Goal: Task Accomplishment & Management: Manage account settings

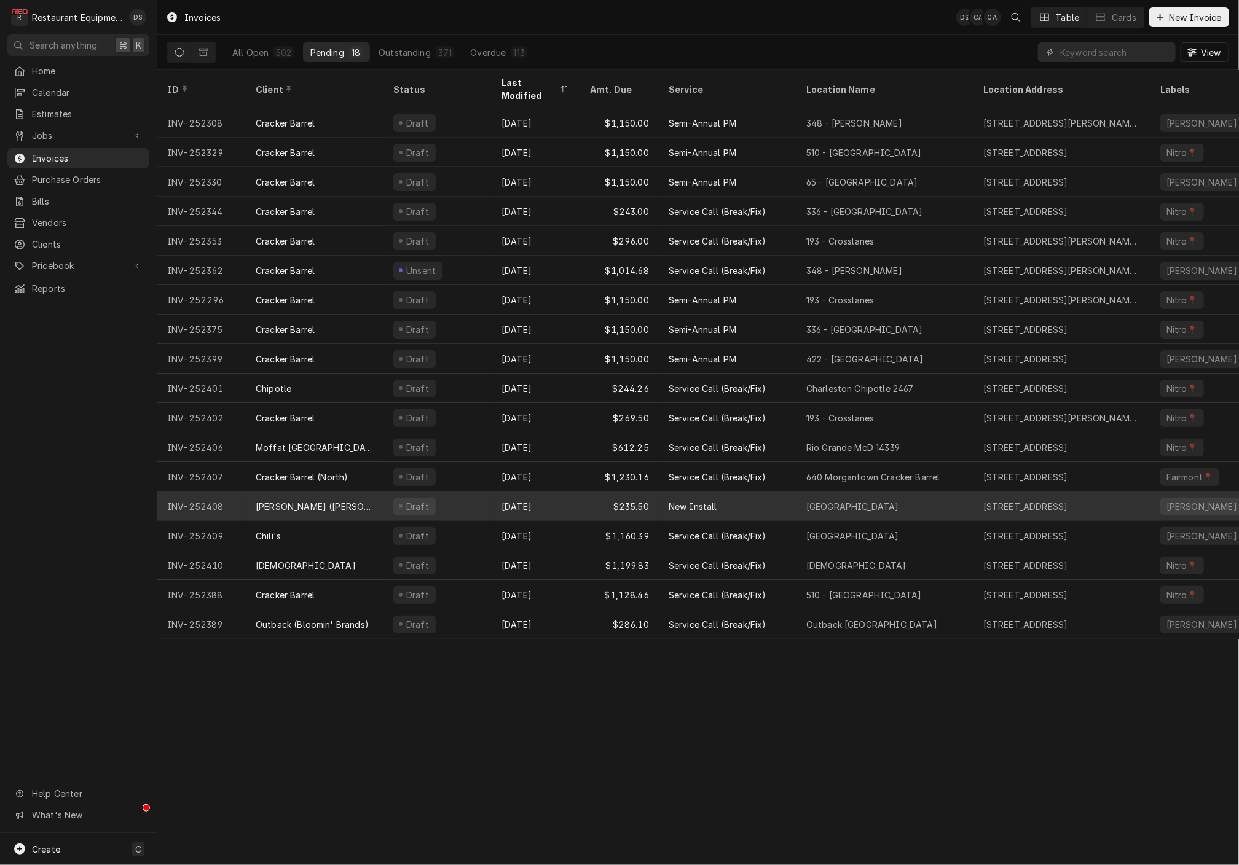
click at [547, 497] on div "[DATE]" at bounding box center [536, 506] width 88 height 29
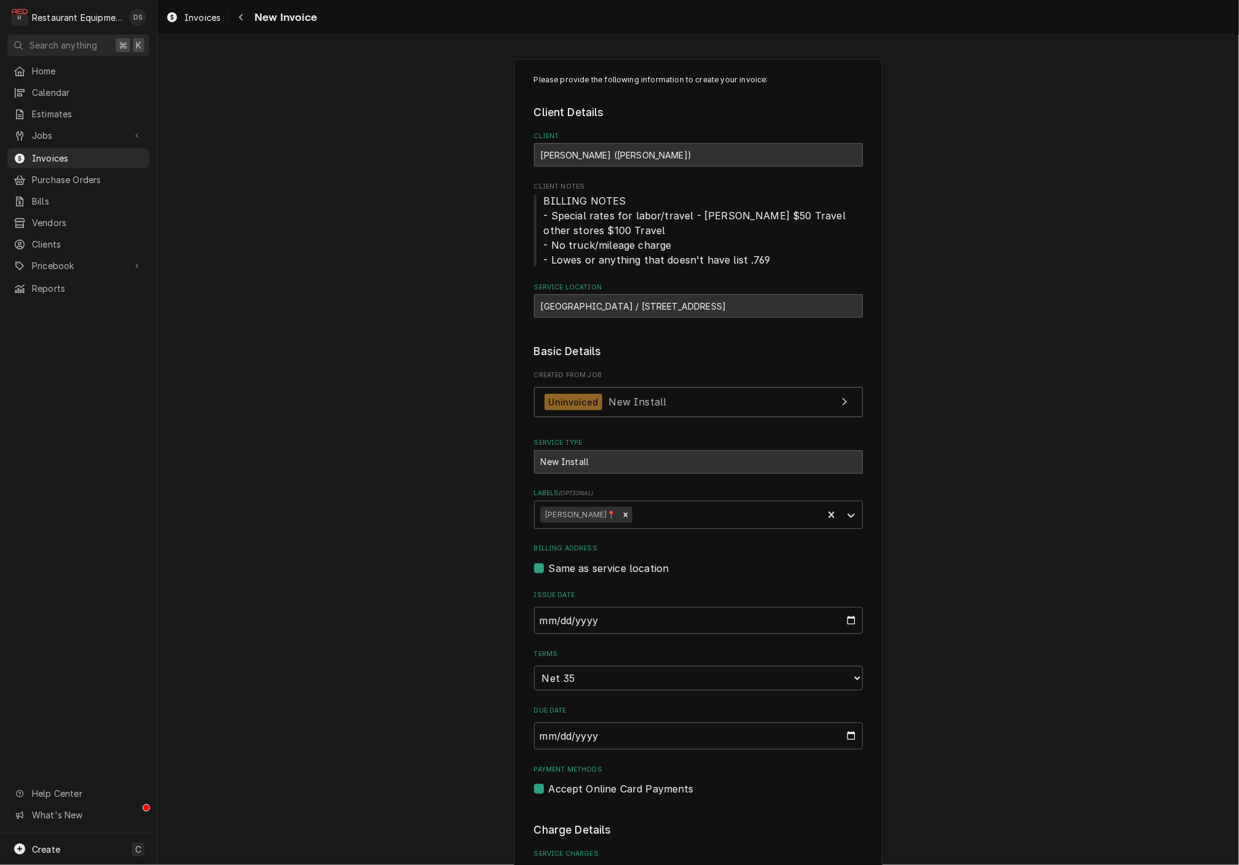
click at [546, 305] on div "Lewisburg / 1 Gateway Blvd, Lewisburg, WV 24901" at bounding box center [698, 305] width 329 height 23
drag, startPoint x: 538, startPoint y: 301, endPoint x: 658, endPoint y: 301, distance: 119.8
click at [658, 301] on div "Lewisburg / 1 Gateway Blvd, Lewisburg, WV 24901" at bounding box center [698, 305] width 329 height 23
copy div "Lewisburg / 1 Gateway Blvd,"
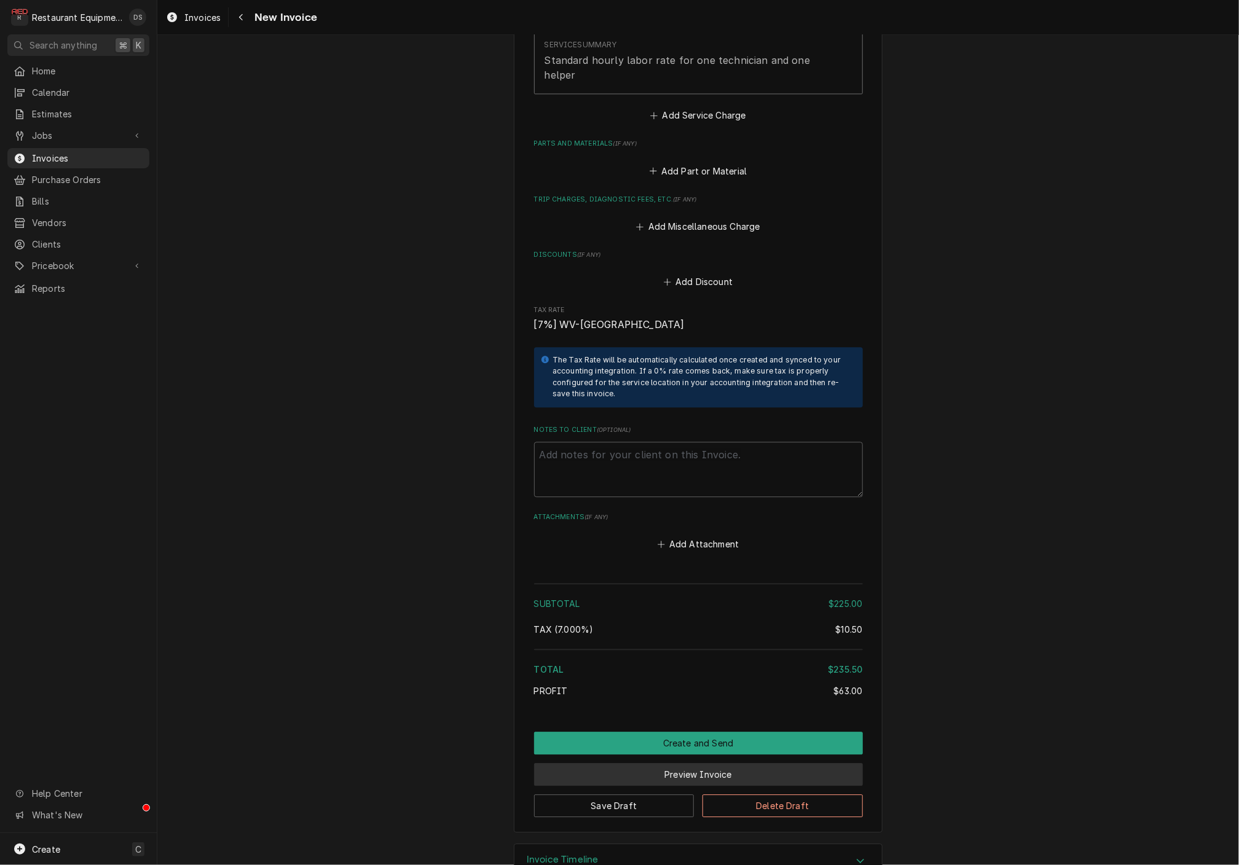
click at [690, 763] on button "Preview Invoice" at bounding box center [698, 774] width 329 height 23
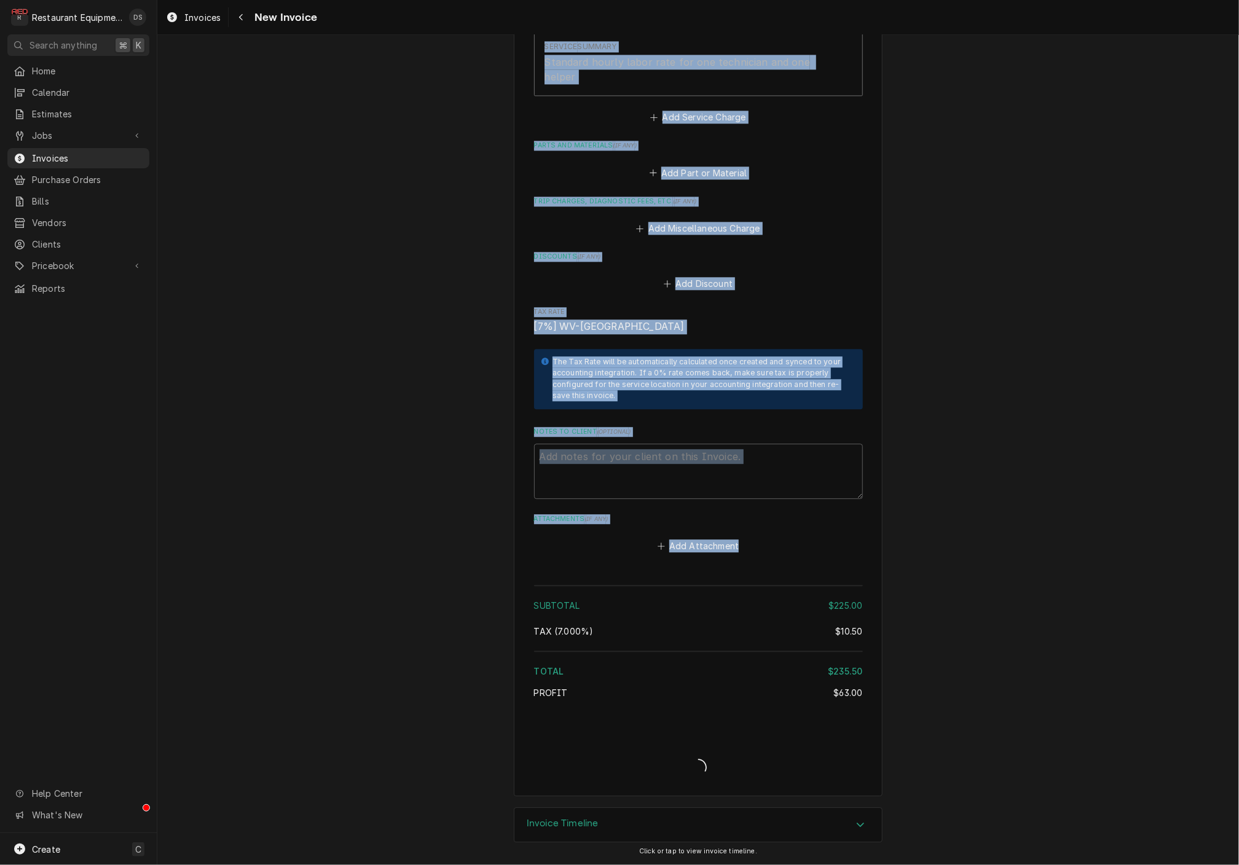
click at [690, 742] on div "Invoice Create/Update" at bounding box center [698, 757] width 329 height 47
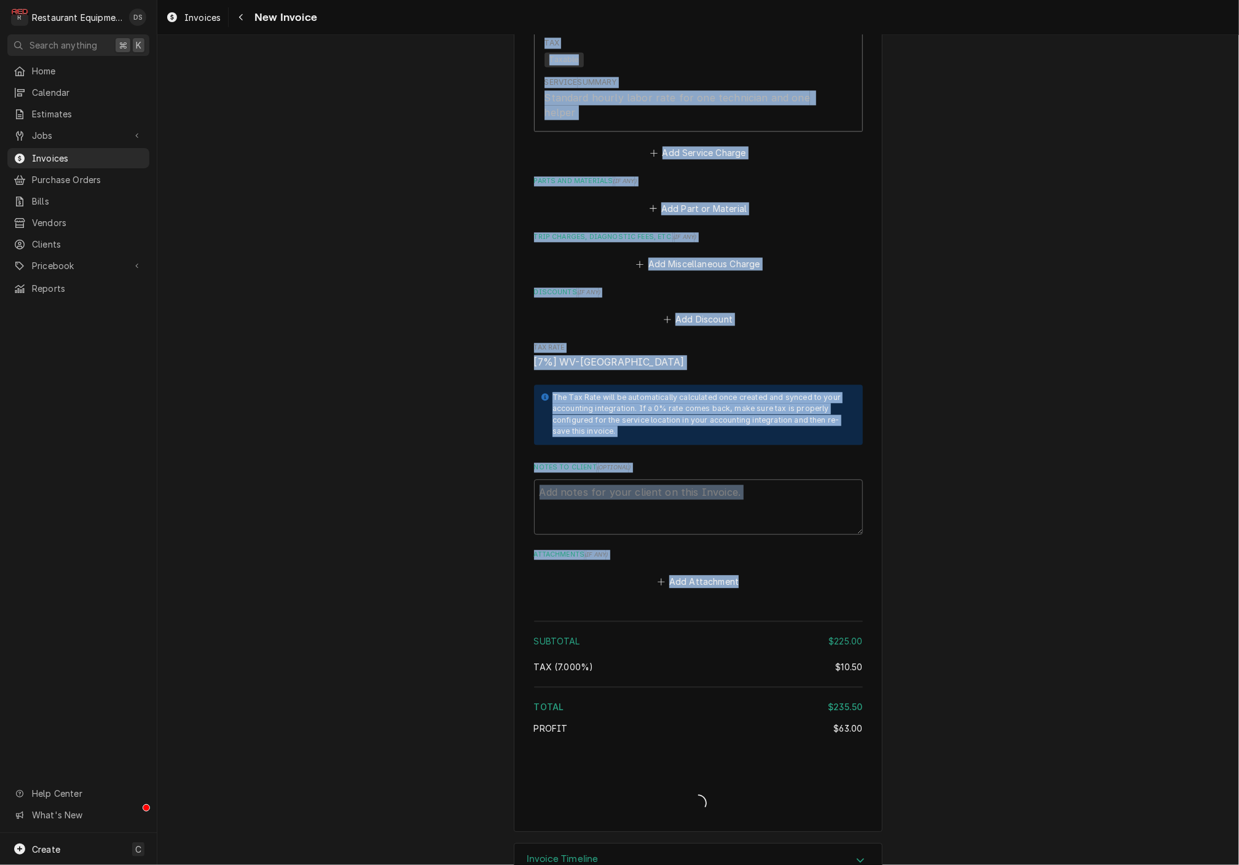
type textarea "x"
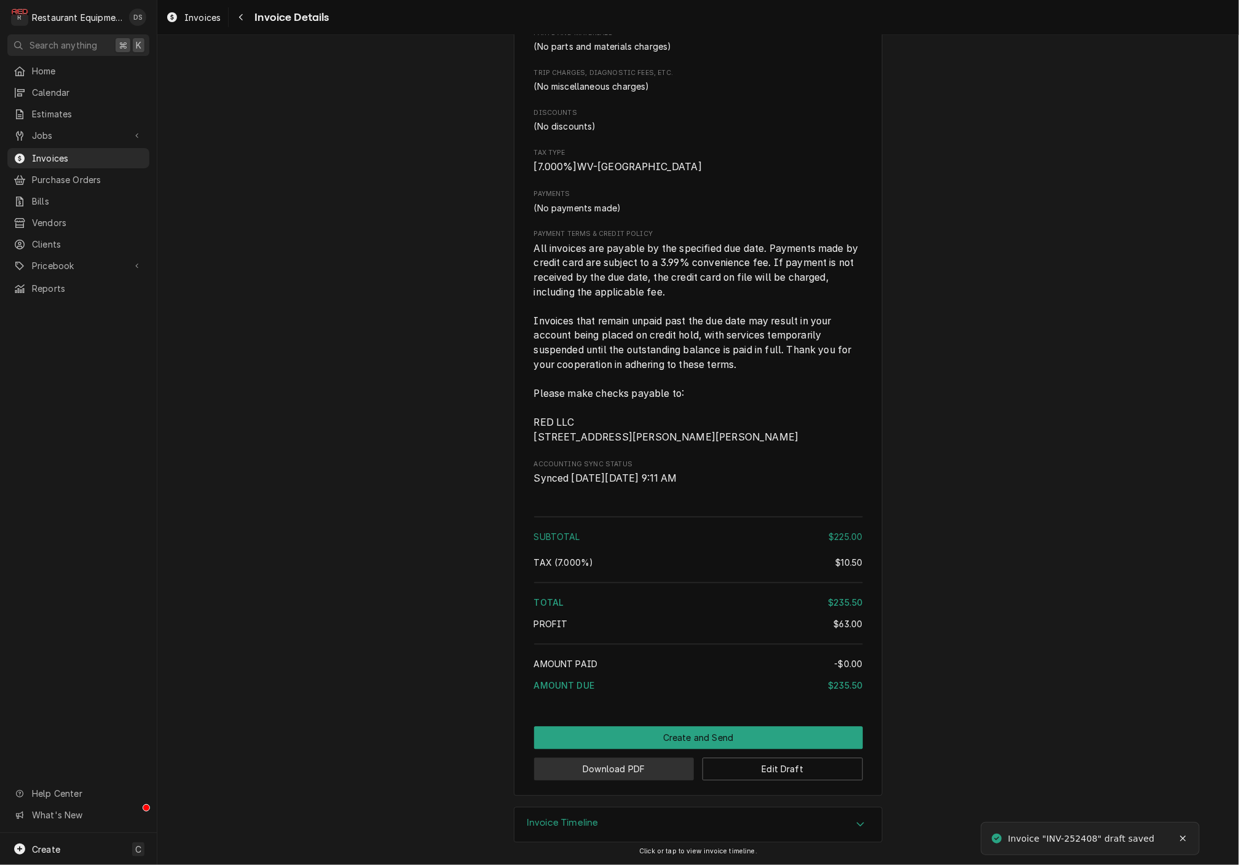
click at [632, 773] on button "Download PDF" at bounding box center [614, 769] width 160 height 23
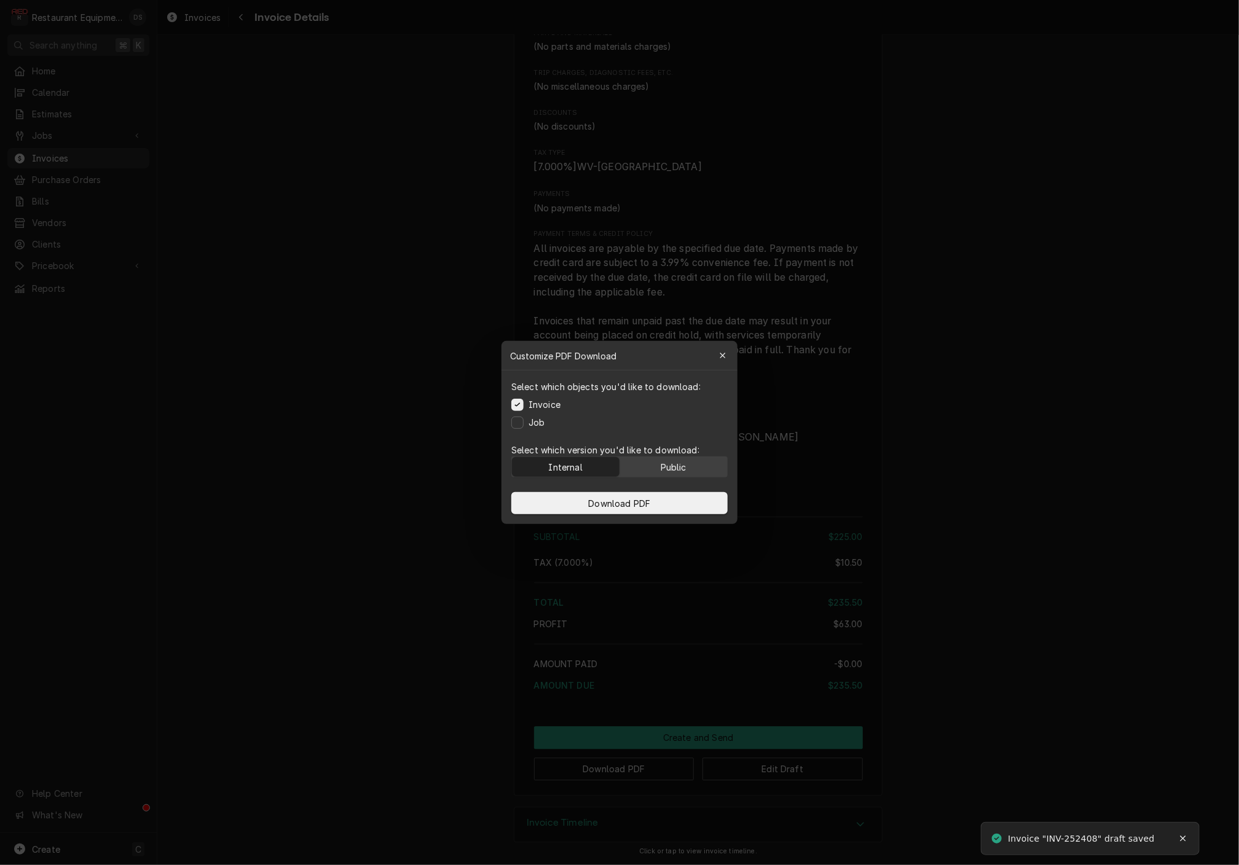
click at [679, 464] on div "Public" at bounding box center [674, 467] width 26 height 13
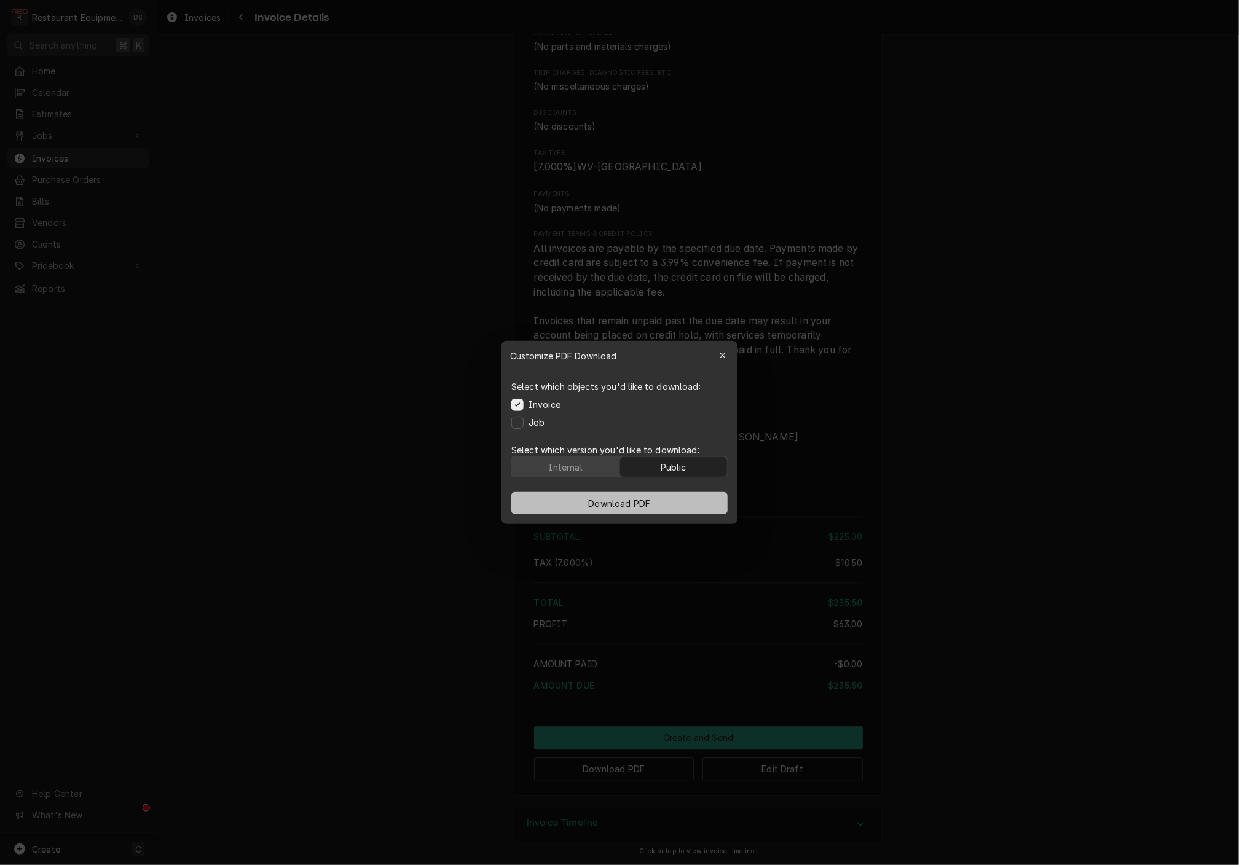
click at [666, 509] on button "Download PDF" at bounding box center [619, 503] width 216 height 22
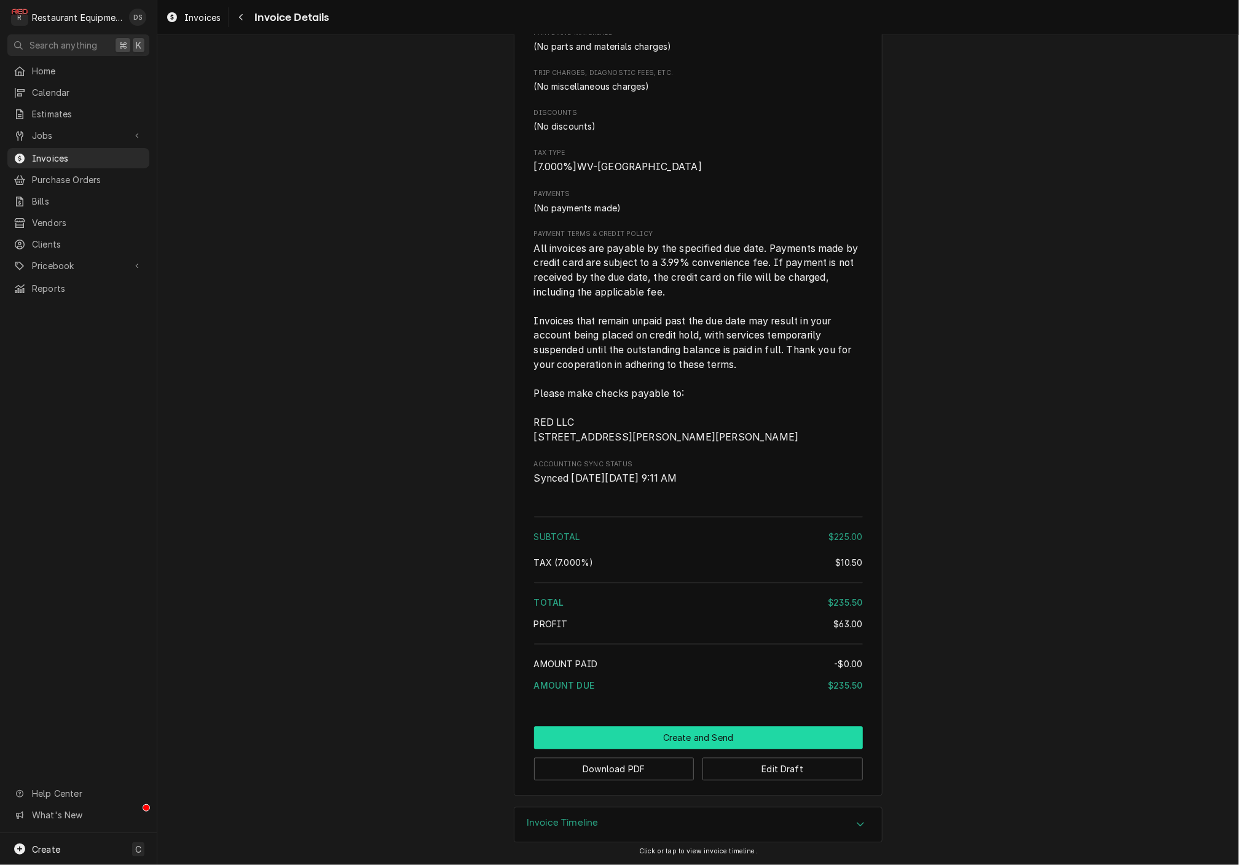
click at [681, 736] on button "Create and Send" at bounding box center [698, 738] width 329 height 23
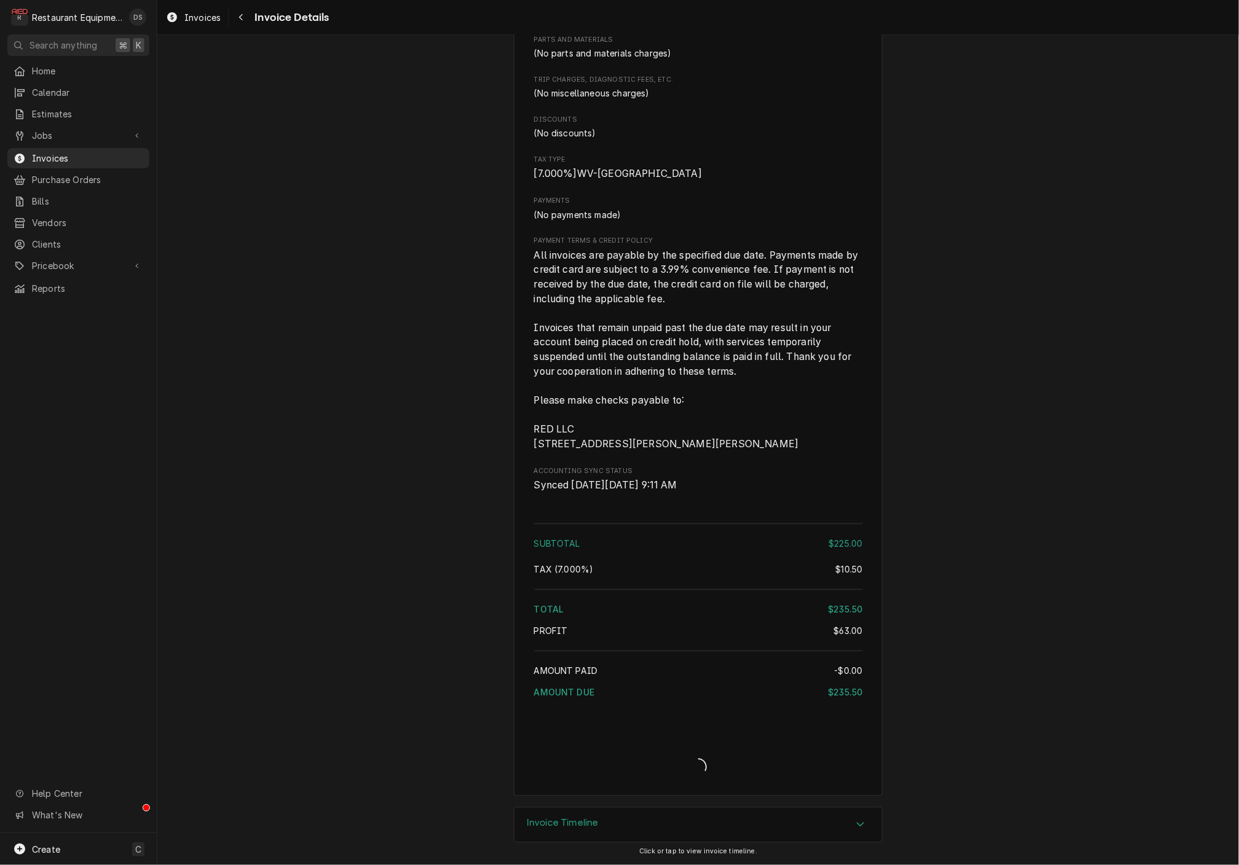
click at [681, 736] on div "Invoice Details" at bounding box center [698, 757] width 329 height 47
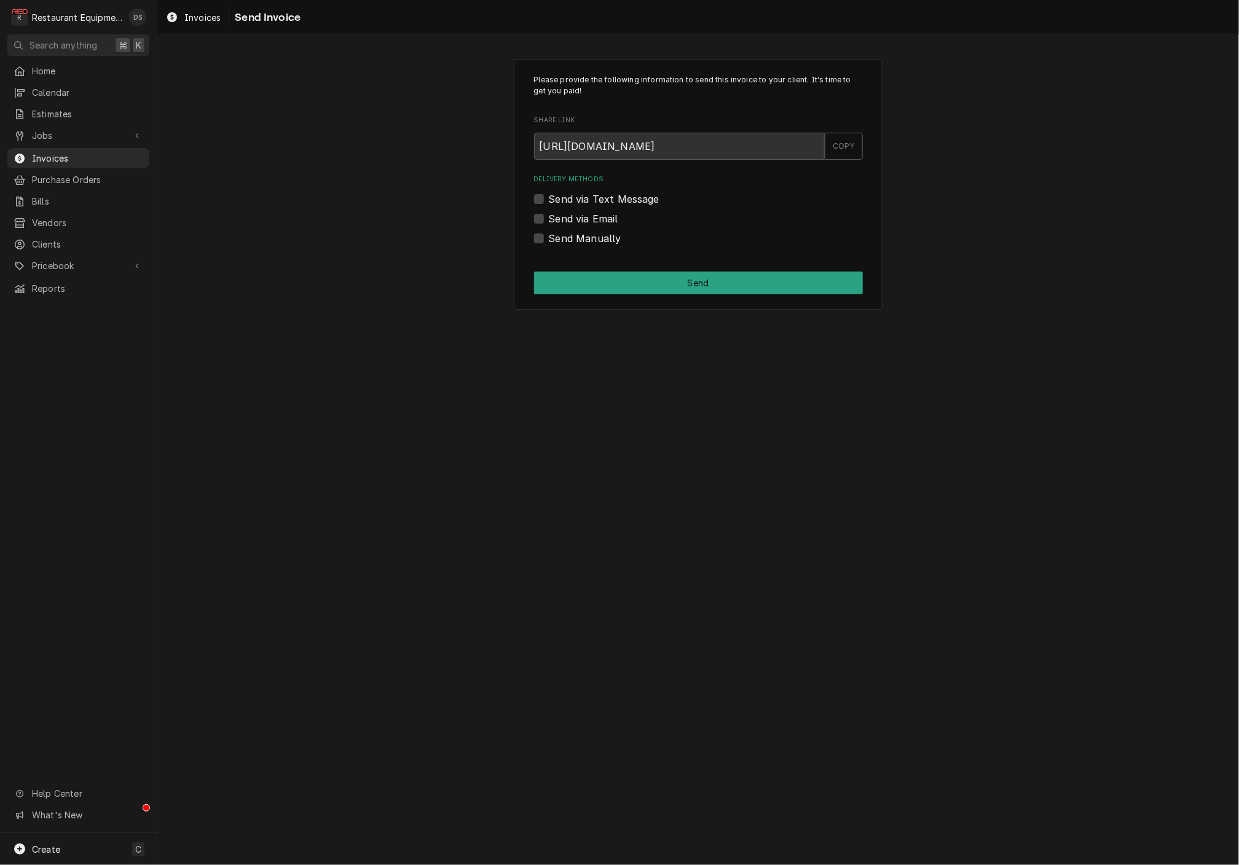
click at [549, 239] on label "Send Manually" at bounding box center [585, 238] width 73 height 15
click at [549, 239] on input "Send Manually" at bounding box center [713, 244] width 329 height 27
checkbox input "true"
click at [657, 279] on button "Send" at bounding box center [698, 283] width 329 height 23
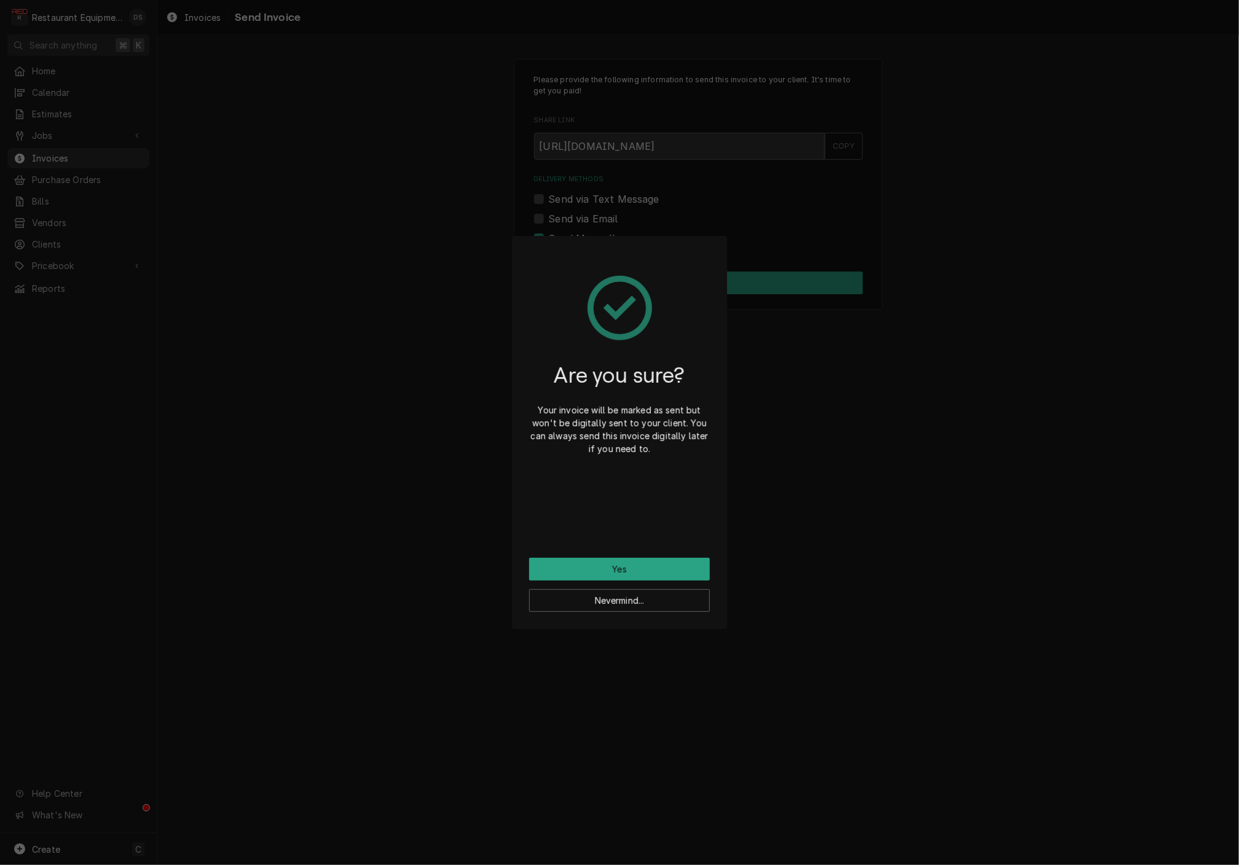
click at [644, 568] on button "Yes" at bounding box center [619, 569] width 181 height 23
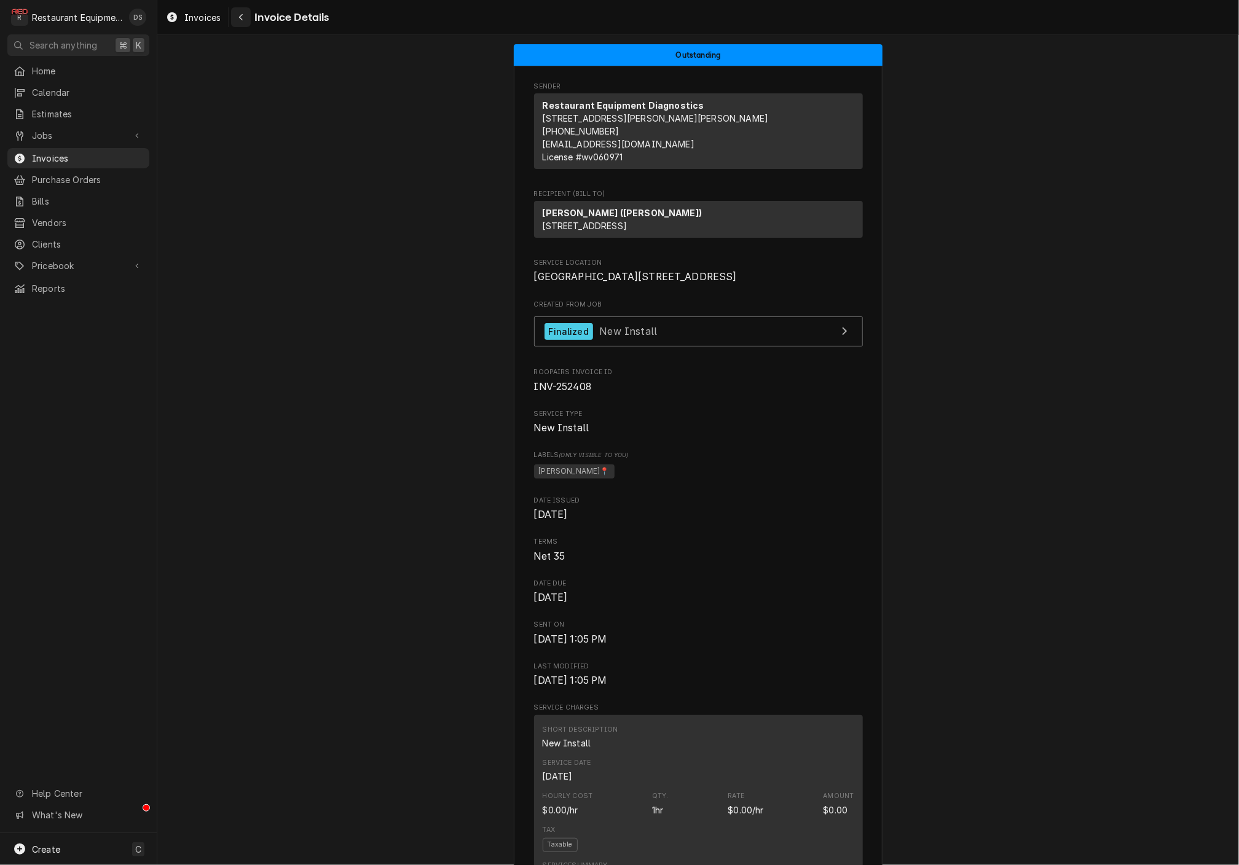
click at [240, 22] on icon "Navigate back" at bounding box center [241, 17] width 6 height 9
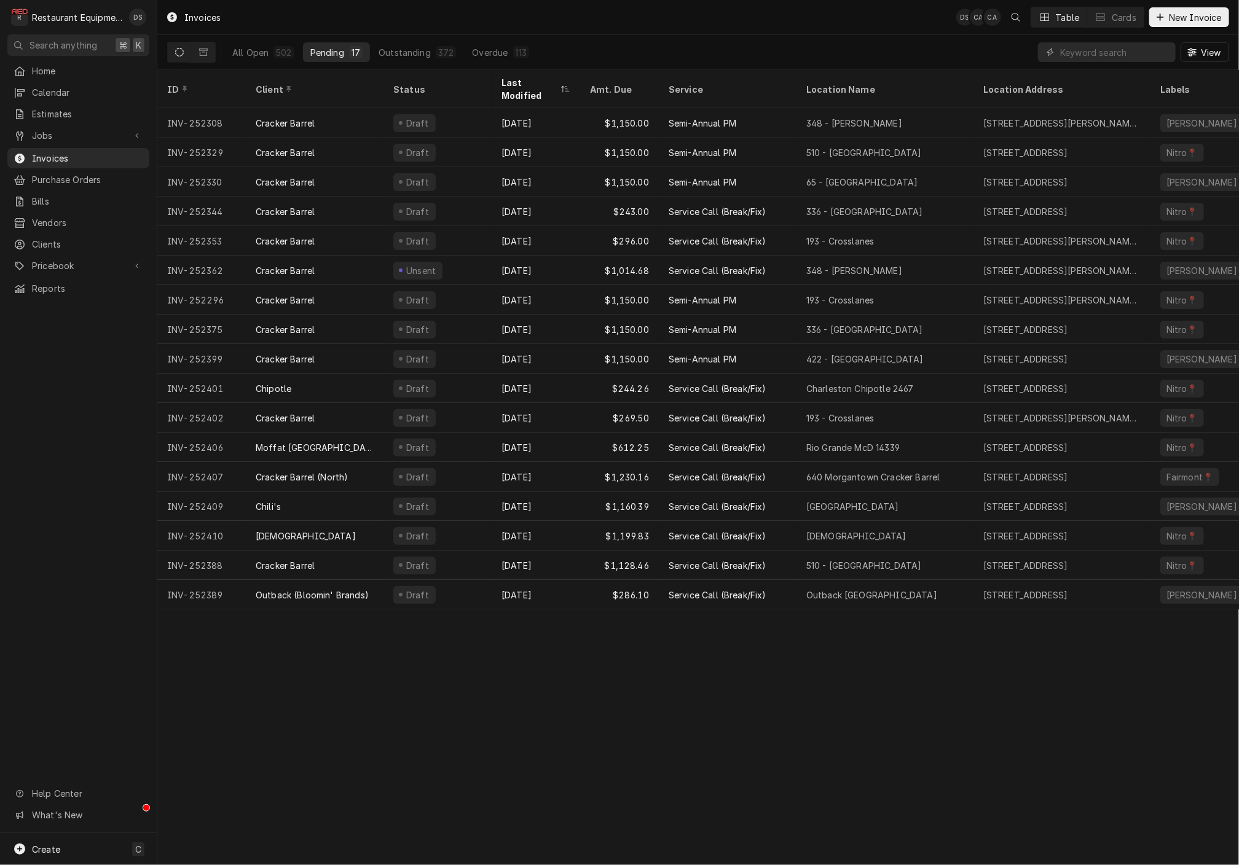
click at [882, 52] on div "All Open 502 Pending 17 Outstanding 372 Overdue 113 View" at bounding box center [698, 52] width 1062 height 34
click at [1111, 58] on input "Dynamic Content Wrapper" at bounding box center [1114, 52] width 109 height 20
type input "251904"
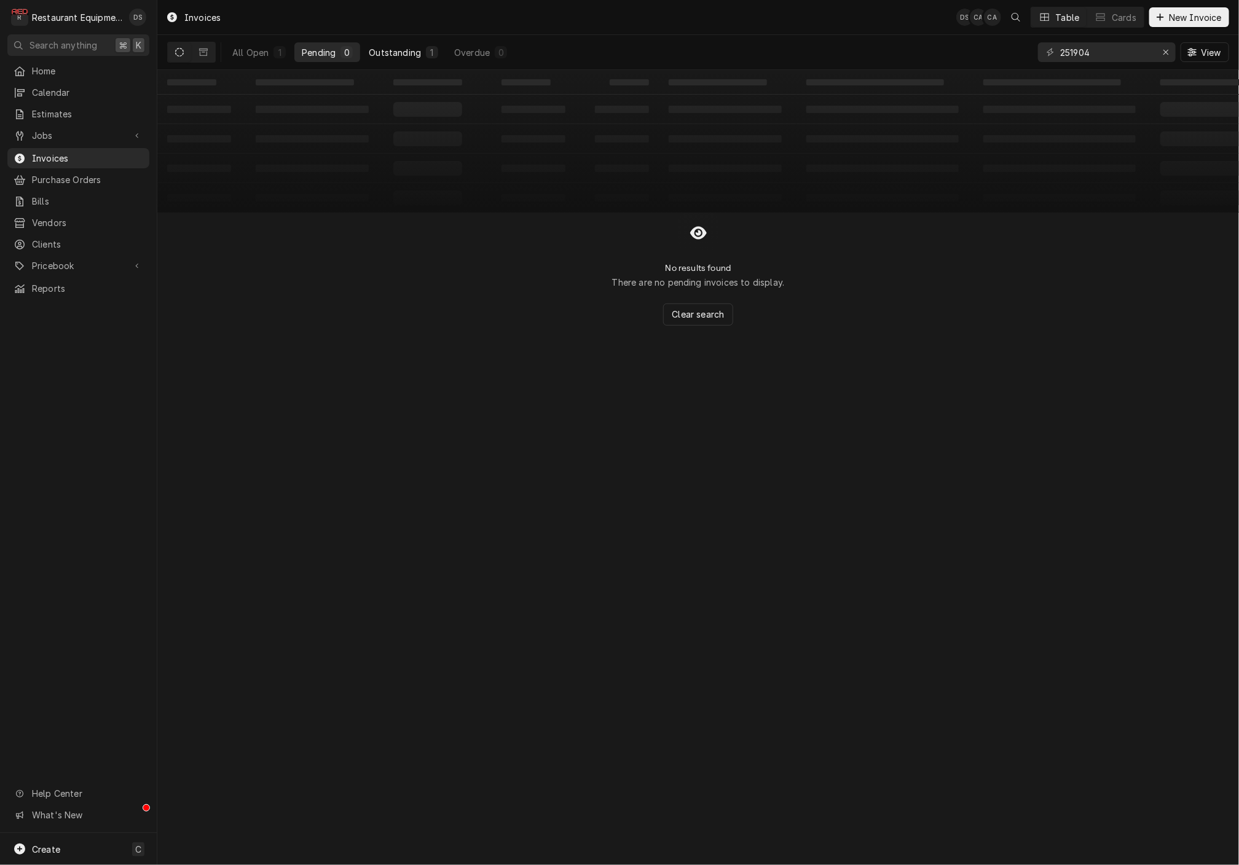
click at [396, 55] on div "Outstanding" at bounding box center [395, 52] width 52 height 13
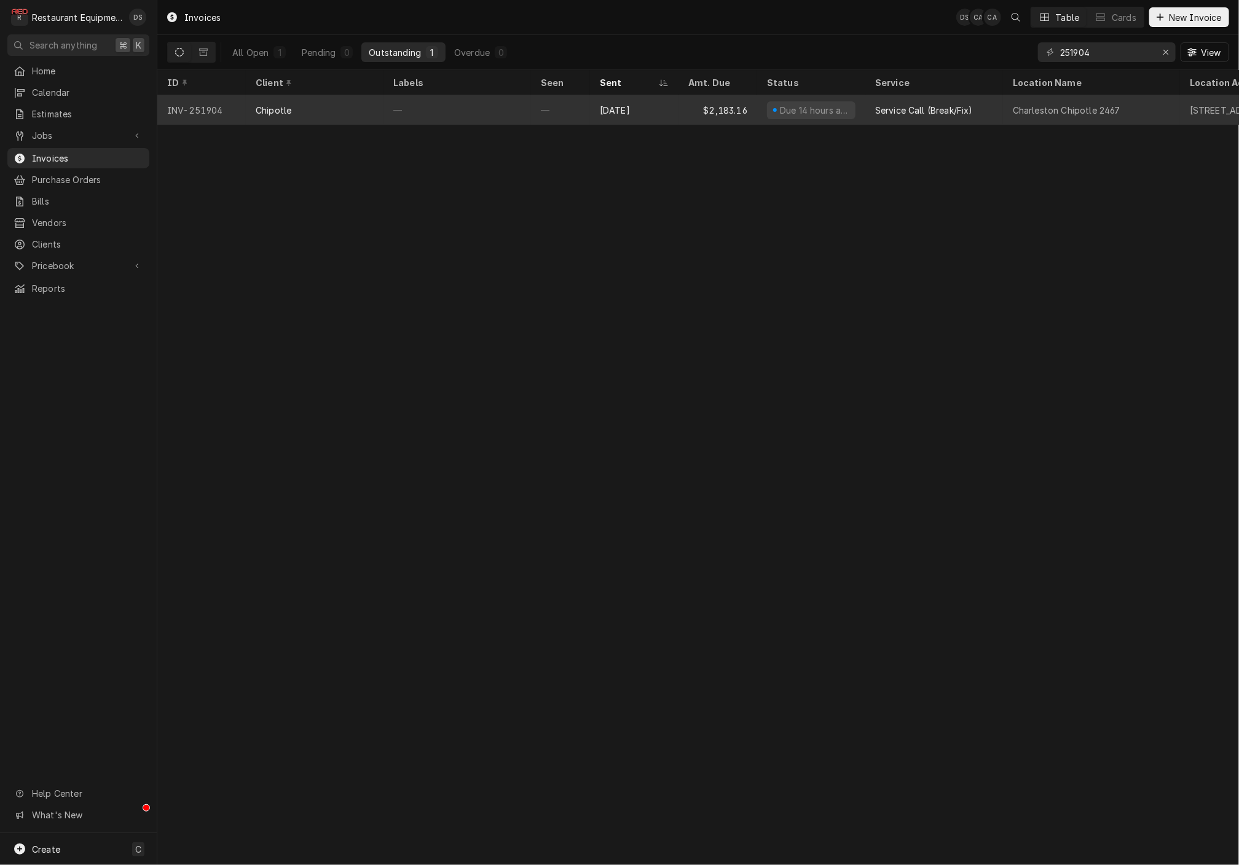
click at [476, 109] on div "—" at bounding box center [456, 109] width 147 height 29
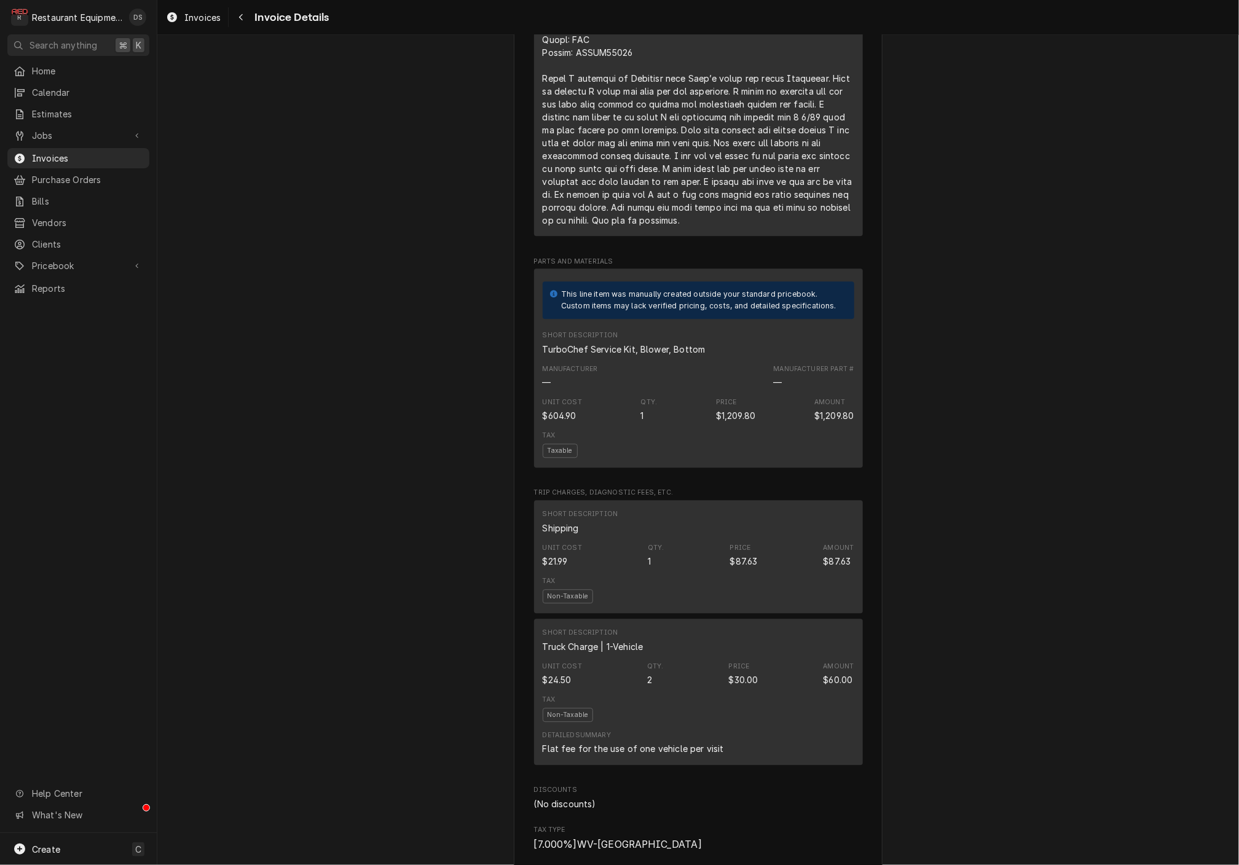
scroll to position [1472, 0]
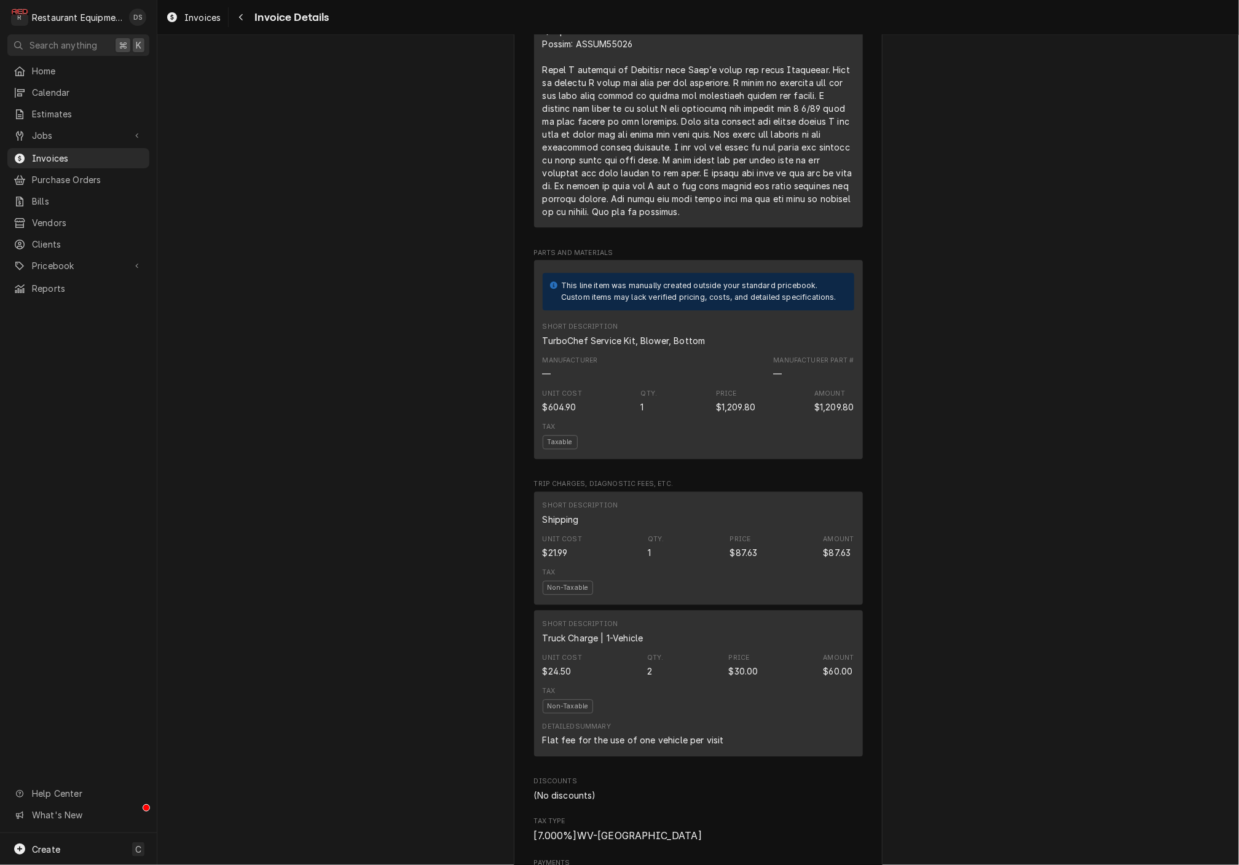
click at [775, 405] on div "Unit Cost $604.90 Qty. 1 Price $1,209.80 Amount $1,209.80" at bounding box center [699, 401] width 312 height 33
click at [772, 405] on div "Unit Cost $604.90 Qty. 1 Price $1,209.80 Amount $1,209.80" at bounding box center [699, 401] width 312 height 33
drag, startPoint x: 570, startPoint y: 338, endPoint x: 562, endPoint y: 338, distance: 8.0
click at [564, 338] on div "TurboChef Service Kit, Blower, Bottom" at bounding box center [624, 340] width 163 height 13
click at [562, 338] on div "TurboChef Service Kit, Blower, Bottom" at bounding box center [624, 340] width 163 height 13
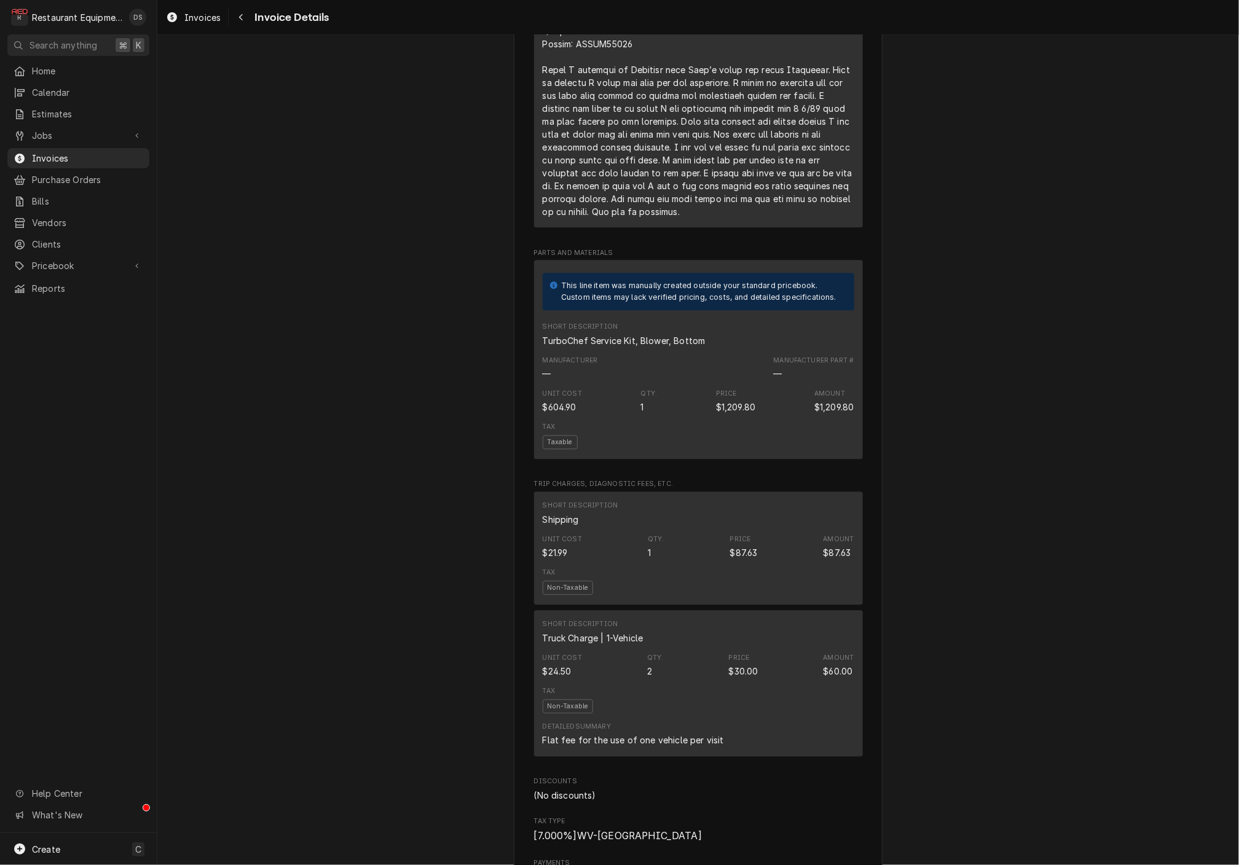
click at [562, 338] on div "TurboChef Service Kit, Blower, Bottom" at bounding box center [624, 340] width 163 height 13
click at [556, 337] on div "TurboChef Service Kit, Blower, Bottom" at bounding box center [624, 340] width 163 height 13
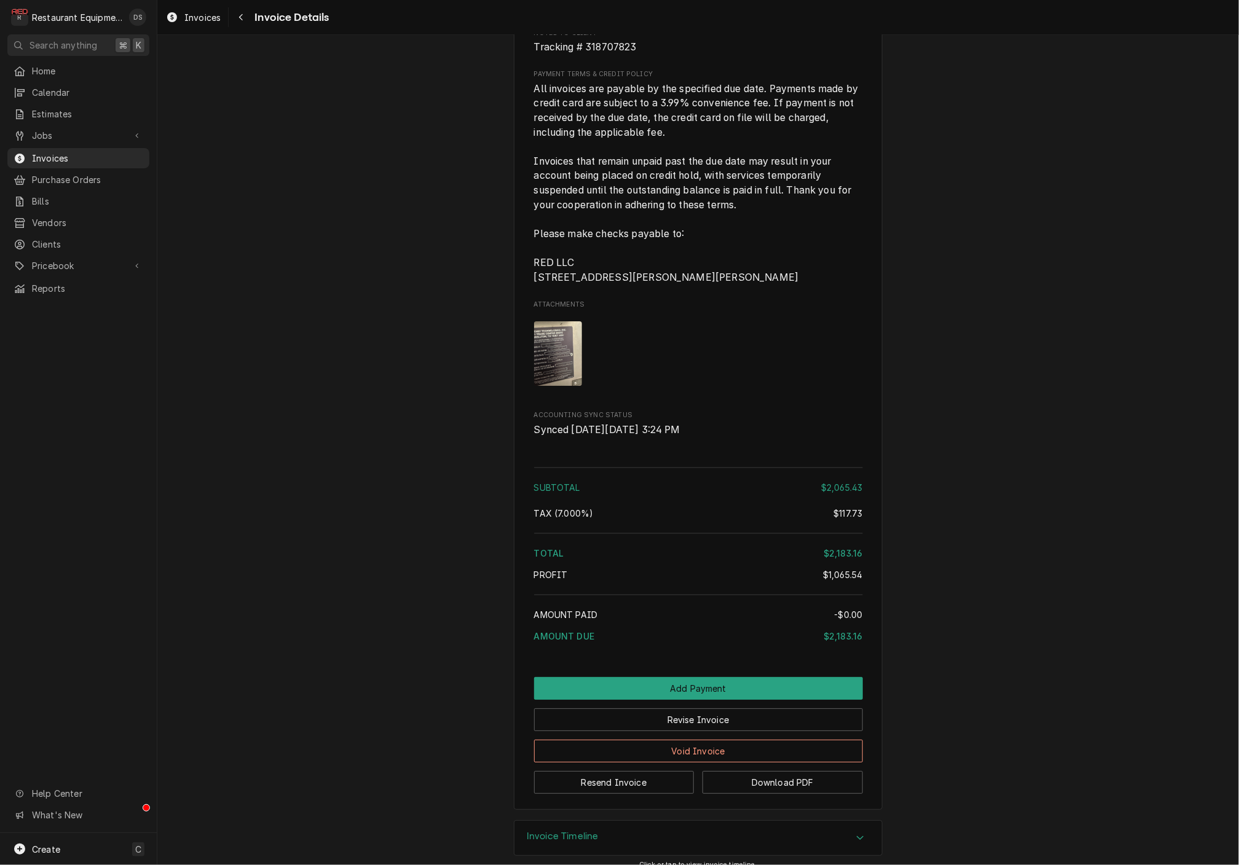
scroll to position [2342, 0]
click at [780, 772] on button "Download PDF" at bounding box center [782, 783] width 160 height 23
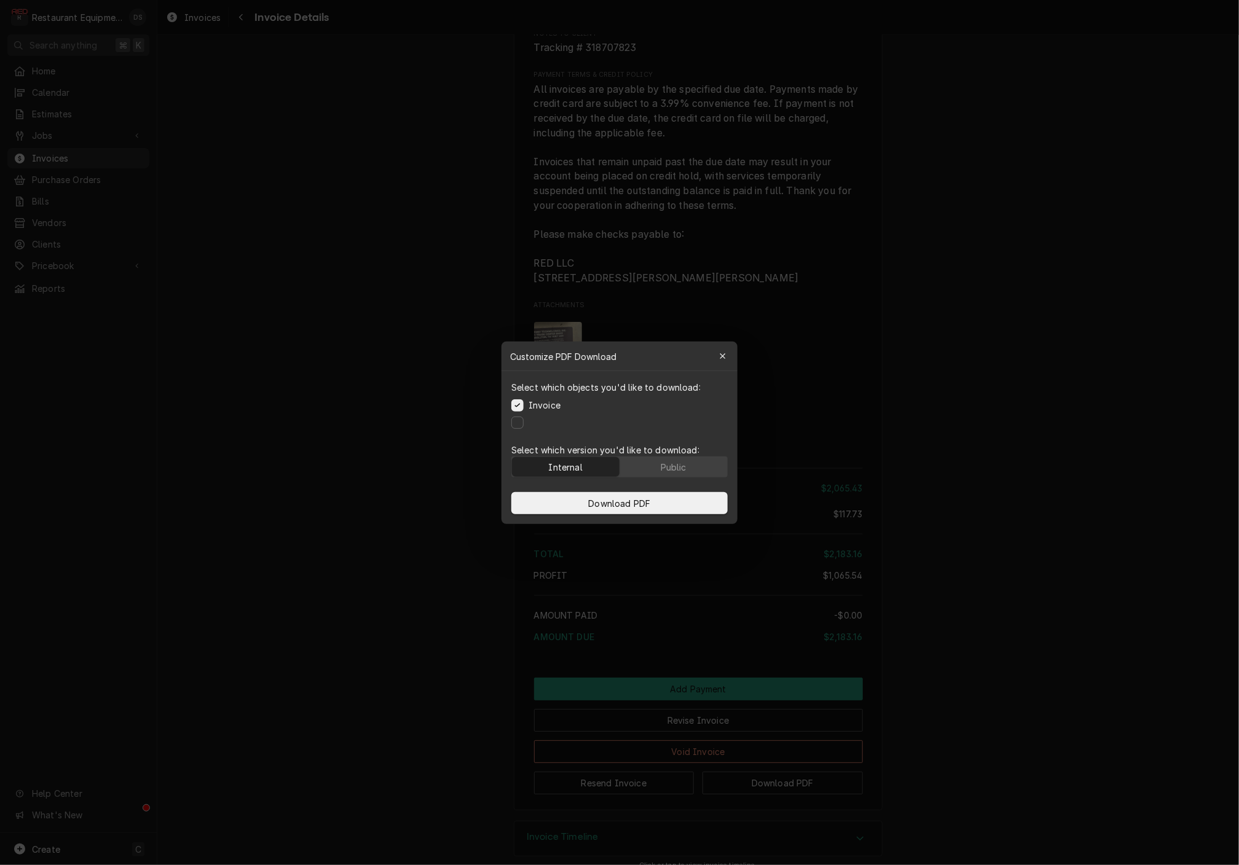
drag, startPoint x: 666, startPoint y: 462, endPoint x: 660, endPoint y: 487, distance: 25.9
click at [666, 463] on div "Public" at bounding box center [674, 466] width 26 height 13
click at [653, 497] on button "Download PDF" at bounding box center [619, 503] width 216 height 22
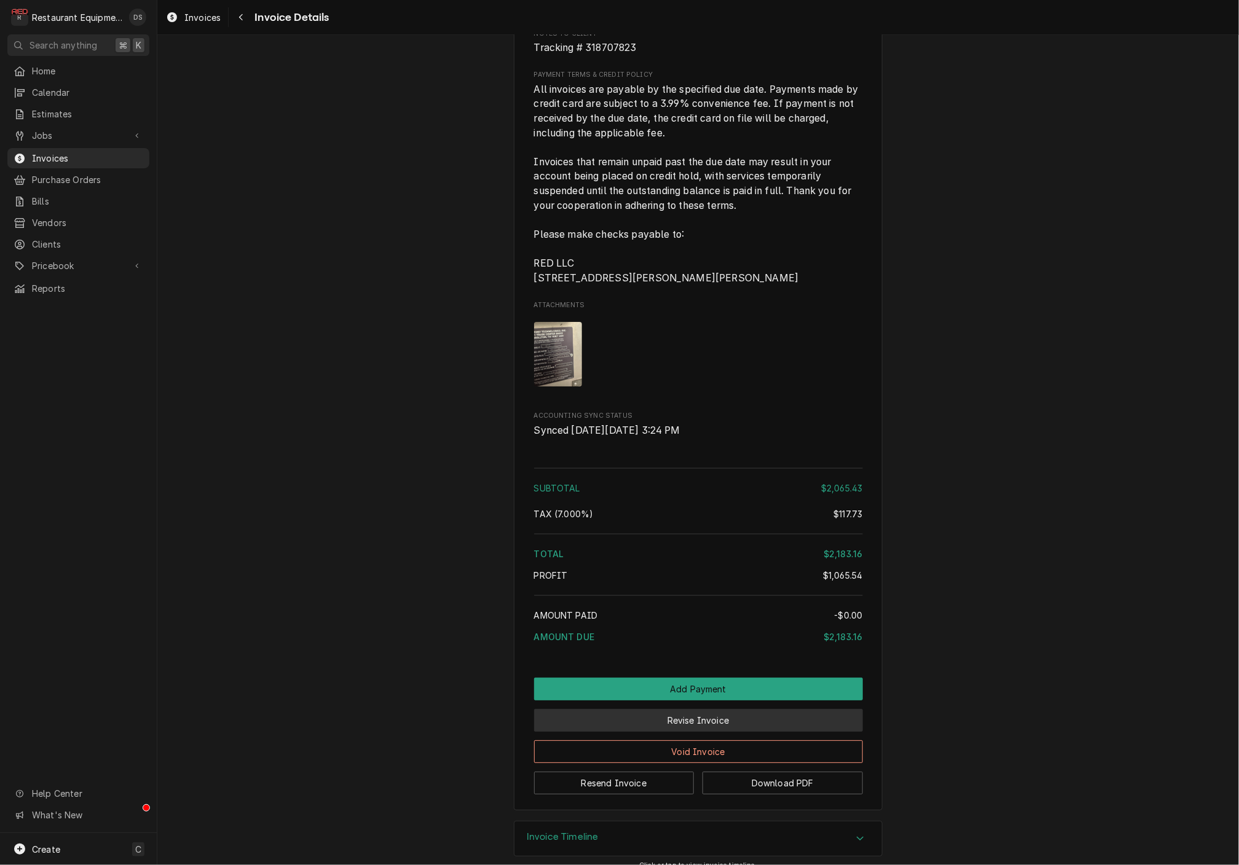
click at [728, 709] on button "Revise Invoice" at bounding box center [698, 720] width 329 height 23
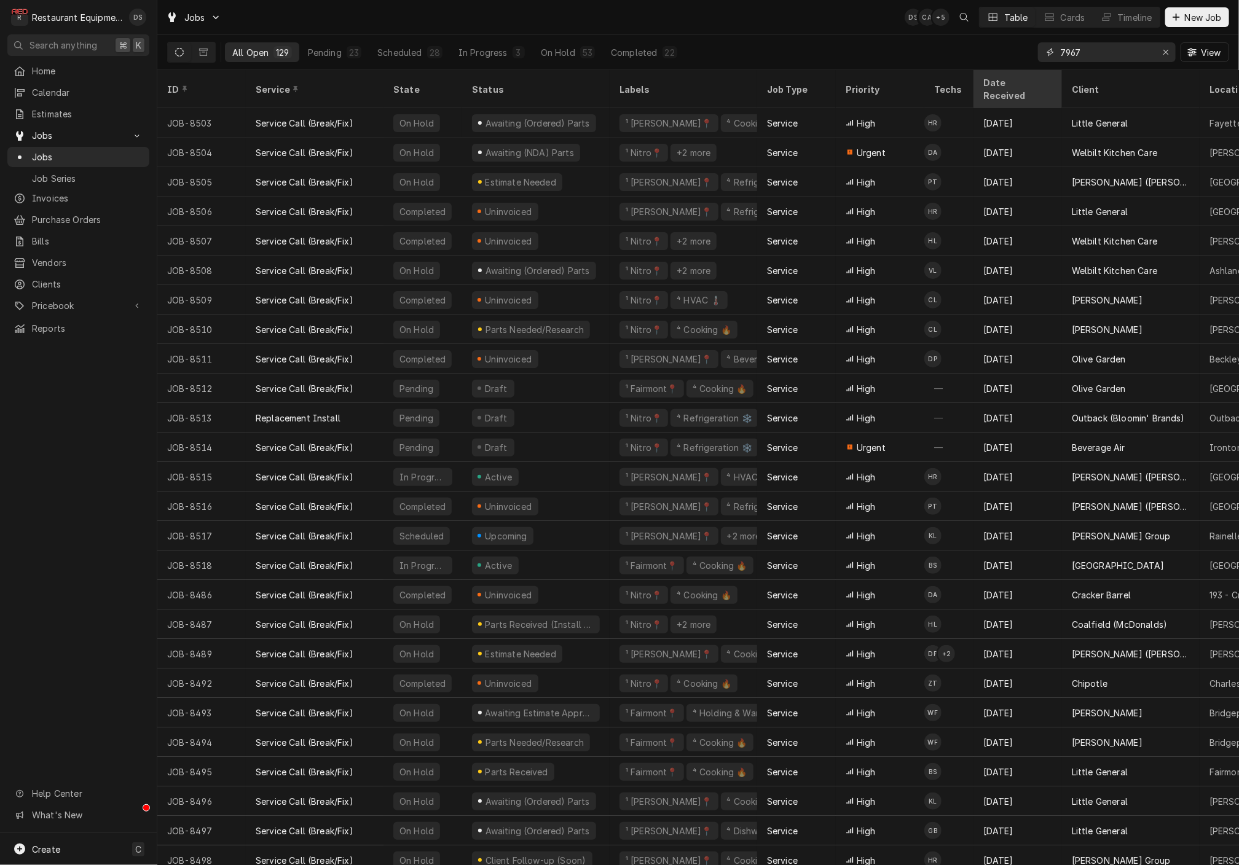
type input "7967"
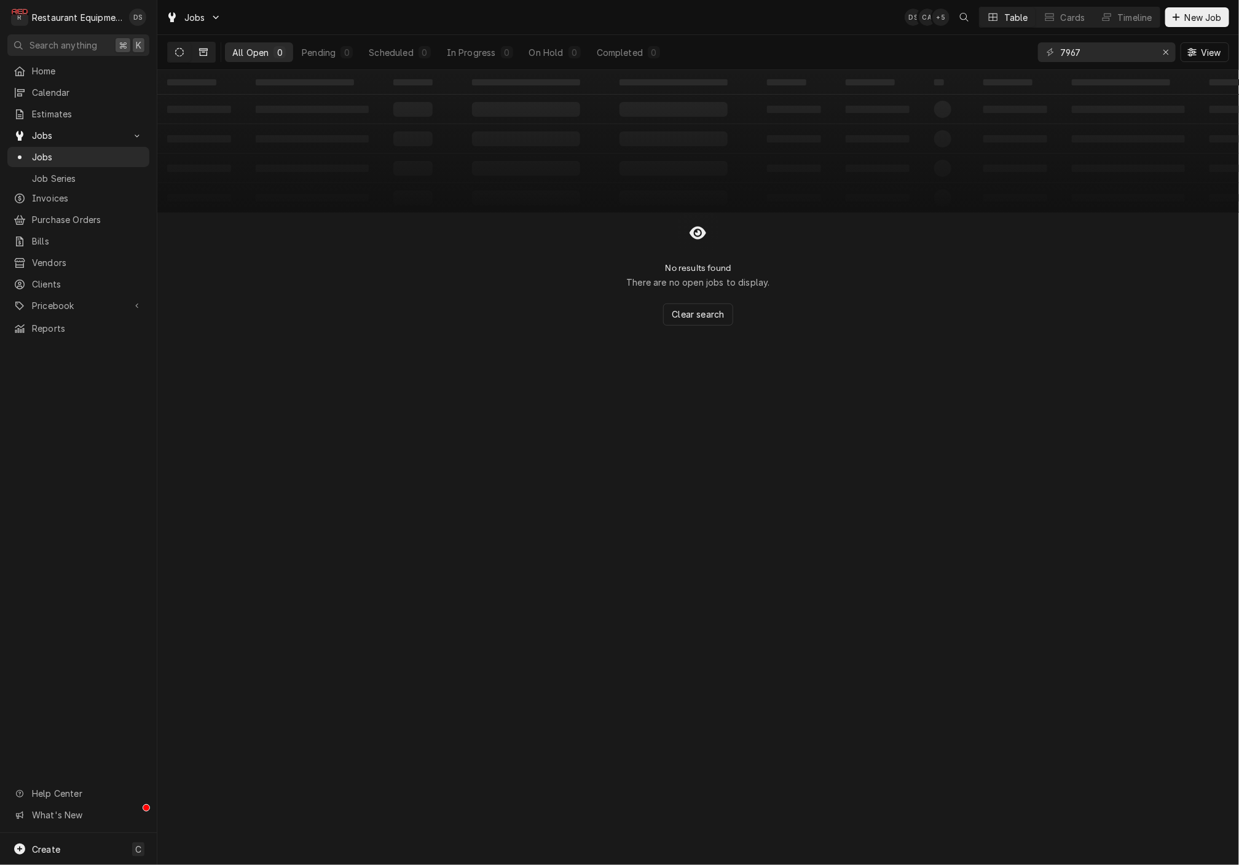
click at [196, 47] on button "Dynamic Content Wrapper" at bounding box center [203, 52] width 23 height 20
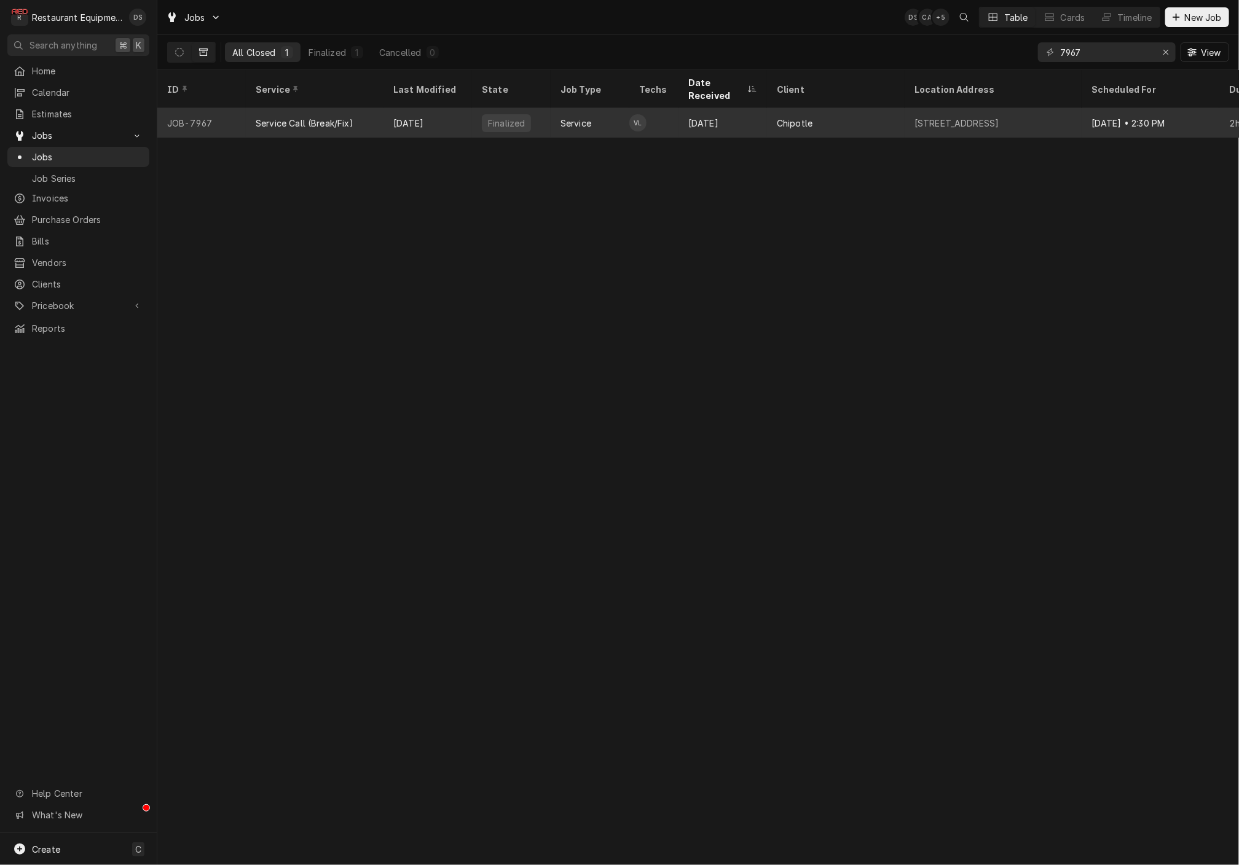
click at [394, 108] on div "Jul 15" at bounding box center [427, 122] width 88 height 29
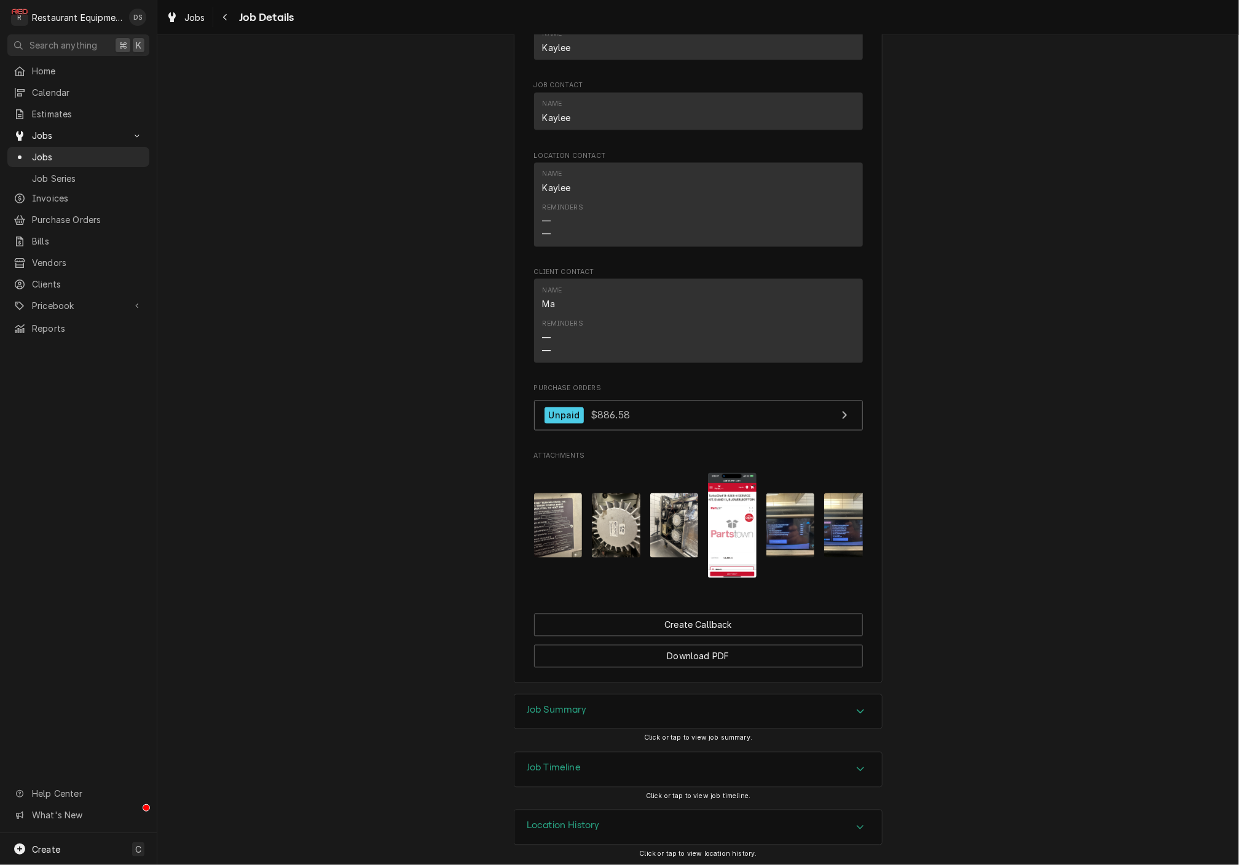
click at [725, 498] on img "Attachments" at bounding box center [732, 525] width 49 height 105
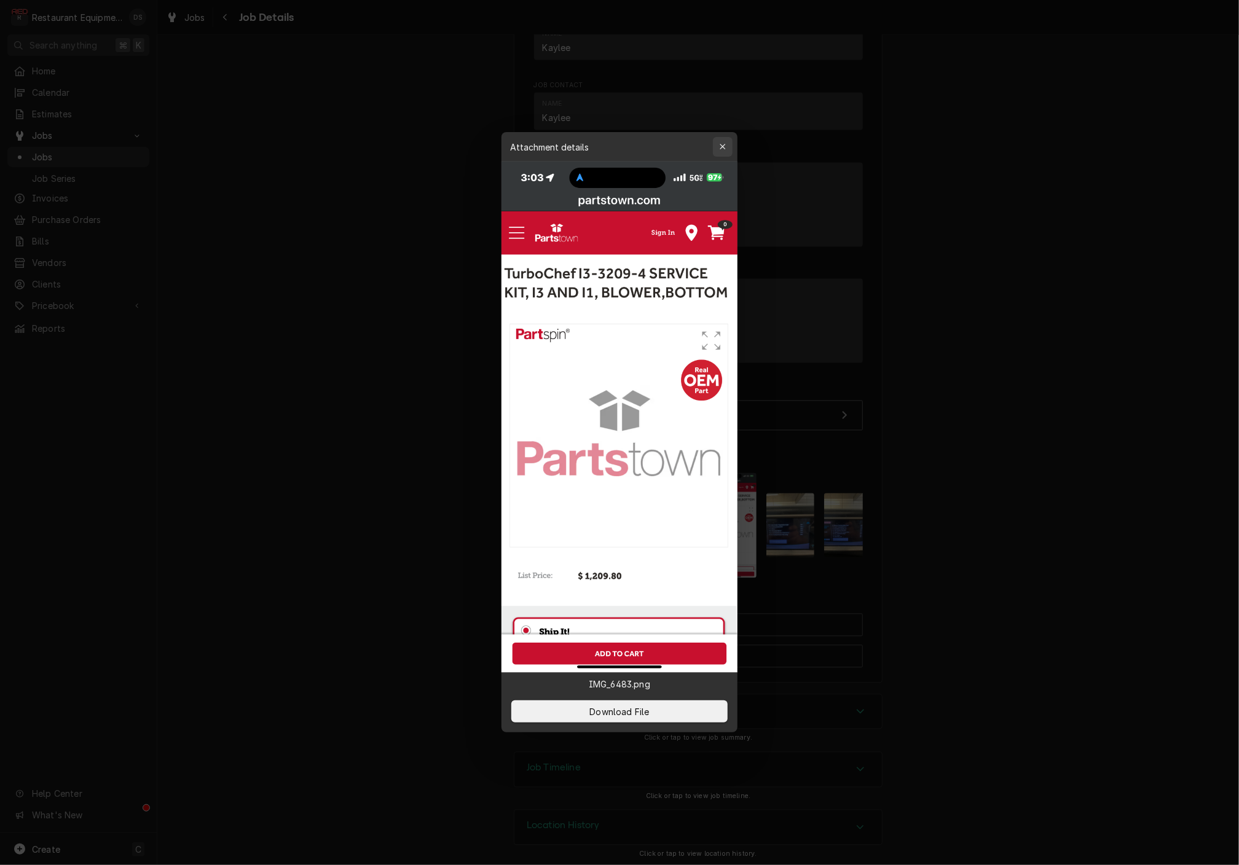
click at [722, 151] on icon "button" at bounding box center [723, 147] width 7 height 9
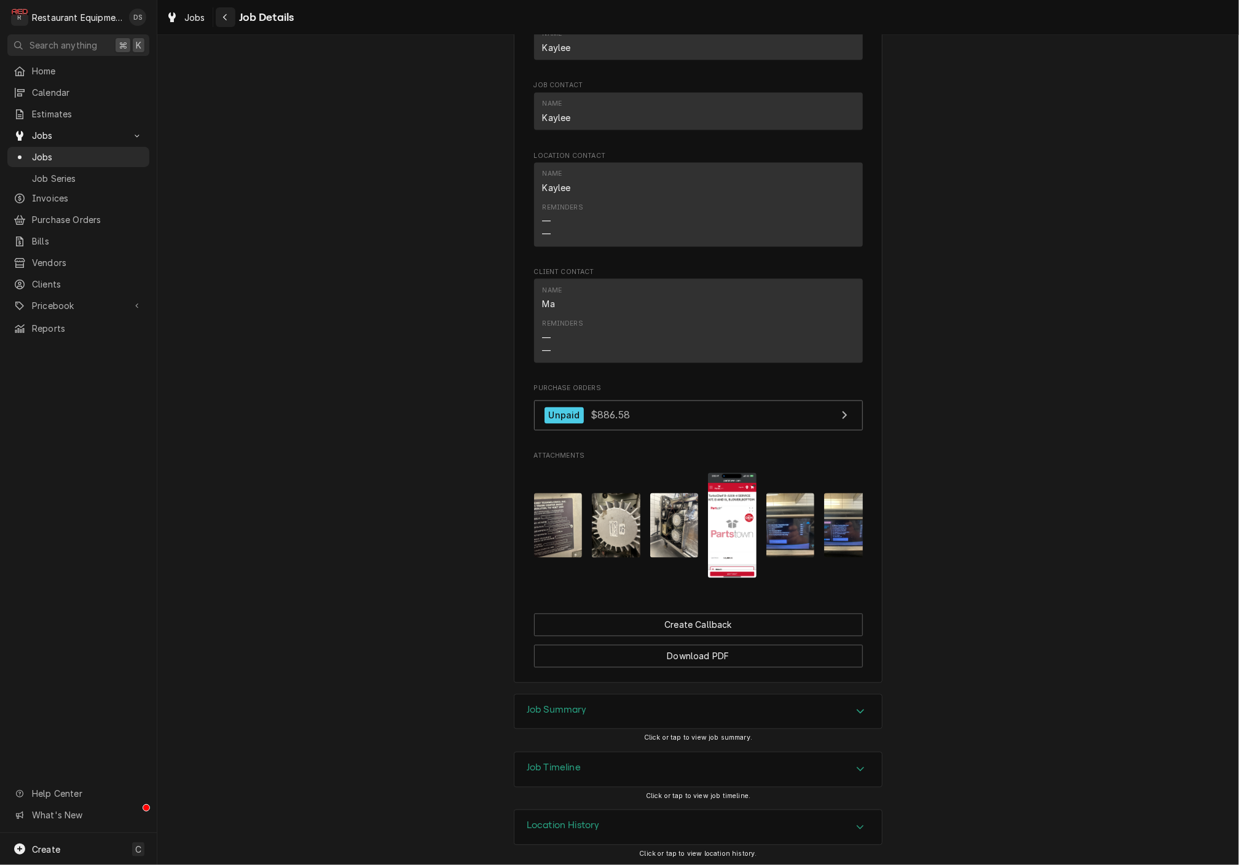
click at [235, 20] on span "Job Details" at bounding box center [264, 17] width 59 height 17
click at [232, 20] on button "Navigate back" at bounding box center [226, 17] width 20 height 20
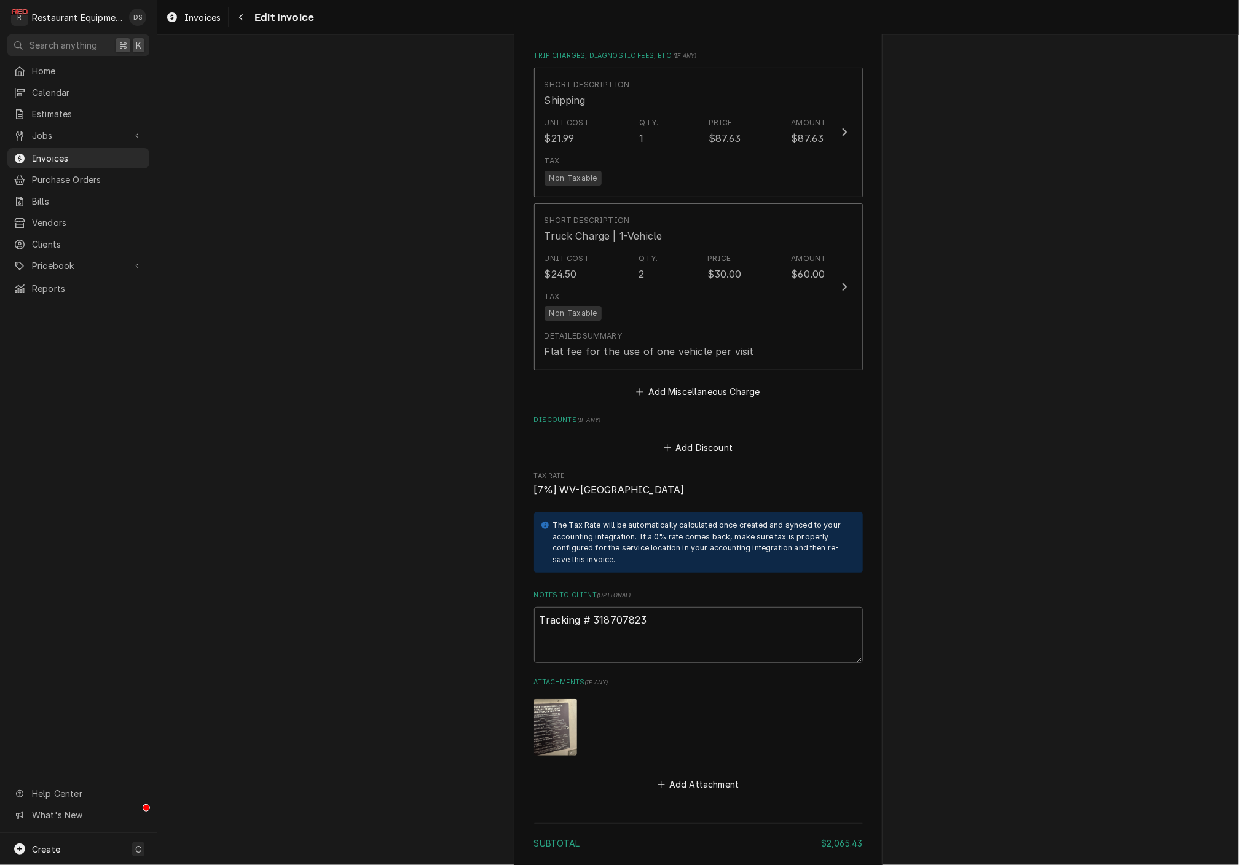
scroll to position [2566, 0]
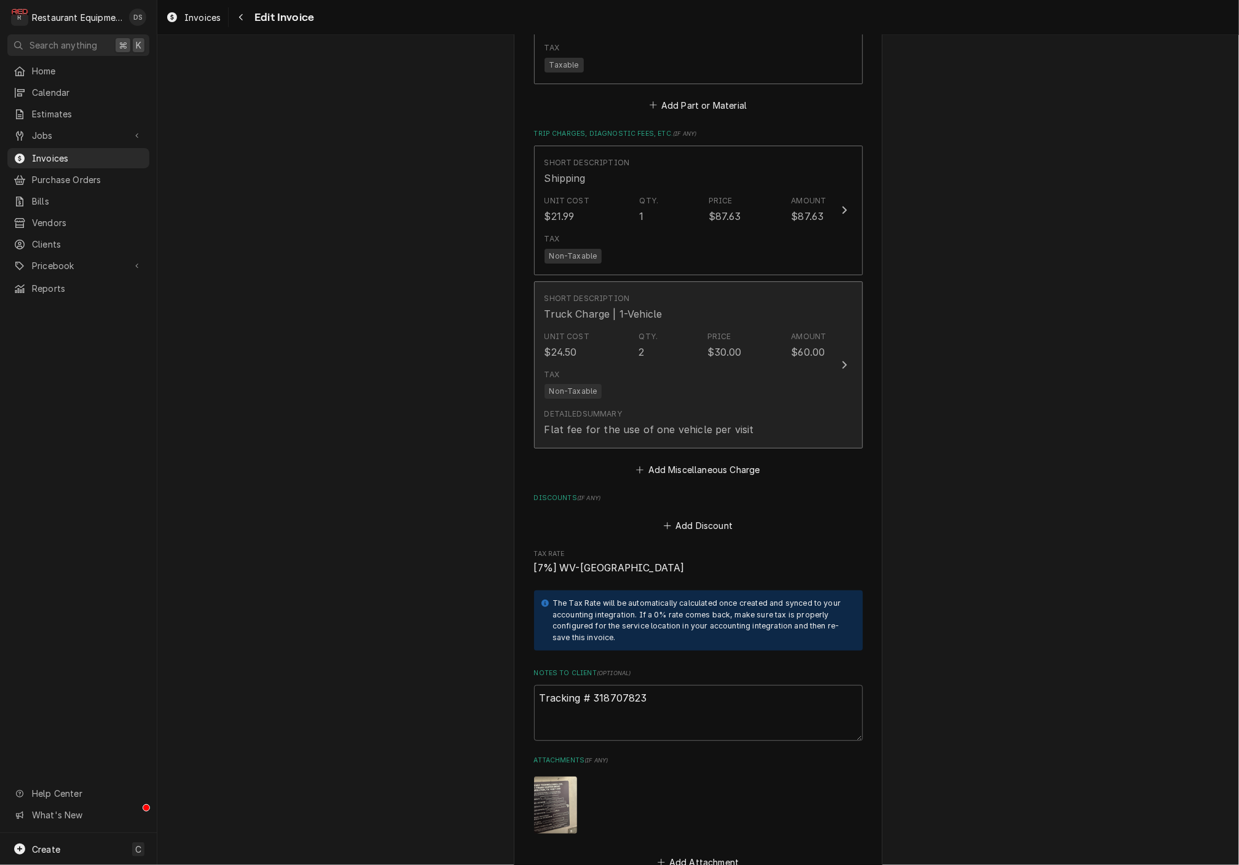
click at [739, 364] on div "Tax Non-Taxable" at bounding box center [685, 383] width 282 height 39
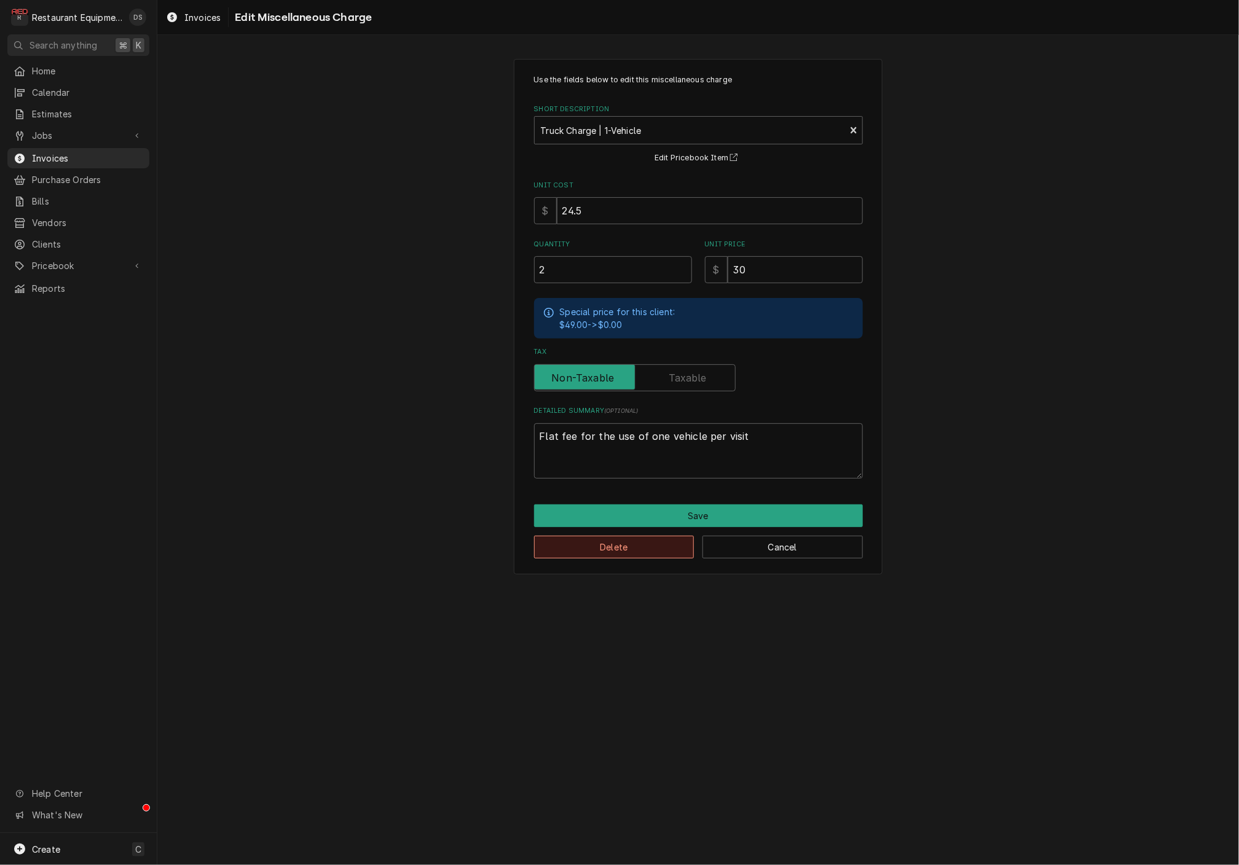
click at [638, 539] on button "Delete" at bounding box center [614, 547] width 160 height 23
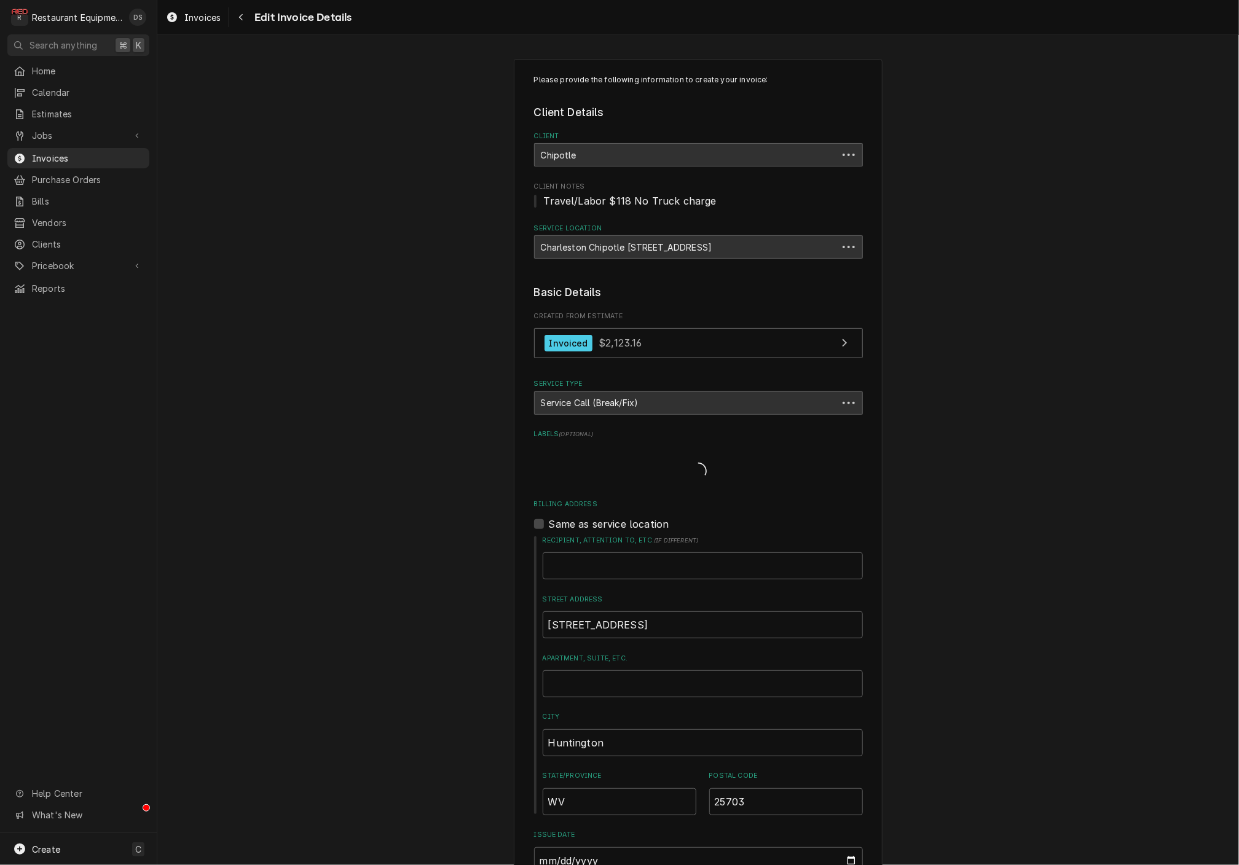
scroll to position [2566, 0]
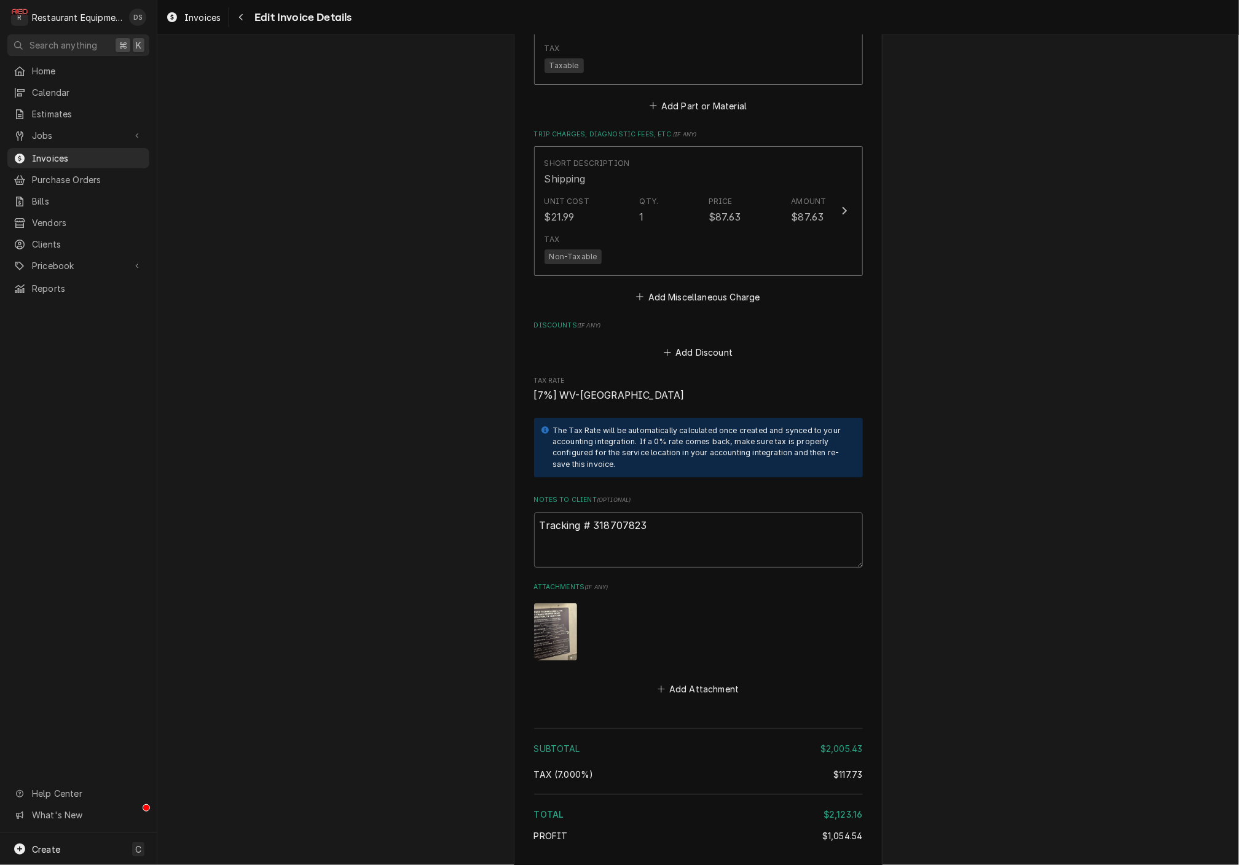
type textarea "x"
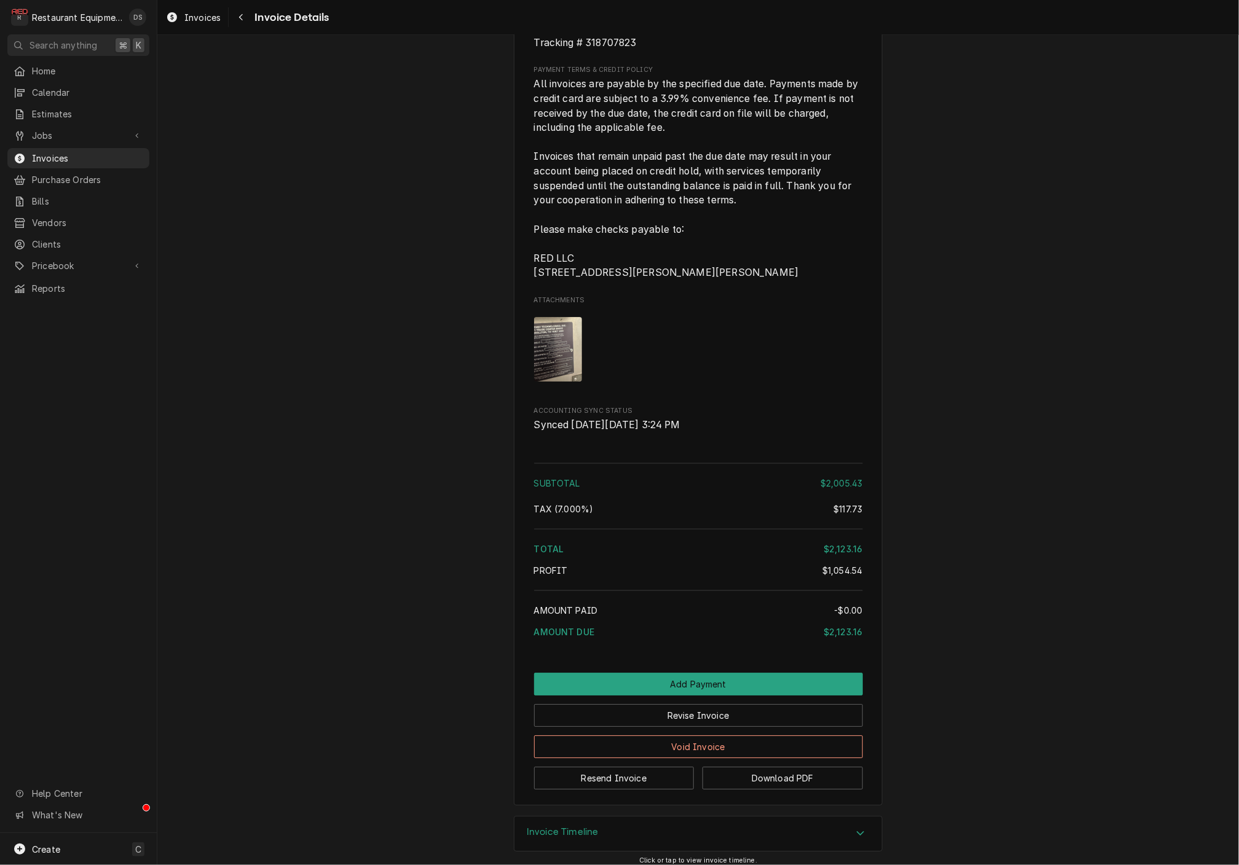
scroll to position [2194, 0]
click at [775, 774] on button "Download PDF" at bounding box center [782, 779] width 160 height 23
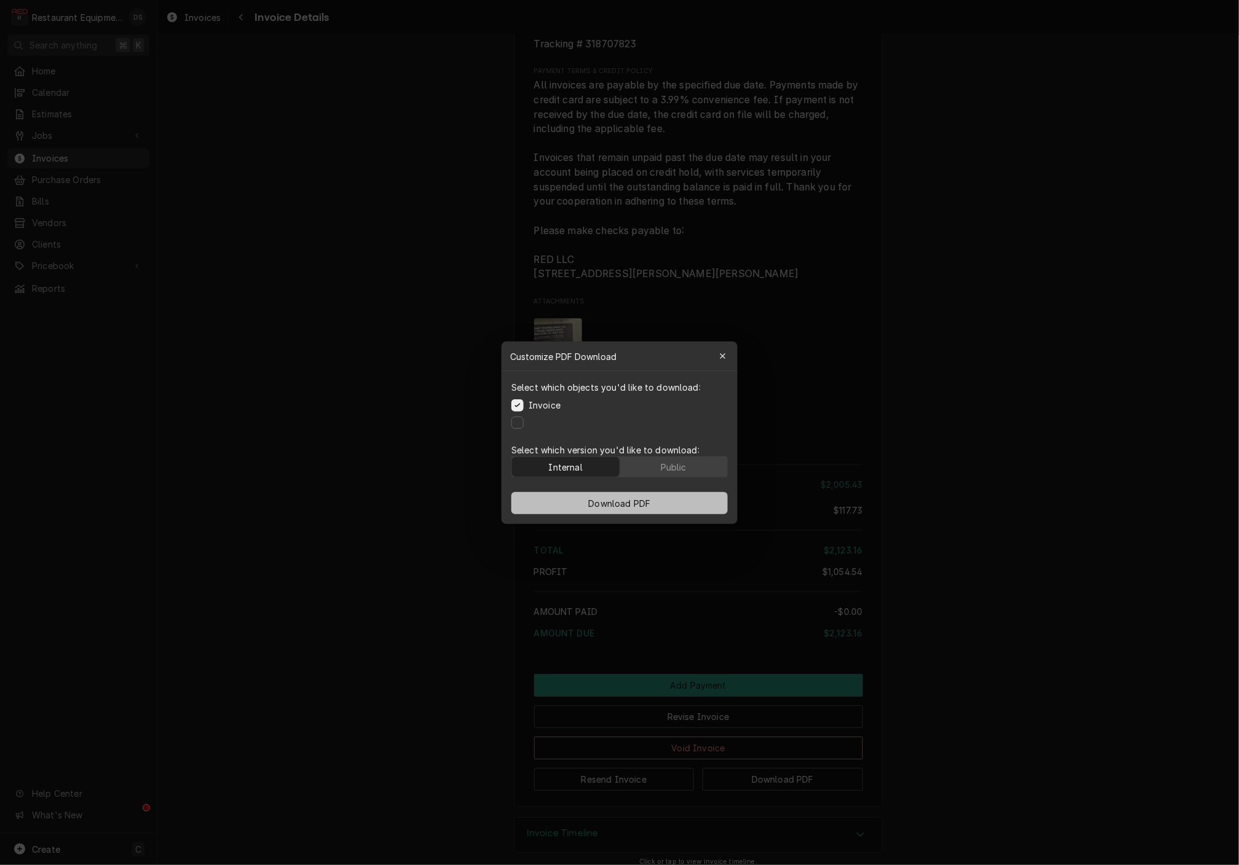
drag, startPoint x: 677, startPoint y: 462, endPoint x: 675, endPoint y: 497, distance: 35.1
click at [677, 463] on div "Public" at bounding box center [674, 466] width 26 height 13
click at [674, 502] on button "Download PDF" at bounding box center [619, 503] width 216 height 22
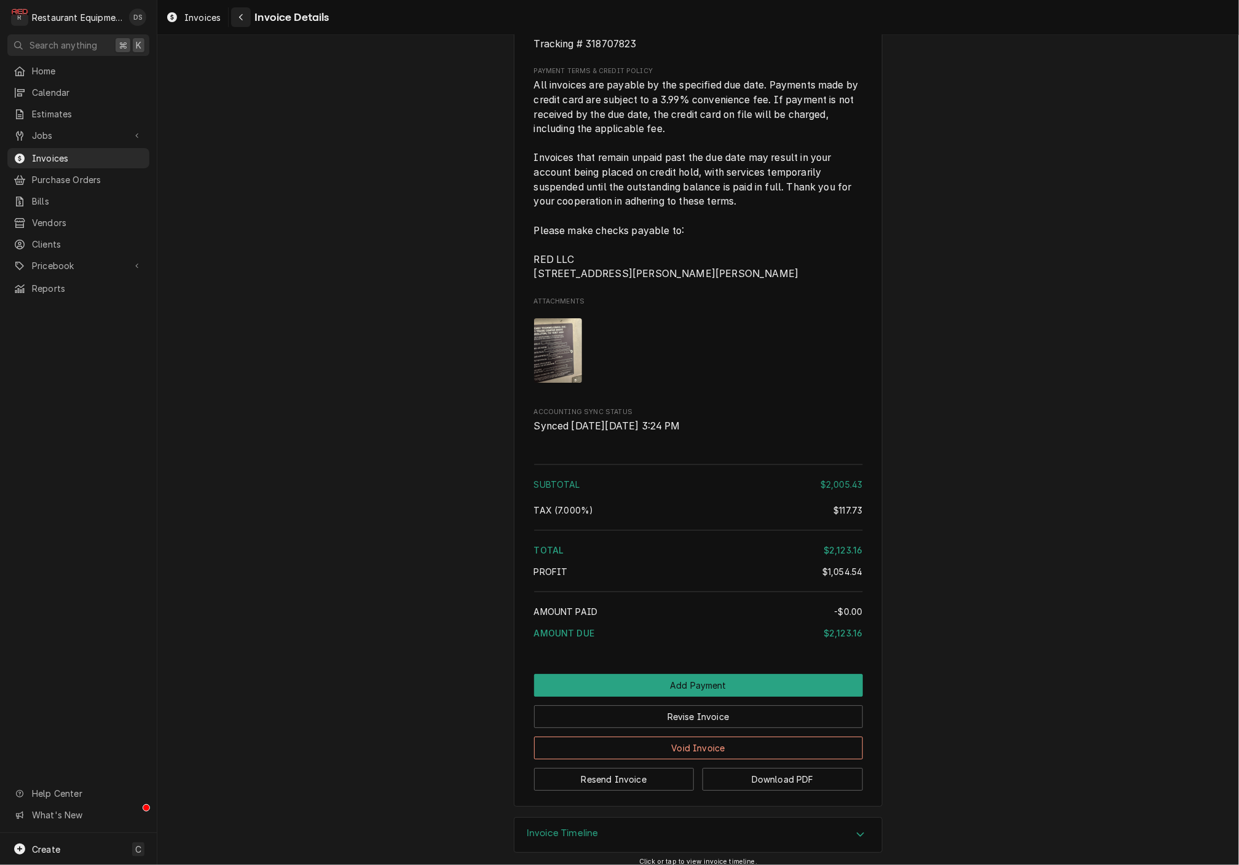
click at [238, 19] on icon "Navigate back" at bounding box center [241, 17] width 6 height 9
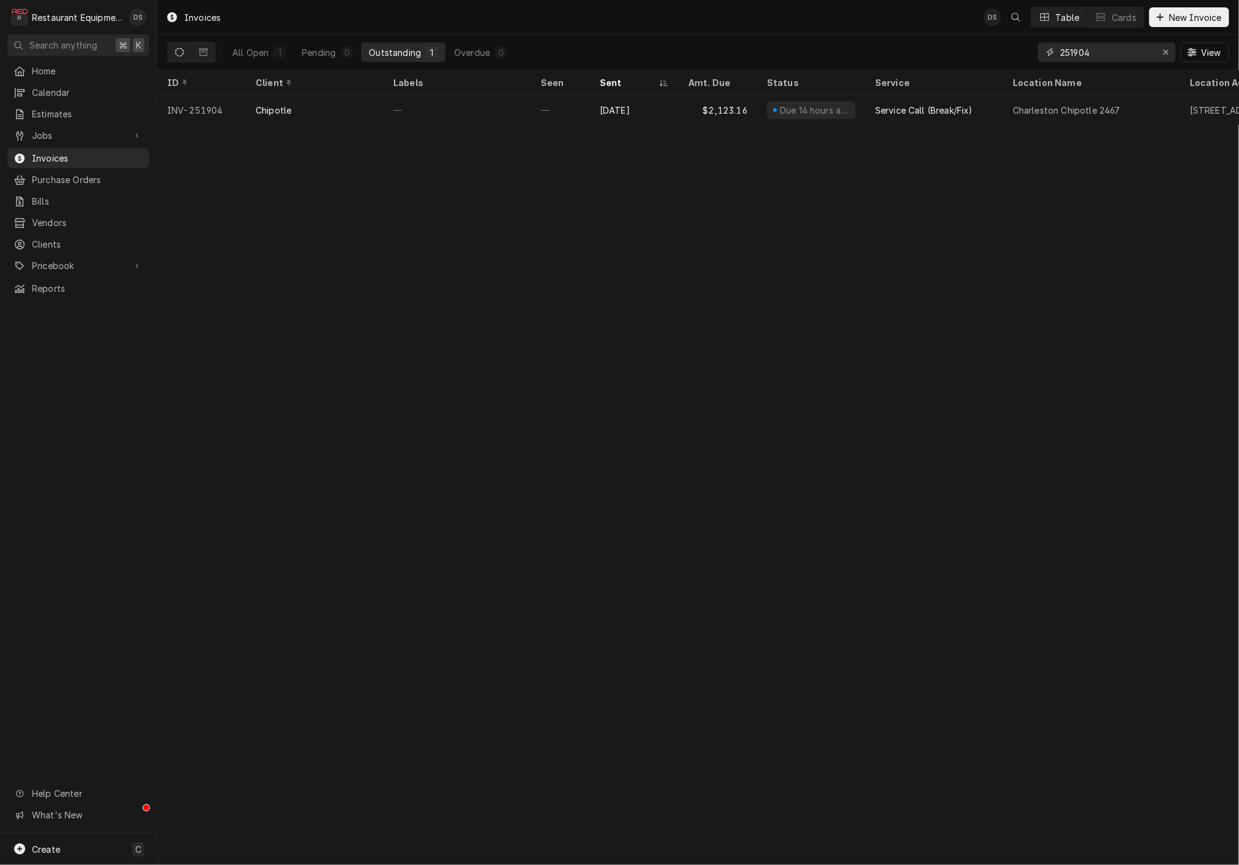
click at [1128, 48] on input "251904" at bounding box center [1106, 52] width 92 height 20
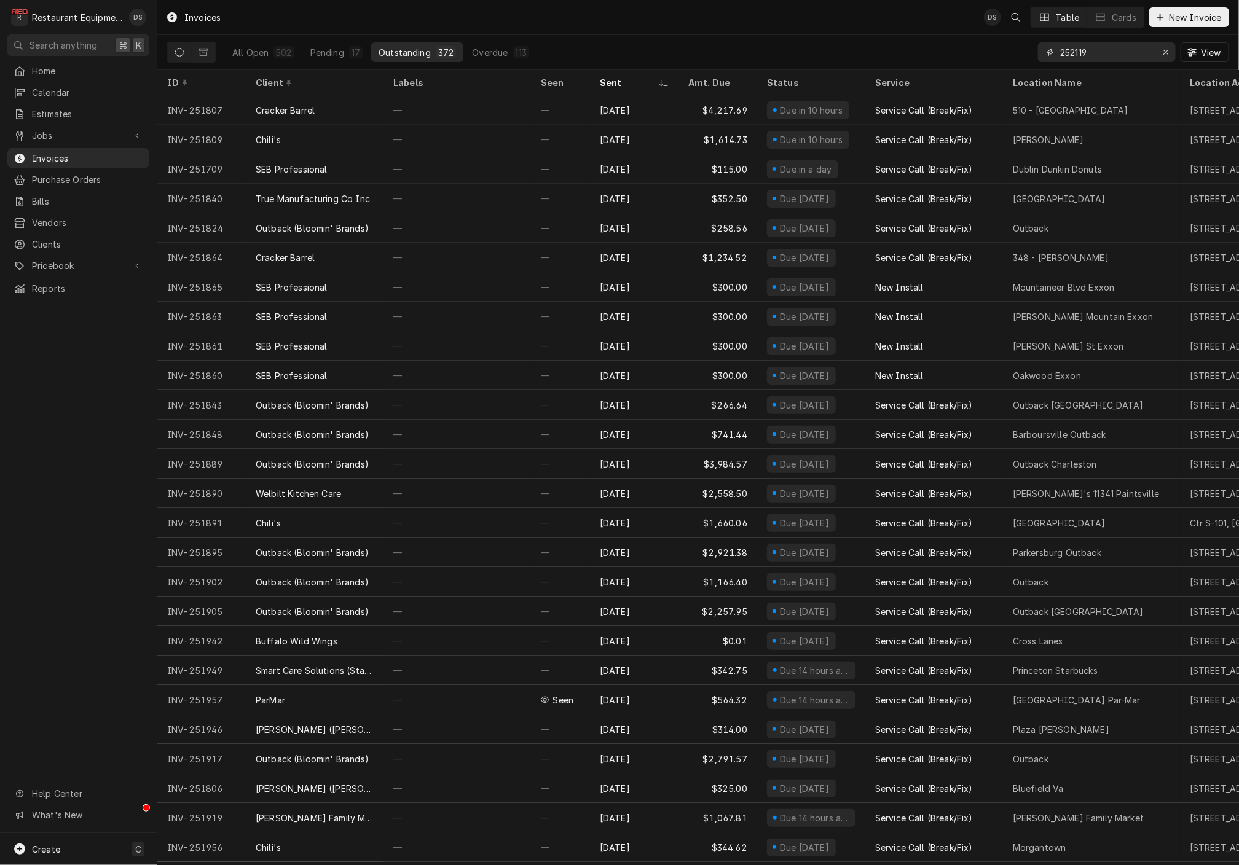
type input "252119"
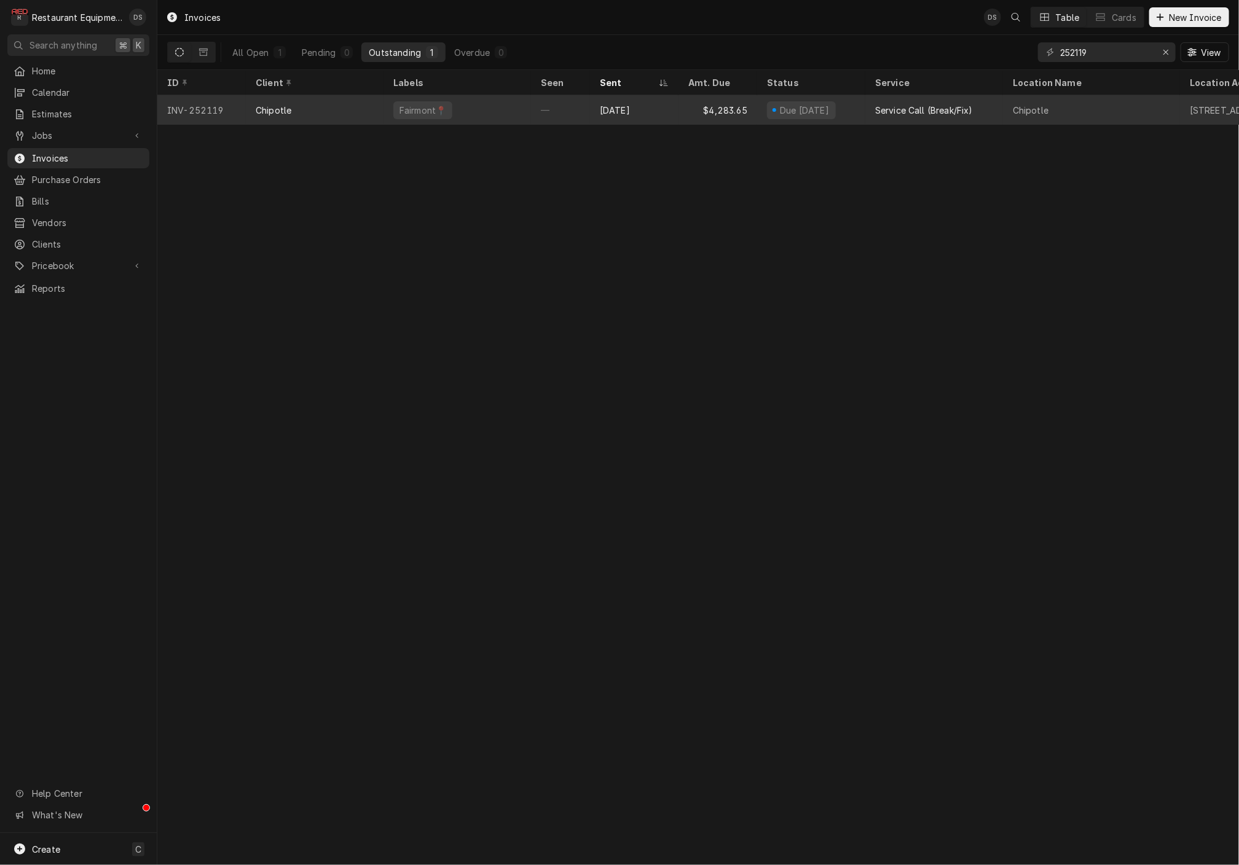
click at [506, 104] on div "Fairmont📍" at bounding box center [456, 109] width 147 height 29
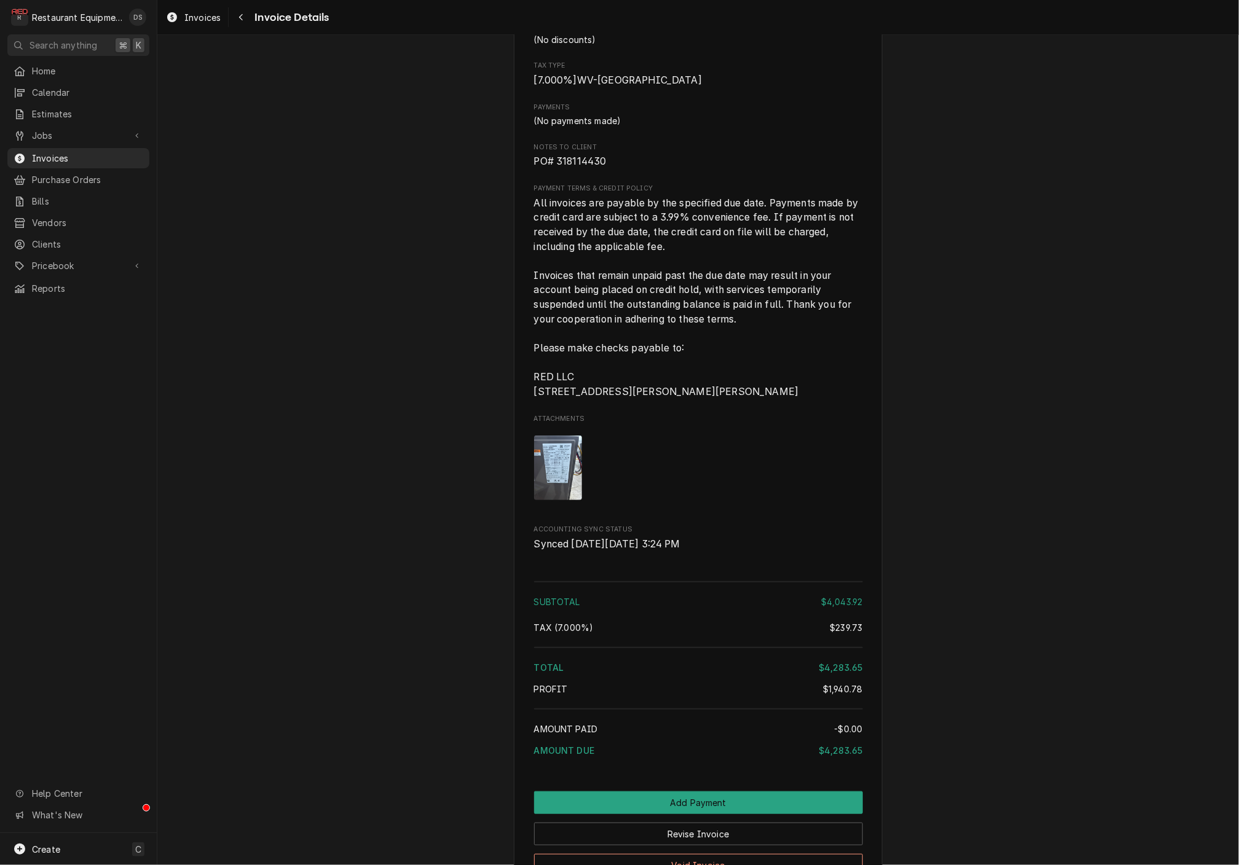
scroll to position [2792, 0]
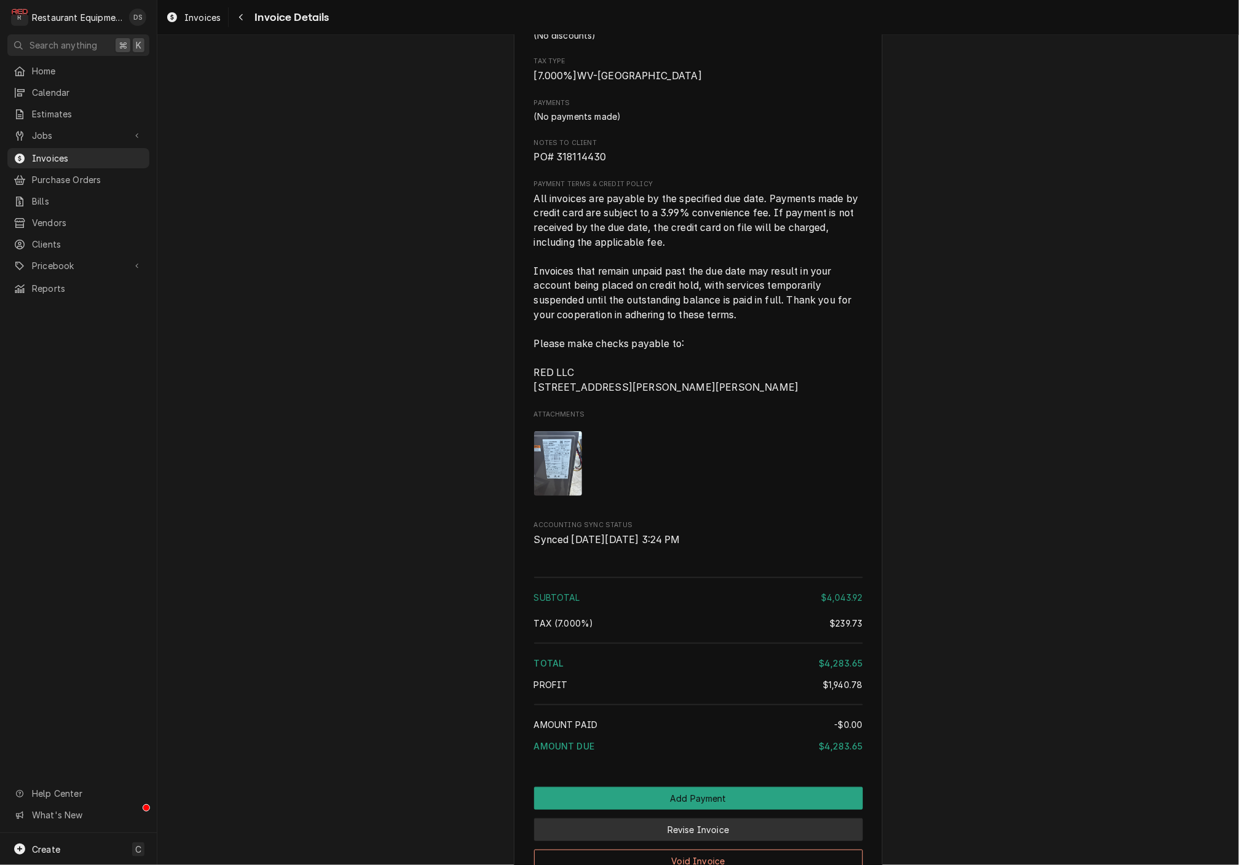
click at [753, 819] on button "Revise Invoice" at bounding box center [698, 830] width 329 height 23
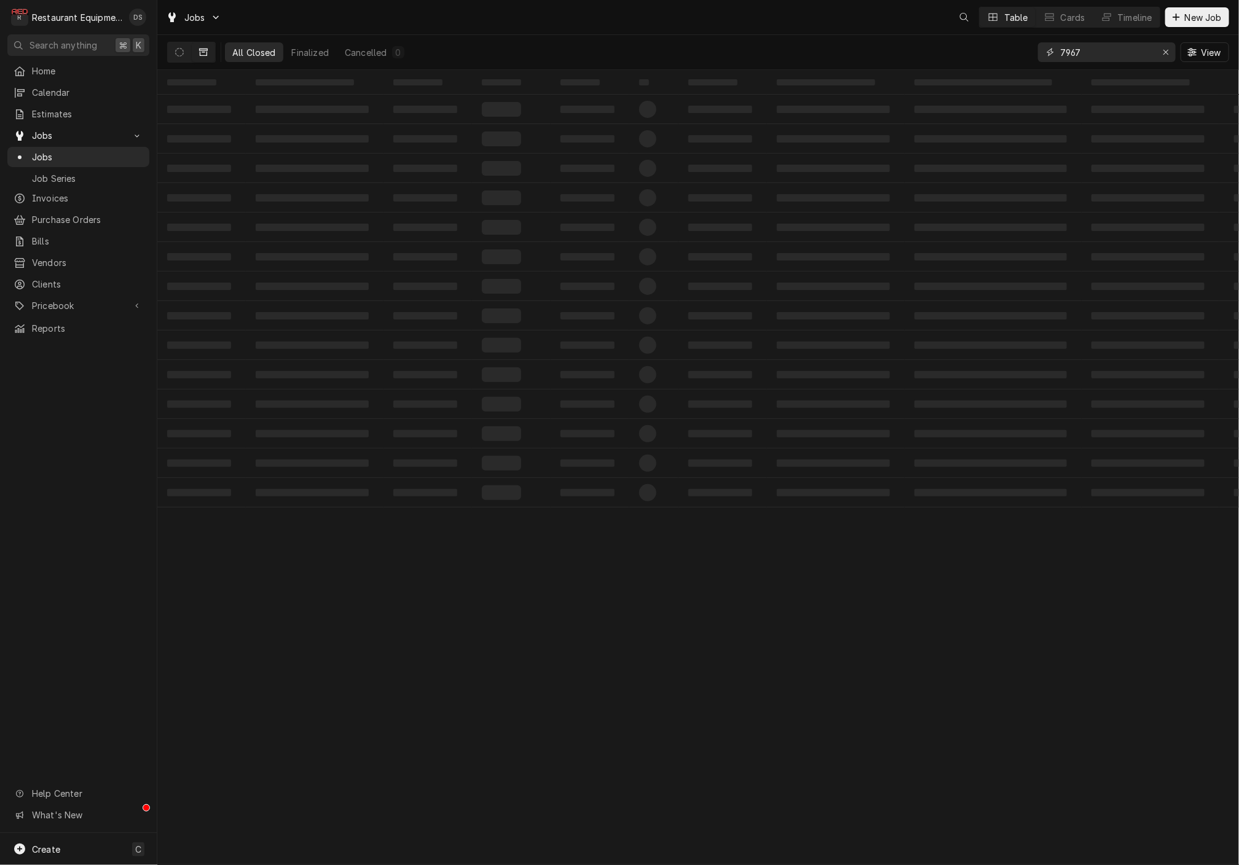
click at [1095, 54] on input "7967" at bounding box center [1106, 52] width 92 height 20
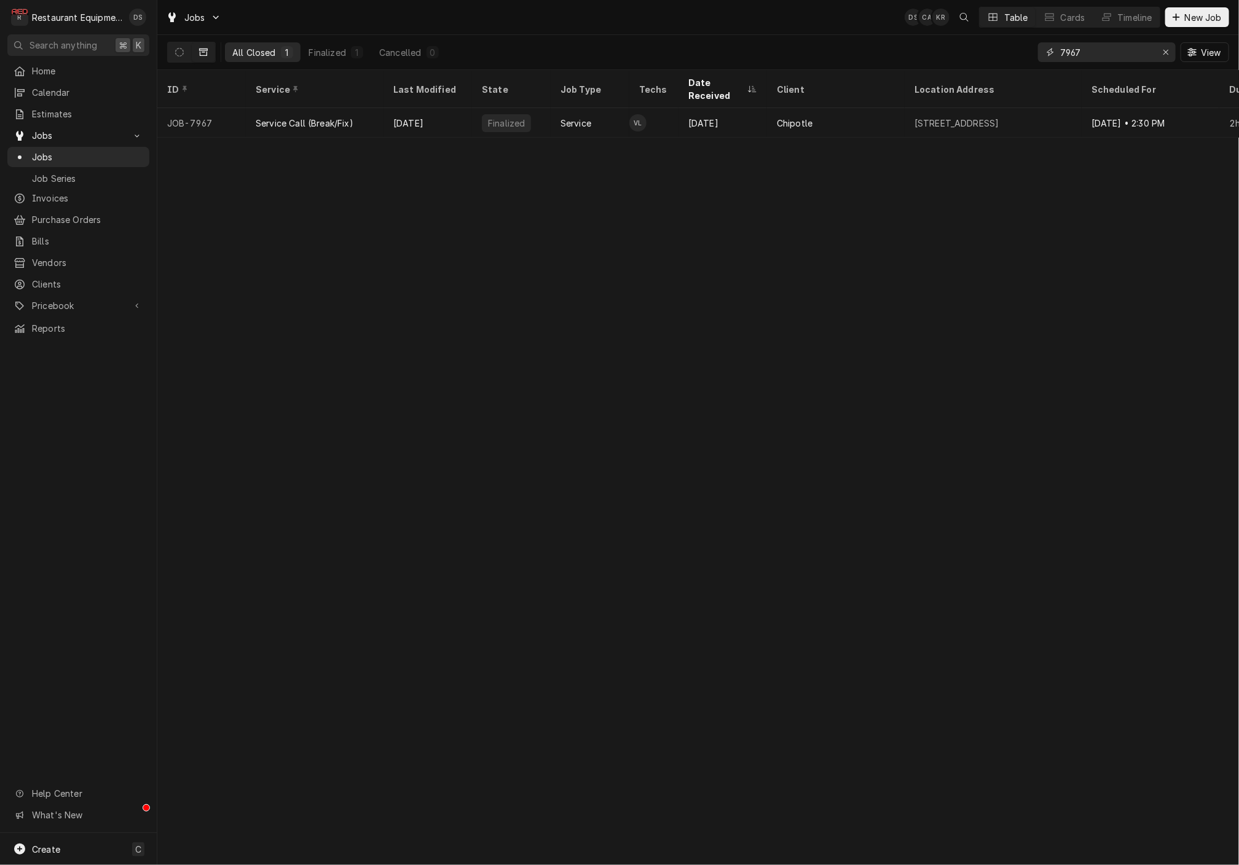
click at [1095, 54] on input "7967" at bounding box center [1106, 52] width 92 height 20
click at [1093, 53] on input "7967" at bounding box center [1106, 52] width 92 height 20
type input "7915"
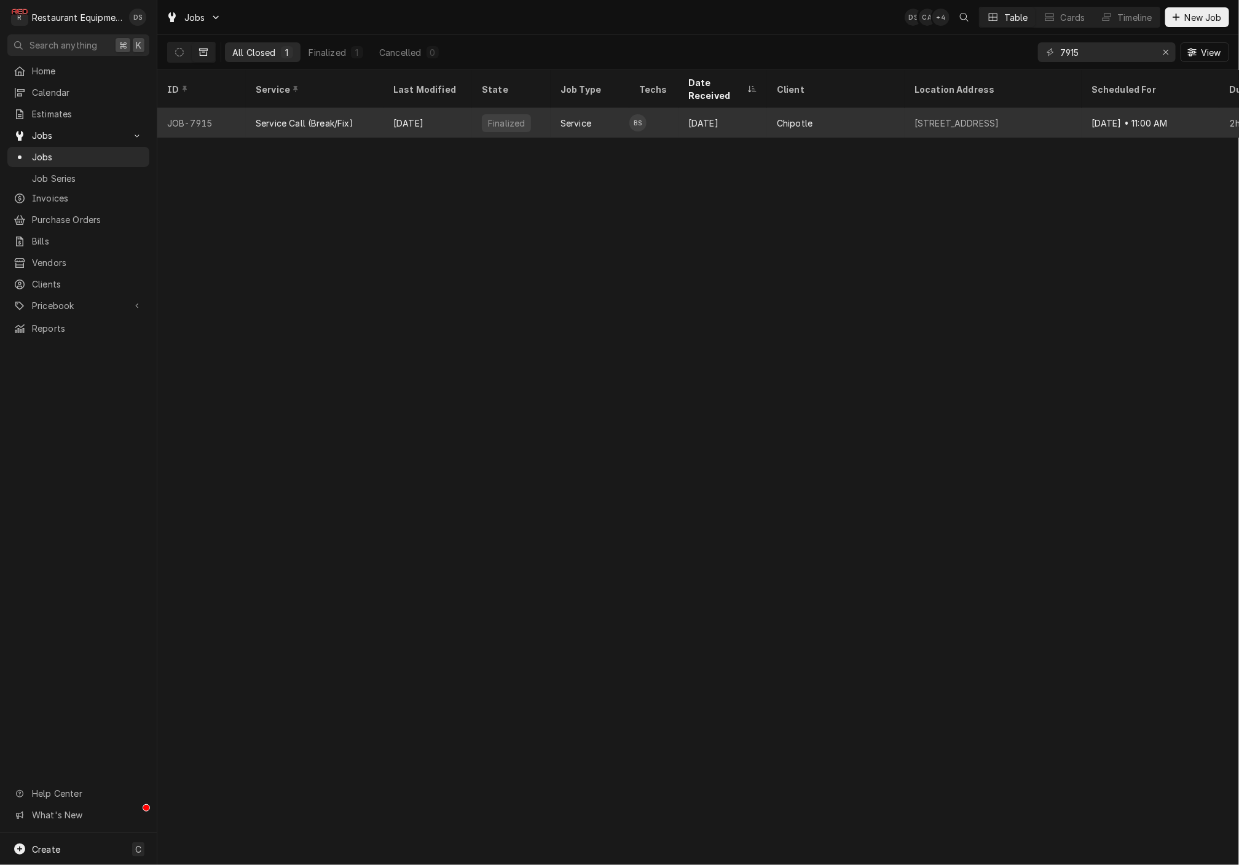
click at [428, 111] on div "[DATE]" at bounding box center [427, 122] width 88 height 29
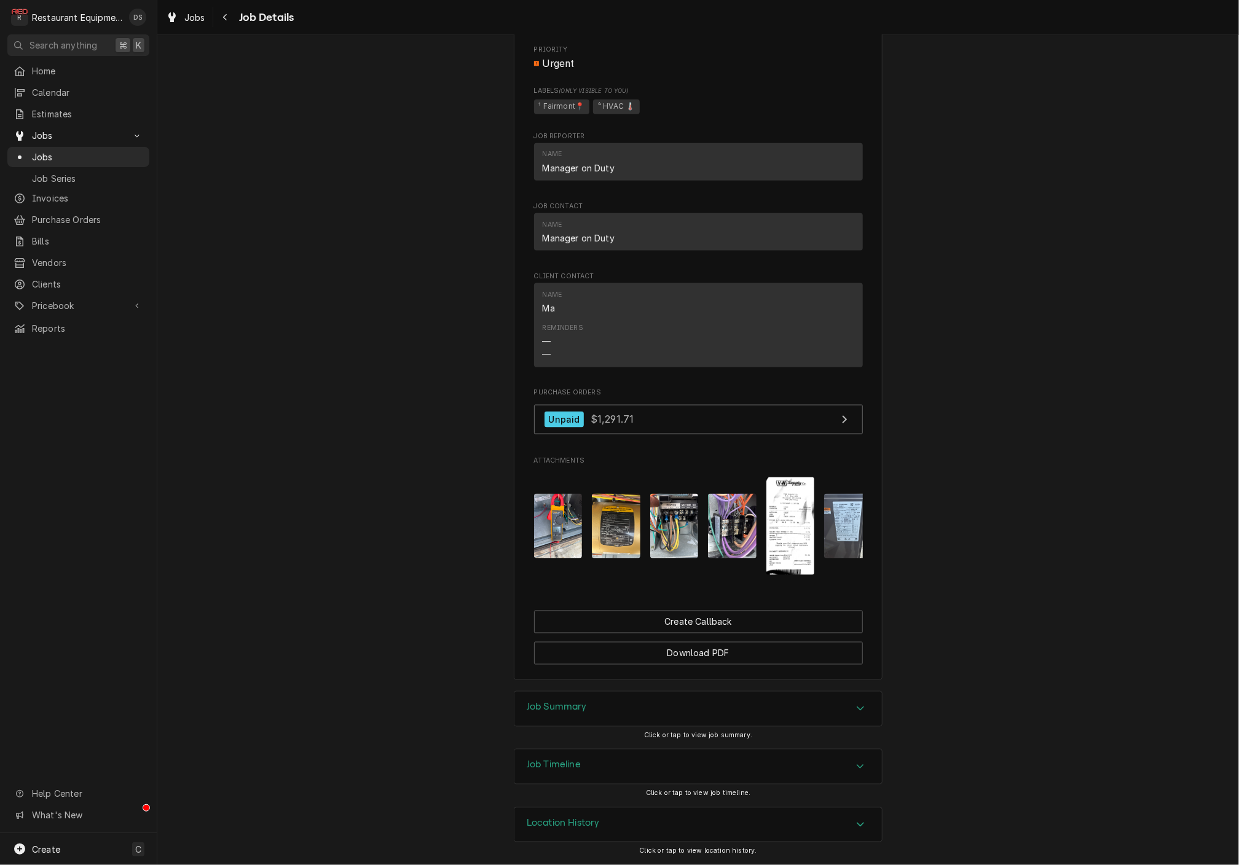
scroll to position [806, 0]
click at [791, 501] on img "Attachments" at bounding box center [790, 527] width 49 height 98
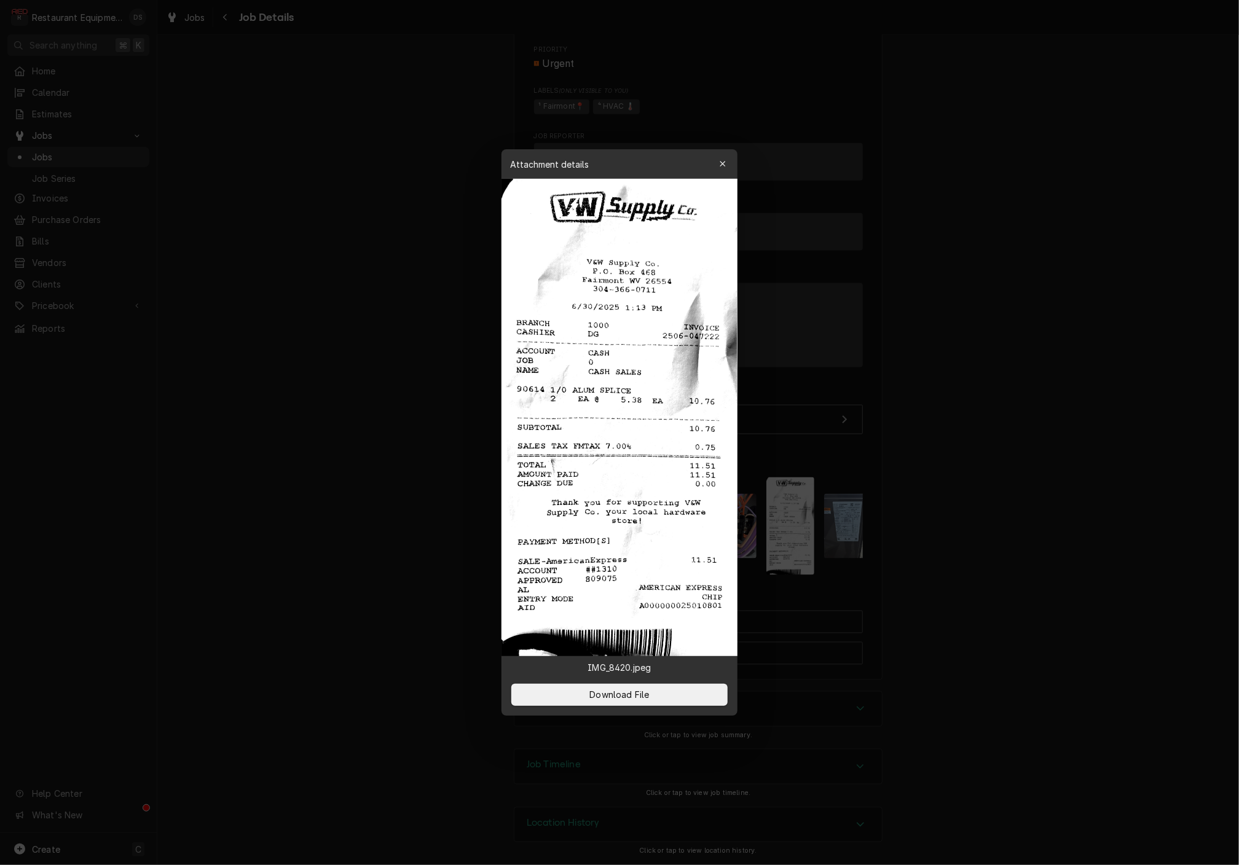
click at [724, 168] on icon "button" at bounding box center [723, 164] width 7 height 9
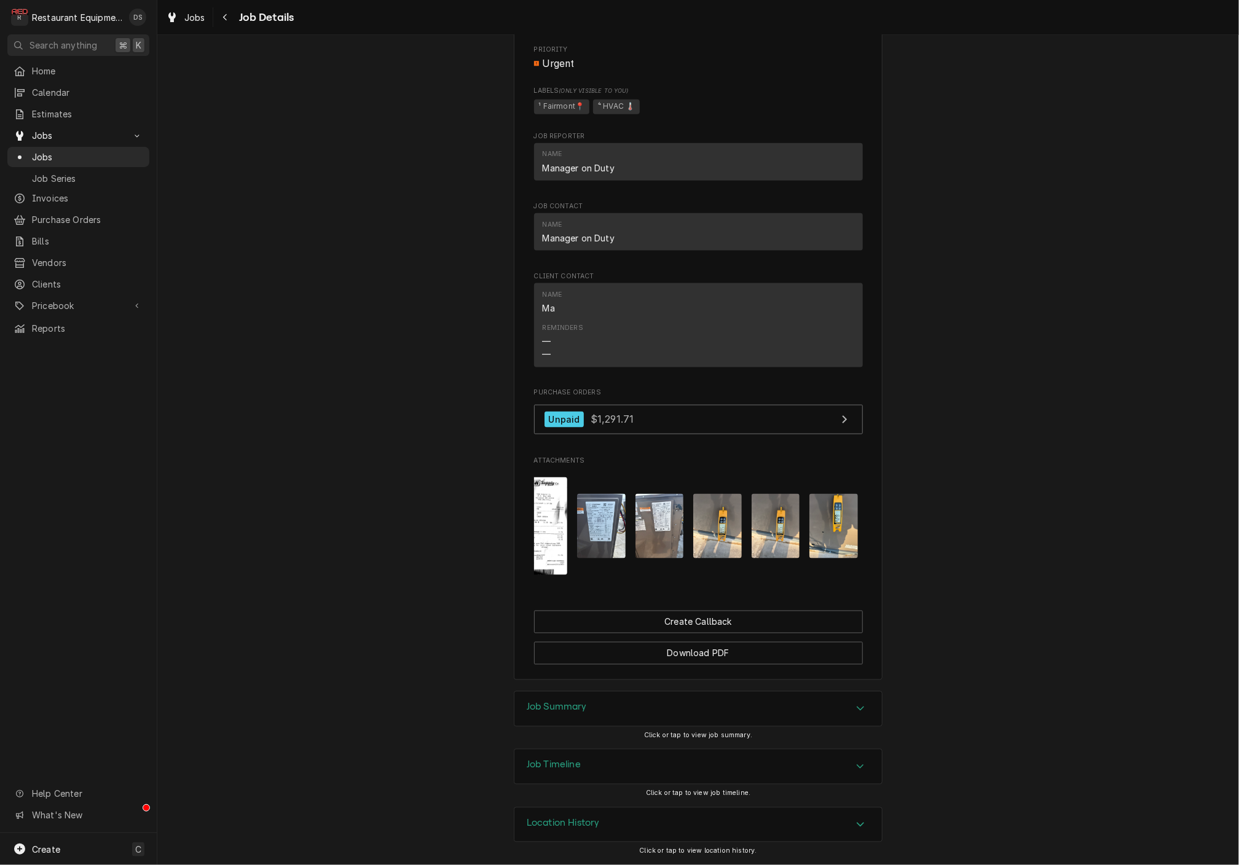
scroll to position [0, 243]
drag, startPoint x: 718, startPoint y: 705, endPoint x: 697, endPoint y: 673, distance: 38.5
click at [718, 705] on div "Job Summary" at bounding box center [697, 709] width 367 height 34
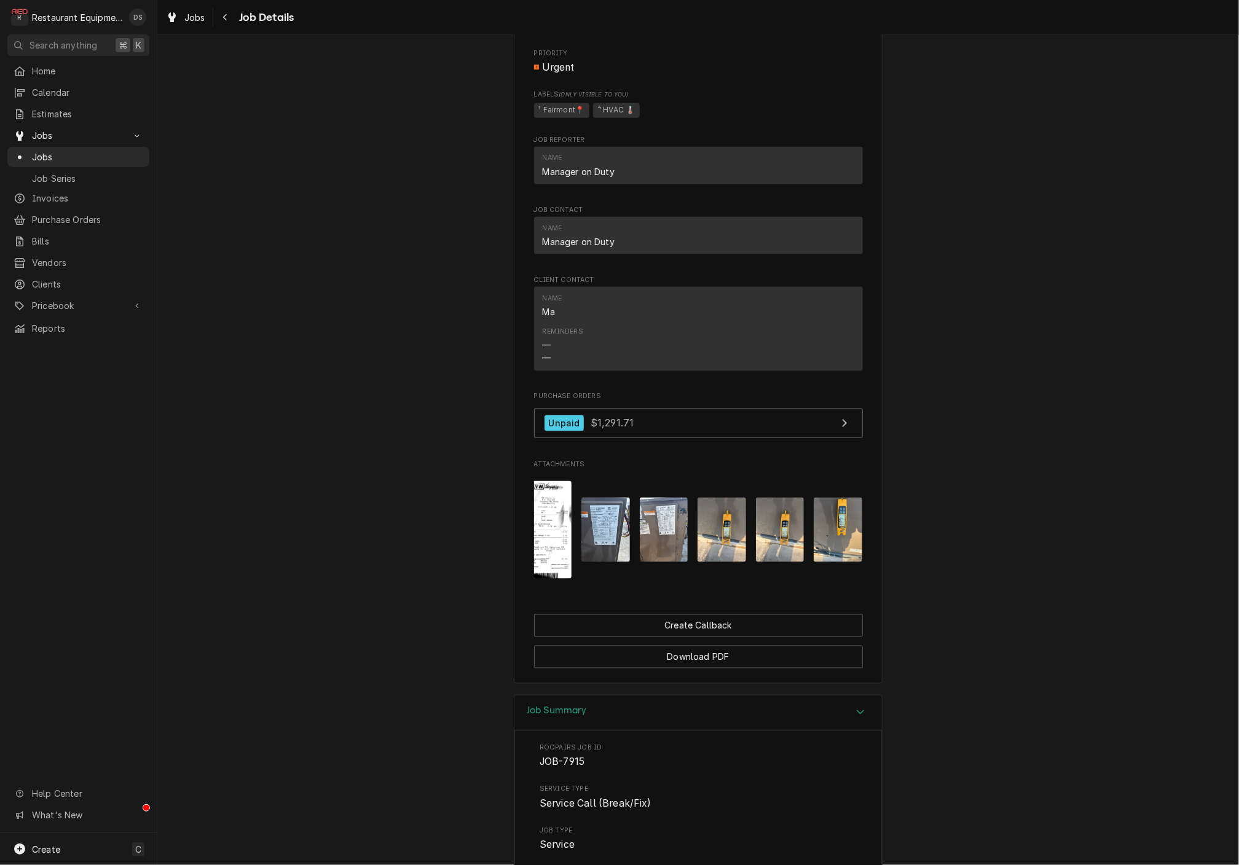
scroll to position [765, 0]
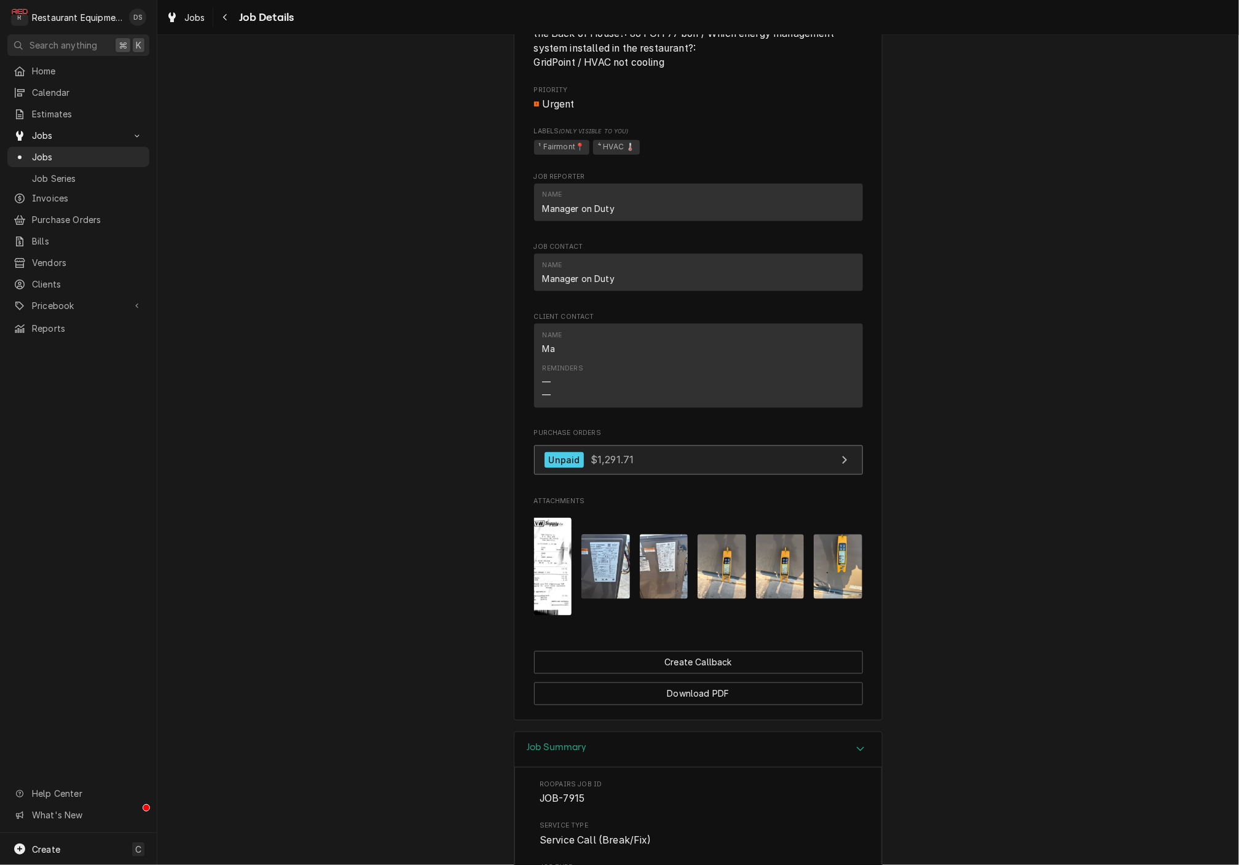
click at [659, 464] on link "Unpaid $1,291.71" at bounding box center [698, 461] width 329 height 30
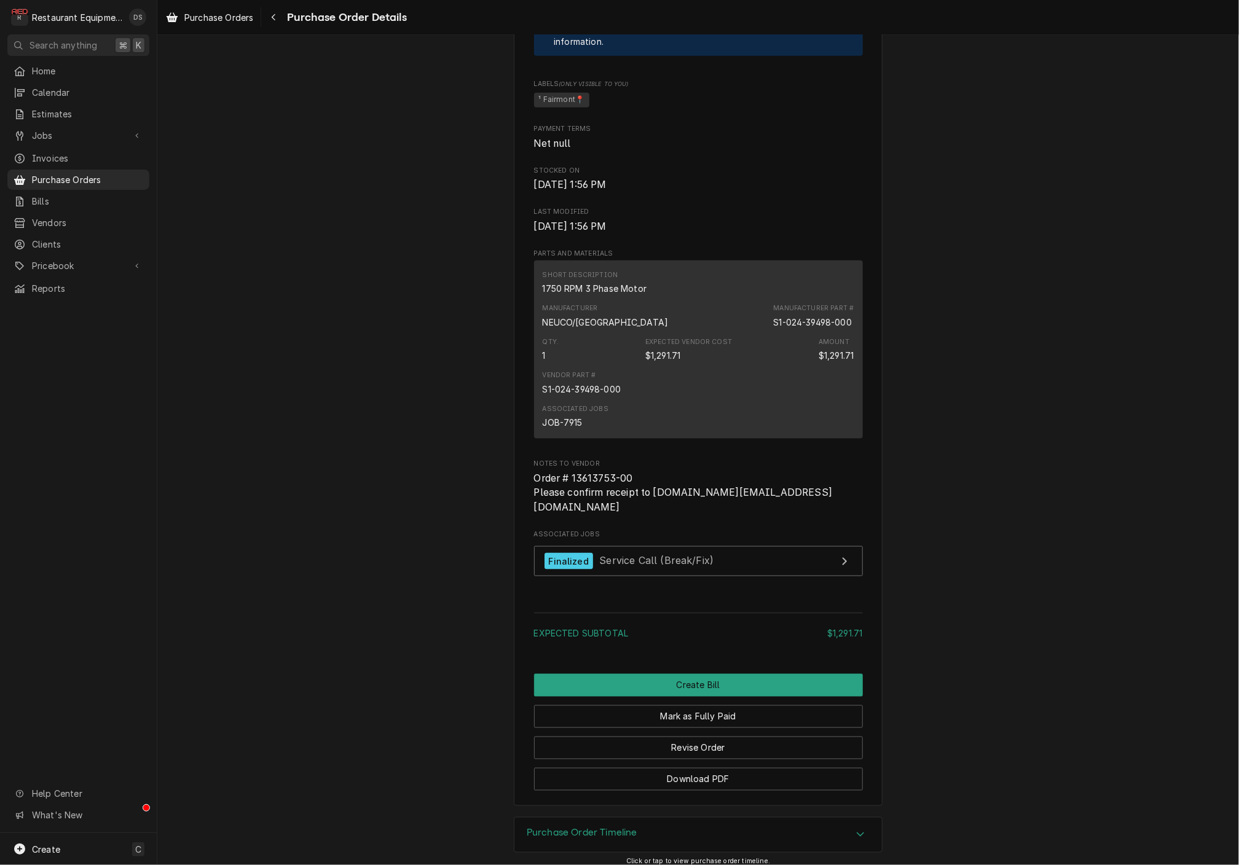
scroll to position [664, 0]
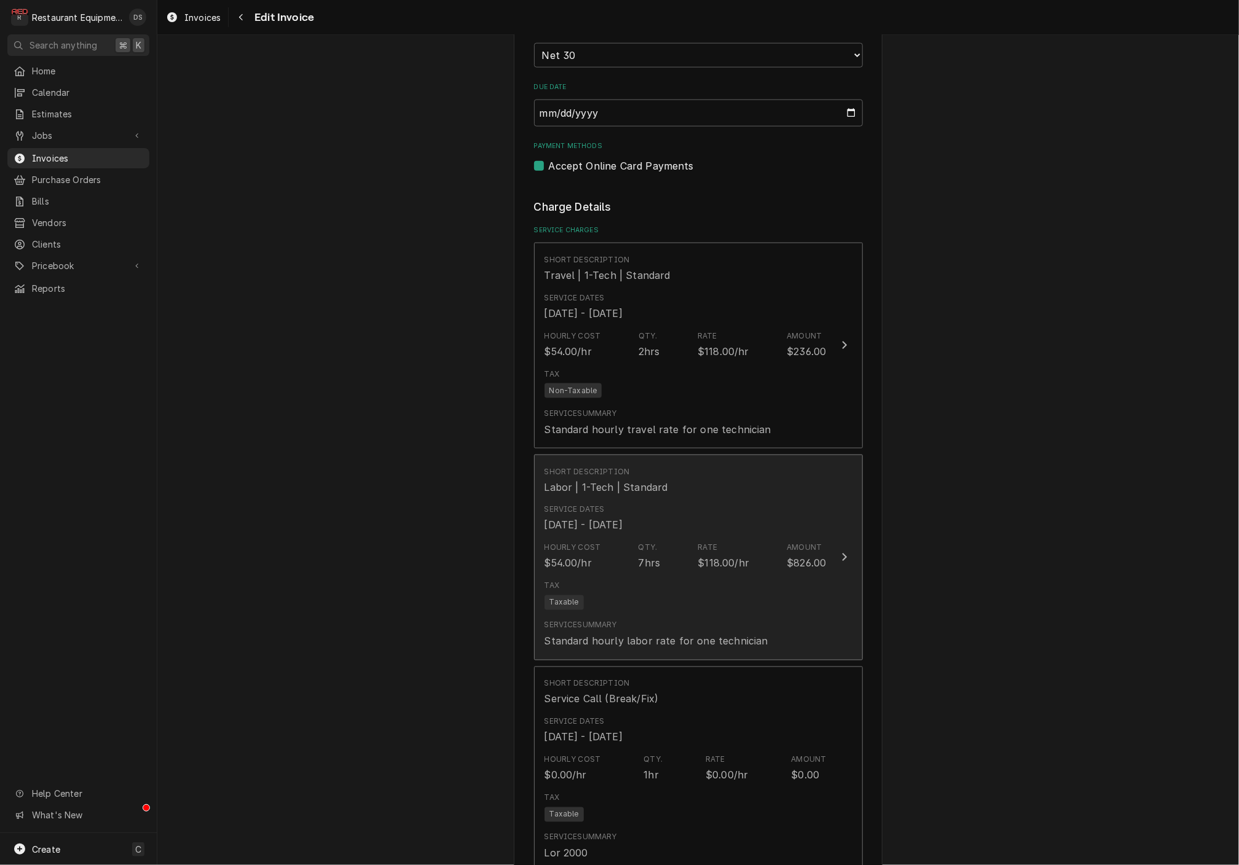
scroll to position [913, 0]
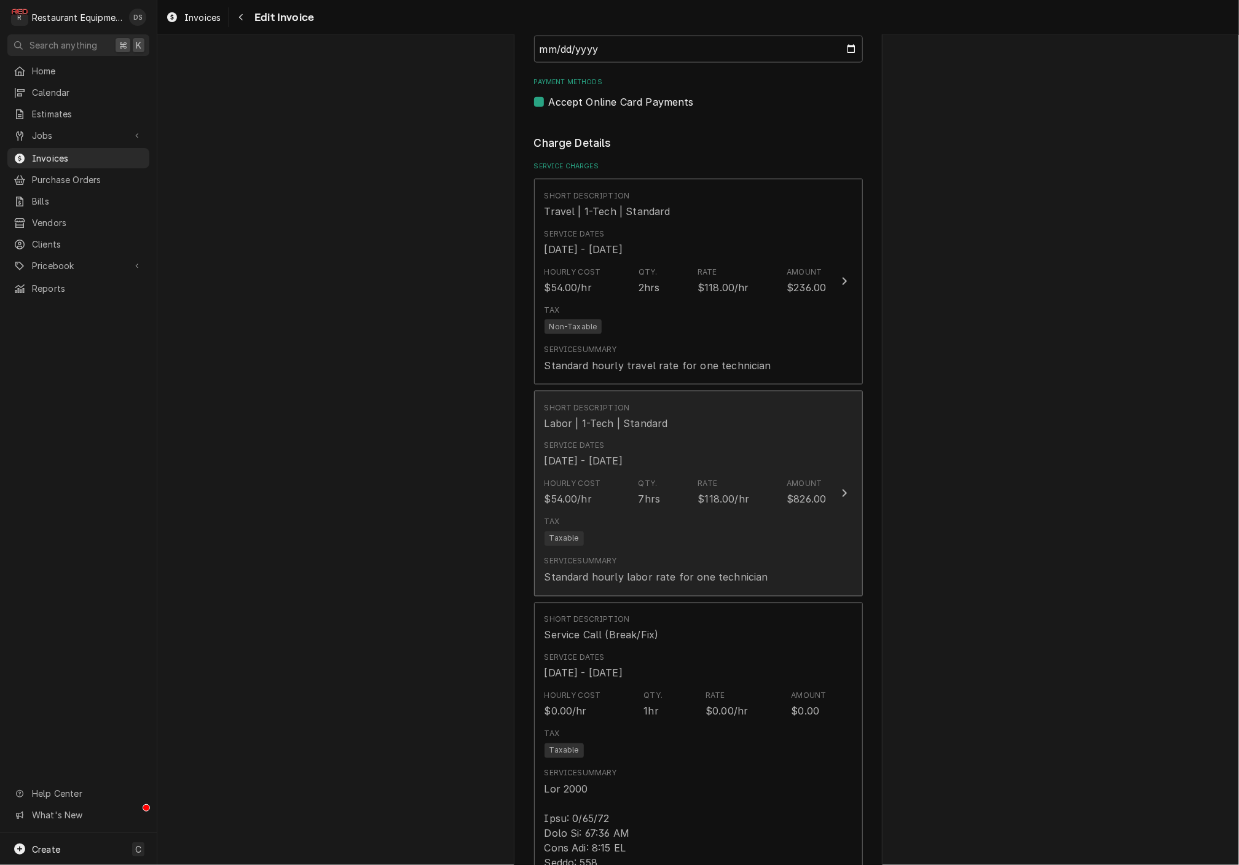
click at [650, 489] on div "Hourly Cost $54.00/hr Qty. 7hrs Rate $118.00/hr Amount $826.00" at bounding box center [685, 493] width 282 height 38
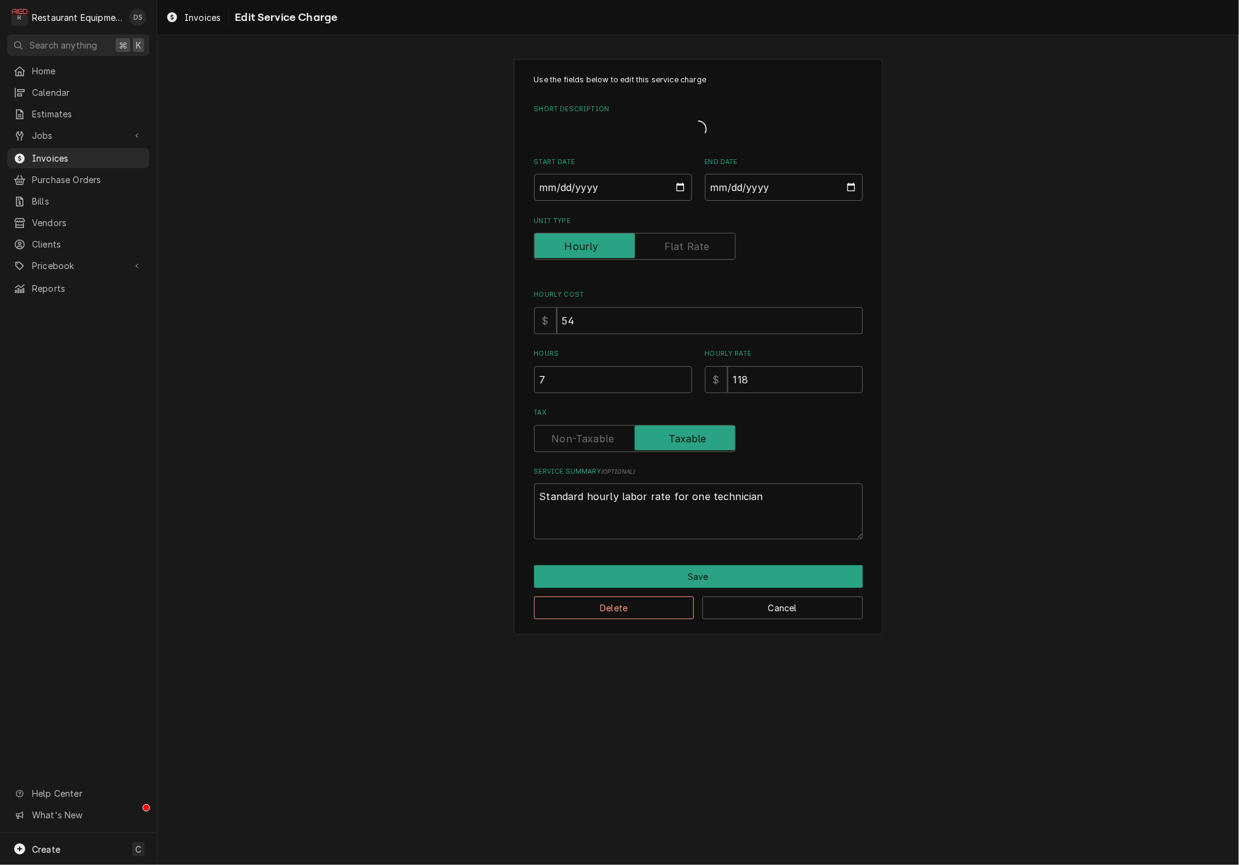
type textarea "x"
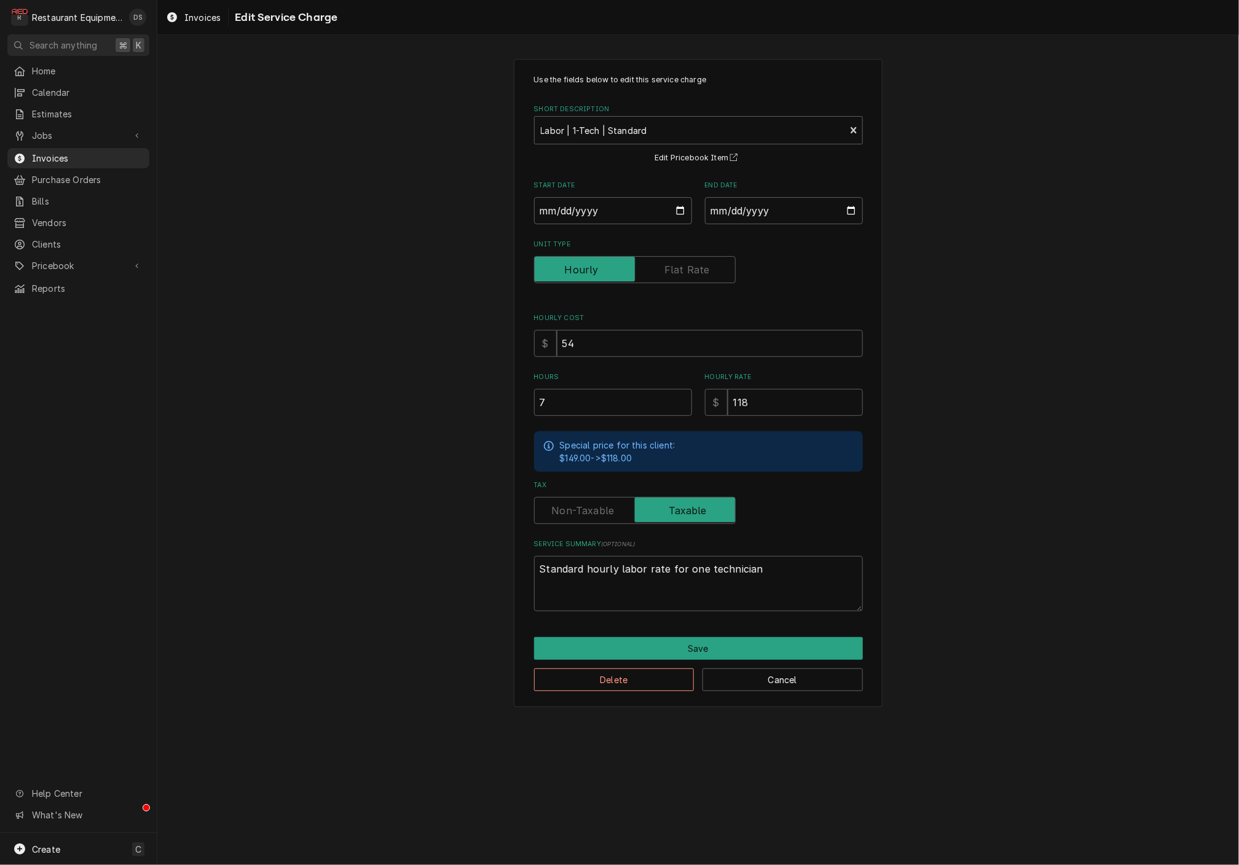
click at [588, 497] on input "Tax" at bounding box center [635, 510] width 191 height 27
checkbox input "false"
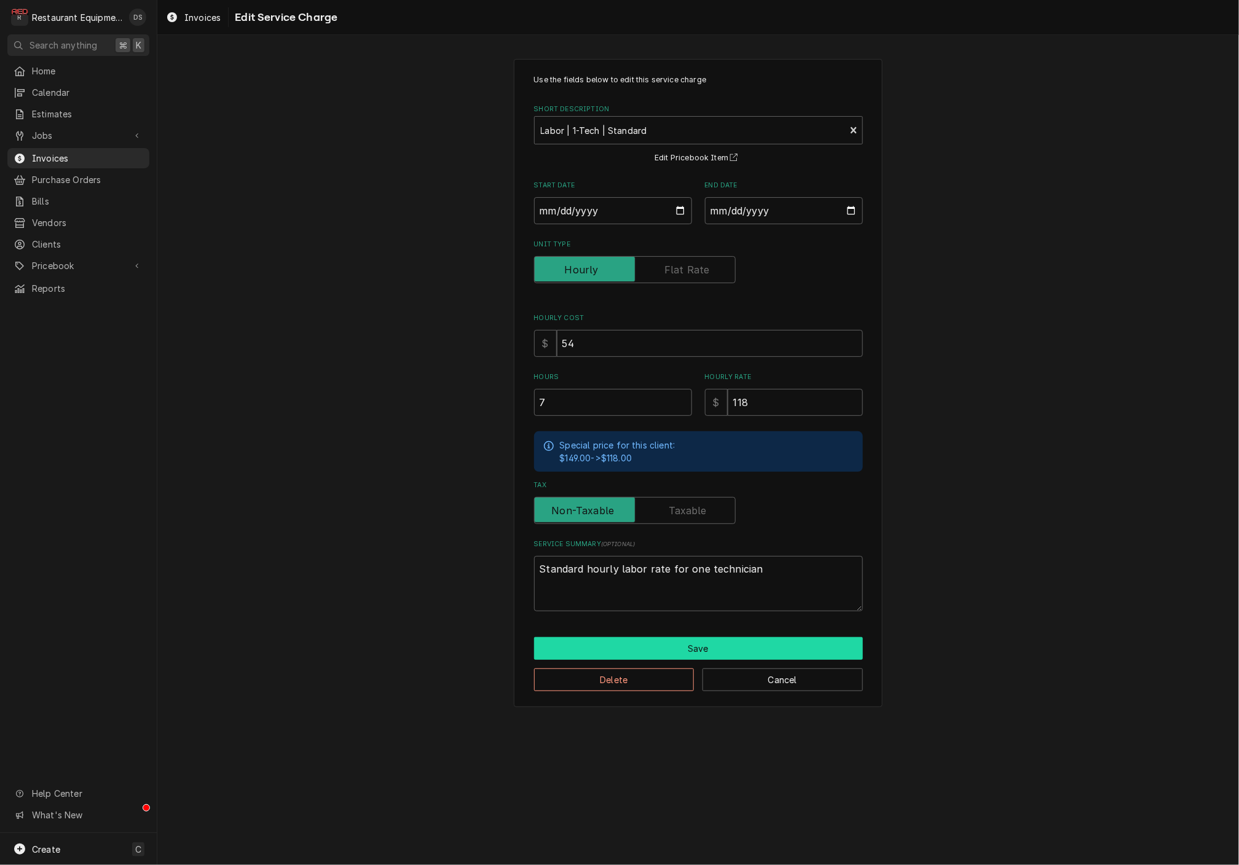
drag, startPoint x: 700, startPoint y: 649, endPoint x: 696, endPoint y: 644, distance: 6.5
click at [696, 644] on button "Save" at bounding box center [698, 648] width 329 height 23
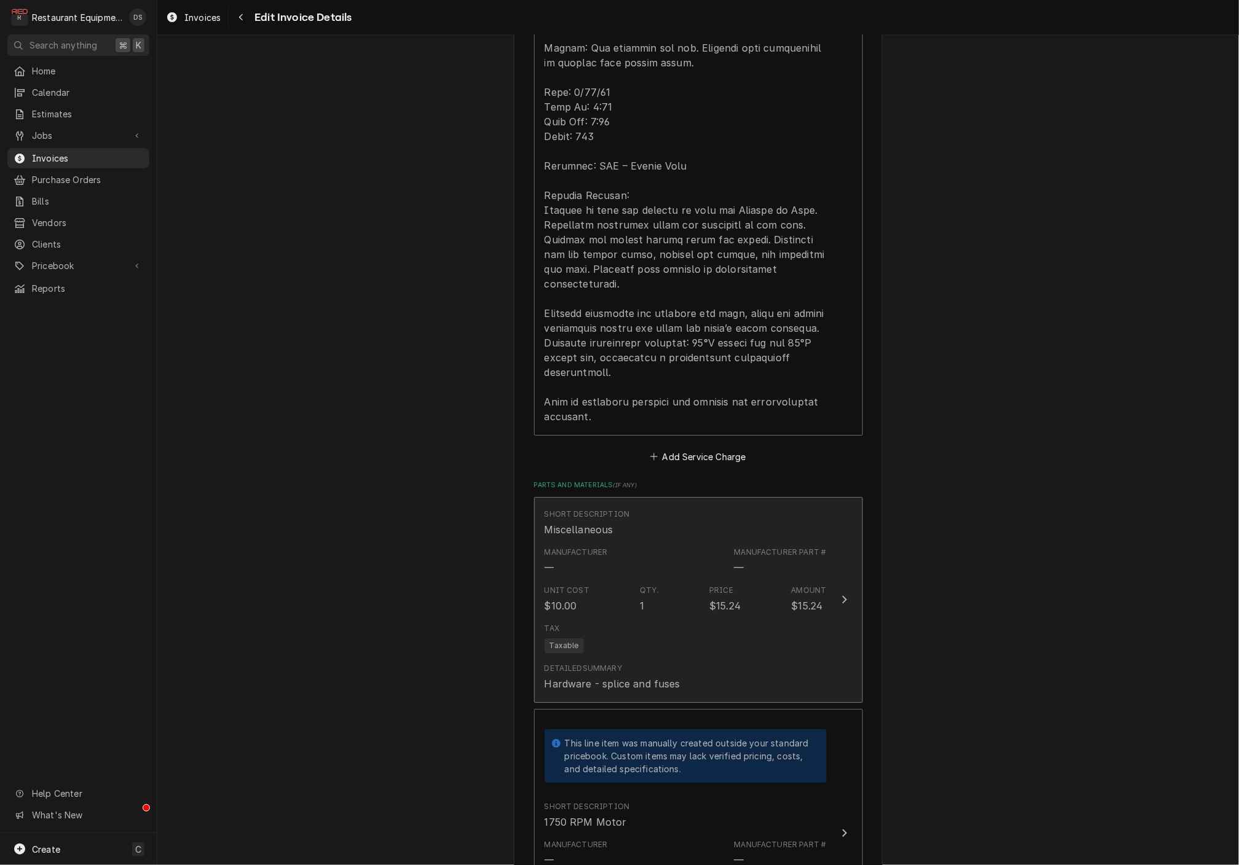
scroll to position [2341, 0]
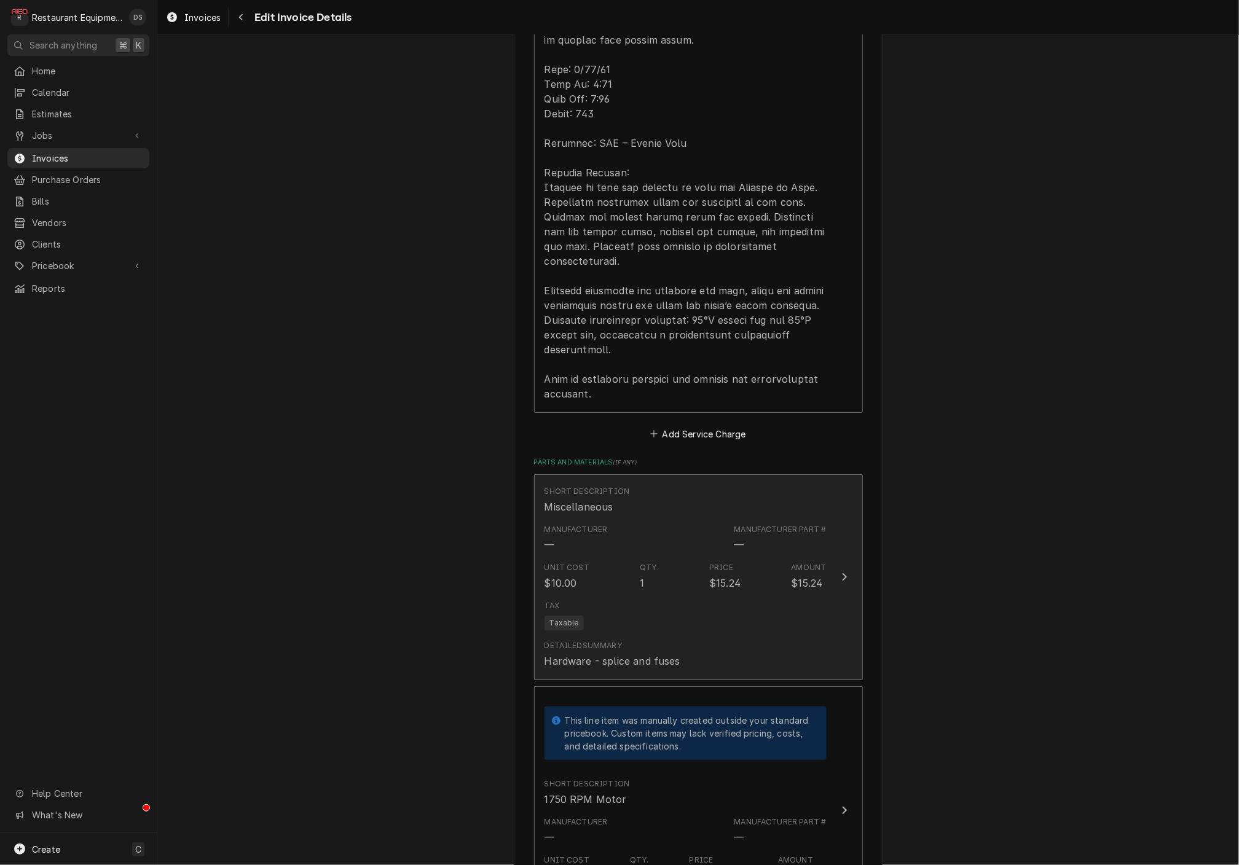
click at [670, 595] on div "Tax Taxable" at bounding box center [685, 614] width 282 height 39
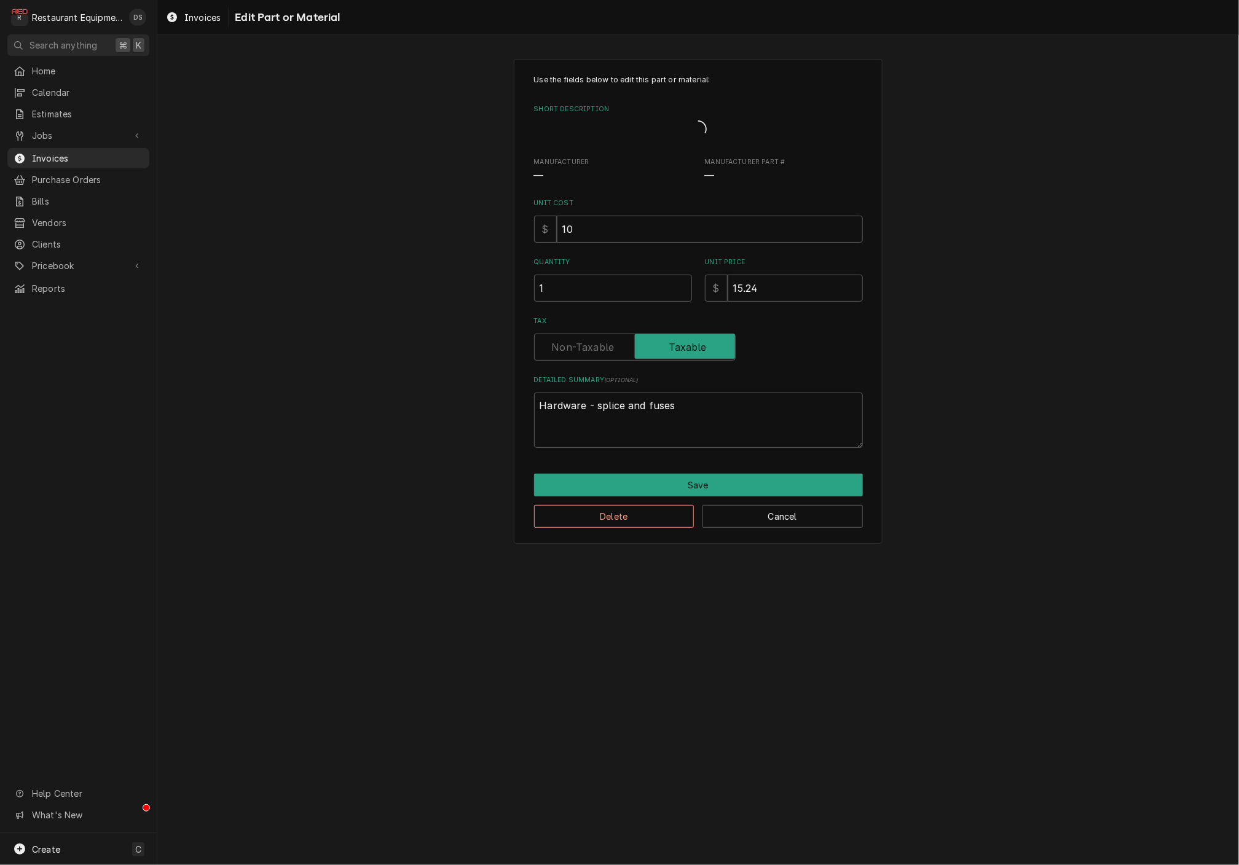
type textarea "x"
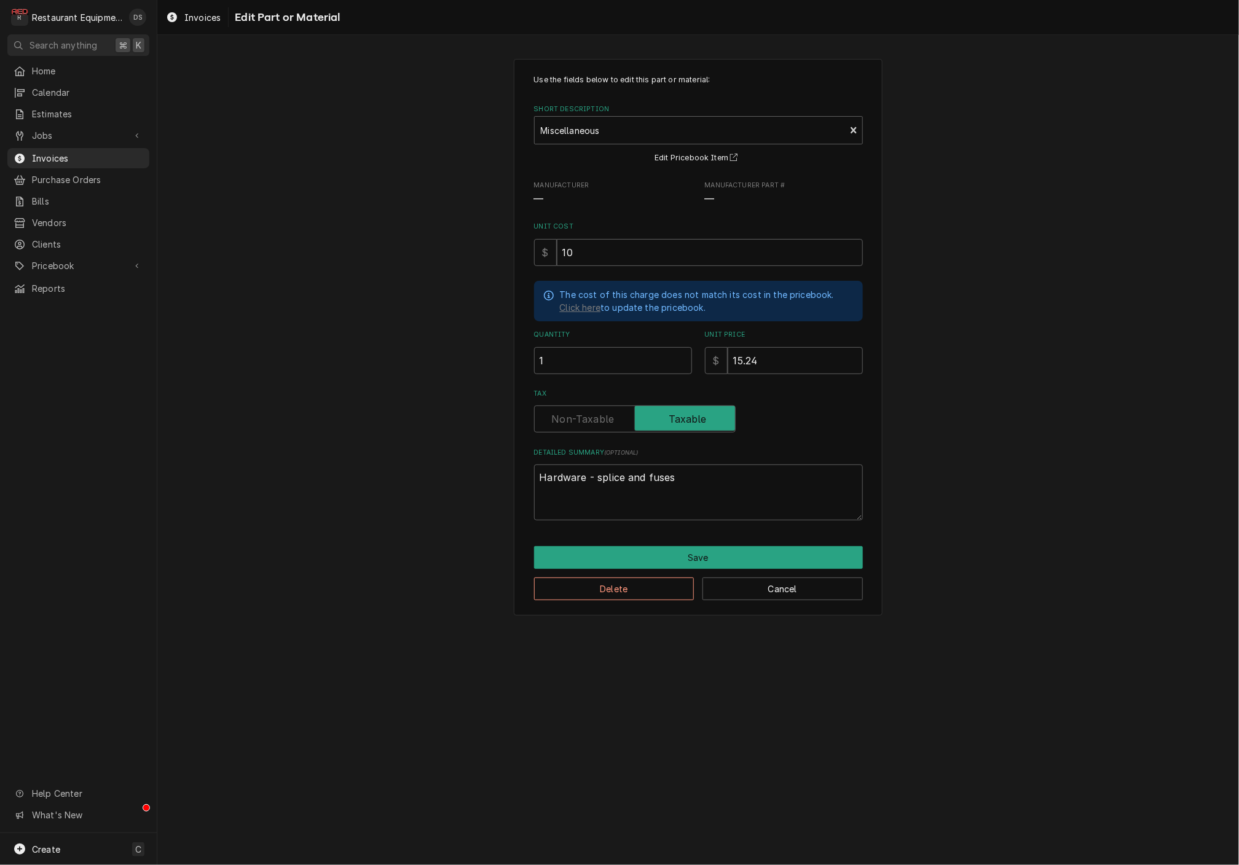
click at [580, 419] on label "Tax" at bounding box center [635, 419] width 202 height 27
click at [580, 419] on input "Tax" at bounding box center [635, 419] width 191 height 27
checkbox input "false"
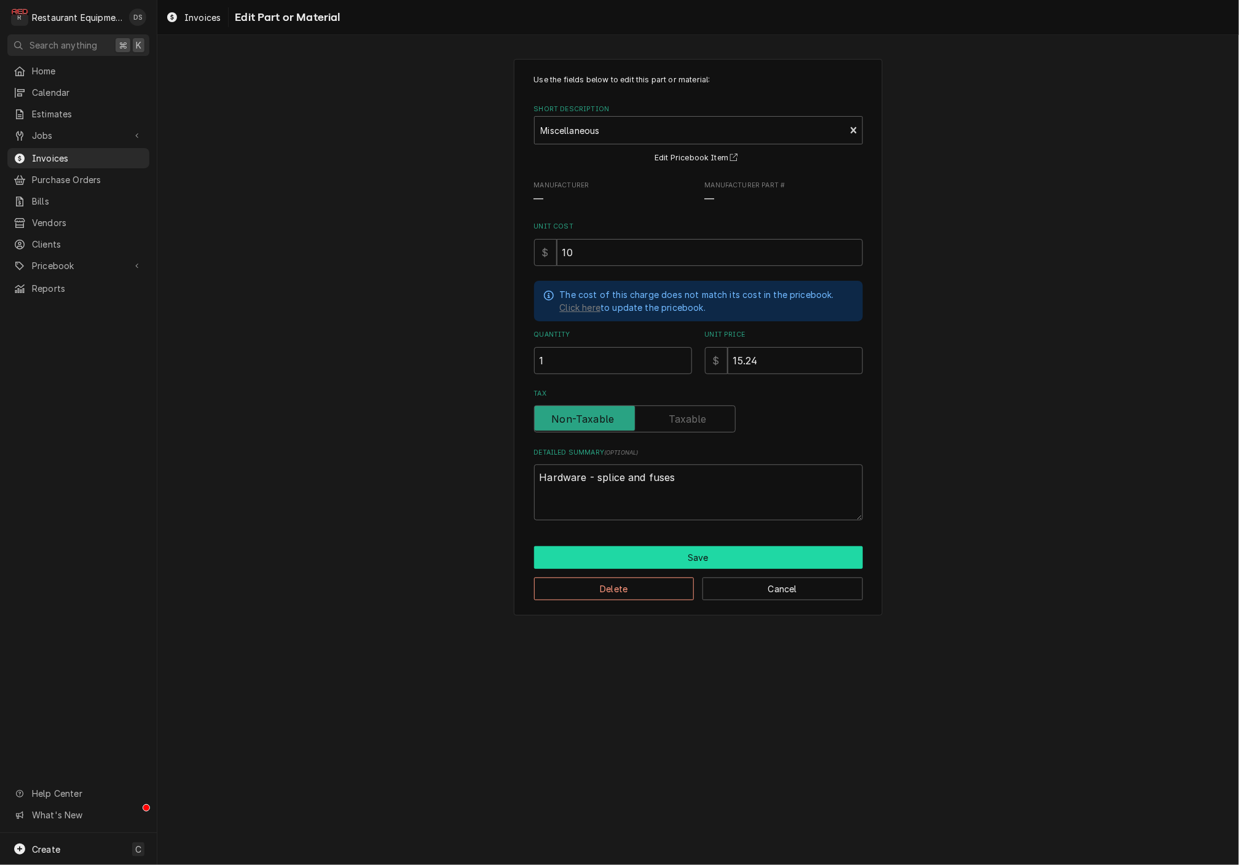
drag, startPoint x: 677, startPoint y: 538, endPoint x: 683, endPoint y: 546, distance: 9.2
click at [678, 539] on div "Use the fields below to edit this part or material: Short Description Miscellan…" at bounding box center [698, 337] width 369 height 557
click at [683, 546] on button "Save" at bounding box center [698, 557] width 329 height 23
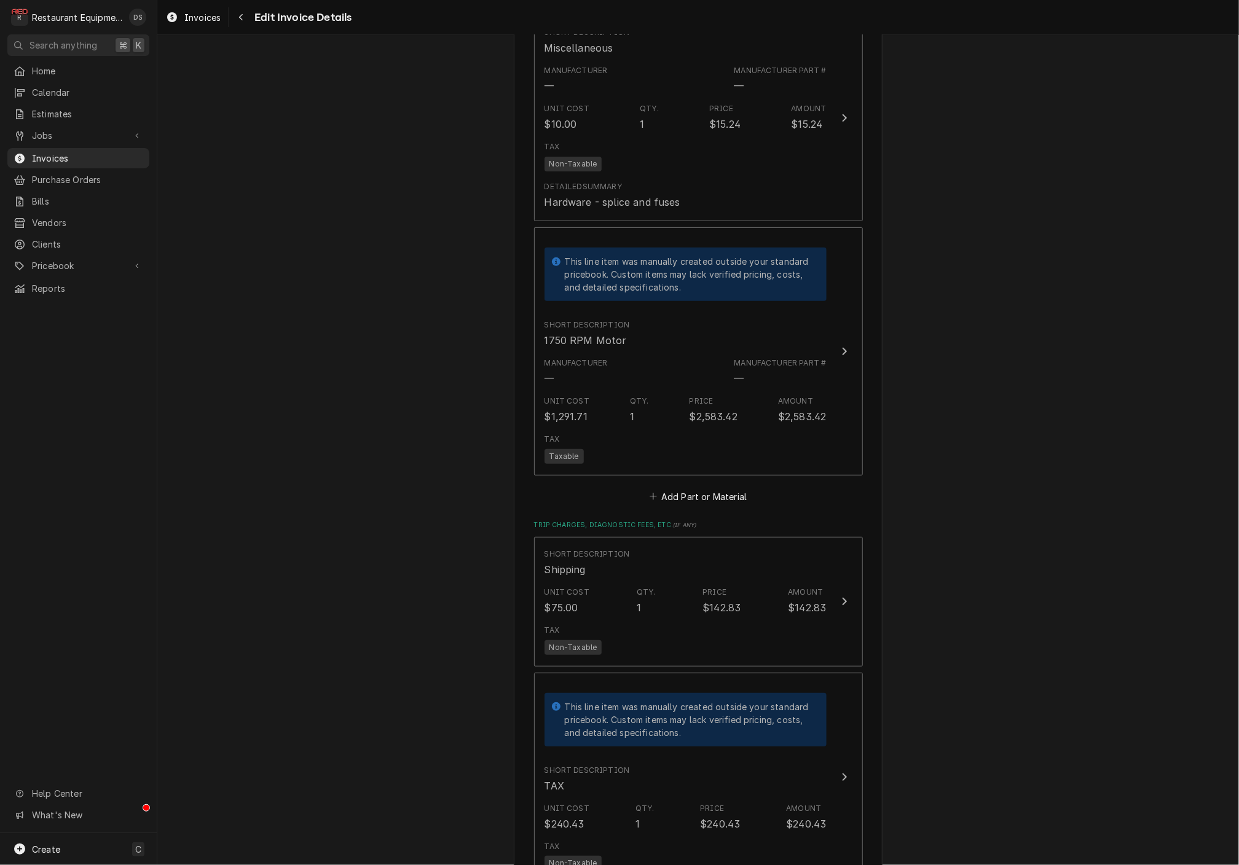
scroll to position [2800, 0]
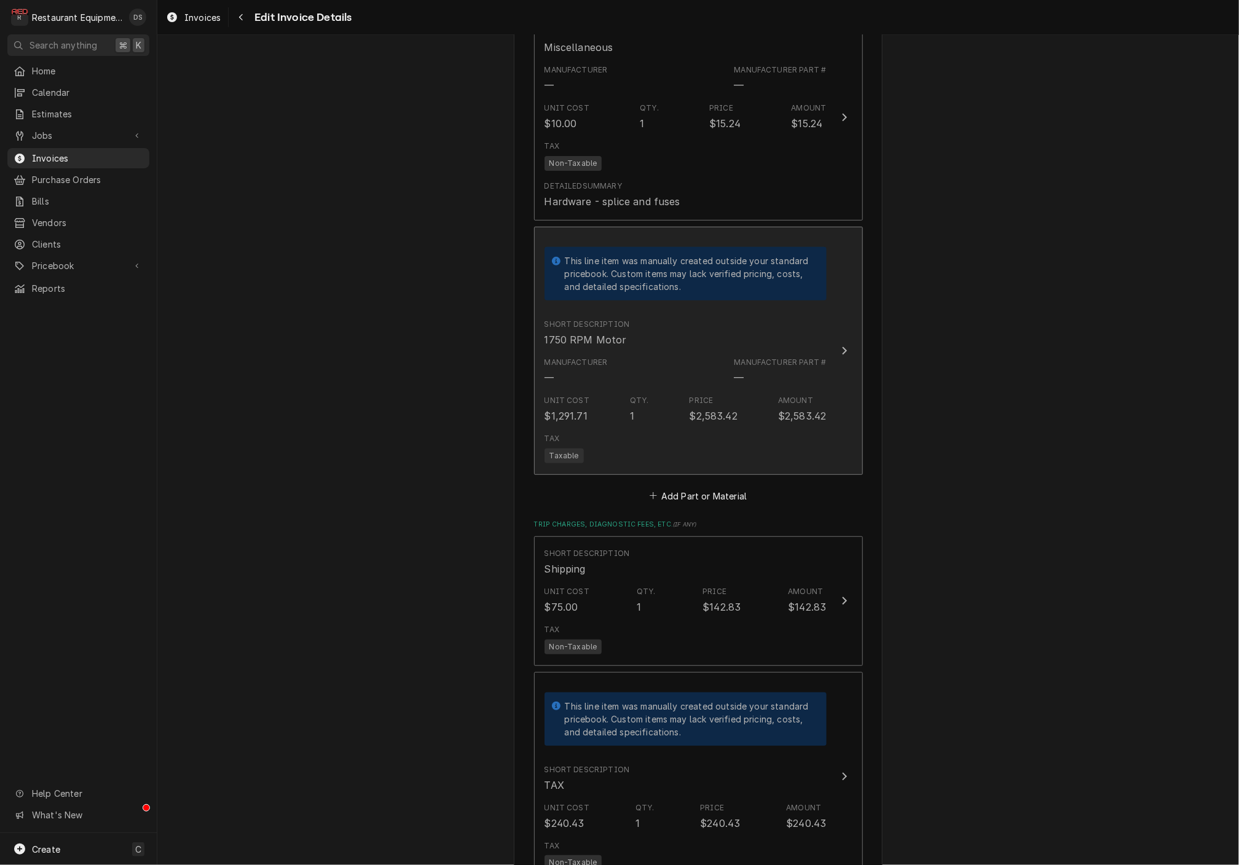
click at [651, 428] on div "Tax Taxable" at bounding box center [685, 447] width 282 height 39
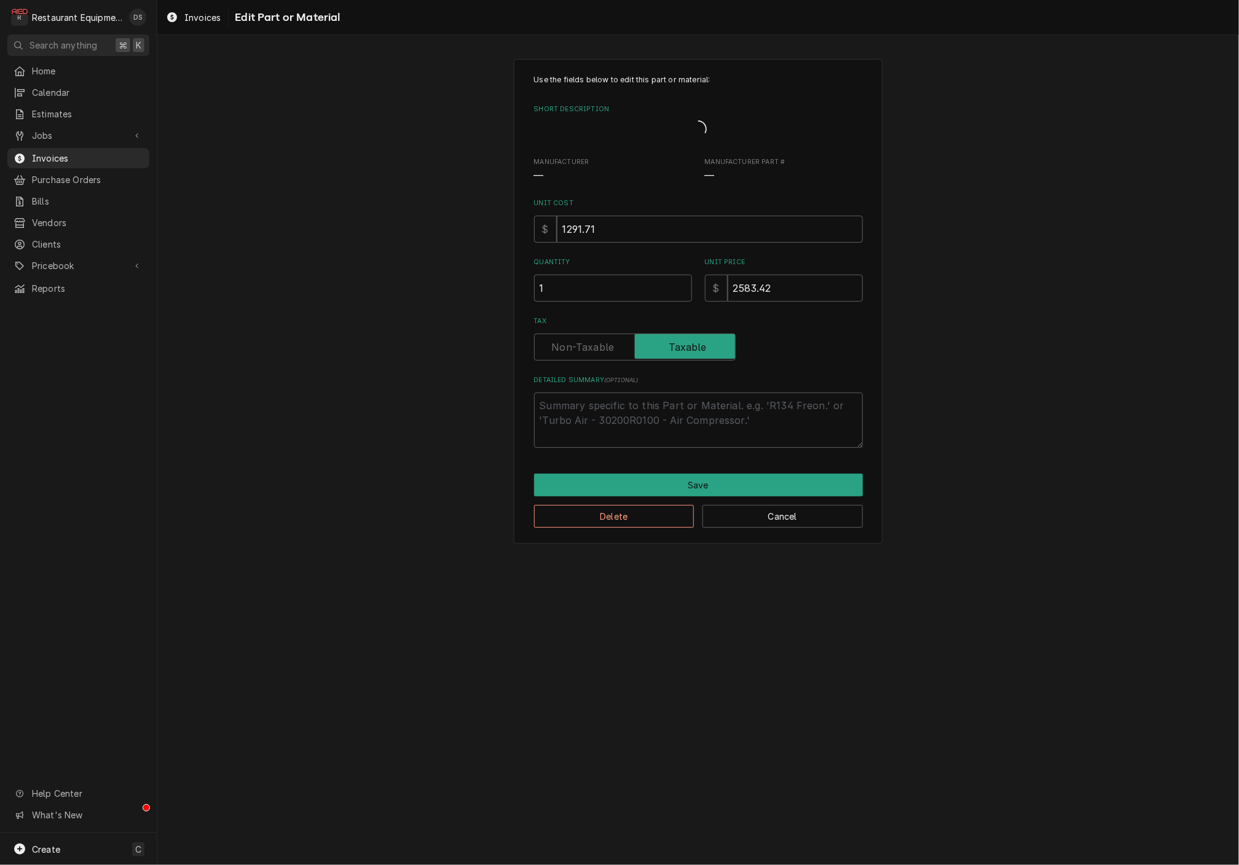
type textarea "x"
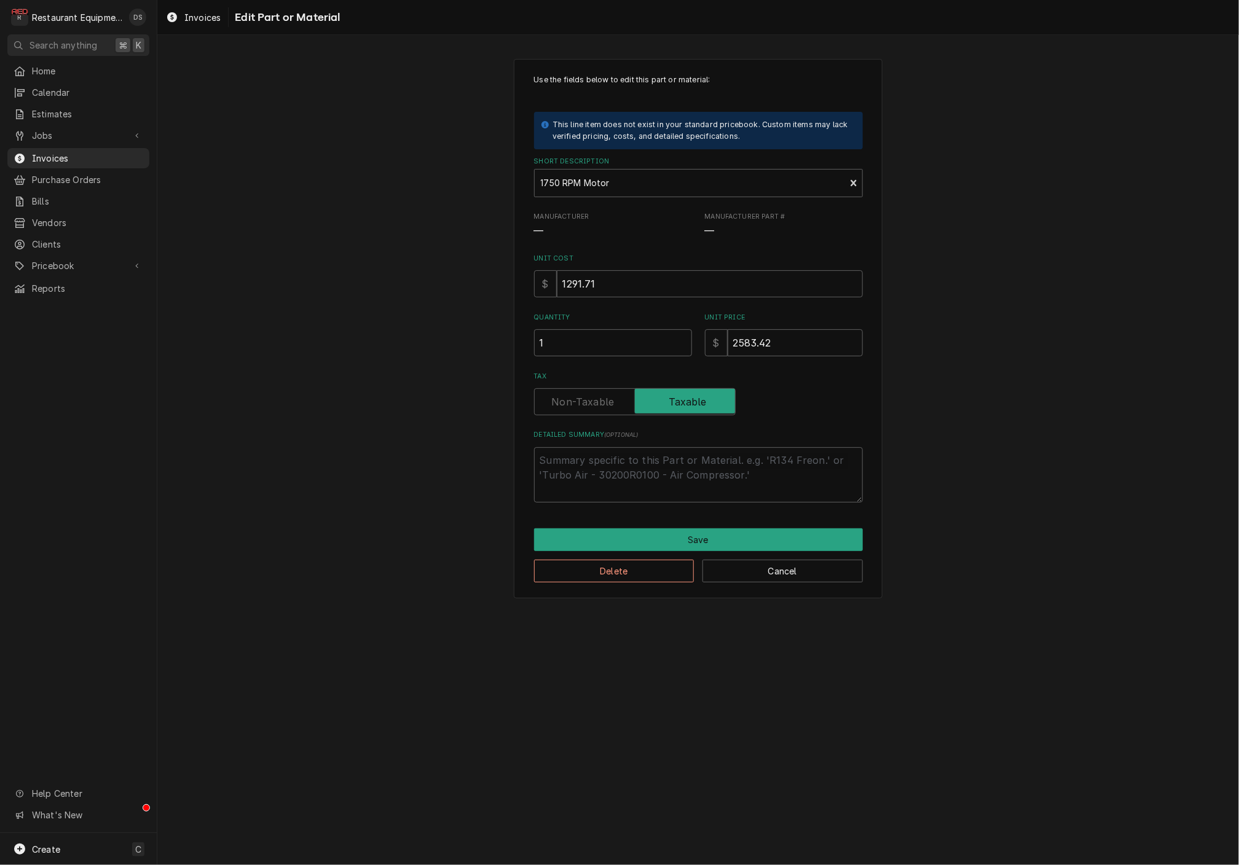
click at [601, 403] on label "Tax" at bounding box center [635, 401] width 202 height 27
click at [601, 403] on input "Tax" at bounding box center [635, 401] width 191 height 27
checkbox input "false"
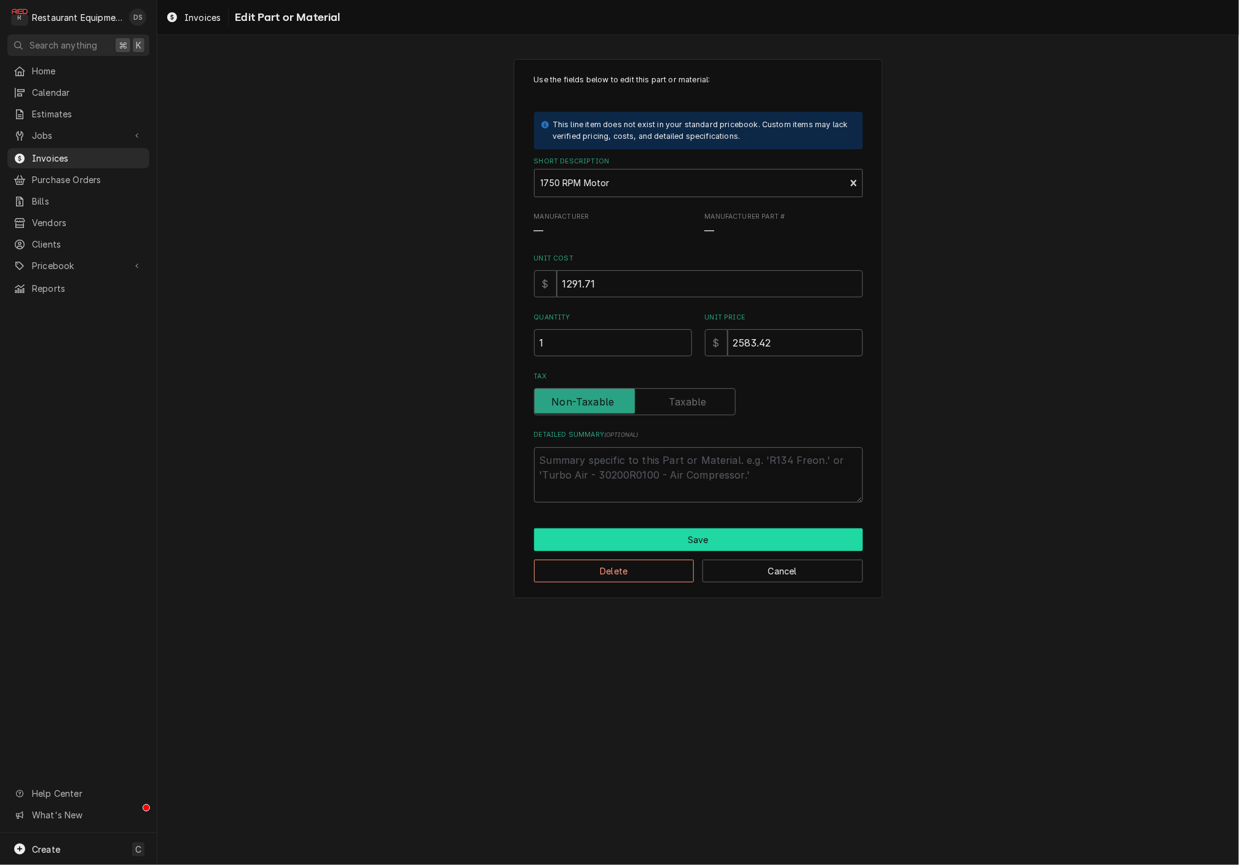
click at [698, 532] on button "Save" at bounding box center [698, 540] width 329 height 23
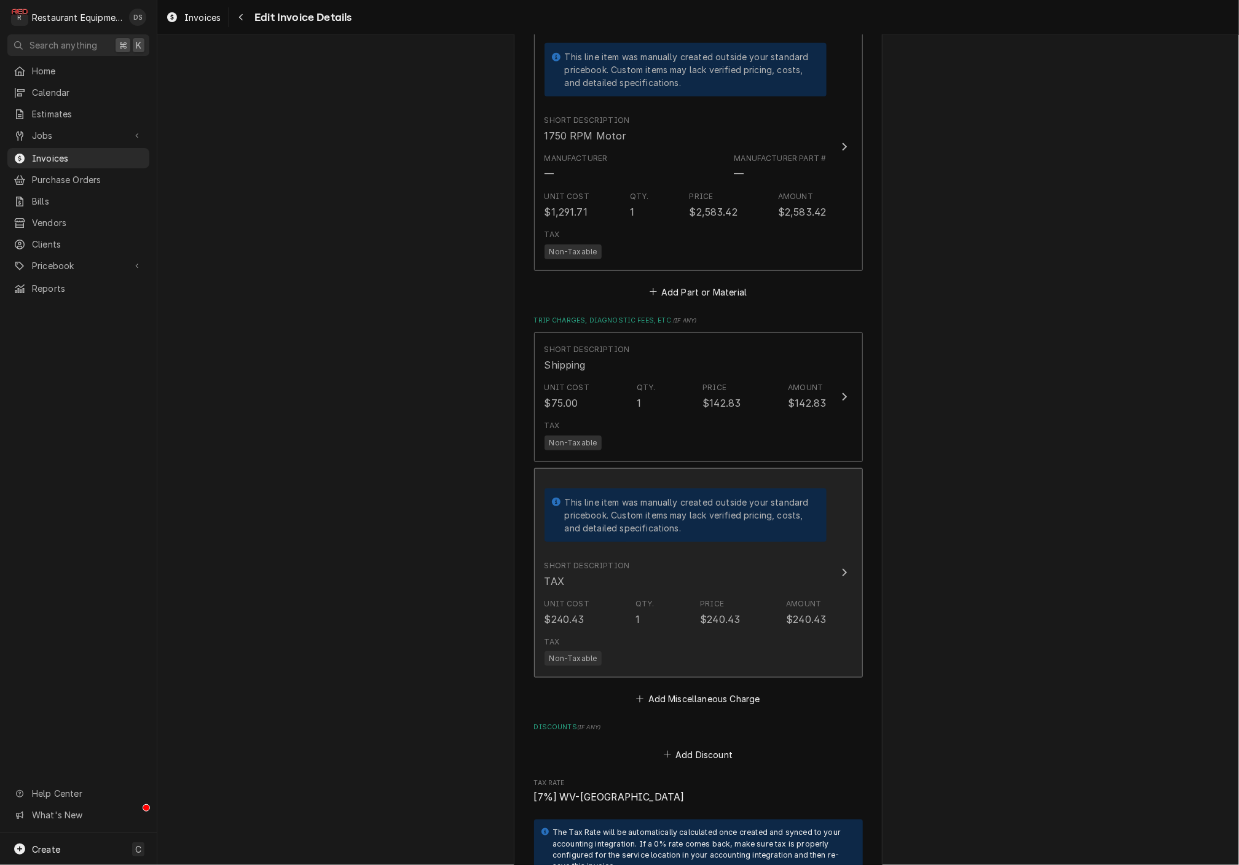
scroll to position [3008, 0]
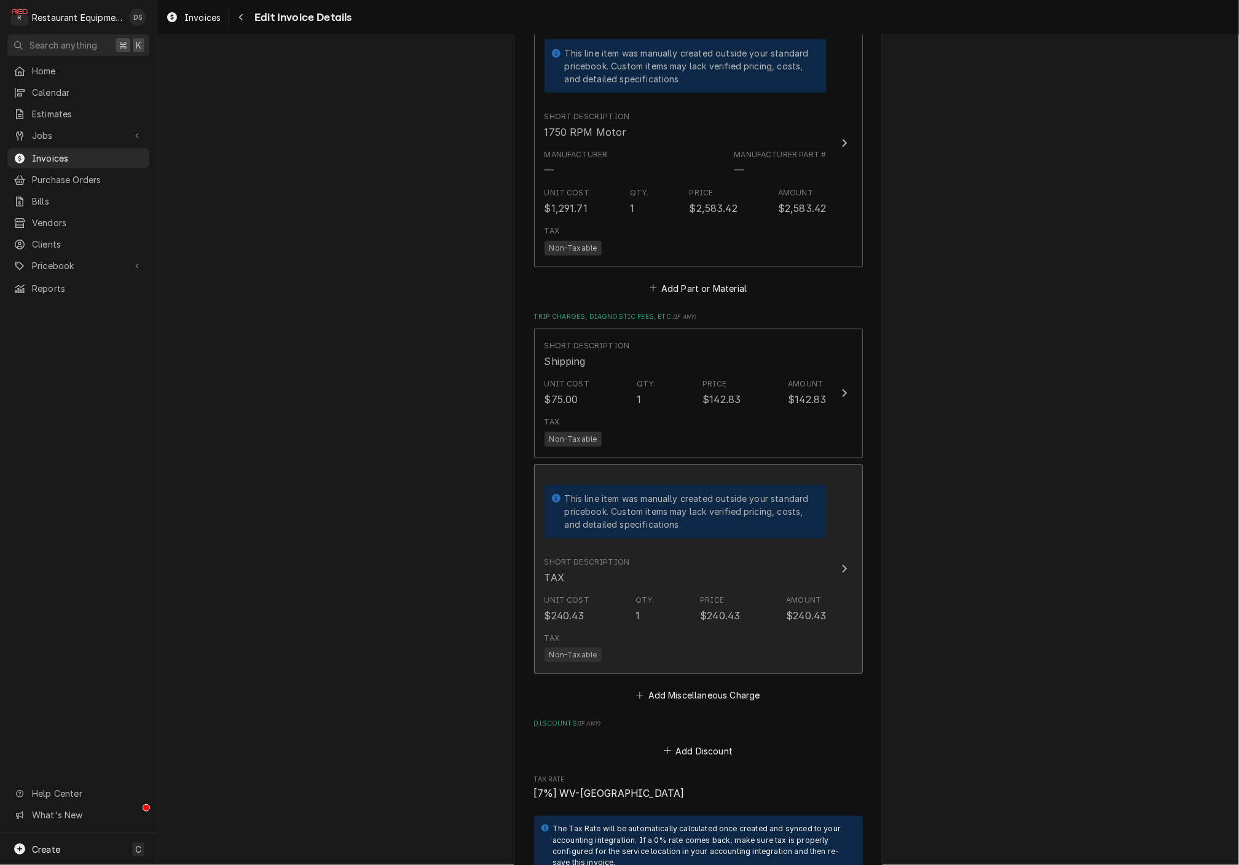
click at [805, 552] on div "Short Description TAX" at bounding box center [685, 571] width 282 height 38
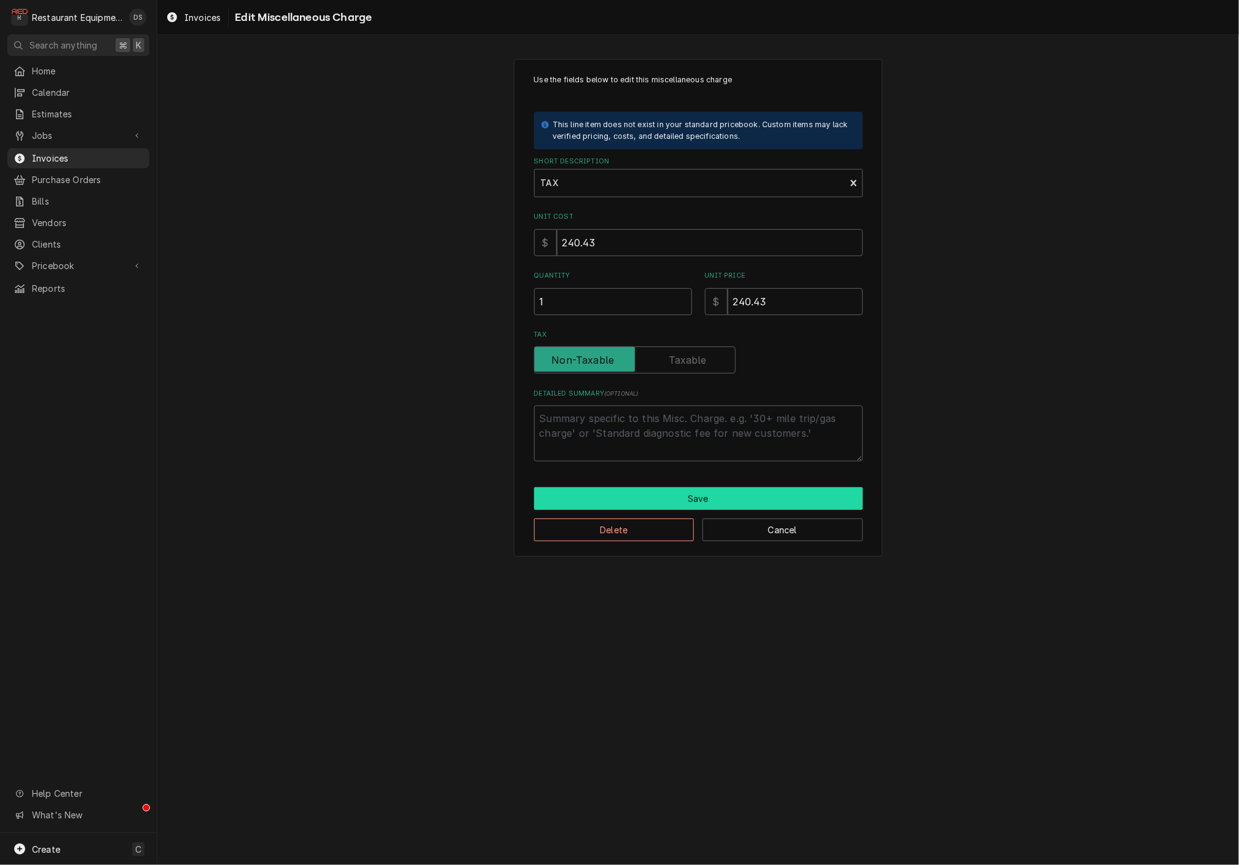
click at [678, 497] on button "Save" at bounding box center [698, 498] width 329 height 23
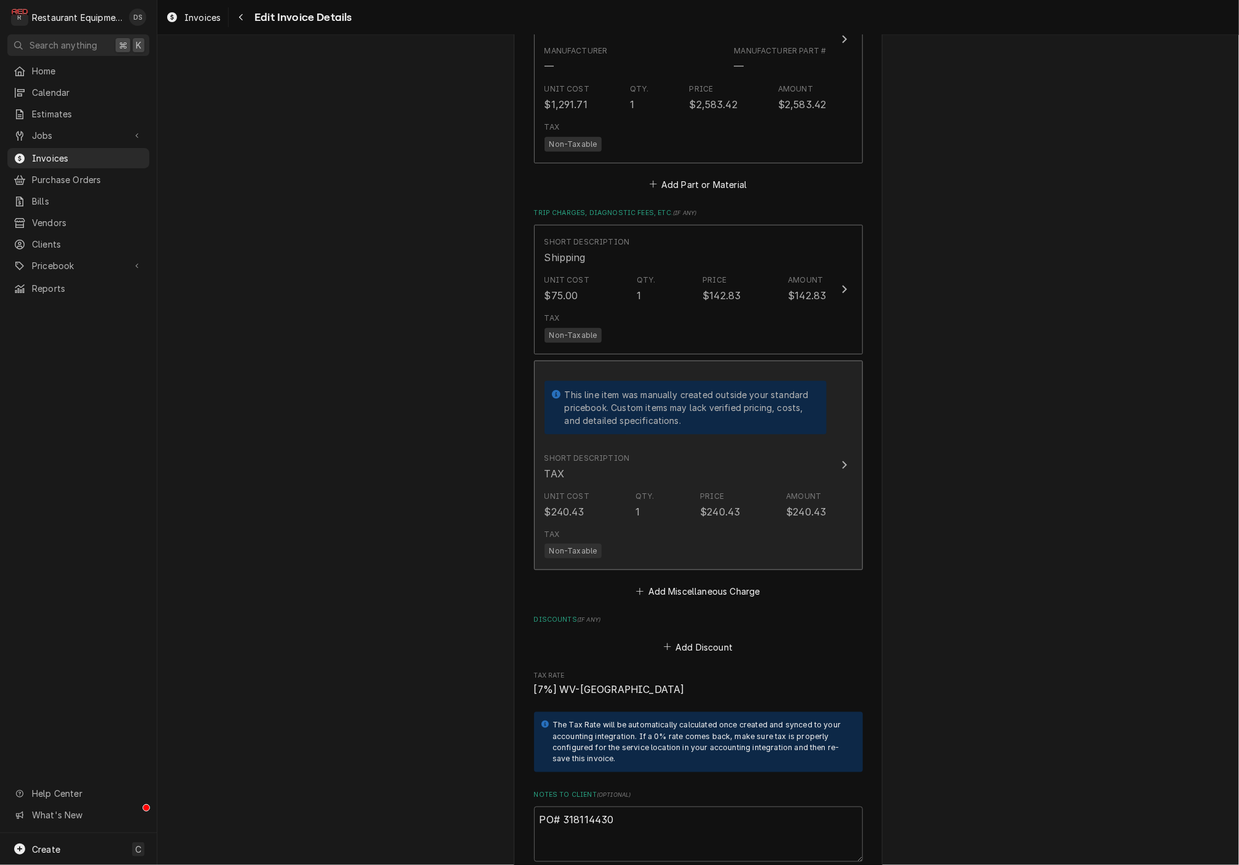
scroll to position [3049, 0]
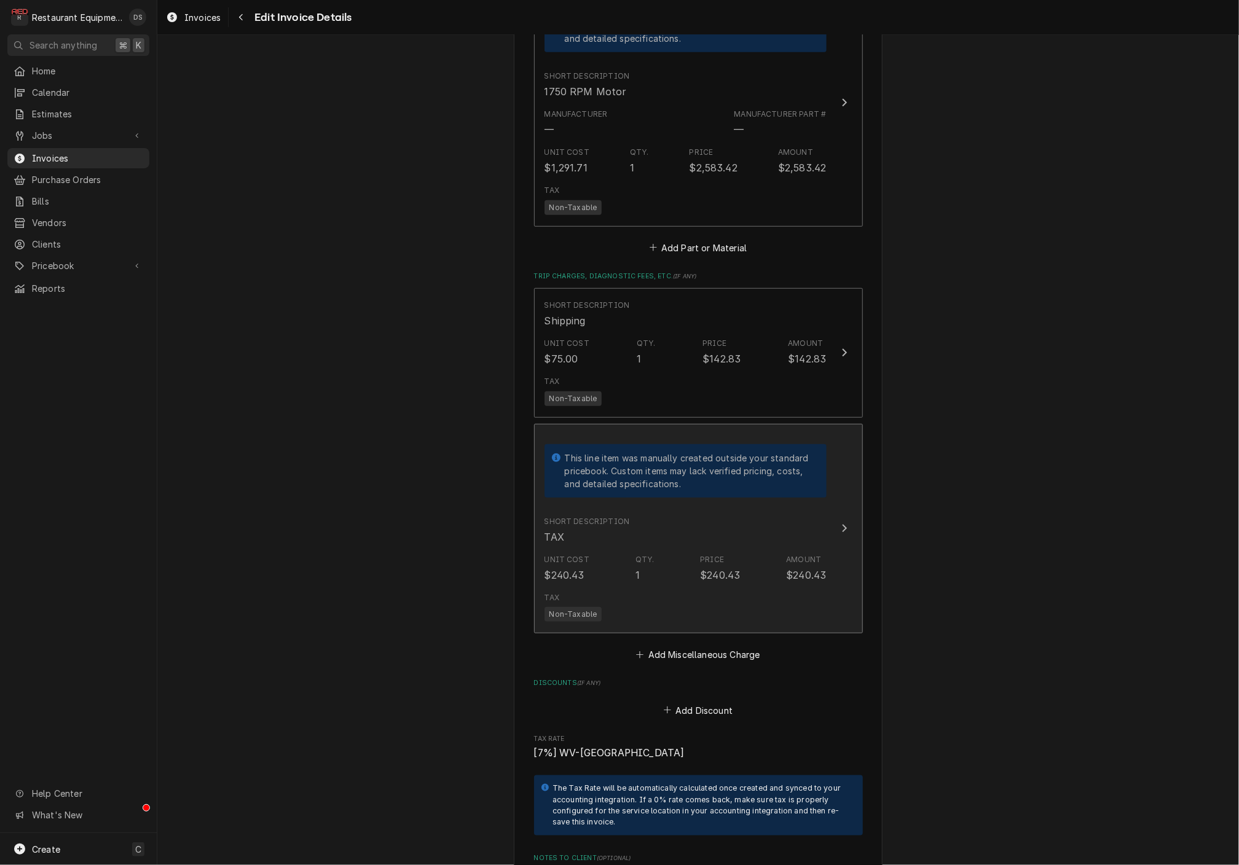
click at [784, 437] on div "This line item was manually created outside your standard pricebook. Custom ite…" at bounding box center [685, 471] width 282 height 71
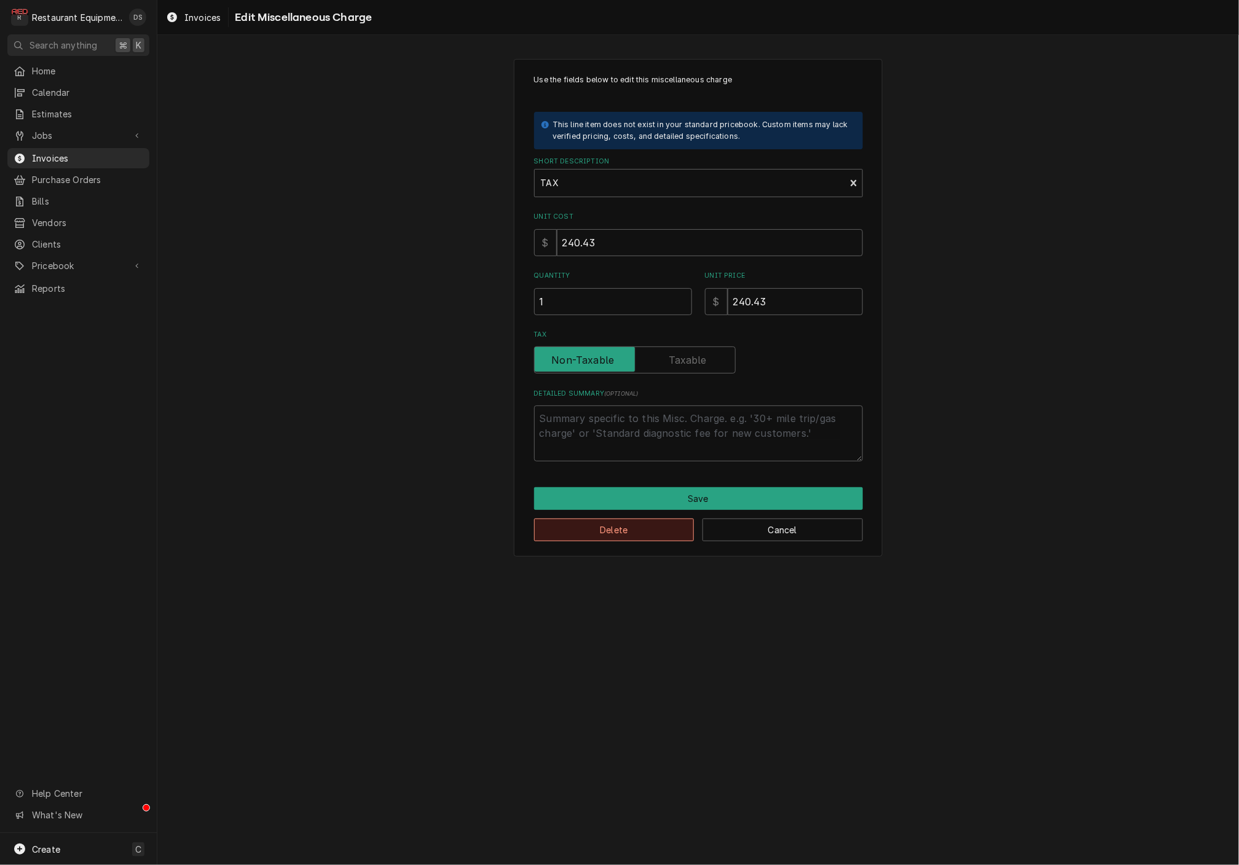
click at [646, 523] on button "Delete" at bounding box center [614, 530] width 160 height 23
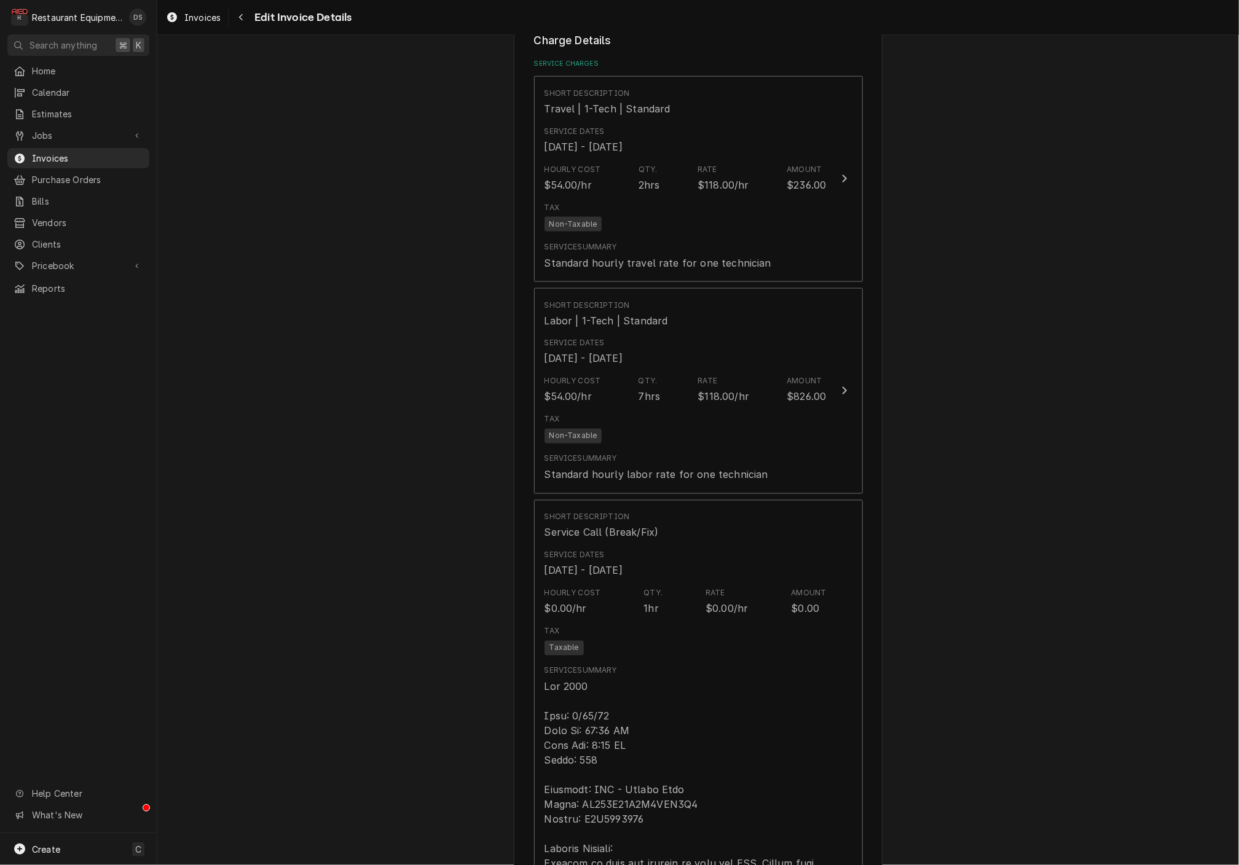
scroll to position [1010, 0]
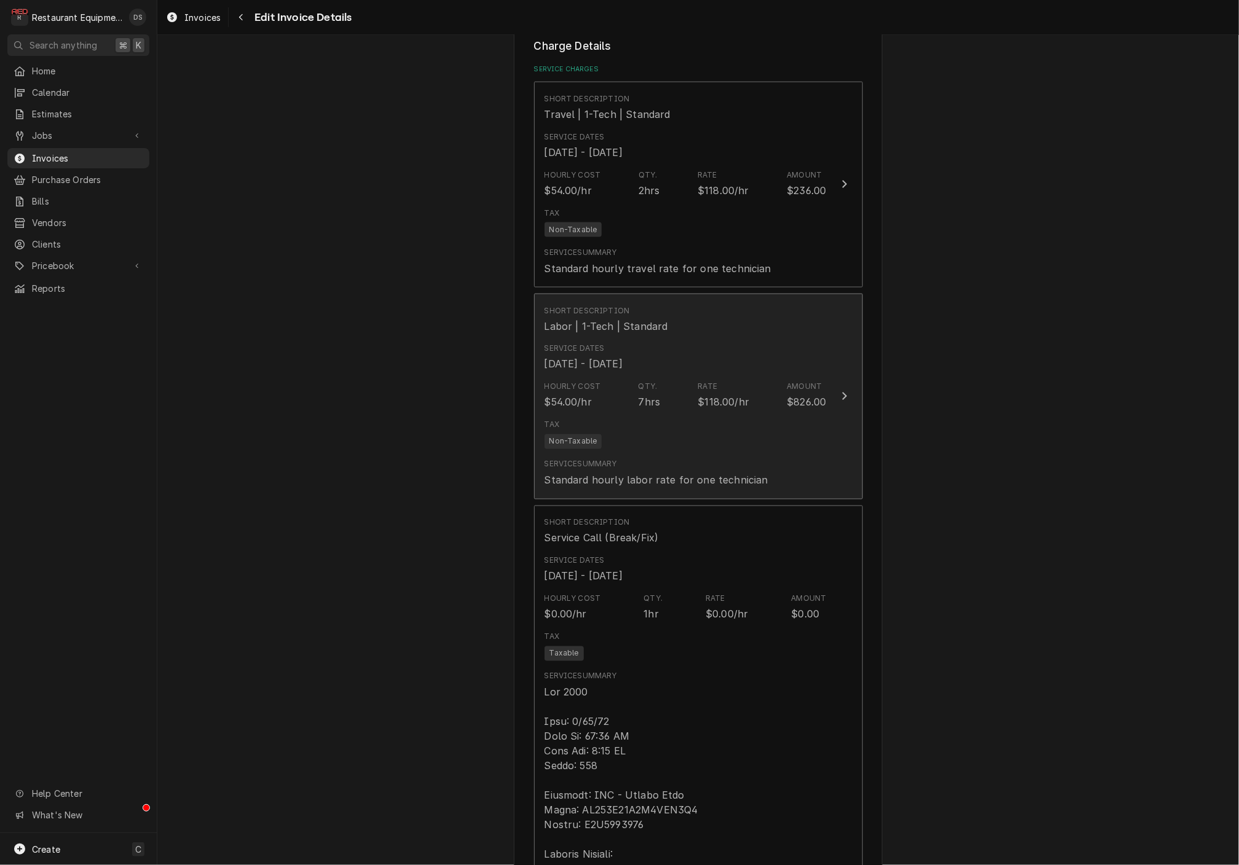
click at [667, 391] on div "Hourly Cost $54.00/hr Qty. 7hrs Rate $118.00/hr Amount $826.00" at bounding box center [685, 396] width 282 height 38
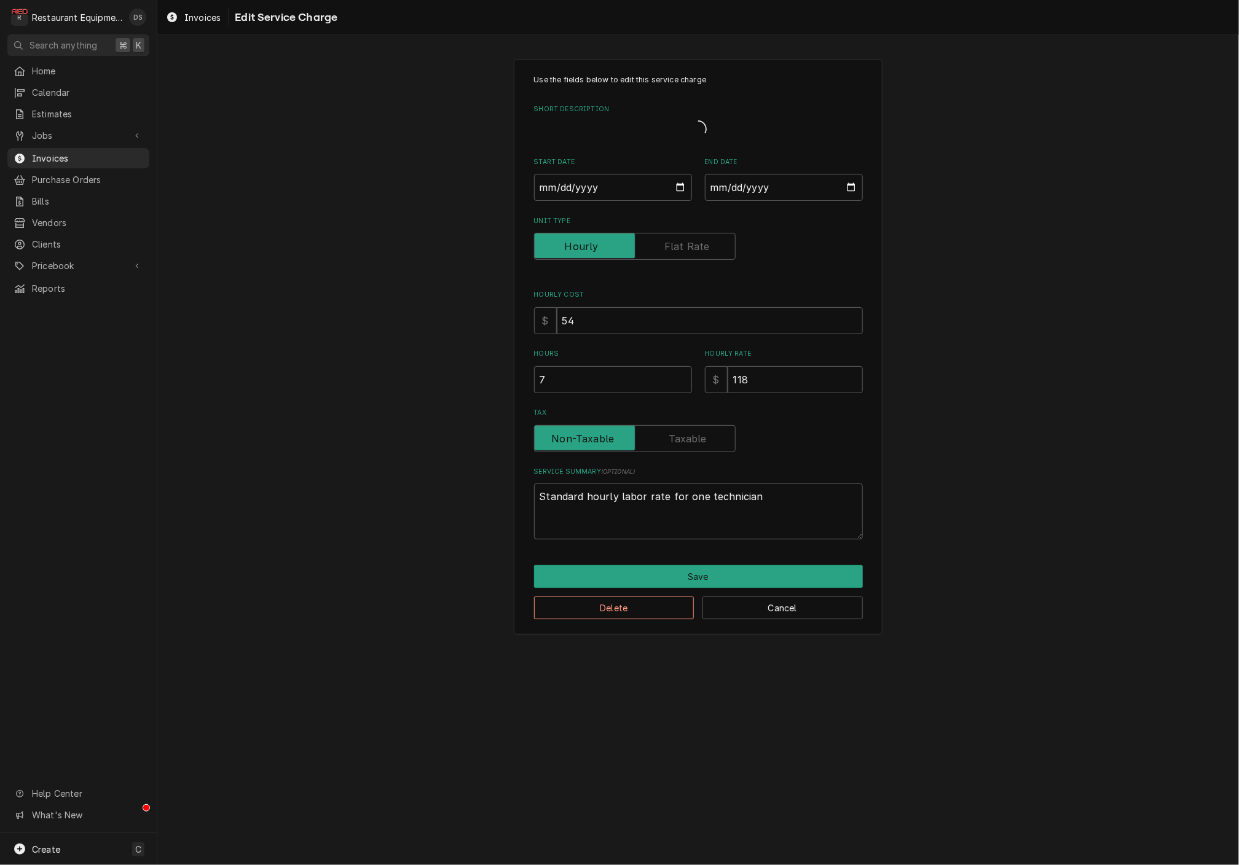
type textarea "x"
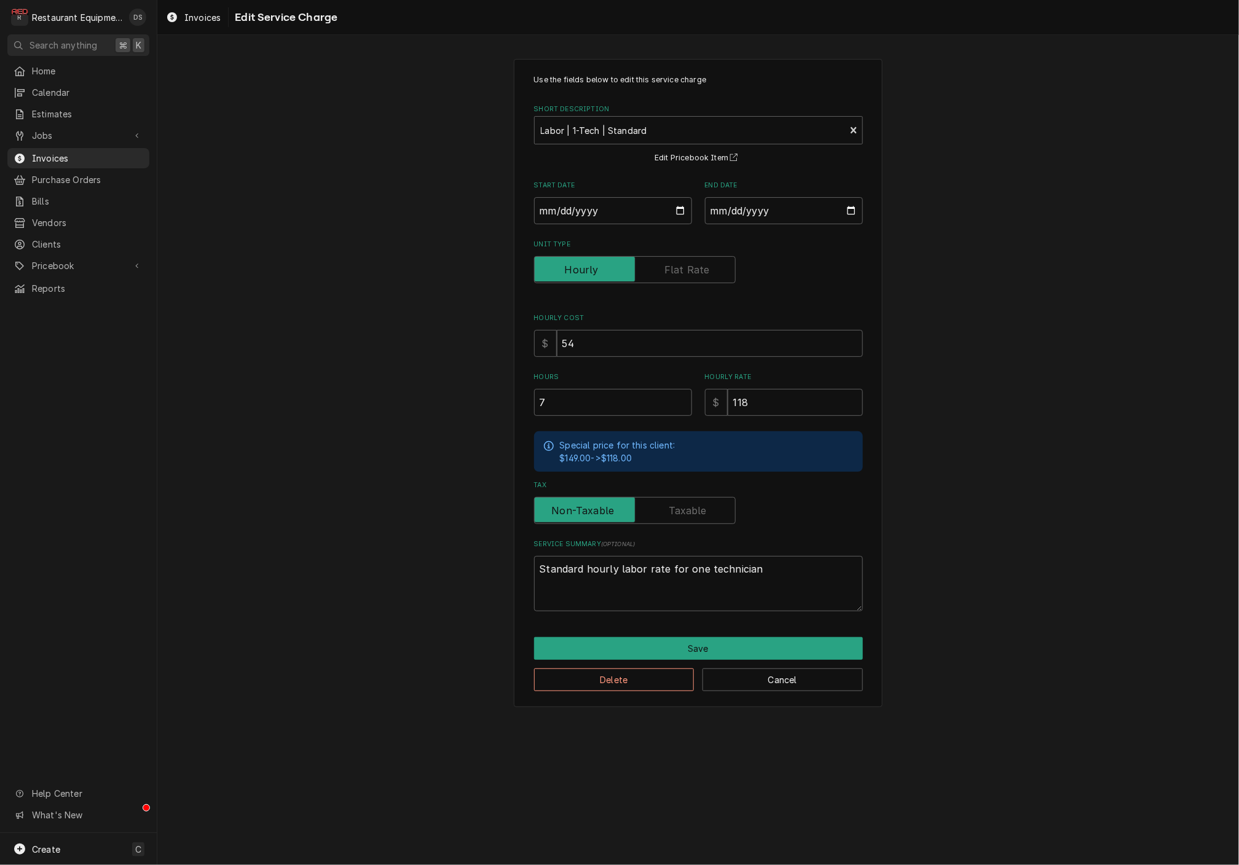
click at [670, 503] on label "Tax" at bounding box center [635, 510] width 202 height 27
click at [670, 503] on input "Tax" at bounding box center [635, 510] width 191 height 27
checkbox input "true"
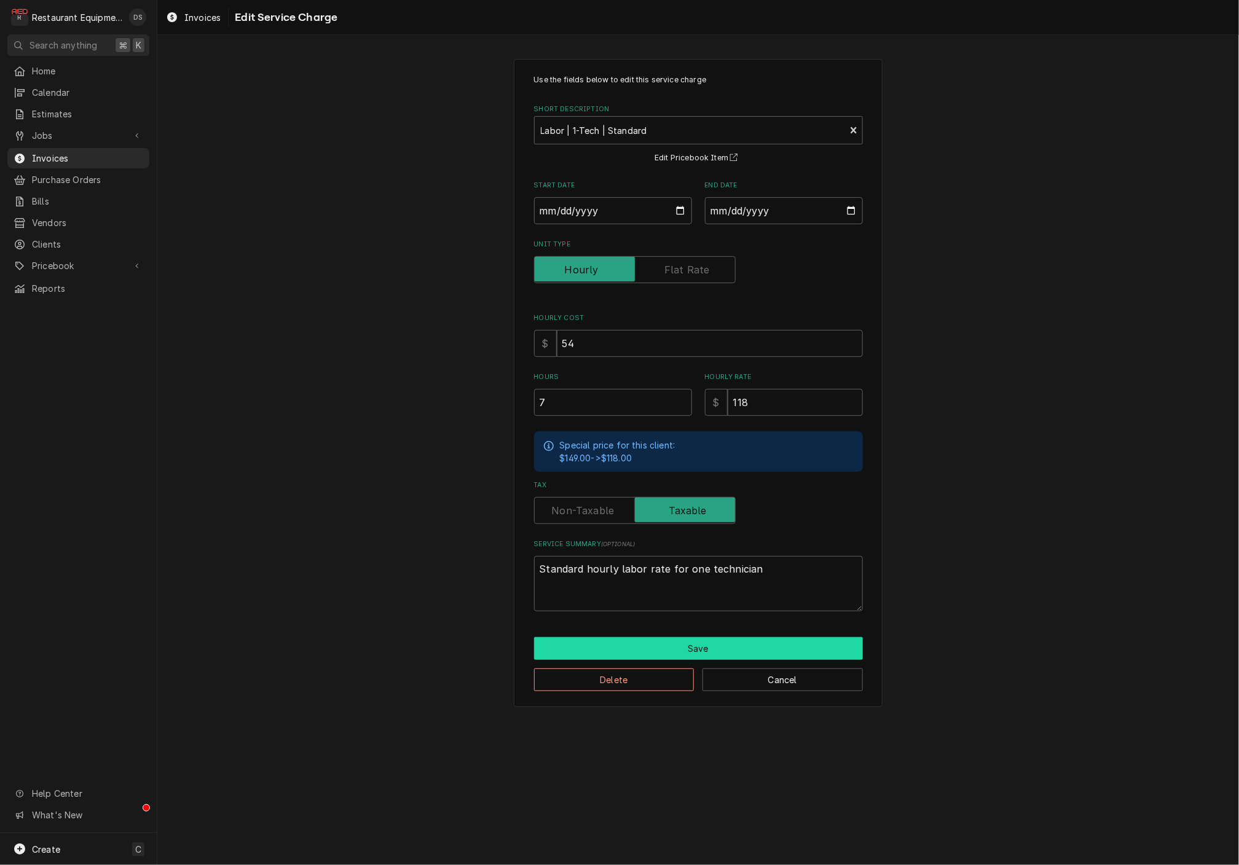
click at [690, 638] on button "Save" at bounding box center [698, 648] width 329 height 23
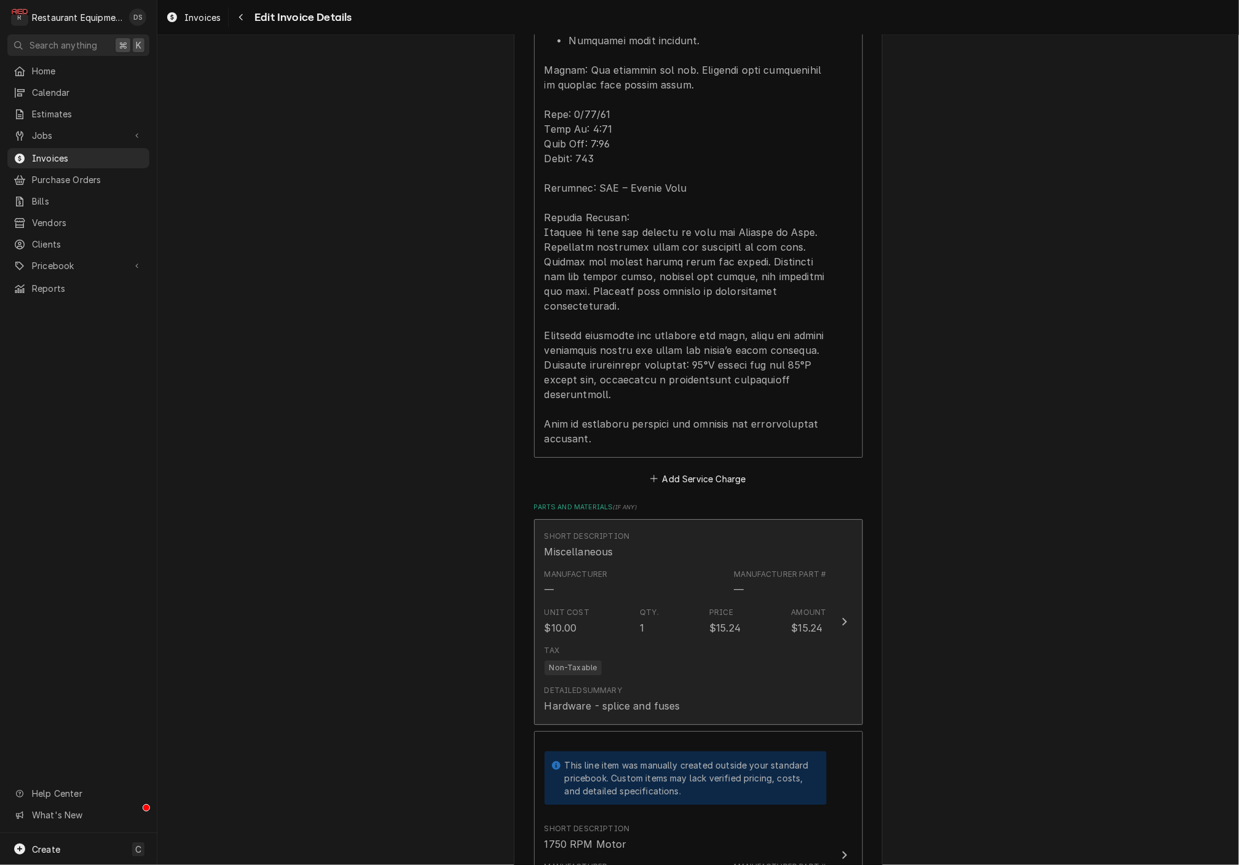
click at [670, 602] on div "Unit Cost $10.00 Qty. 1 Price $15.24 Amount $15.24" at bounding box center [685, 621] width 282 height 38
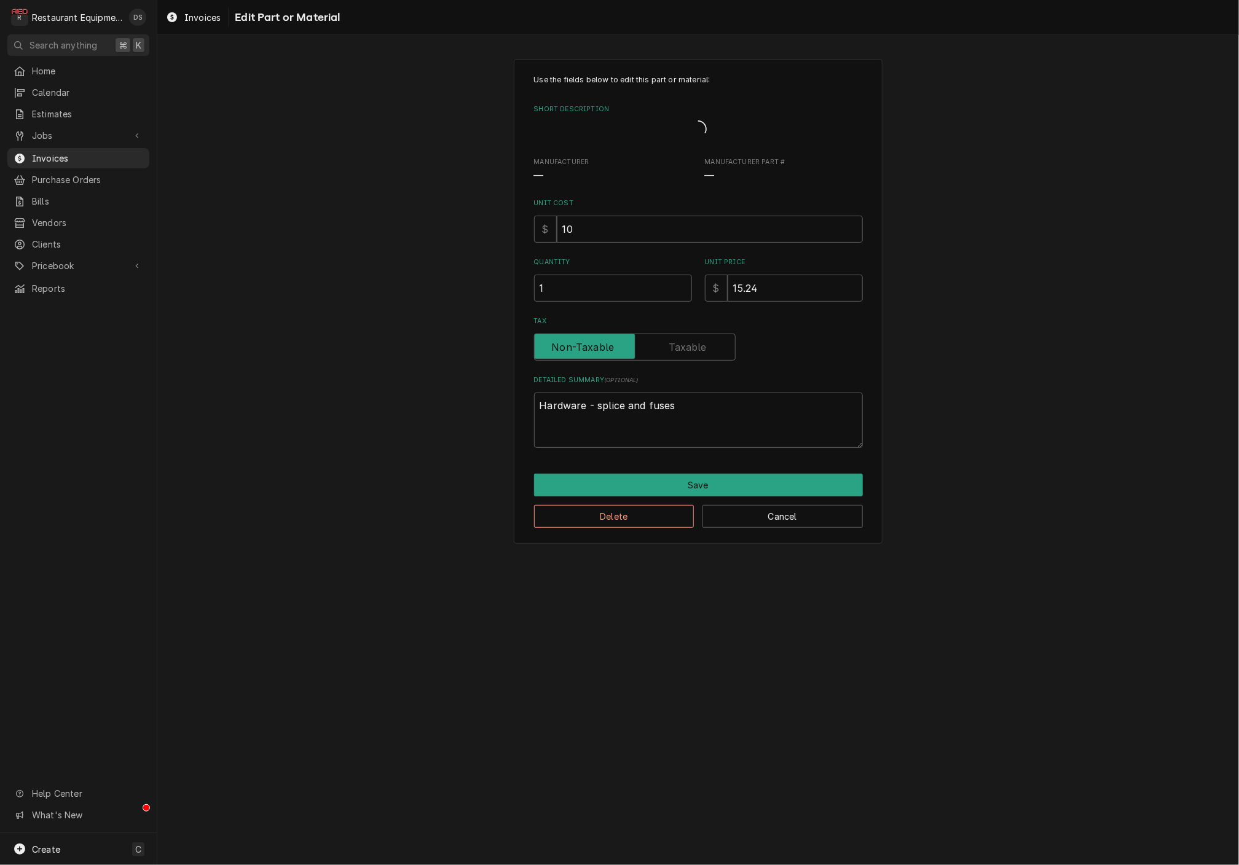
type textarea "x"
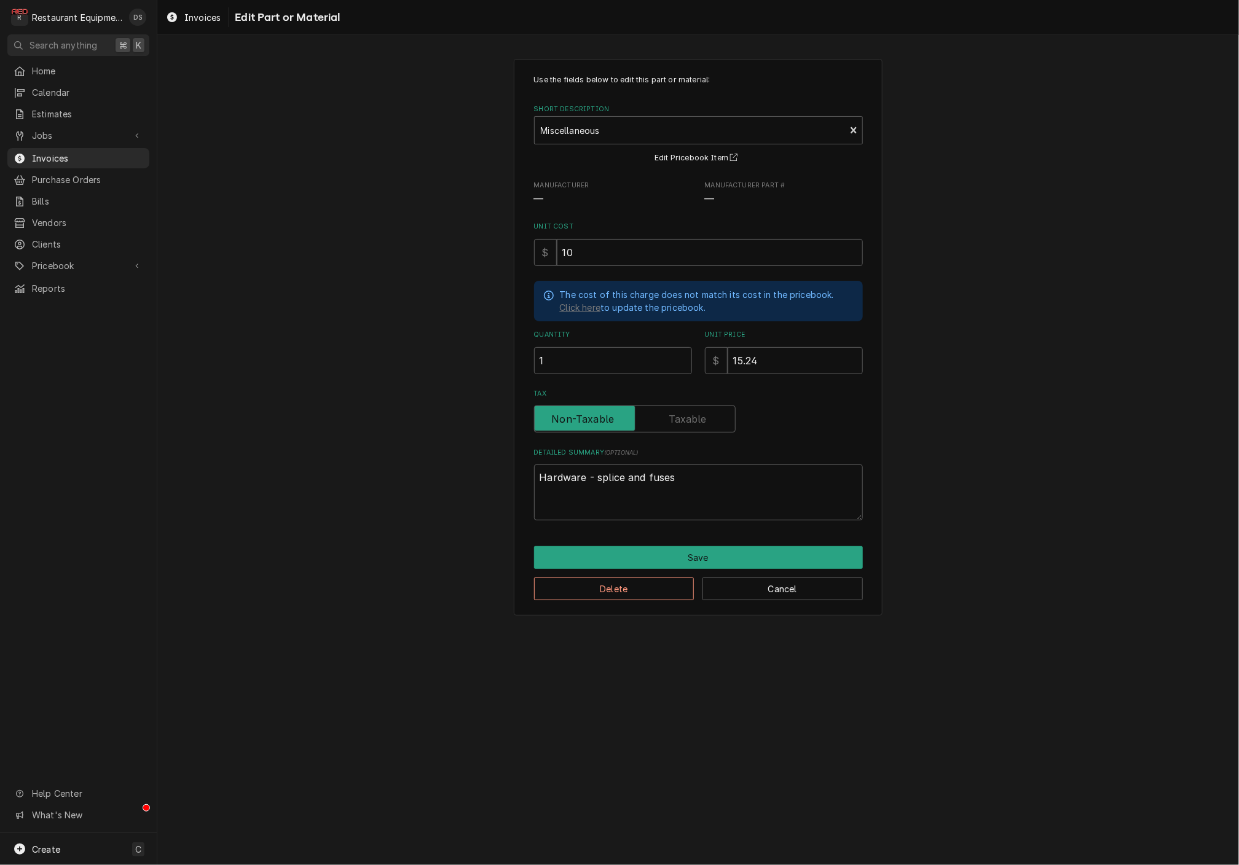
click at [667, 424] on input "Tax" at bounding box center [635, 419] width 191 height 27
checkbox input "true"
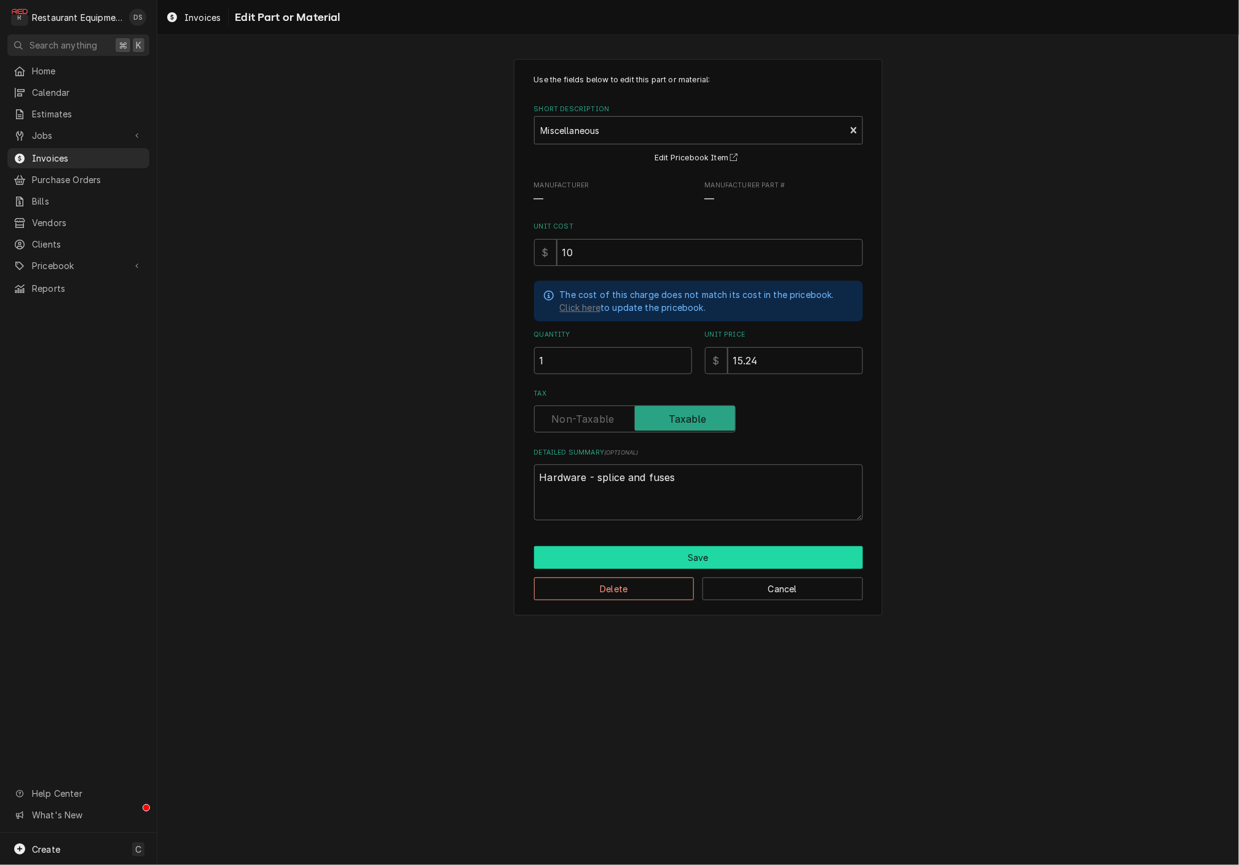
click at [701, 550] on button "Save" at bounding box center [698, 557] width 329 height 23
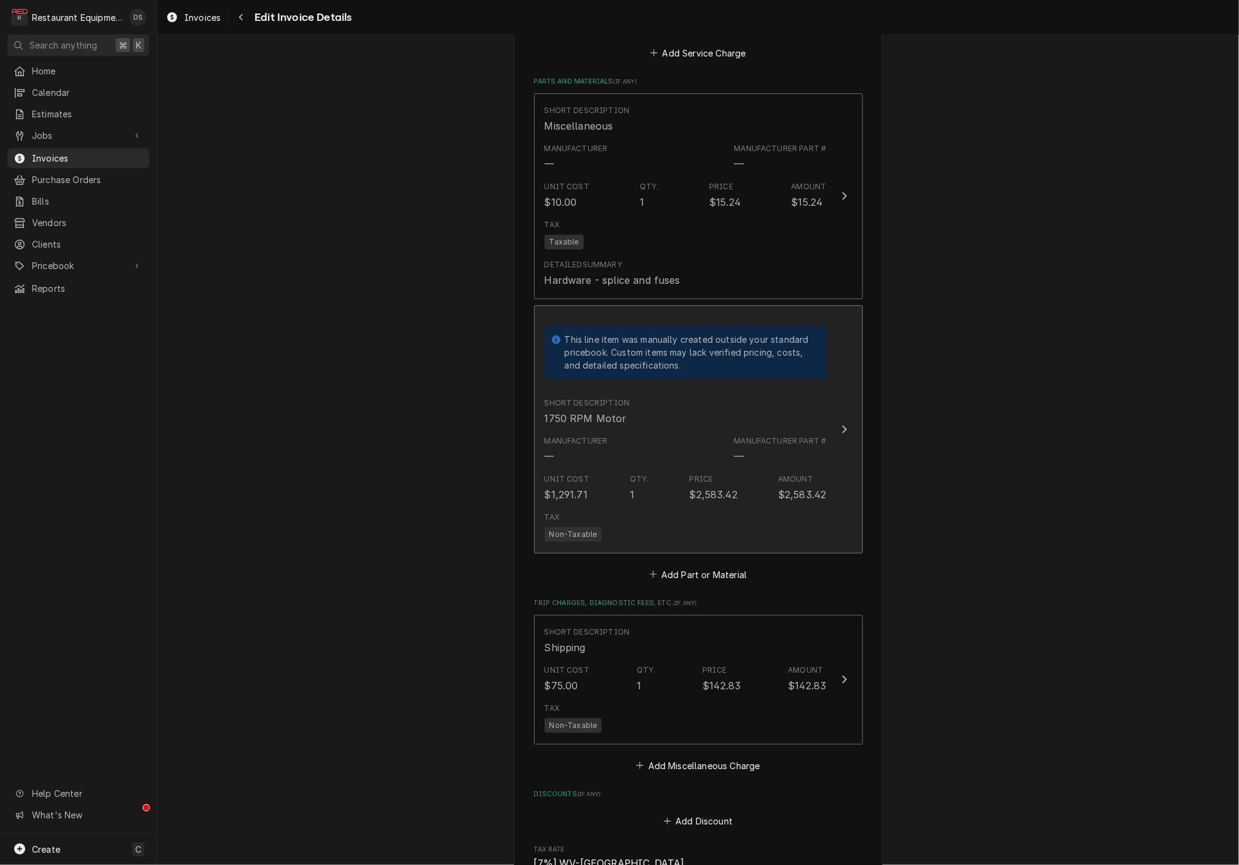
scroll to position [2722, 0]
click at [670, 506] on div "Tax Non-Taxable" at bounding box center [685, 525] width 282 height 39
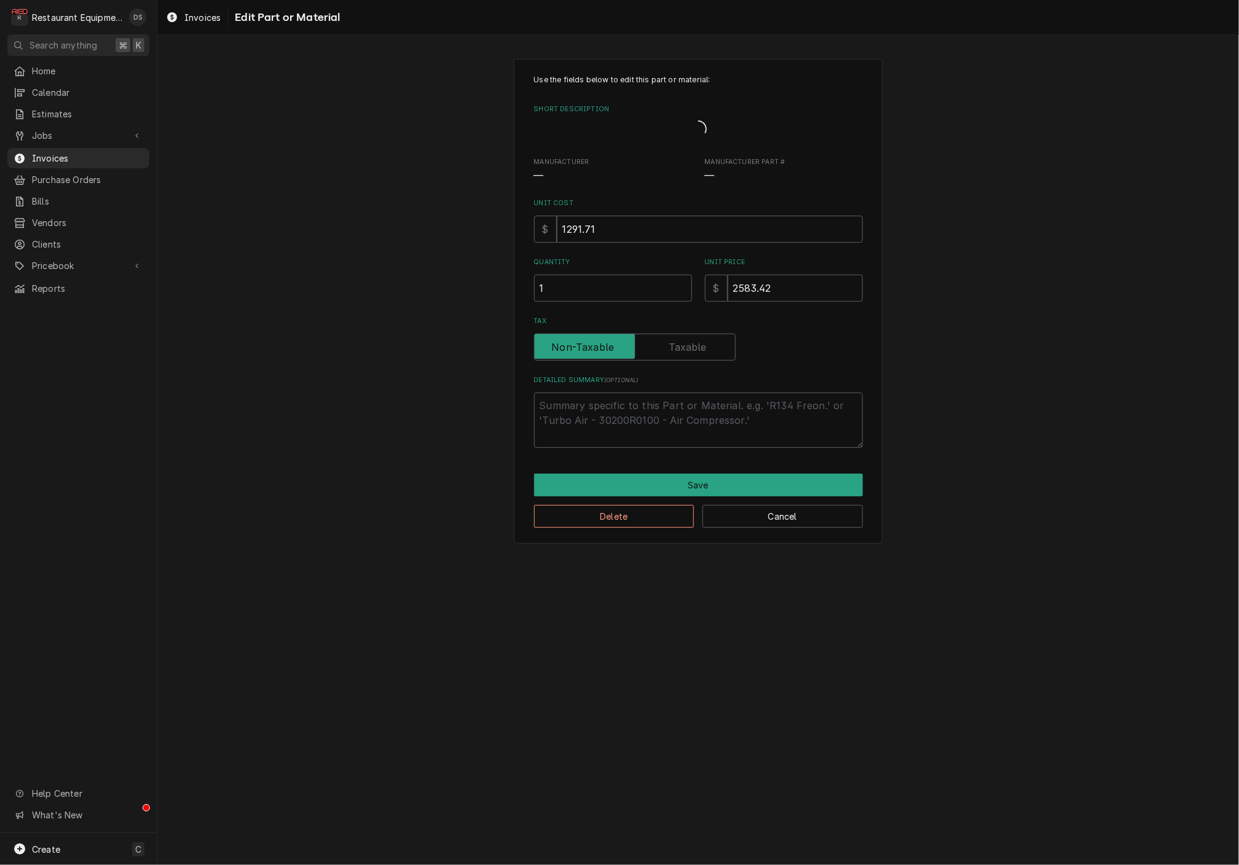
type textarea "x"
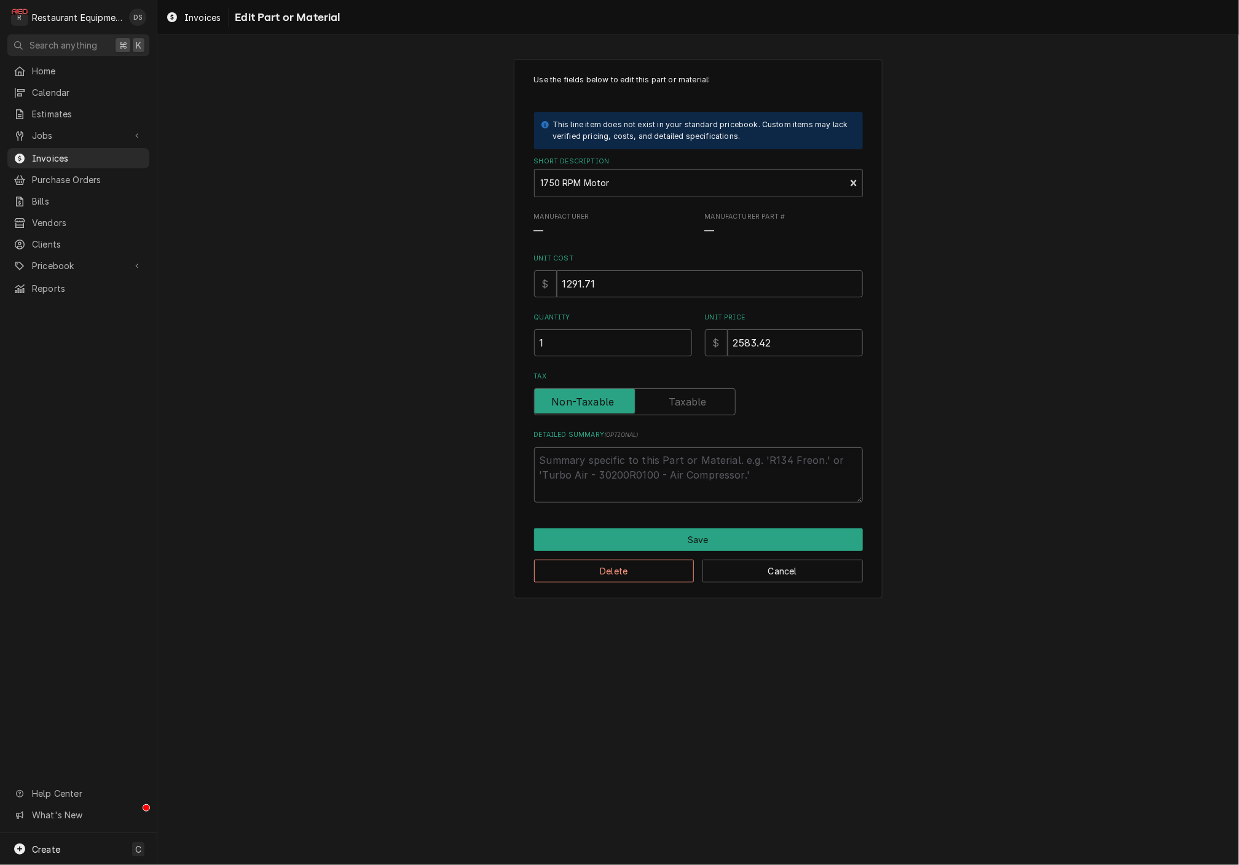
drag, startPoint x: 689, startPoint y: 398, endPoint x: 694, endPoint y: 443, distance: 45.1
click at [689, 398] on label "Tax" at bounding box center [635, 401] width 202 height 27
click at [689, 398] on input "Tax" at bounding box center [635, 401] width 191 height 27
checkbox input "true"
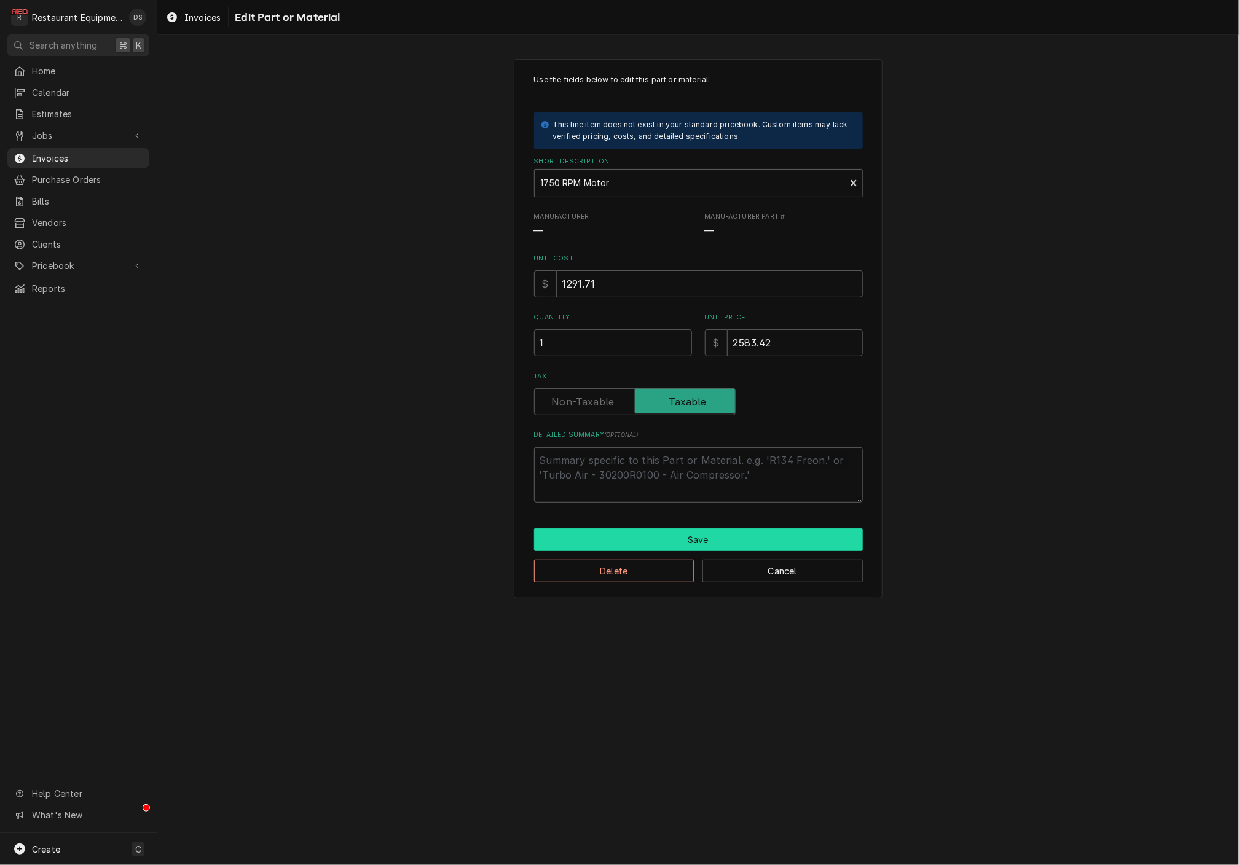
click at [700, 531] on button "Save" at bounding box center [698, 540] width 329 height 23
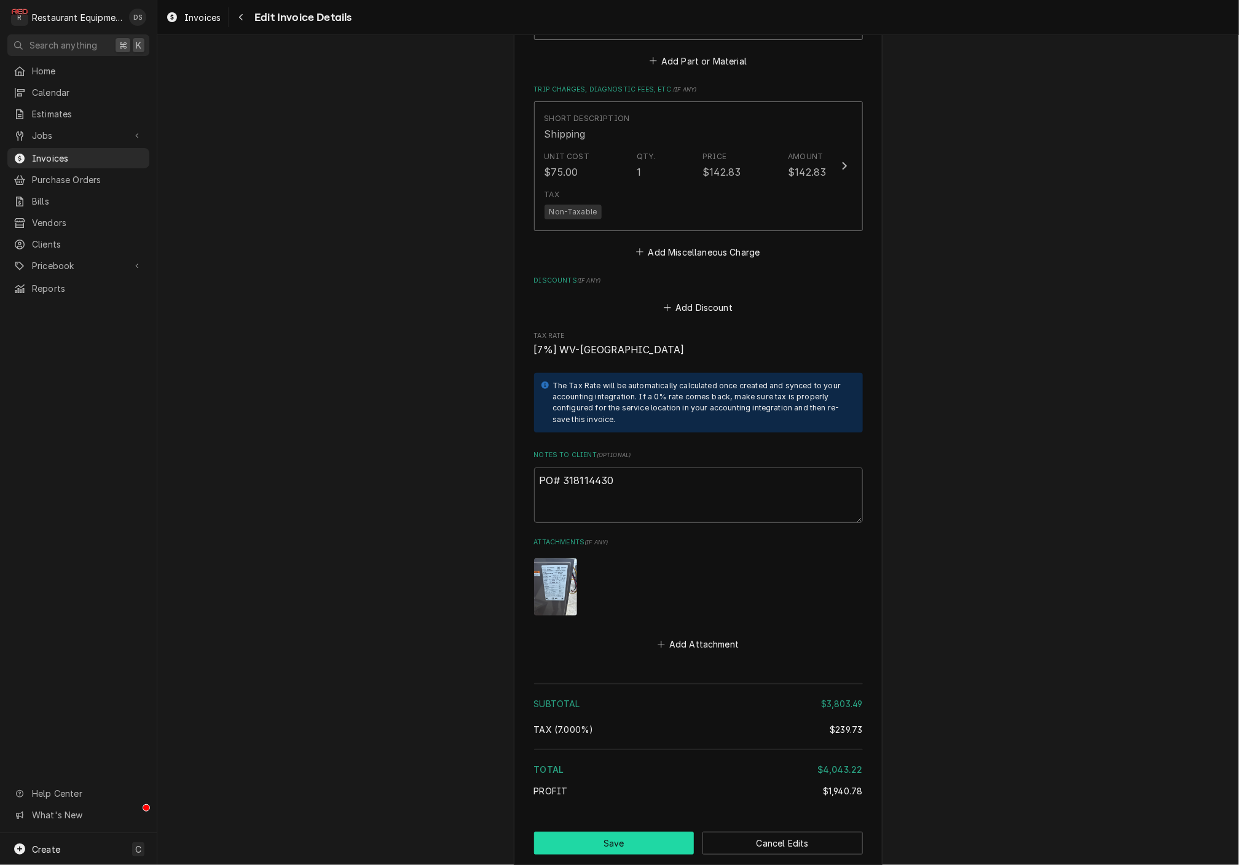
click at [624, 832] on button "Save" at bounding box center [614, 843] width 160 height 23
type textarea "x"
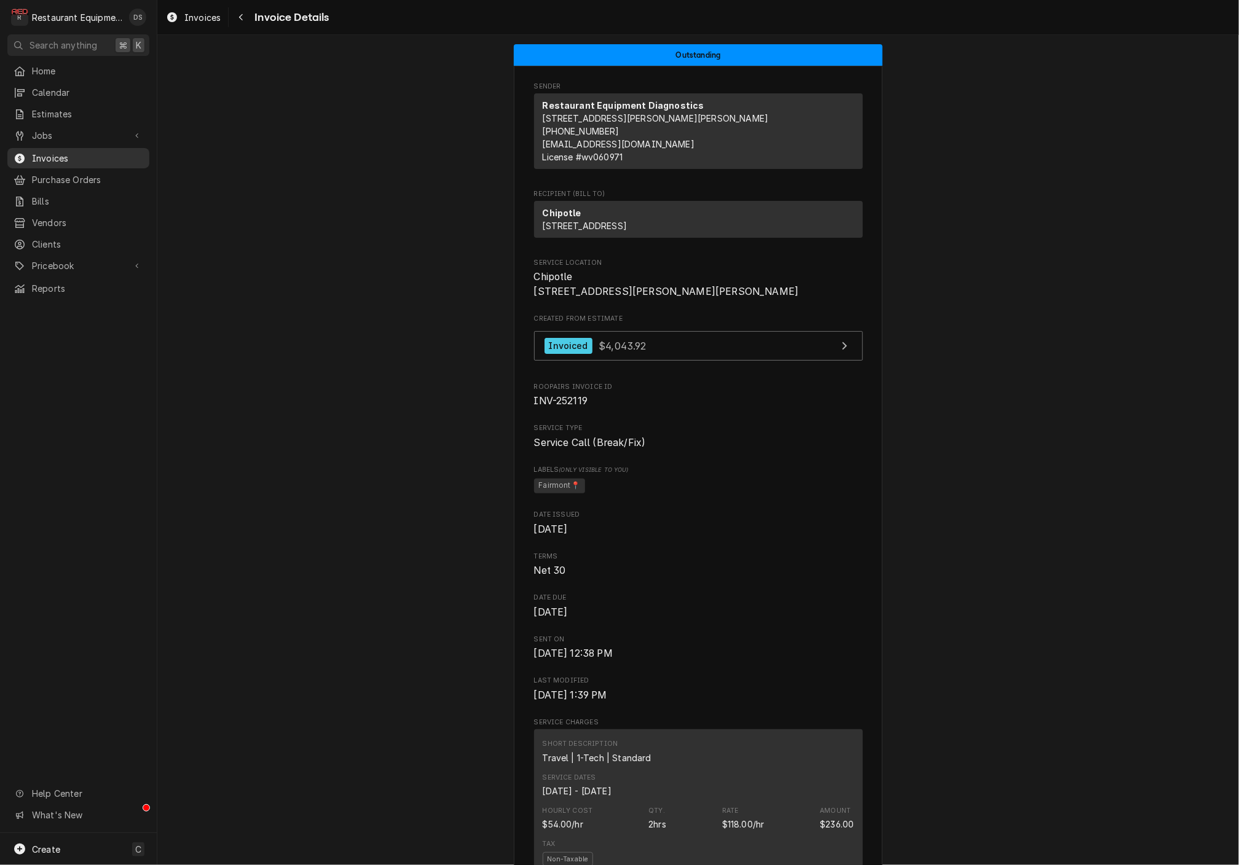
click at [57, 152] on span "Invoices" at bounding box center [87, 158] width 111 height 13
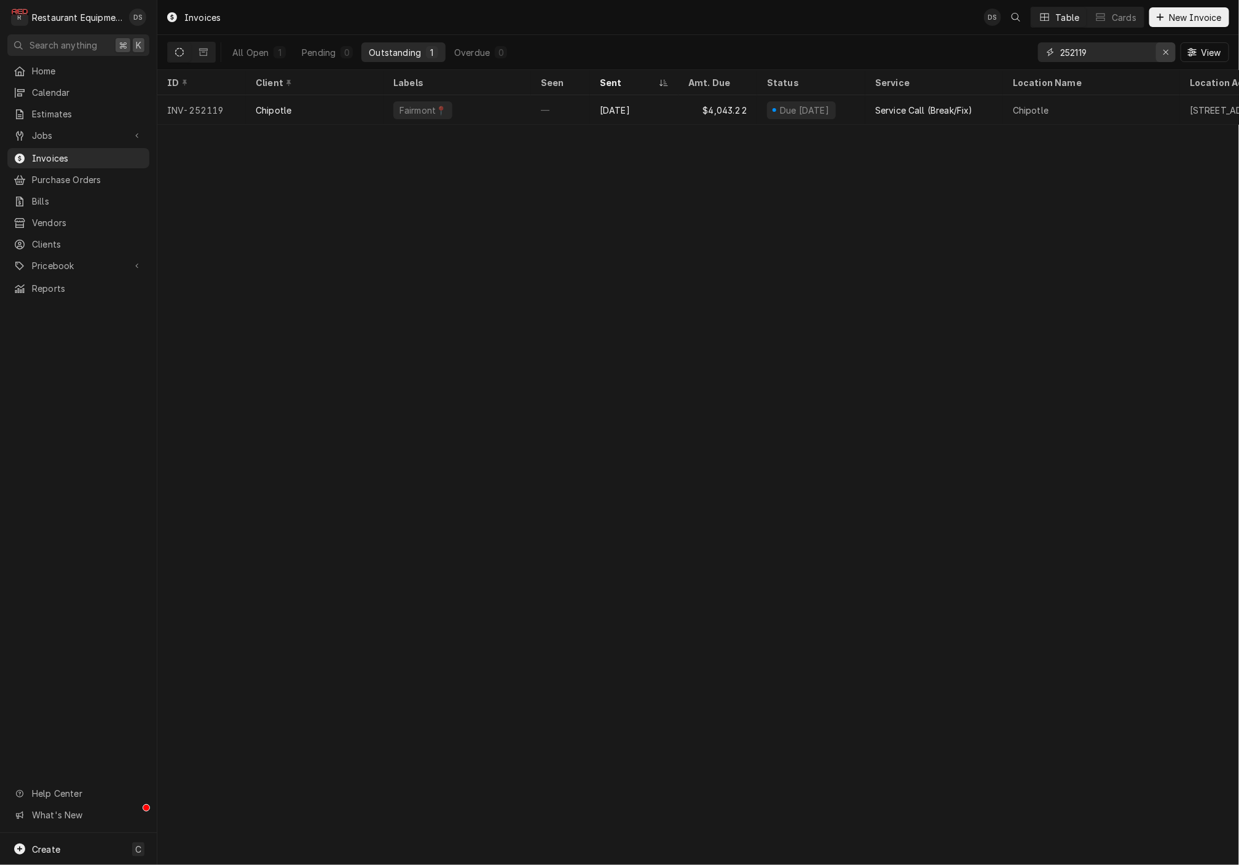
click at [1163, 50] on icon "Erase input" at bounding box center [1166, 52] width 7 height 9
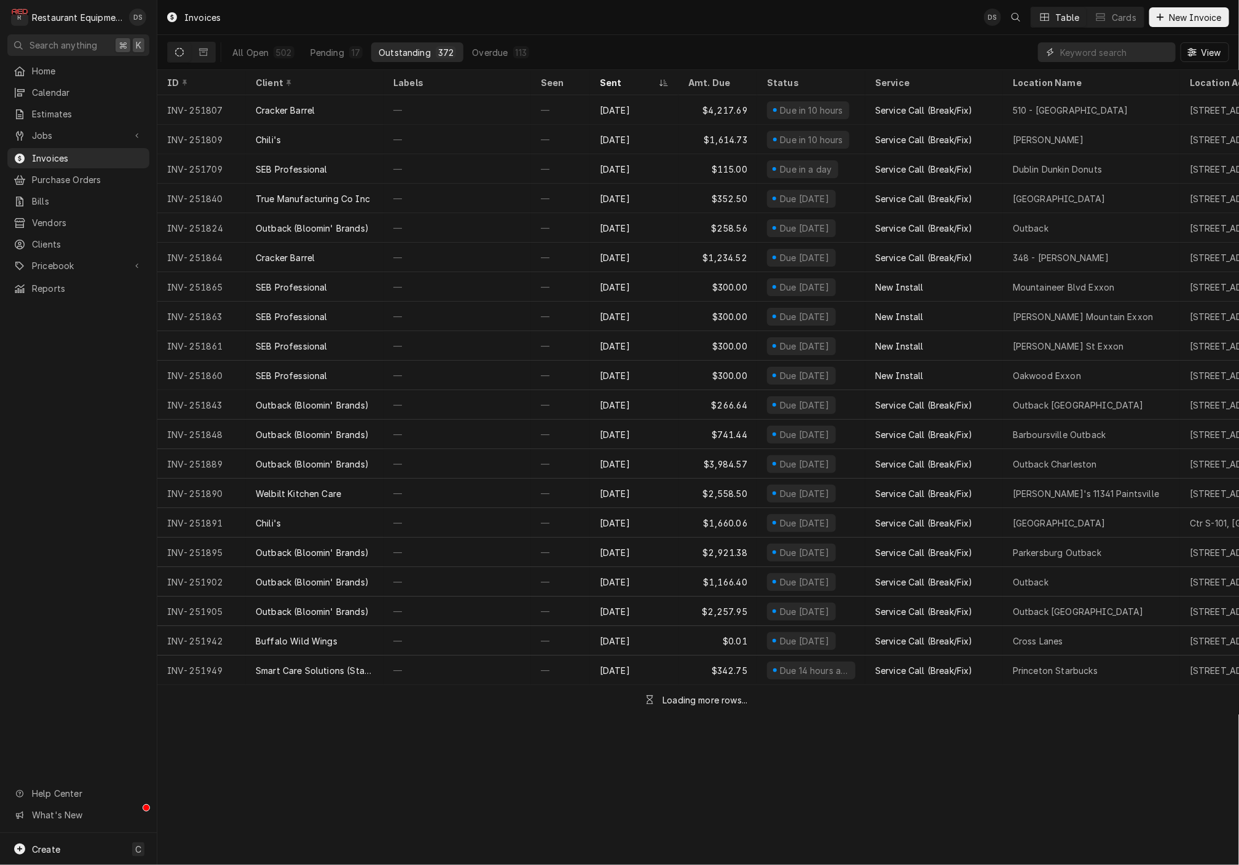
click at [1104, 52] on input "Dynamic Content Wrapper" at bounding box center [1114, 52] width 109 height 20
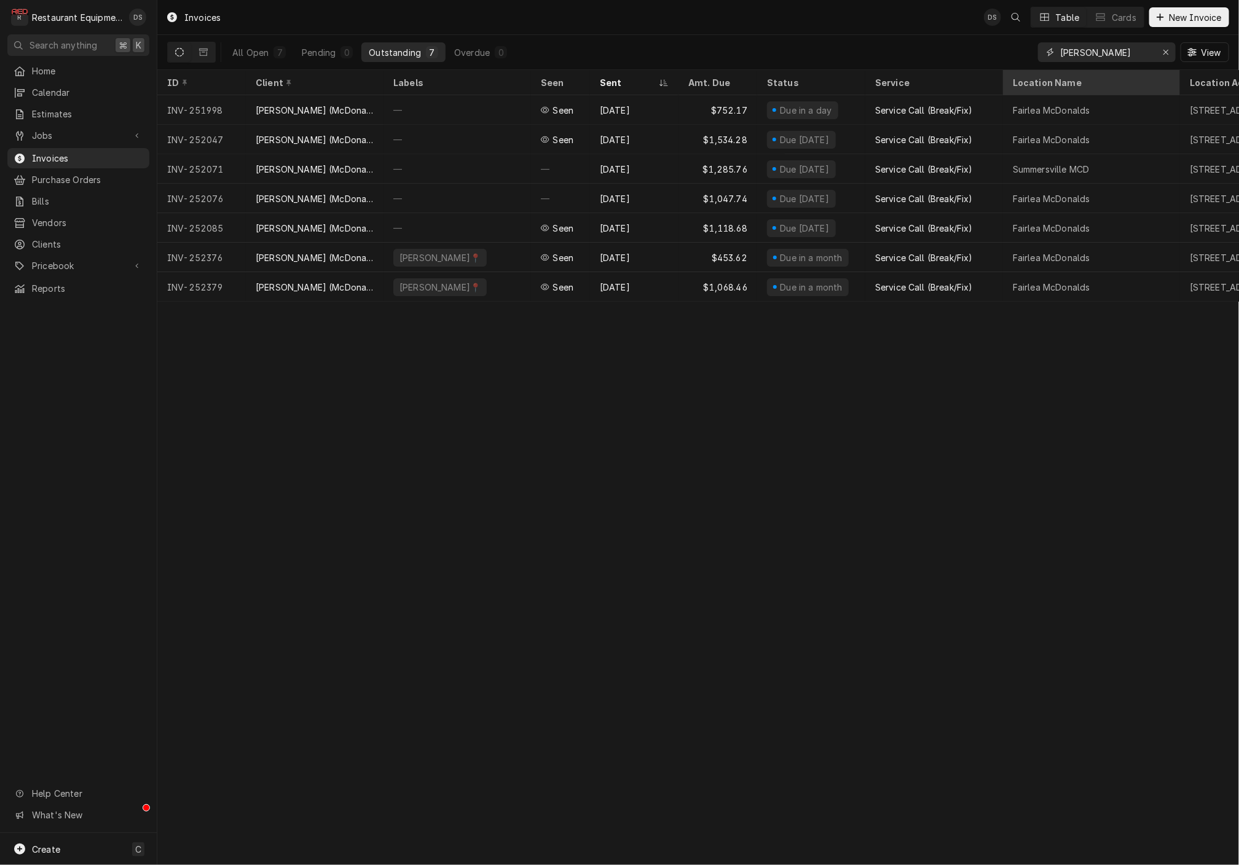
type input "[PERSON_NAME]"
drag, startPoint x: 1042, startPoint y: 76, endPoint x: 726, endPoint y: 403, distance: 454.6
click at [726, 403] on div "Invoices DS Table Cards New Invoice All Open 7 Pending 0 Outstanding 7 Overdue …" at bounding box center [698, 432] width 1082 height 865
click at [201, 54] on icon "Dynamic Content Wrapper" at bounding box center [203, 52] width 9 height 9
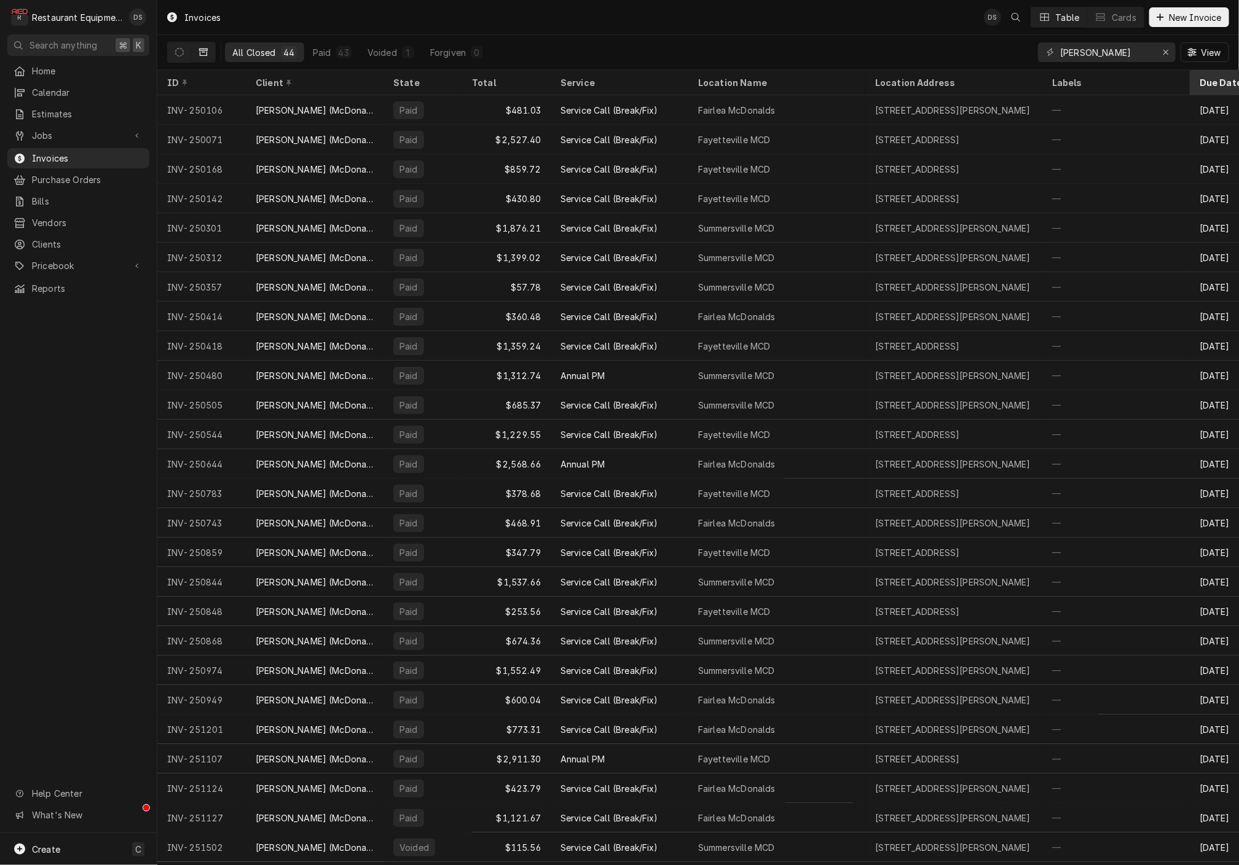
click at [1217, 79] on div "Due Date" at bounding box center [1228, 82] width 57 height 13
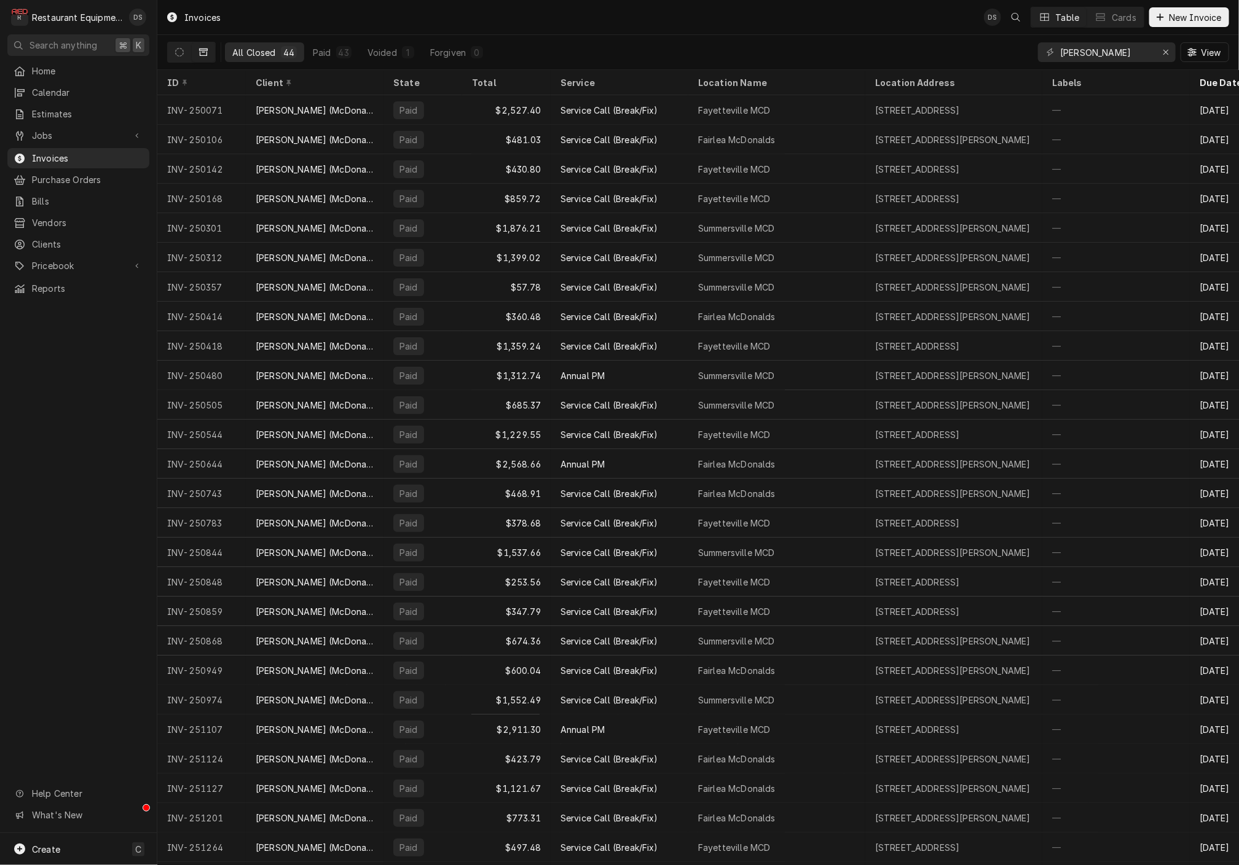
click at [1217, 79] on div "Due Date" at bounding box center [1228, 82] width 57 height 13
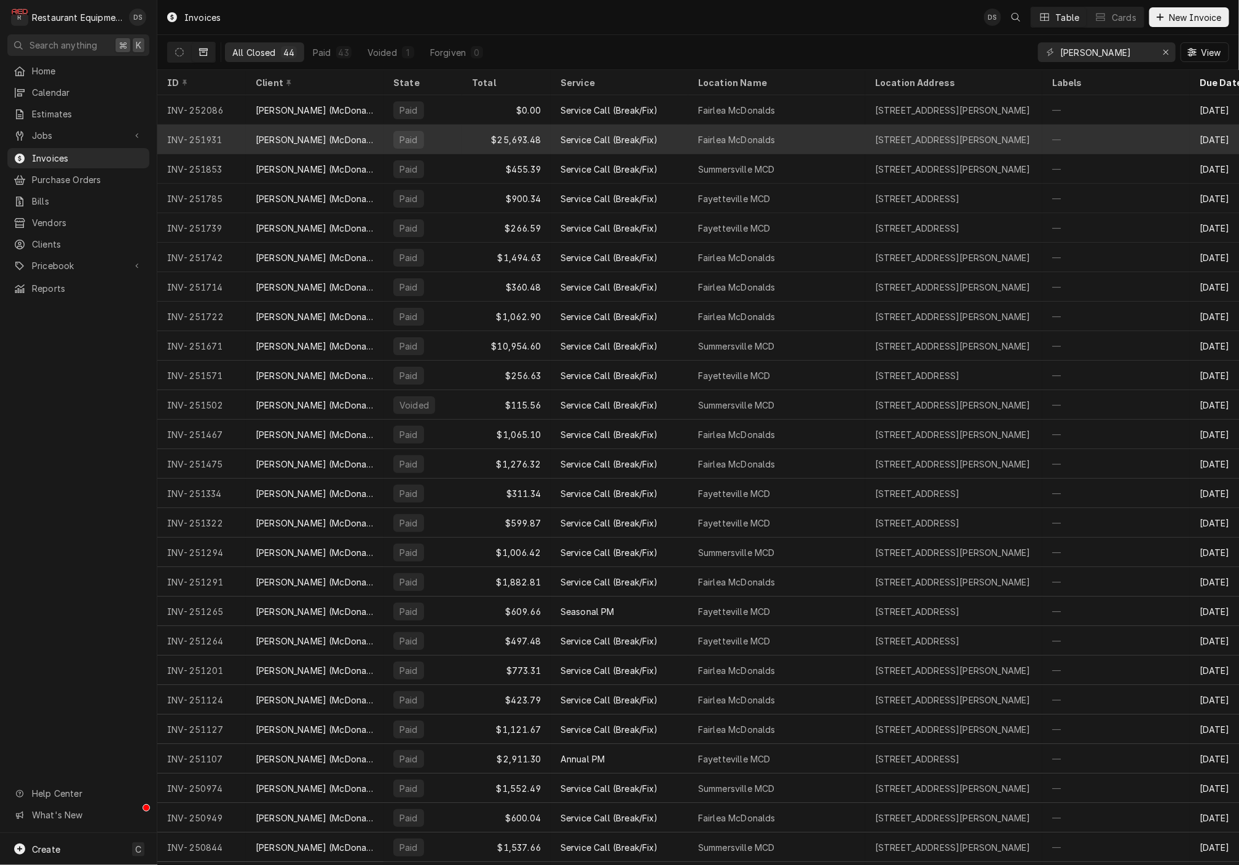
click at [629, 140] on div "Service Call (Break/Fix)" at bounding box center [609, 139] width 98 height 13
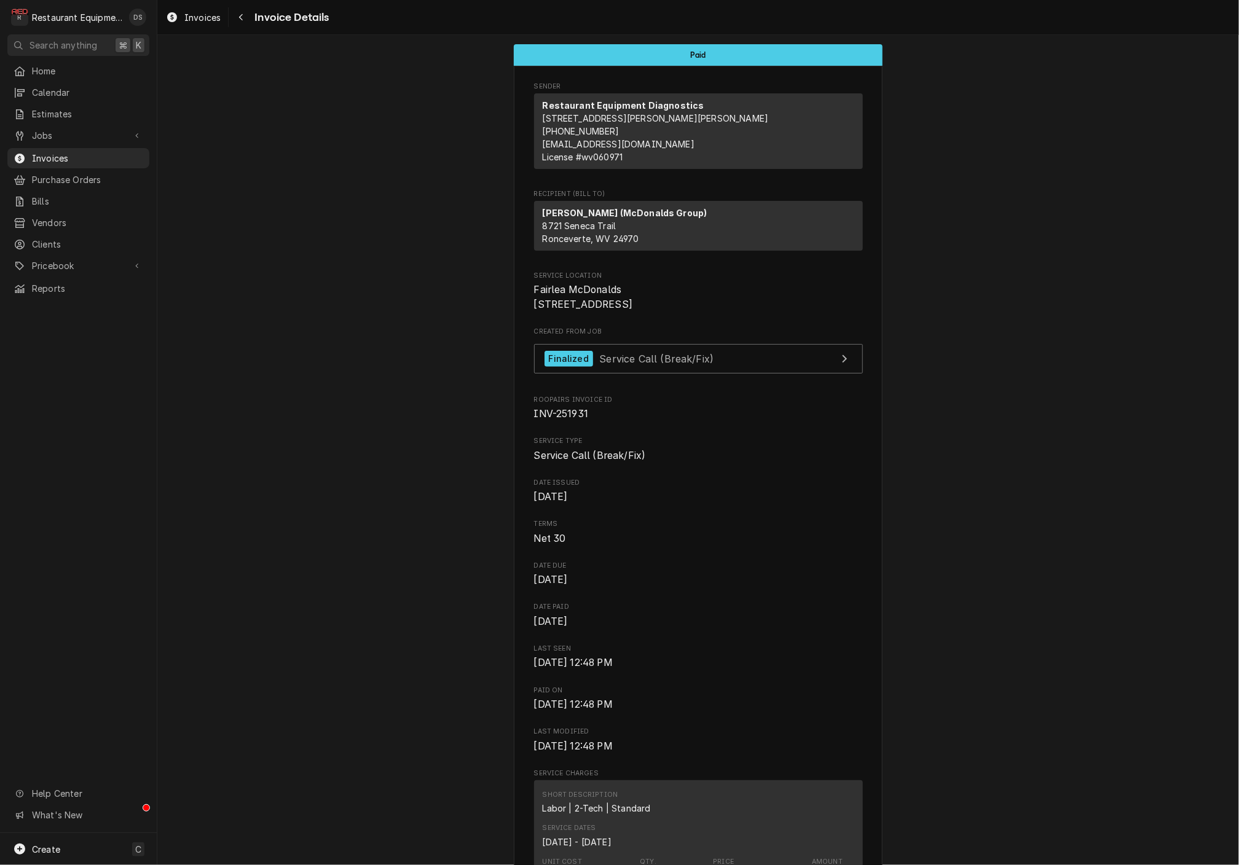
click at [235, 11] on div "Navigate back" at bounding box center [241, 17] width 12 height 12
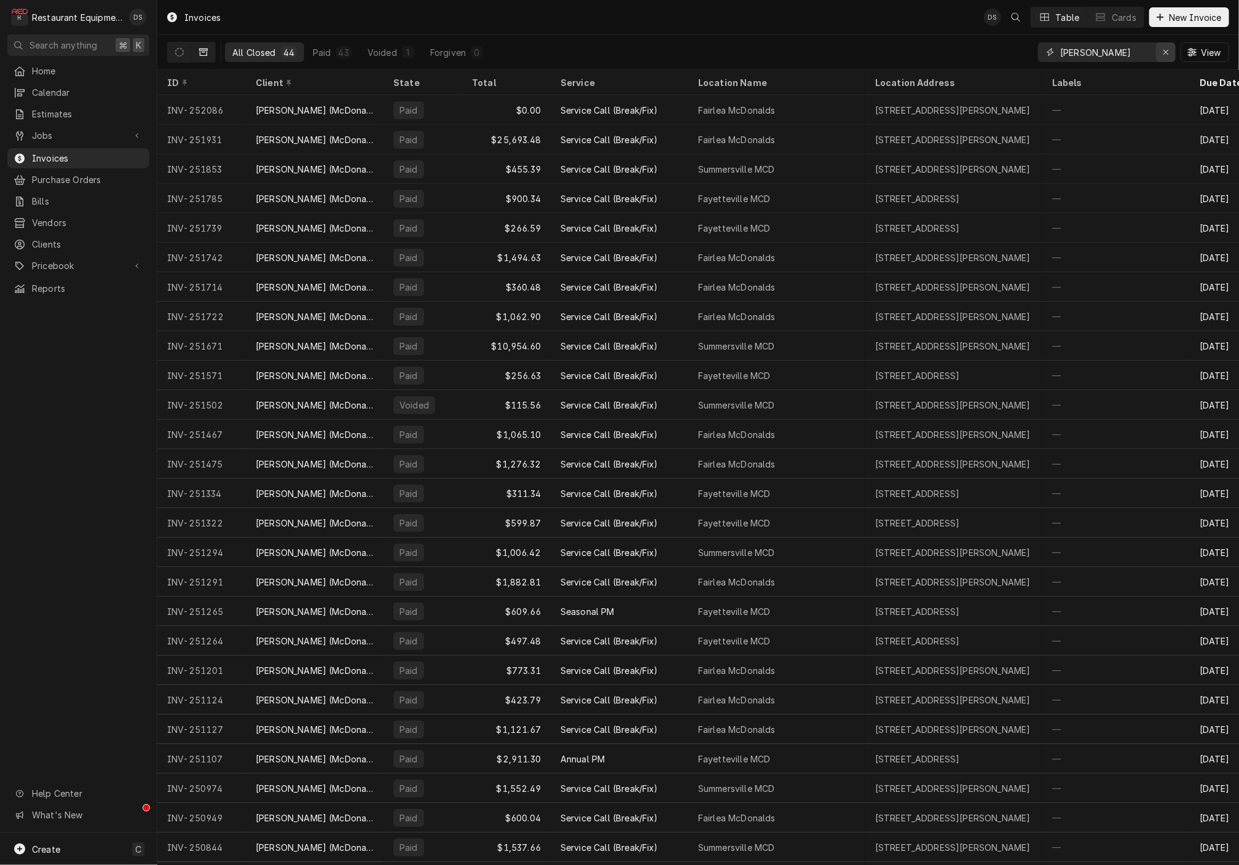
click at [1165, 53] on icon "Erase input" at bounding box center [1165, 52] width 5 height 5
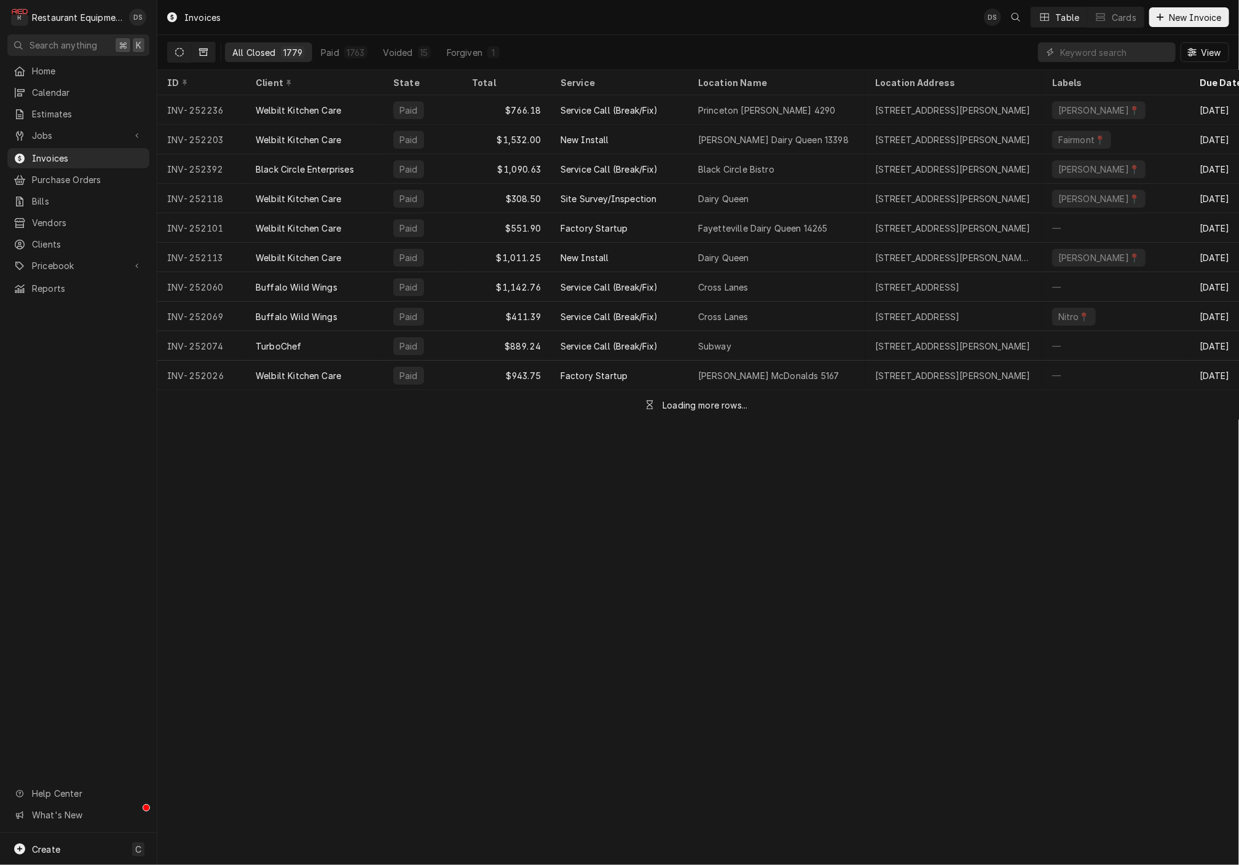
click at [176, 52] on icon "Dynamic Content Wrapper" at bounding box center [179, 52] width 9 height 9
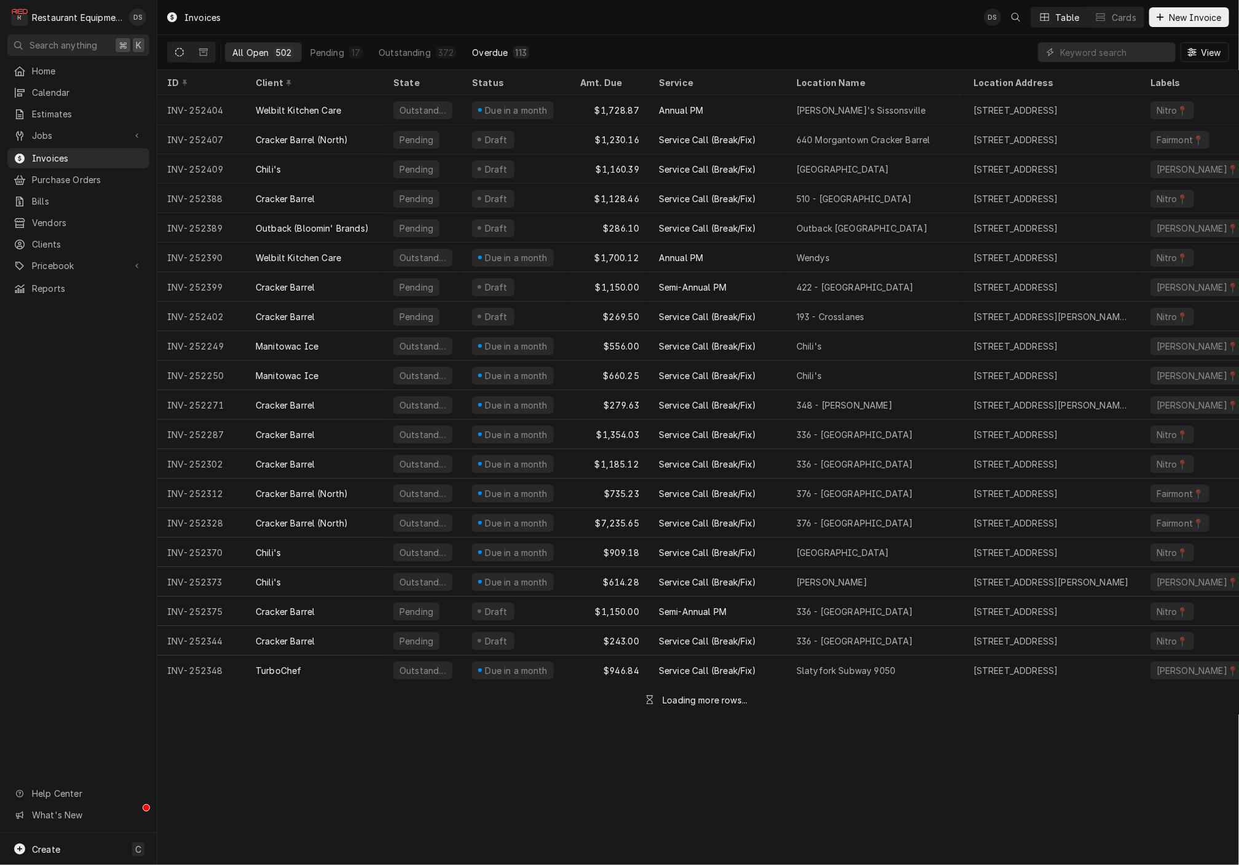
click at [492, 56] on div "Overdue" at bounding box center [490, 52] width 36 height 13
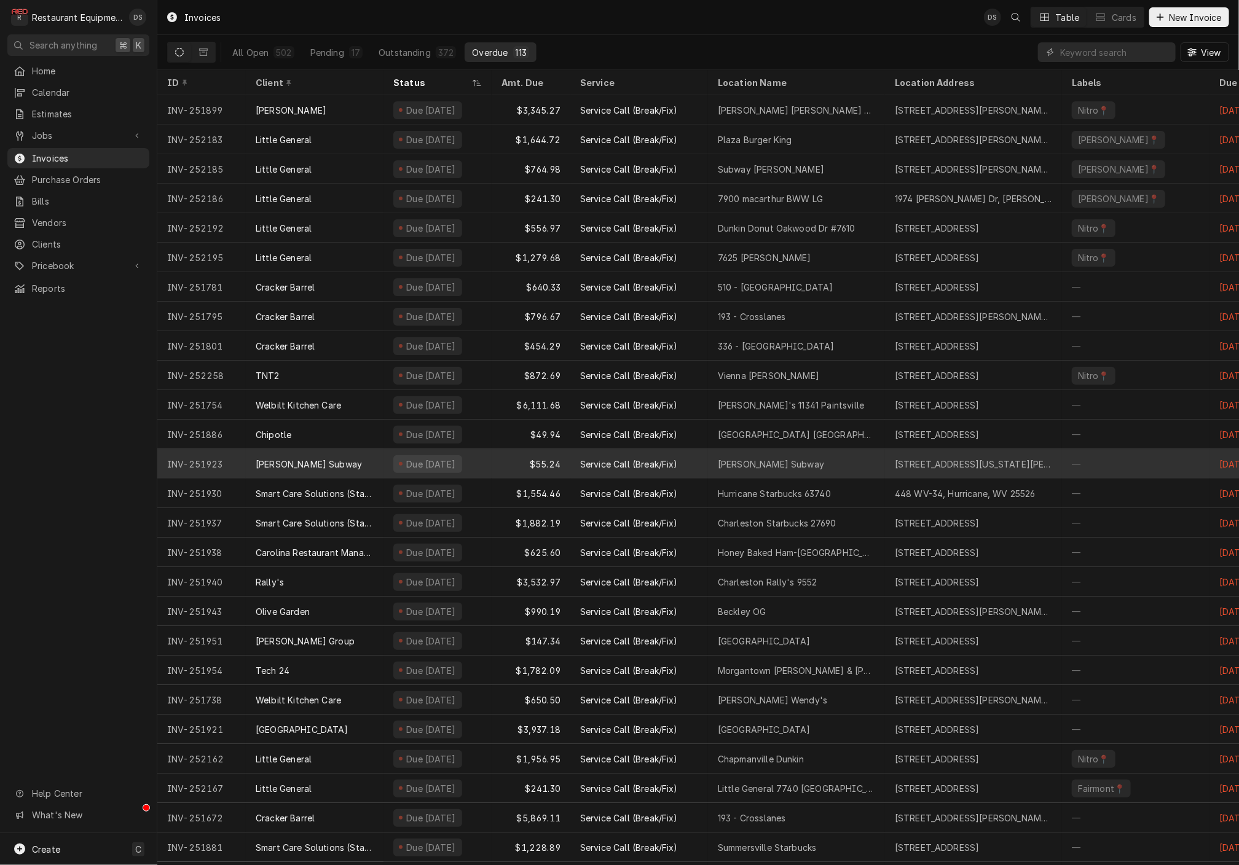
click at [506, 465] on div "$55.24" at bounding box center [531, 463] width 79 height 29
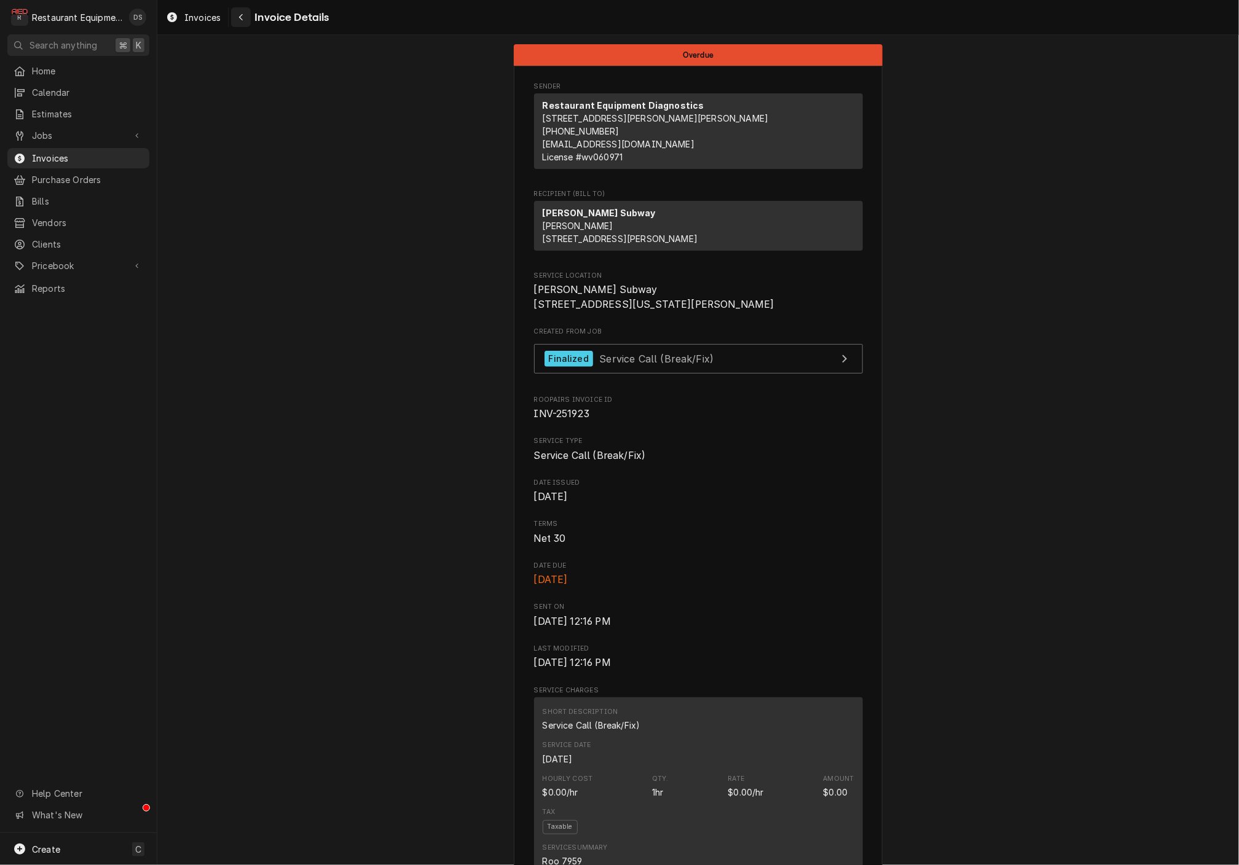
click at [242, 21] on icon "Navigate back" at bounding box center [241, 17] width 4 height 7
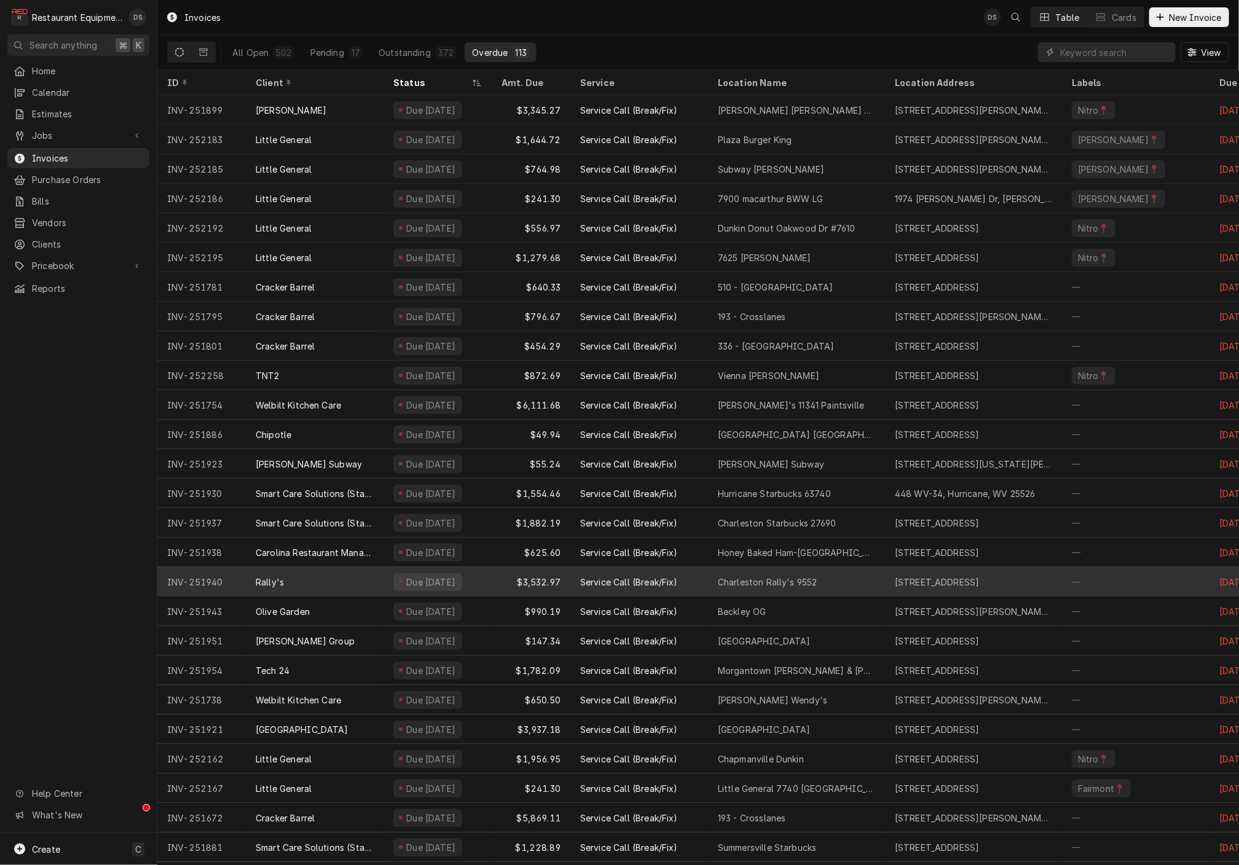
click at [505, 573] on div "$3,532.97" at bounding box center [531, 581] width 79 height 29
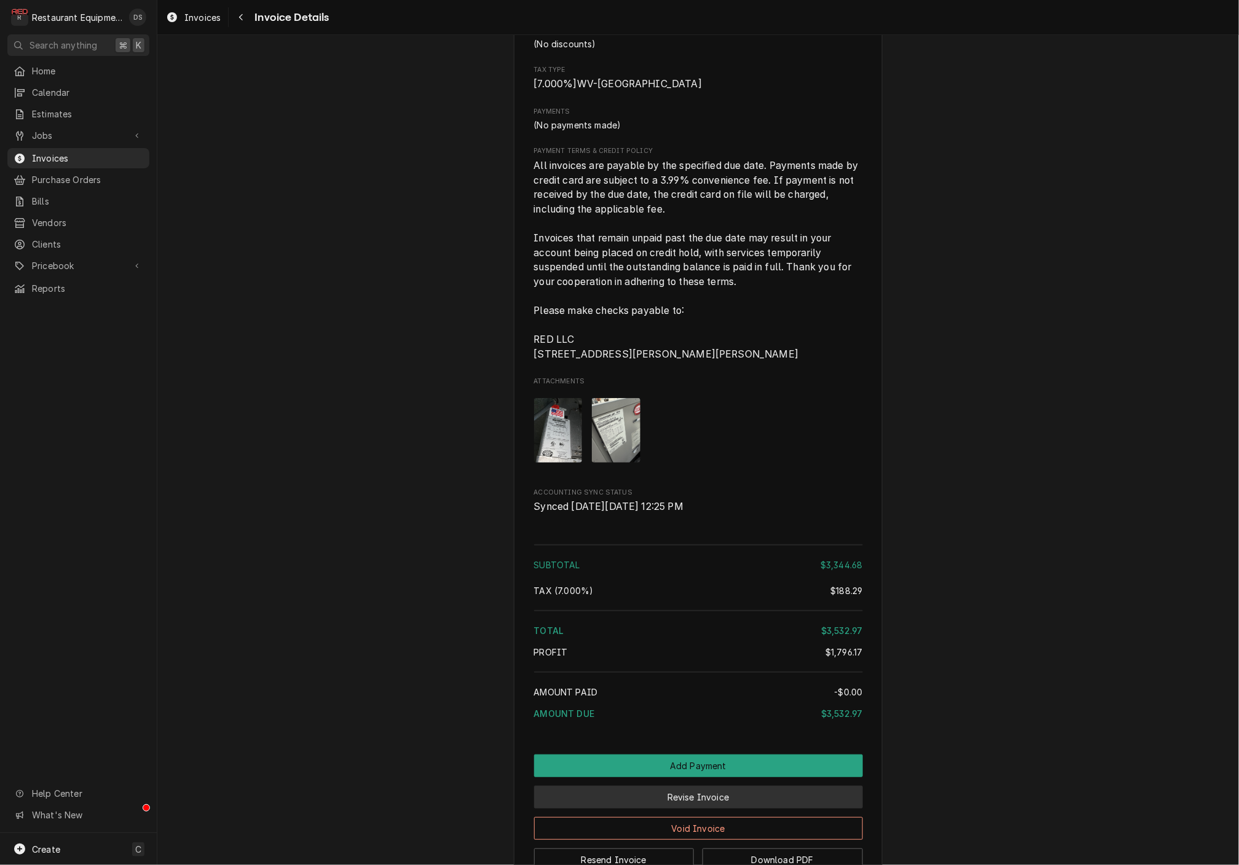
click at [708, 786] on button "Revise Invoice" at bounding box center [698, 797] width 329 height 23
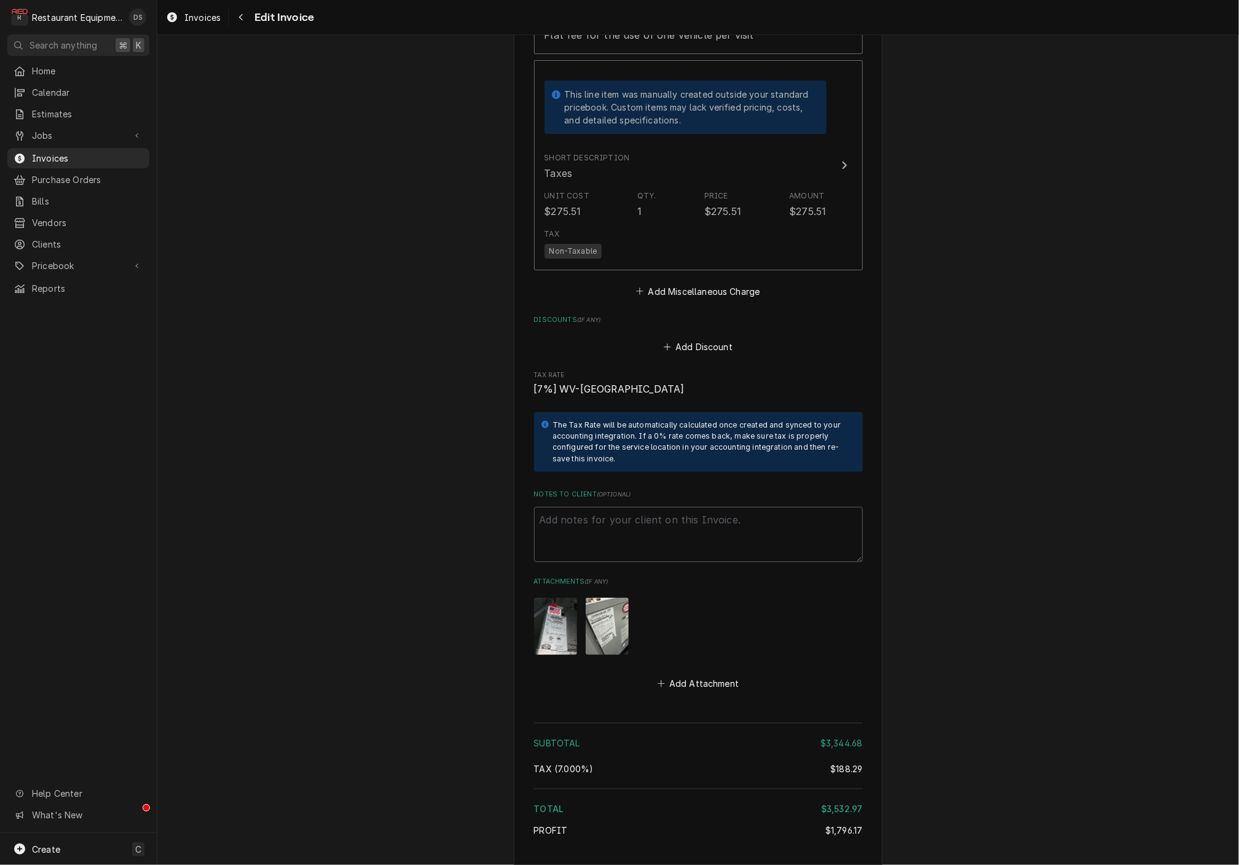
scroll to position [5467, 0]
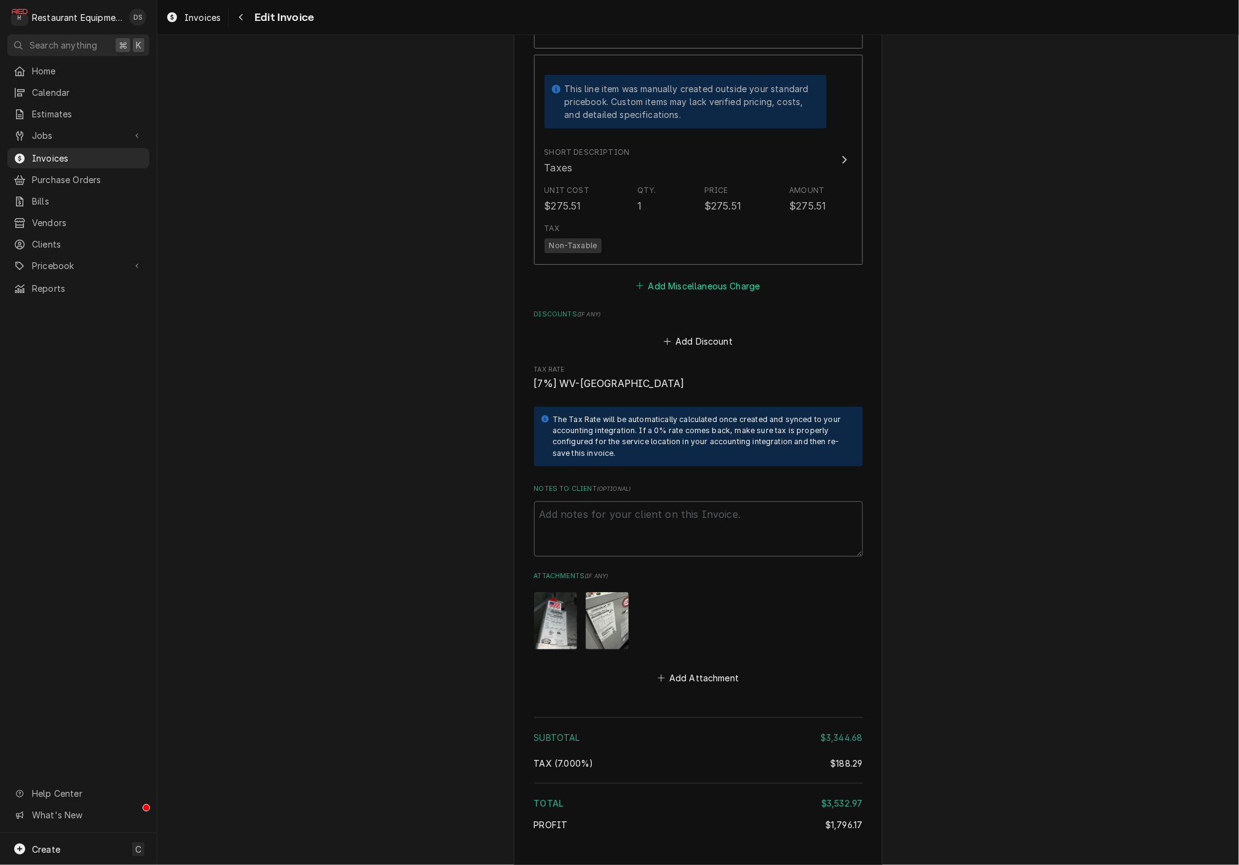
click at [699, 277] on button "Add Miscellaneous Charge" at bounding box center [698, 285] width 128 height 17
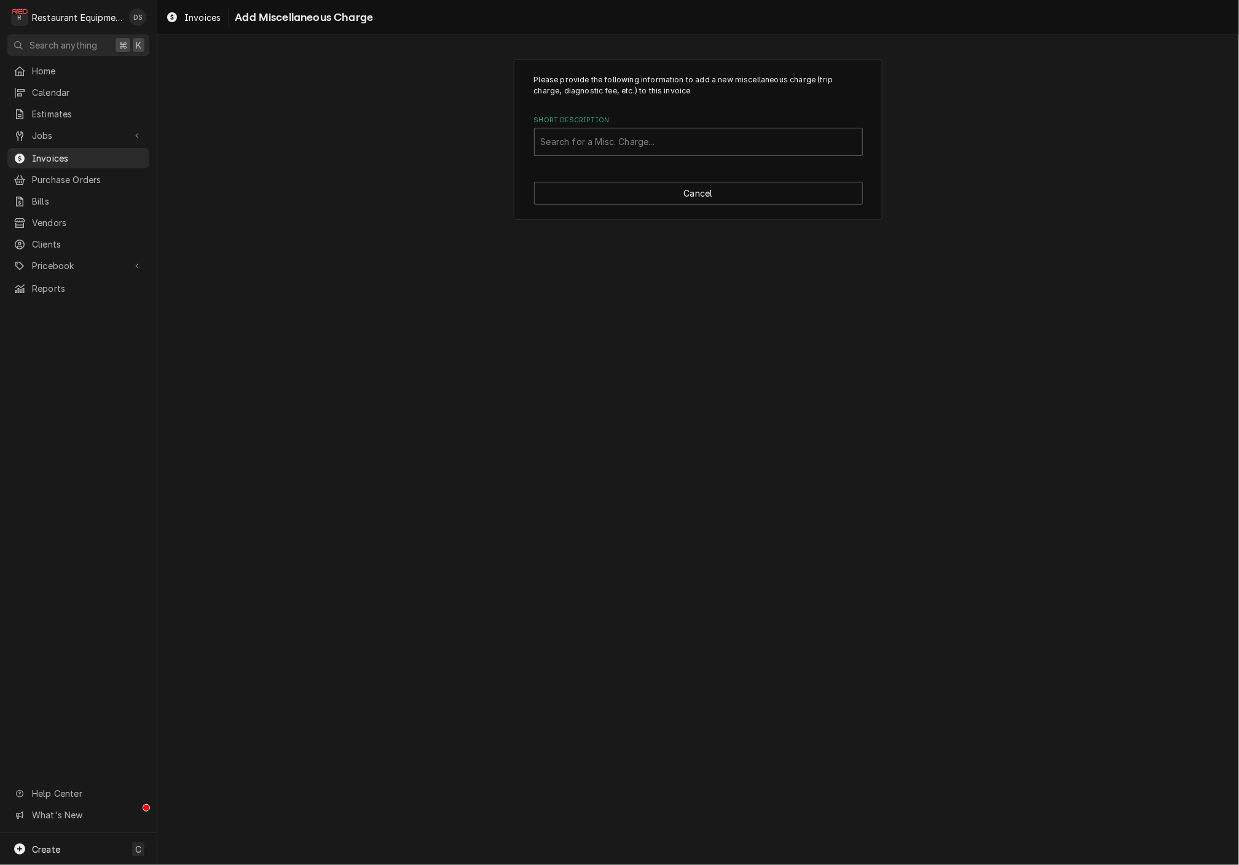
click at [654, 137] on div "Search for a Misc. Charge..." at bounding box center [698, 141] width 315 height 13
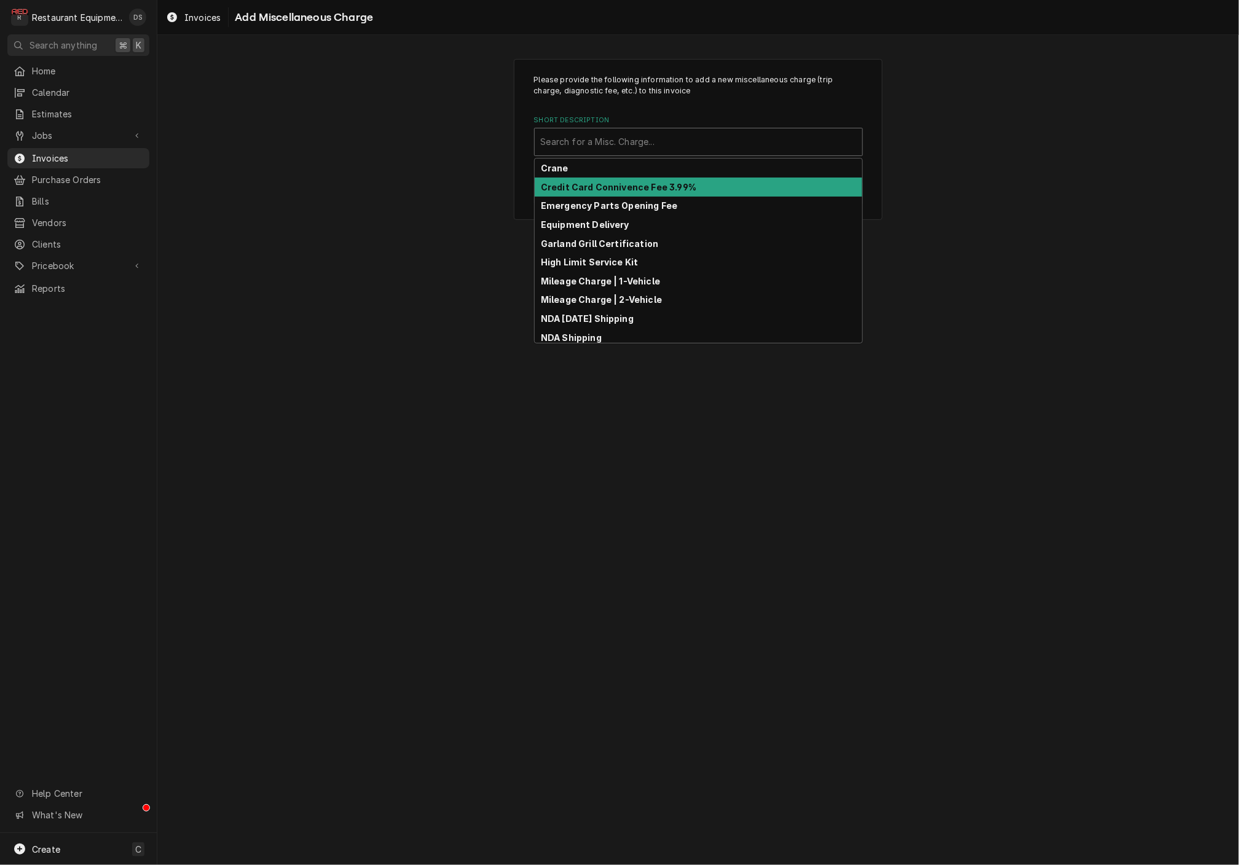
click at [639, 182] on strong "Credit Card Connivence Fee 3.99%" at bounding box center [618, 187] width 155 height 10
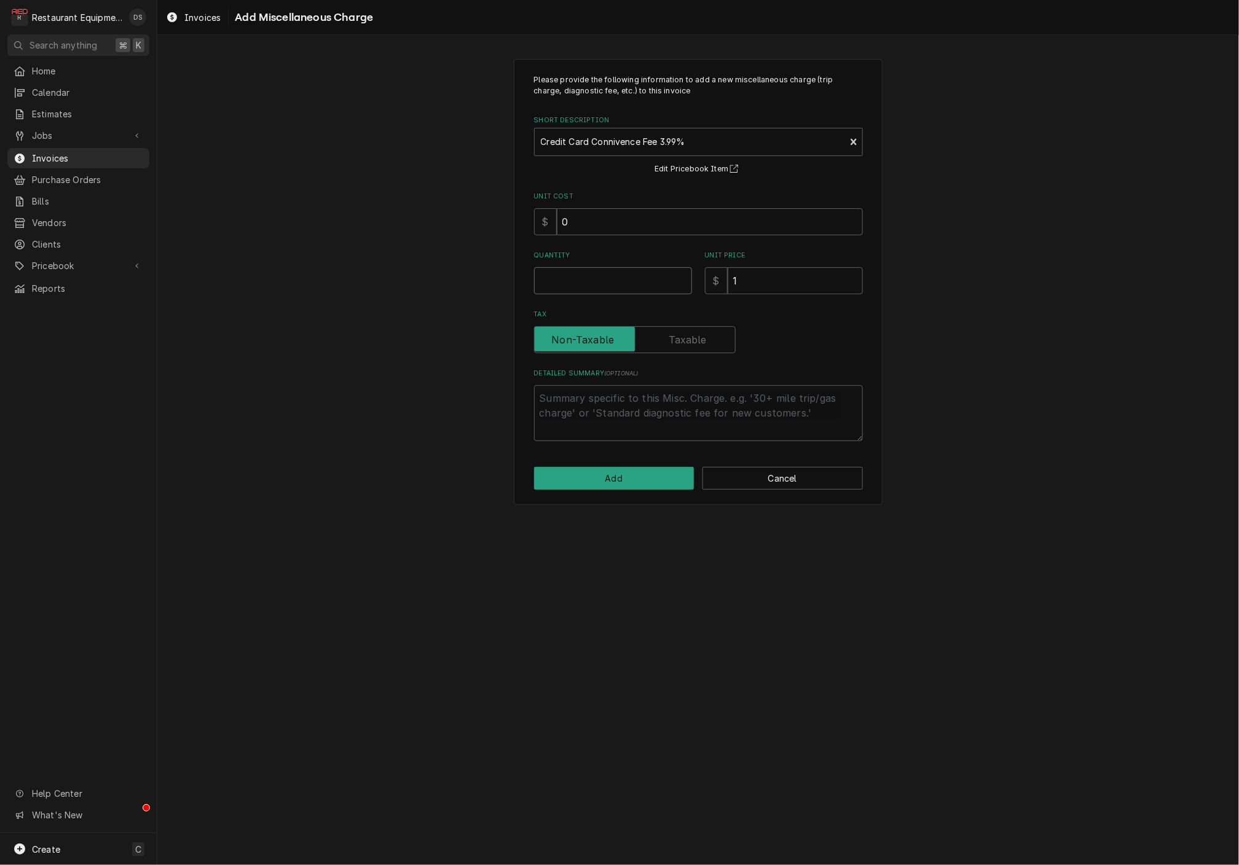
click at [634, 275] on input "Quantity" at bounding box center [613, 280] width 158 height 27
click at [615, 222] on input "0" at bounding box center [710, 221] width 306 height 27
type textarea "x"
type input "1"
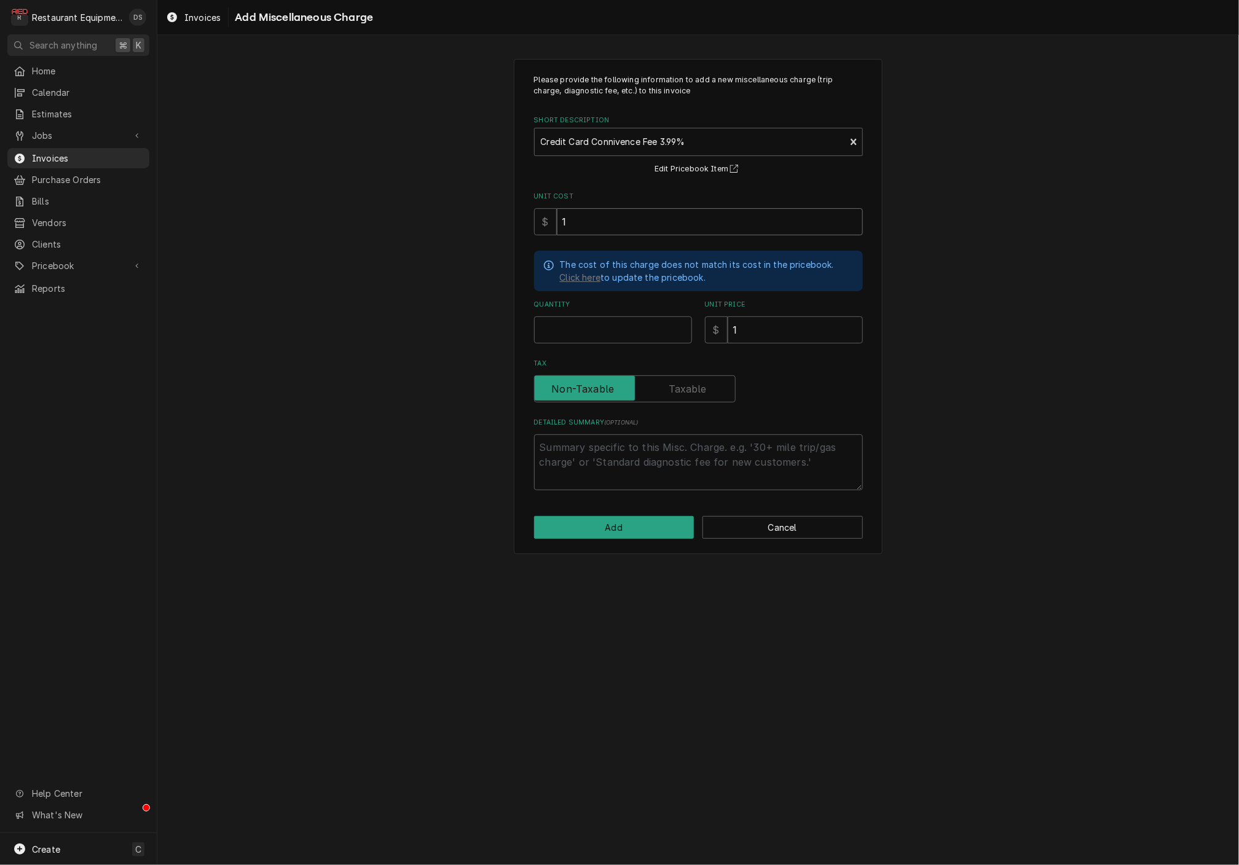
type textarea "x"
type input "14"
type textarea "x"
type input "140"
type textarea "x"
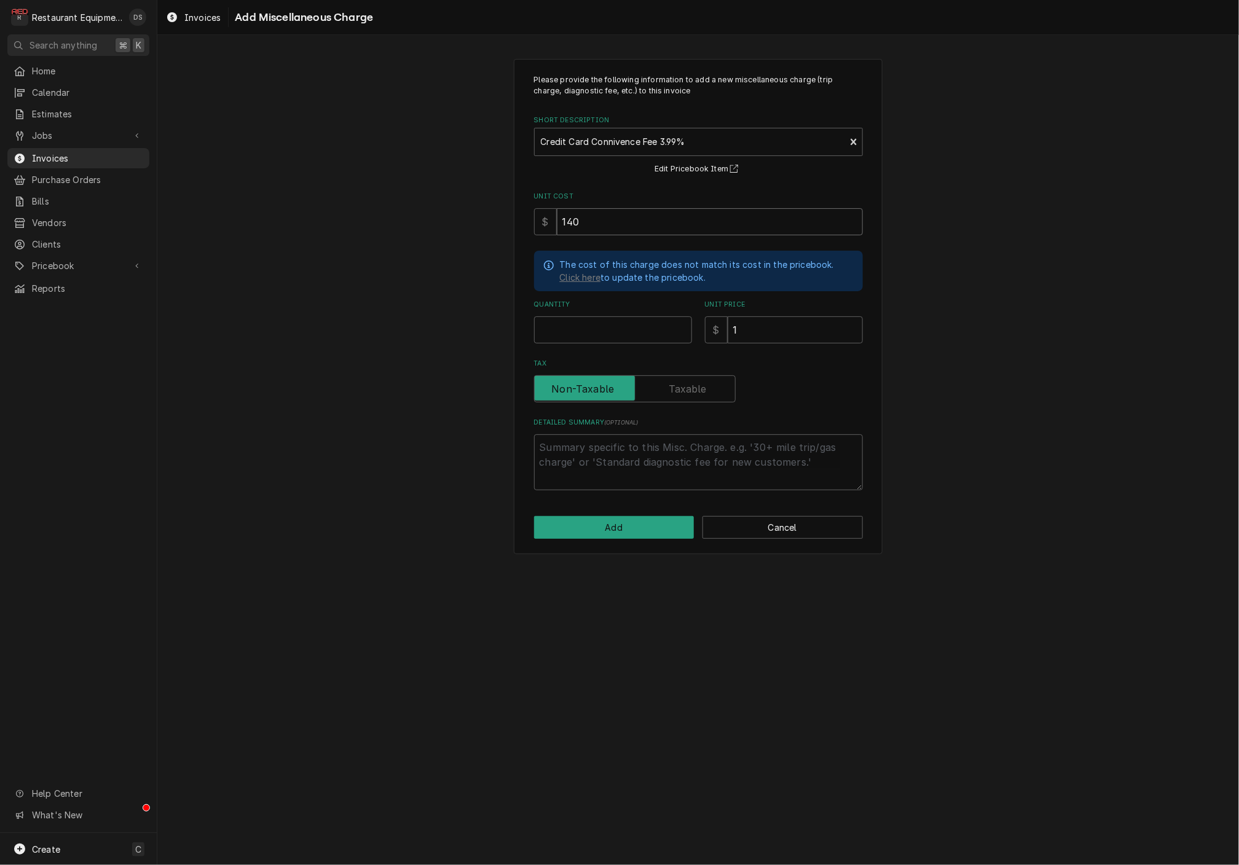
type input "140.9"
type textarea "x"
type input "140.96"
type textarea "x"
type input "1"
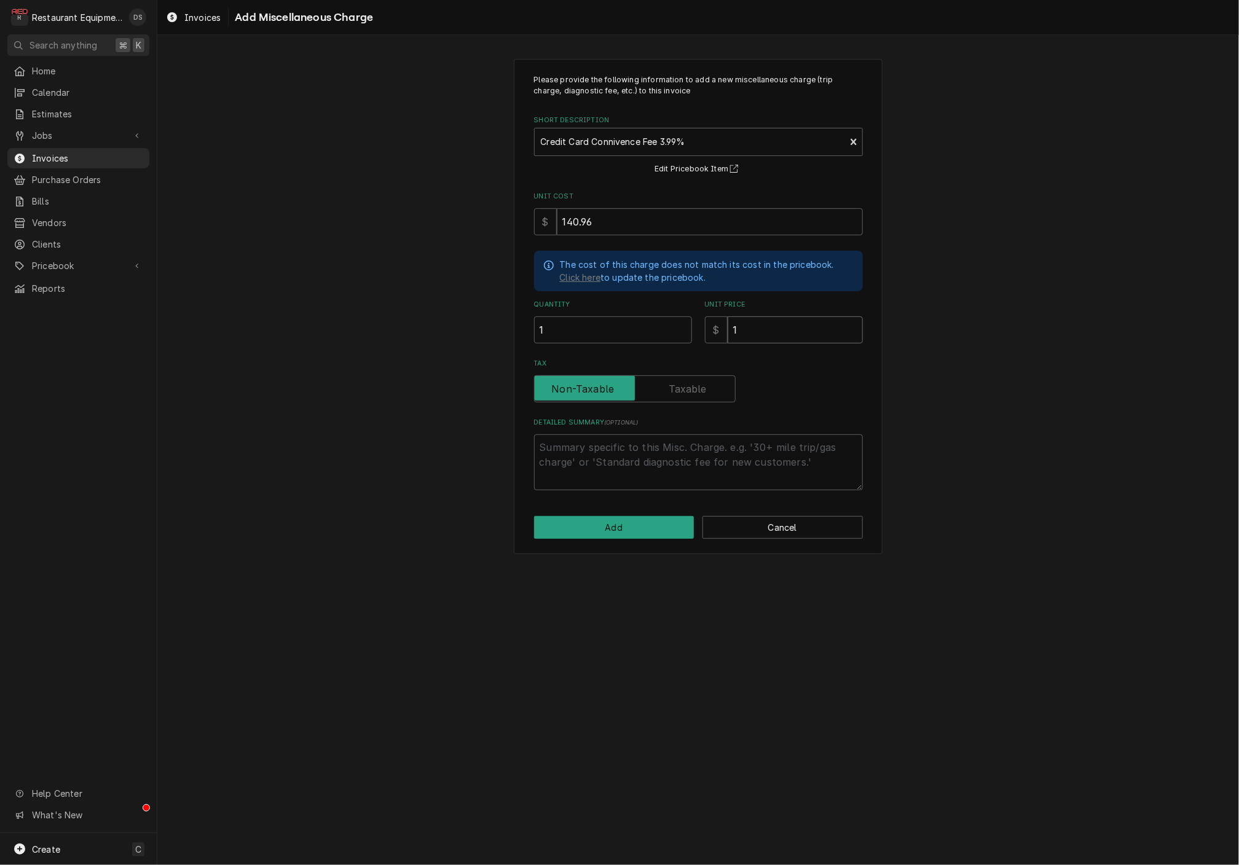
type textarea "x"
type input "14"
type textarea "x"
type input "140"
type textarea "x"
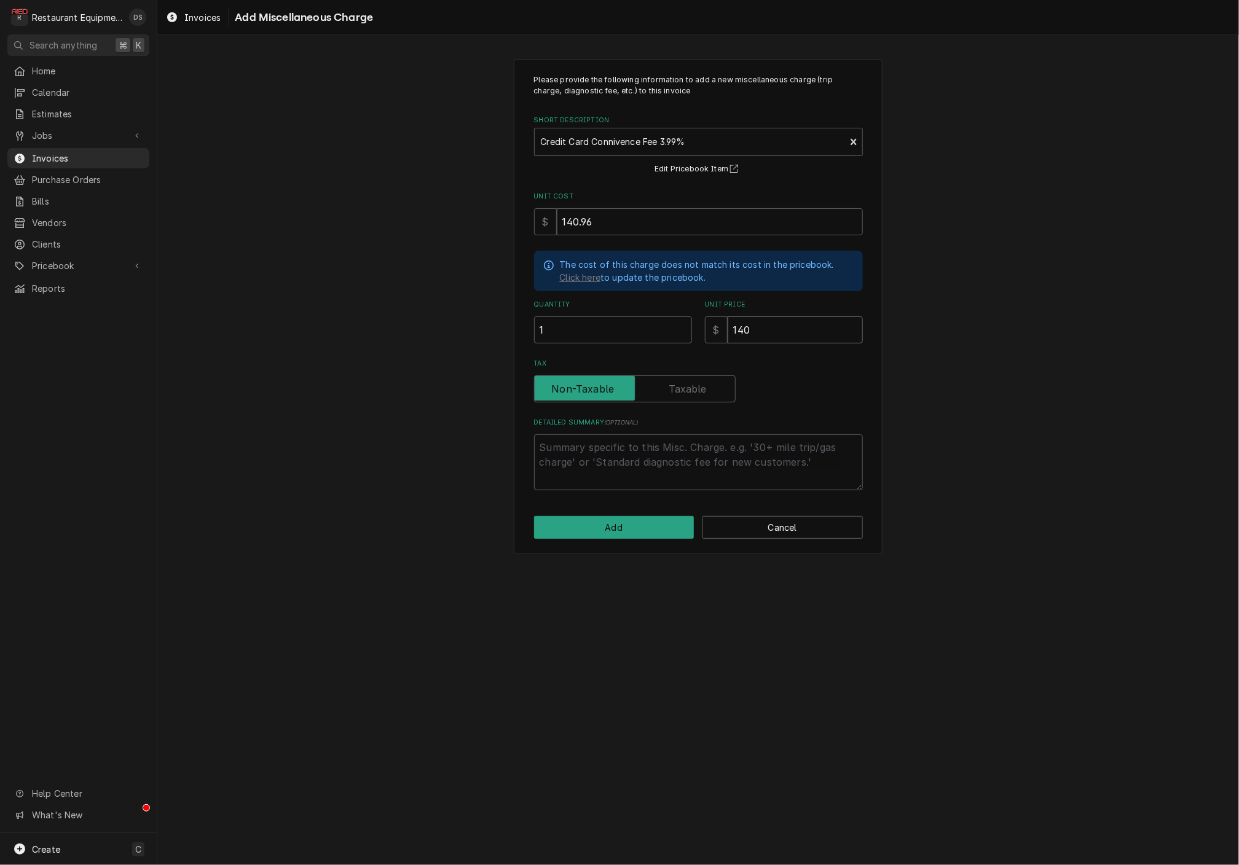
type input "140.9"
type textarea "x"
type input "140.96"
click at [611, 522] on button "Add" at bounding box center [614, 527] width 160 height 23
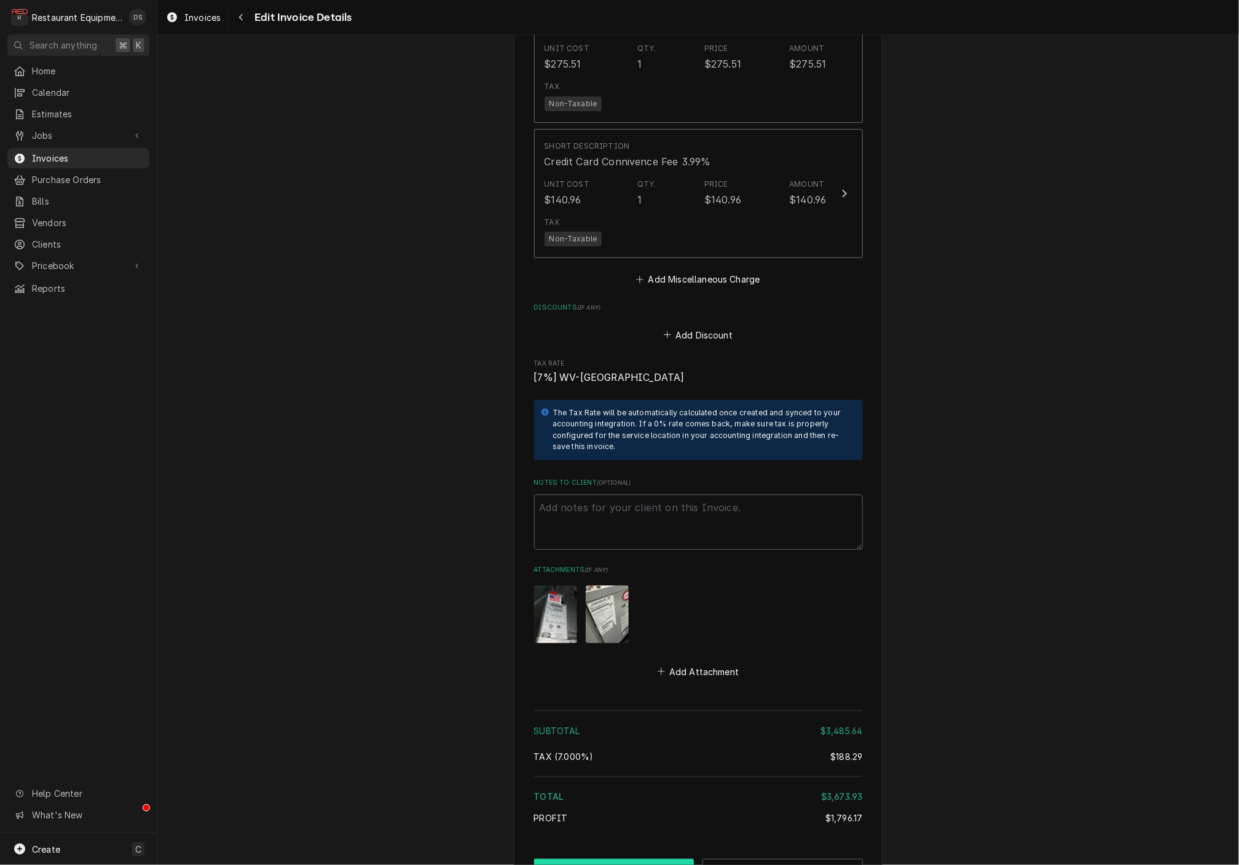
scroll to position [5608, 0]
click at [664, 860] on button "Save" at bounding box center [614, 871] width 160 height 23
type textarea "x"
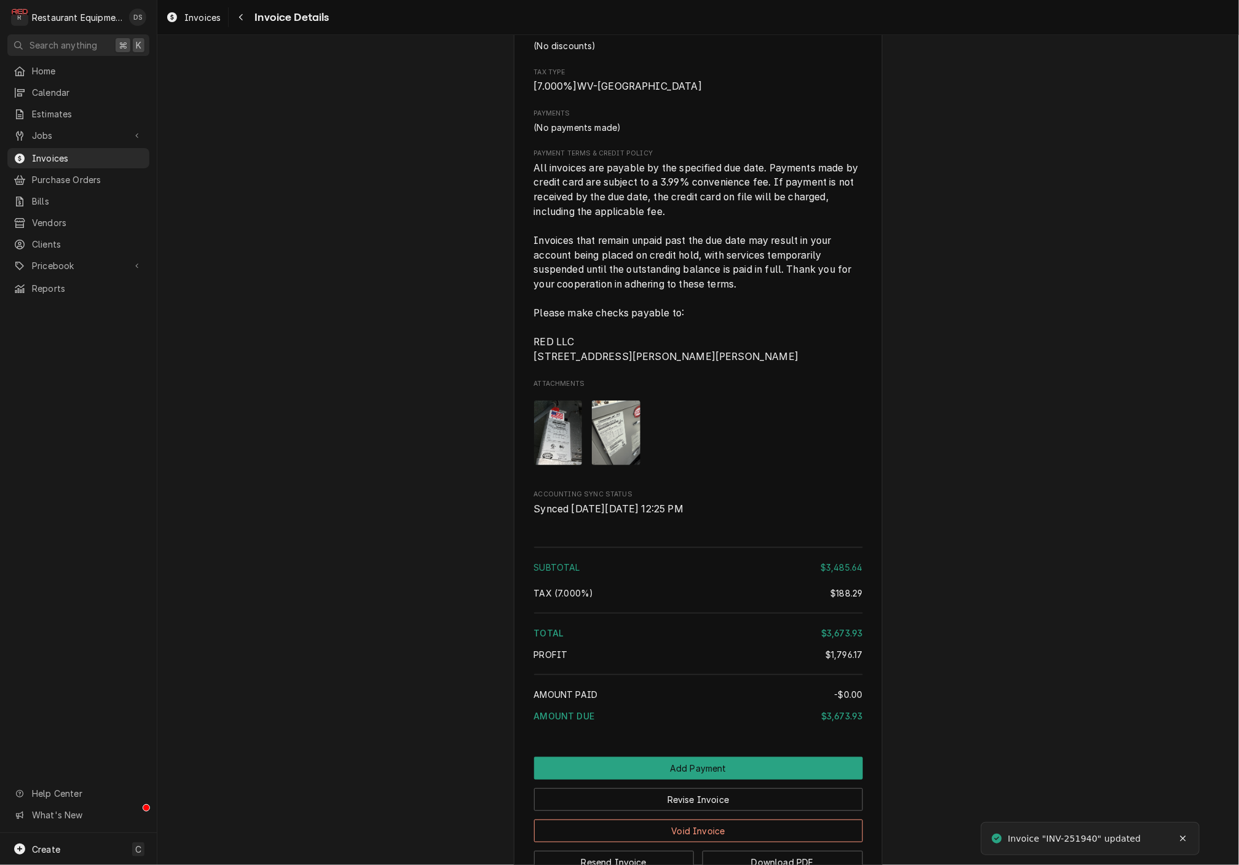
scroll to position [4577, 0]
click at [686, 758] on button "Add Payment" at bounding box center [698, 769] width 329 height 23
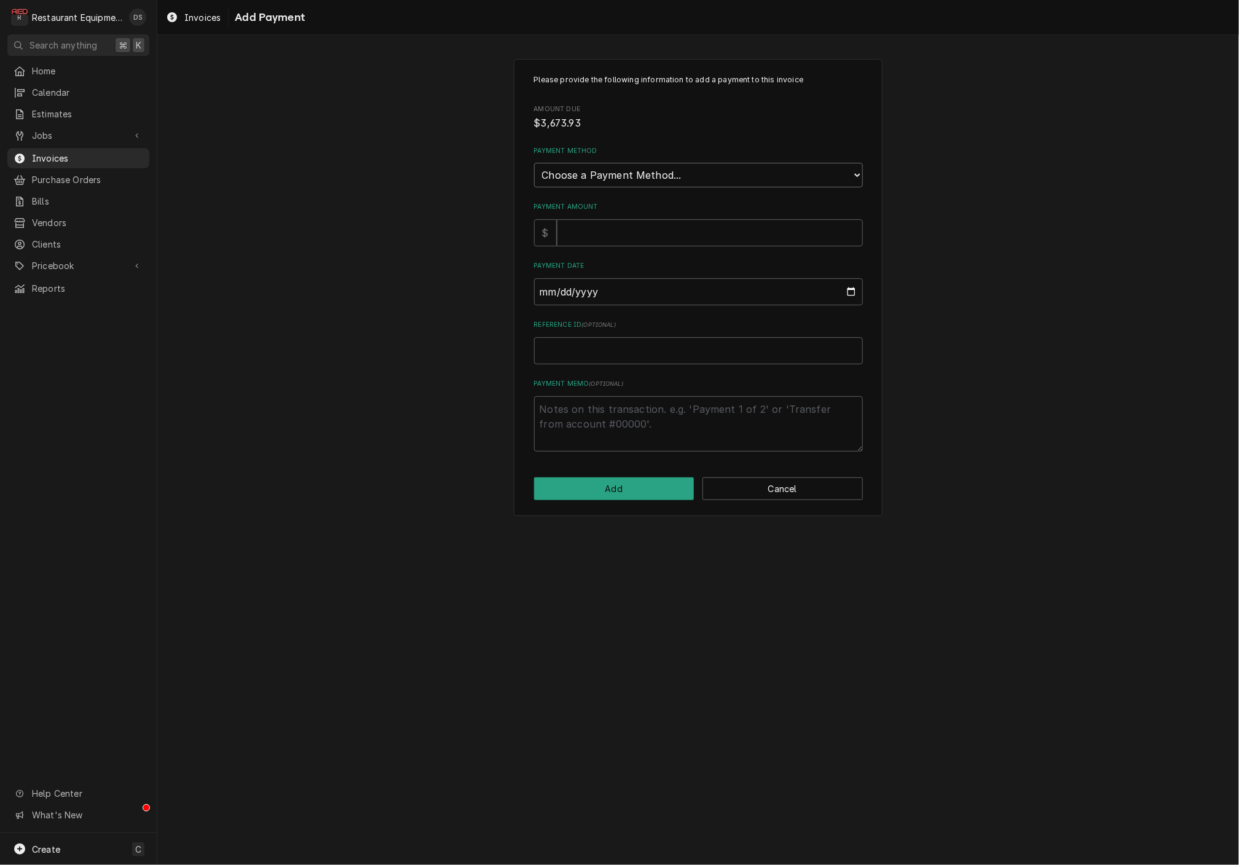
select select "3"
type textarea "x"
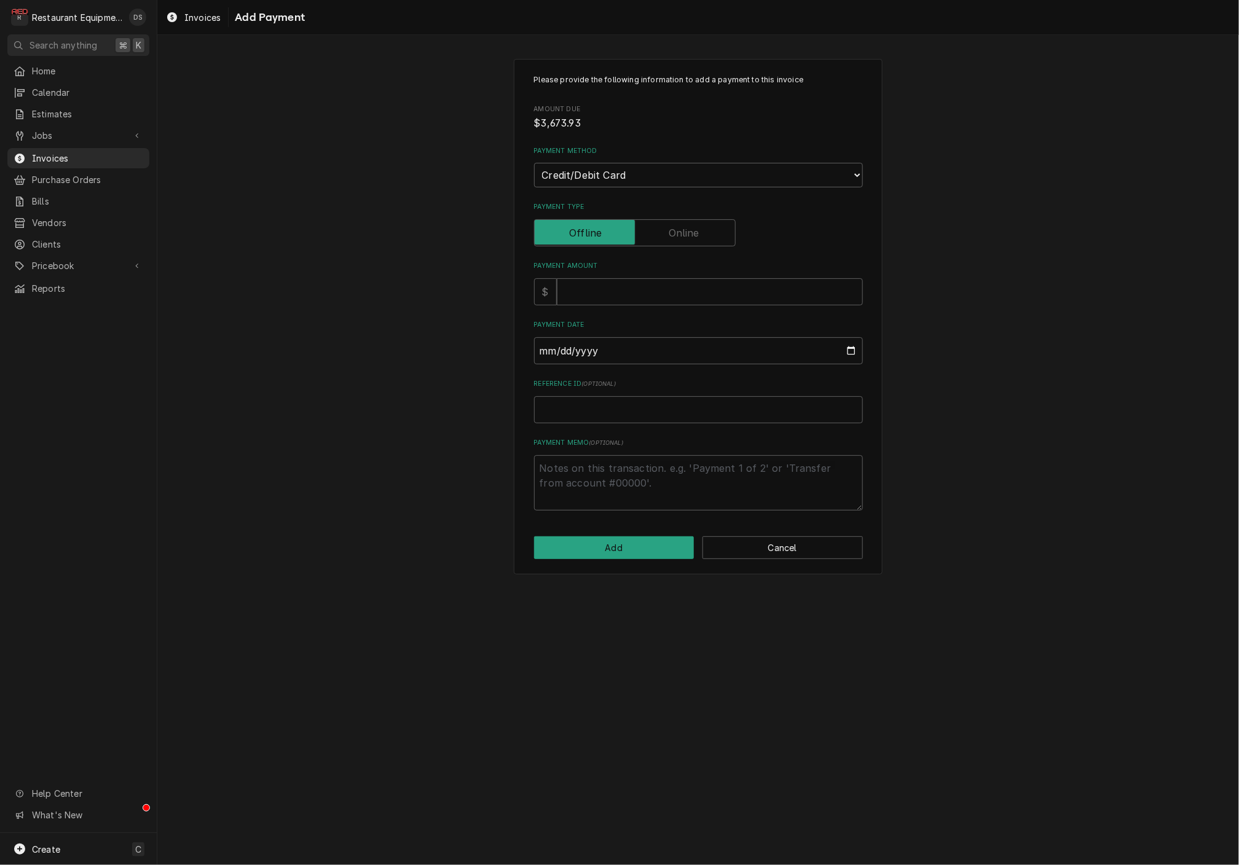
click at [698, 222] on label "Payment Type" at bounding box center [635, 232] width 202 height 27
click at [698, 222] on input "Payment Type" at bounding box center [635, 232] width 191 height 27
checkbox input "true"
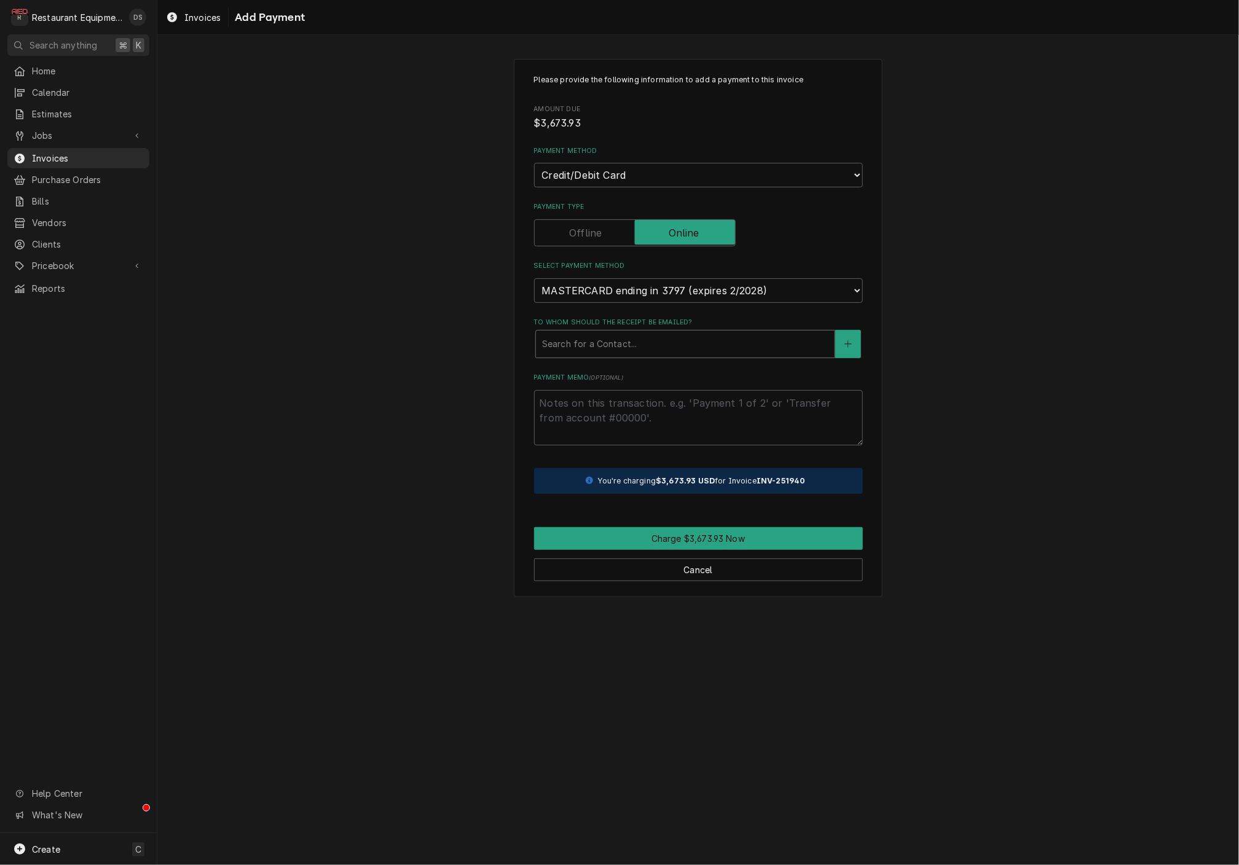
click at [677, 333] on div "To whom should the receipt be emailed?" at bounding box center [685, 344] width 286 height 22
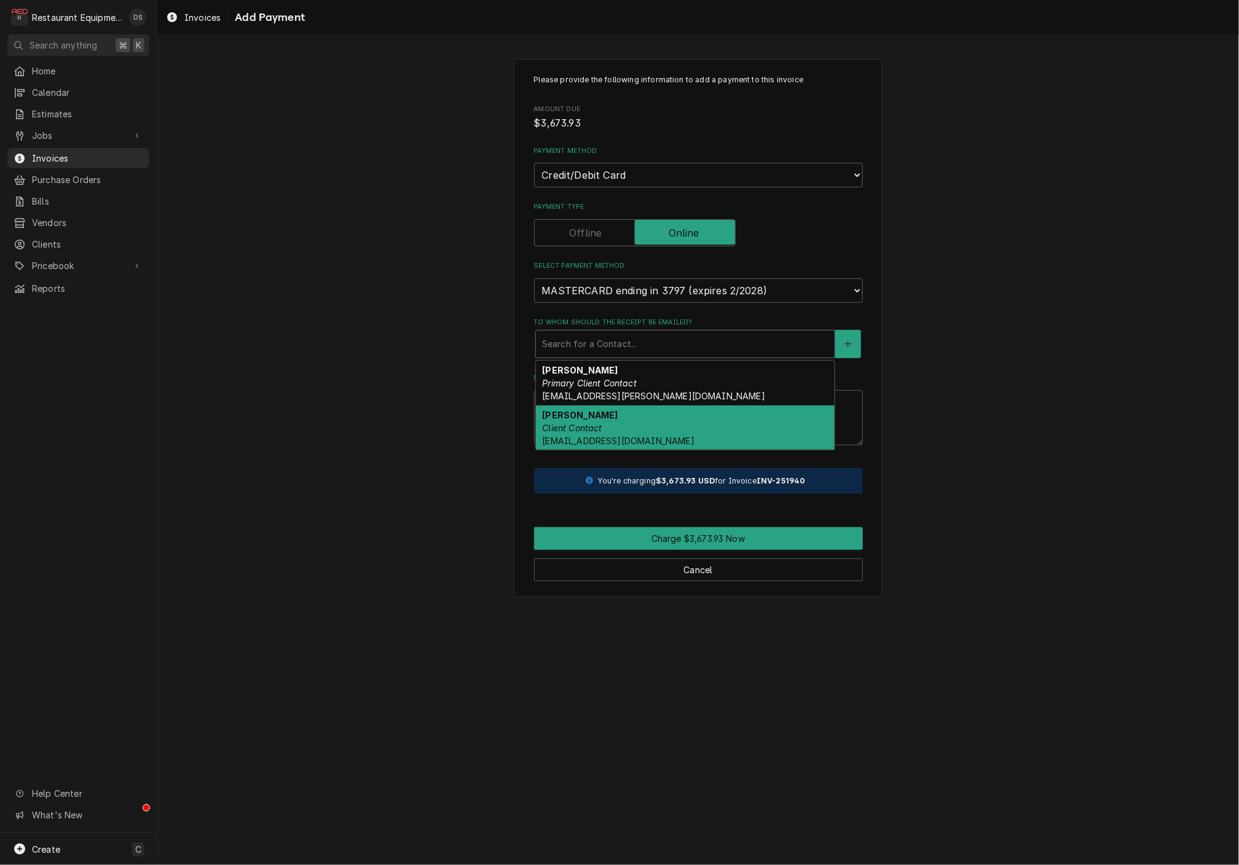
click at [637, 406] on div "Robert Ruggieri Client Contact rruggieri@inprocessbpo.com" at bounding box center [685, 428] width 299 height 45
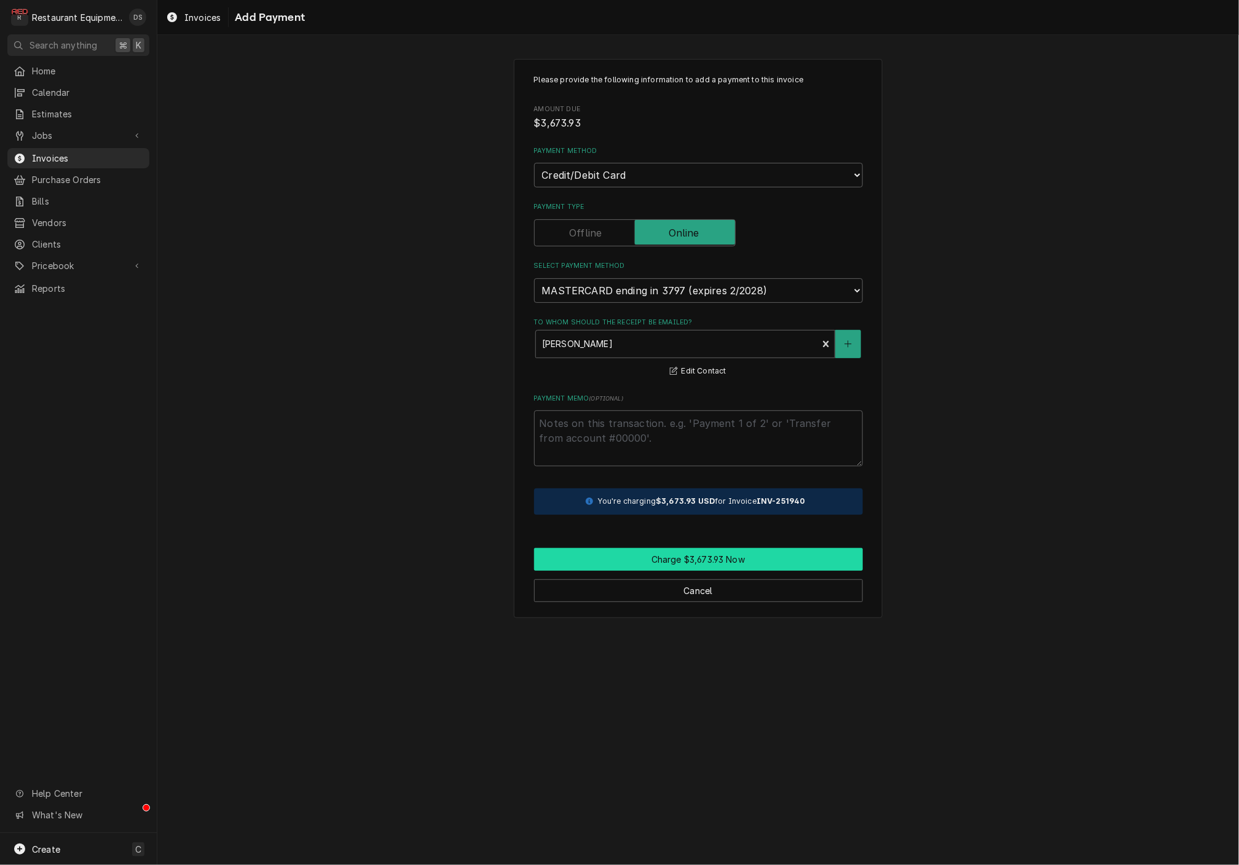
click at [711, 548] on button "Charge $3,673.93 Now" at bounding box center [698, 559] width 329 height 23
type textarea "x"
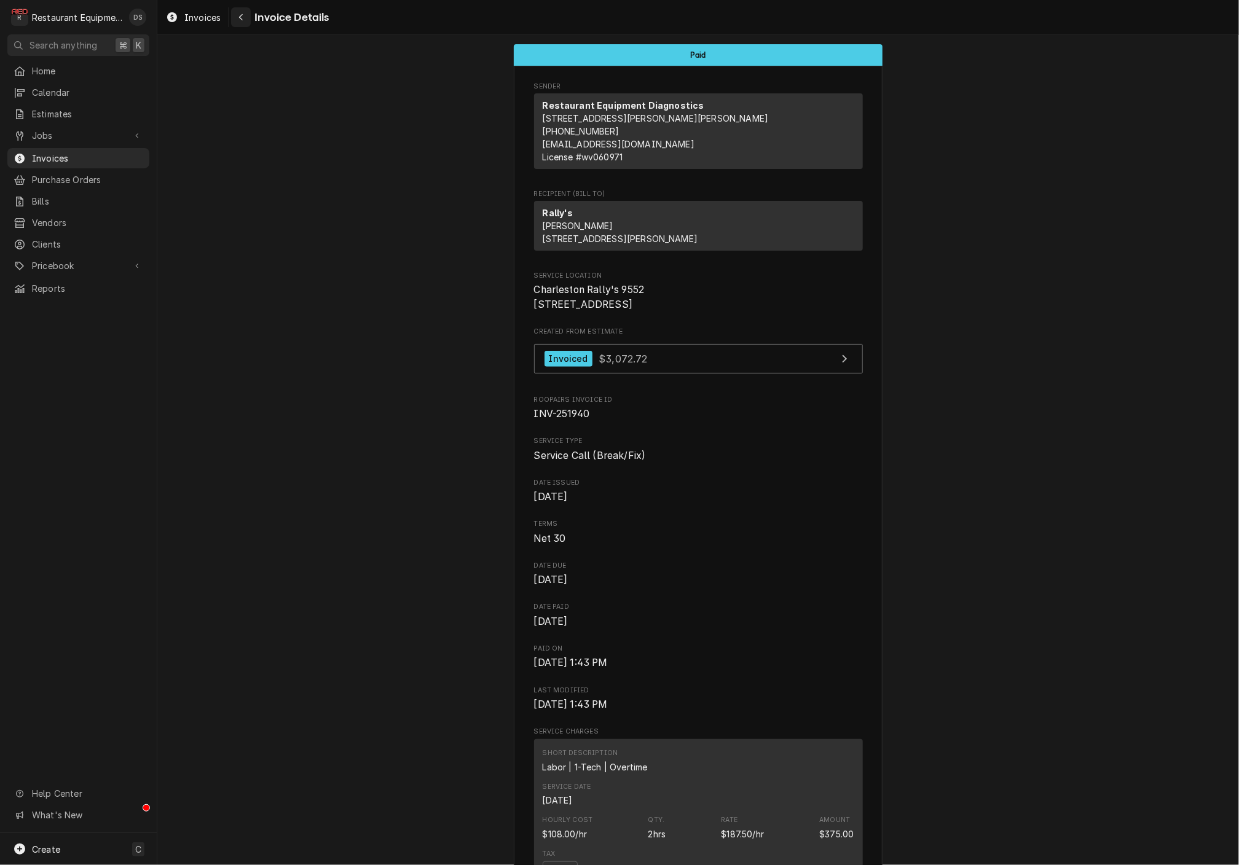
click at [236, 12] on div "Navigate back" at bounding box center [241, 17] width 12 height 12
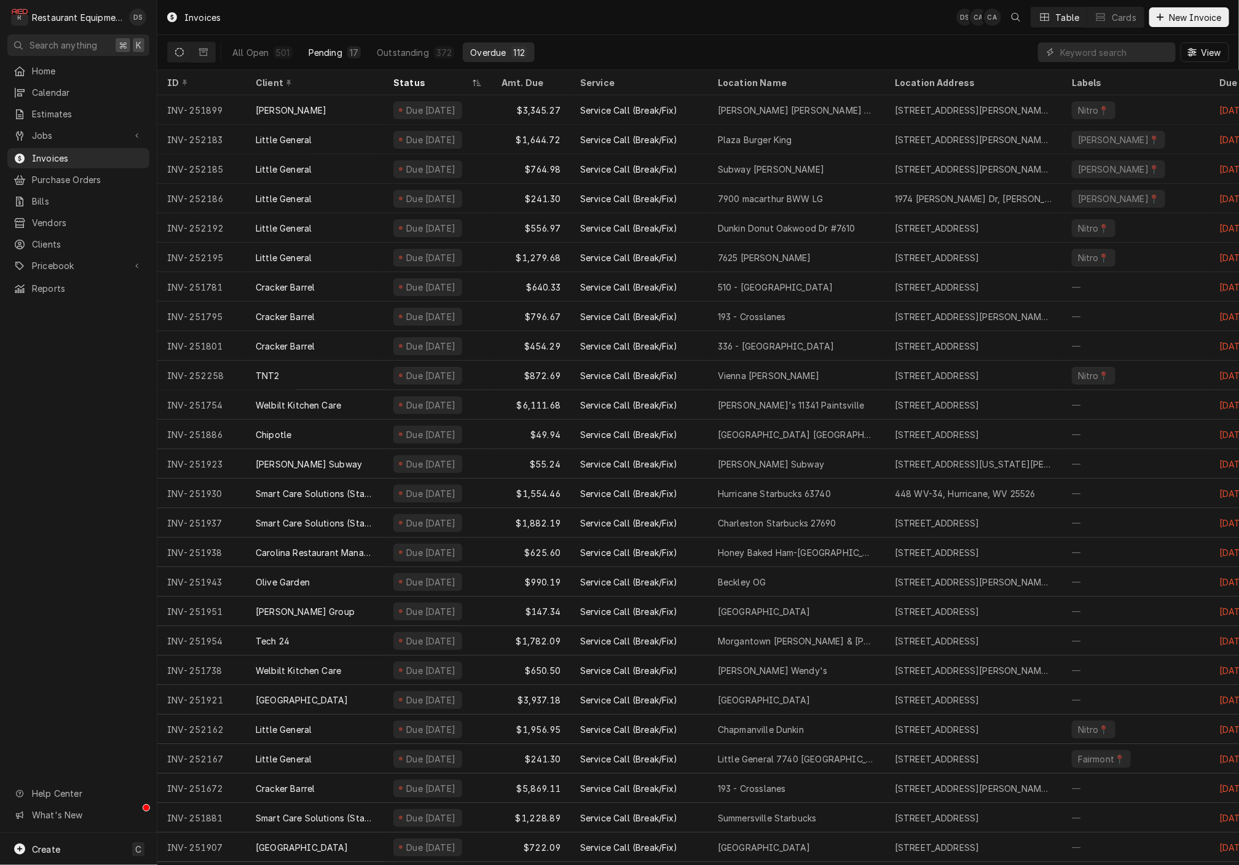
click at [328, 55] on div "Pending" at bounding box center [326, 52] width 34 height 13
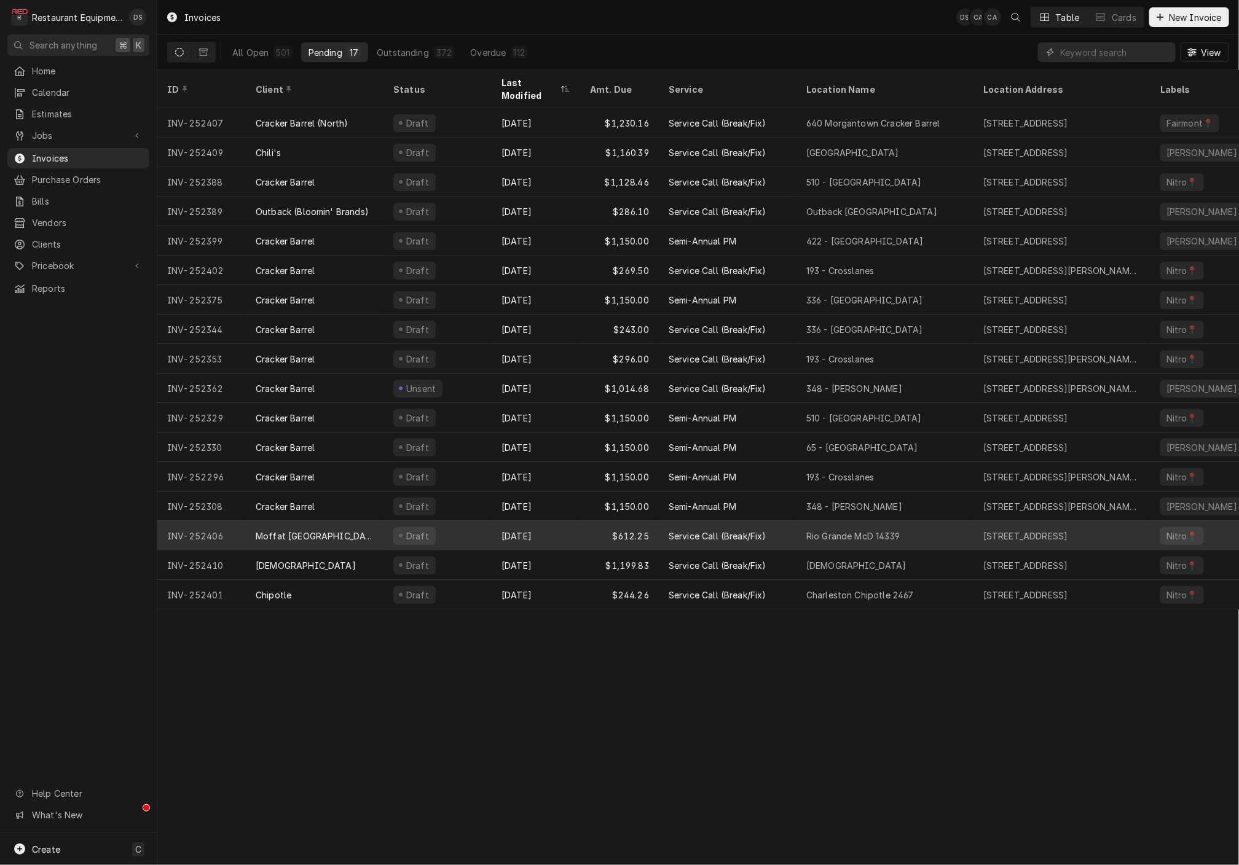
click at [473, 521] on div "Draft" at bounding box center [437, 535] width 108 height 29
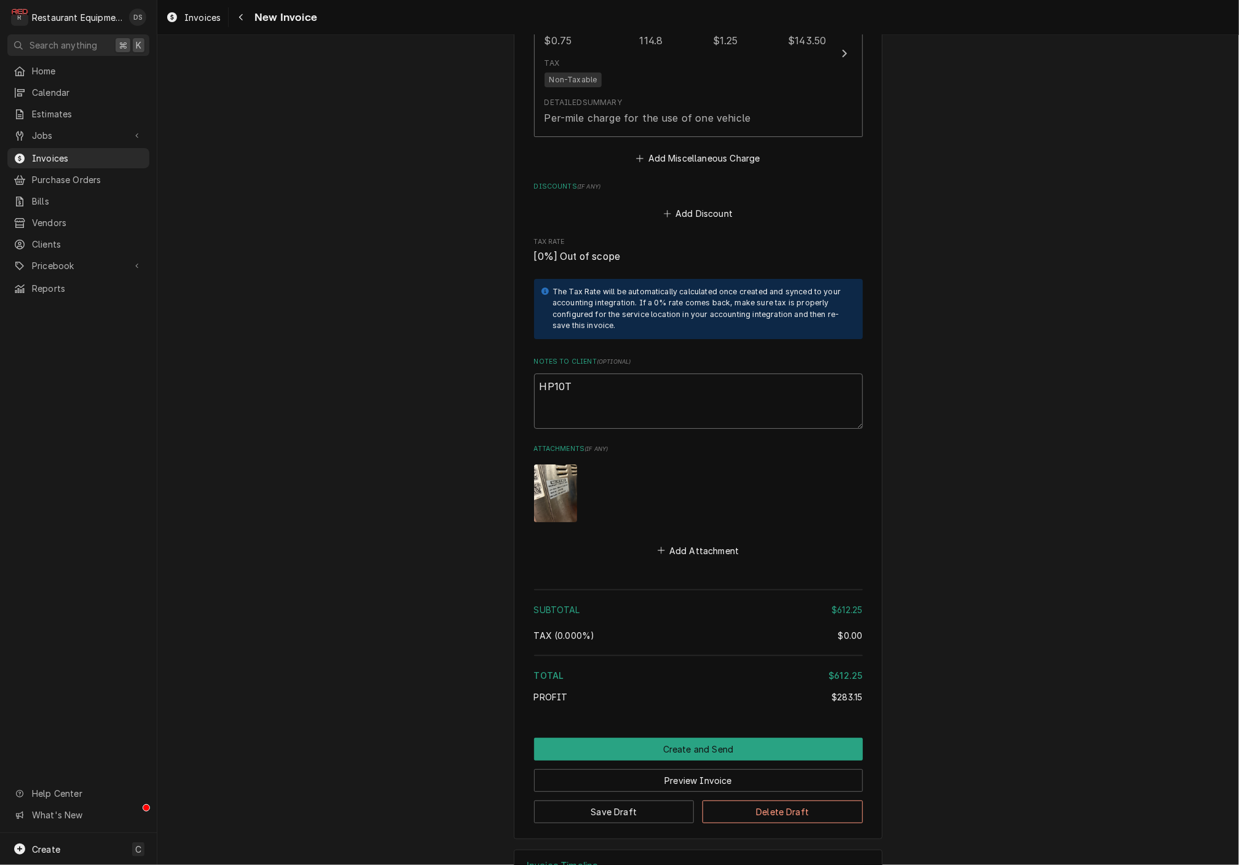
click at [604, 374] on textarea "HP10T" at bounding box center [698, 401] width 329 height 55
click at [613, 374] on textarea "HP10T" at bounding box center [698, 401] width 329 height 55
click at [616, 374] on textarea "HP10T" at bounding box center [698, 401] width 329 height 55
drag, startPoint x: 611, startPoint y: 356, endPoint x: 562, endPoint y: 369, distance: 50.4
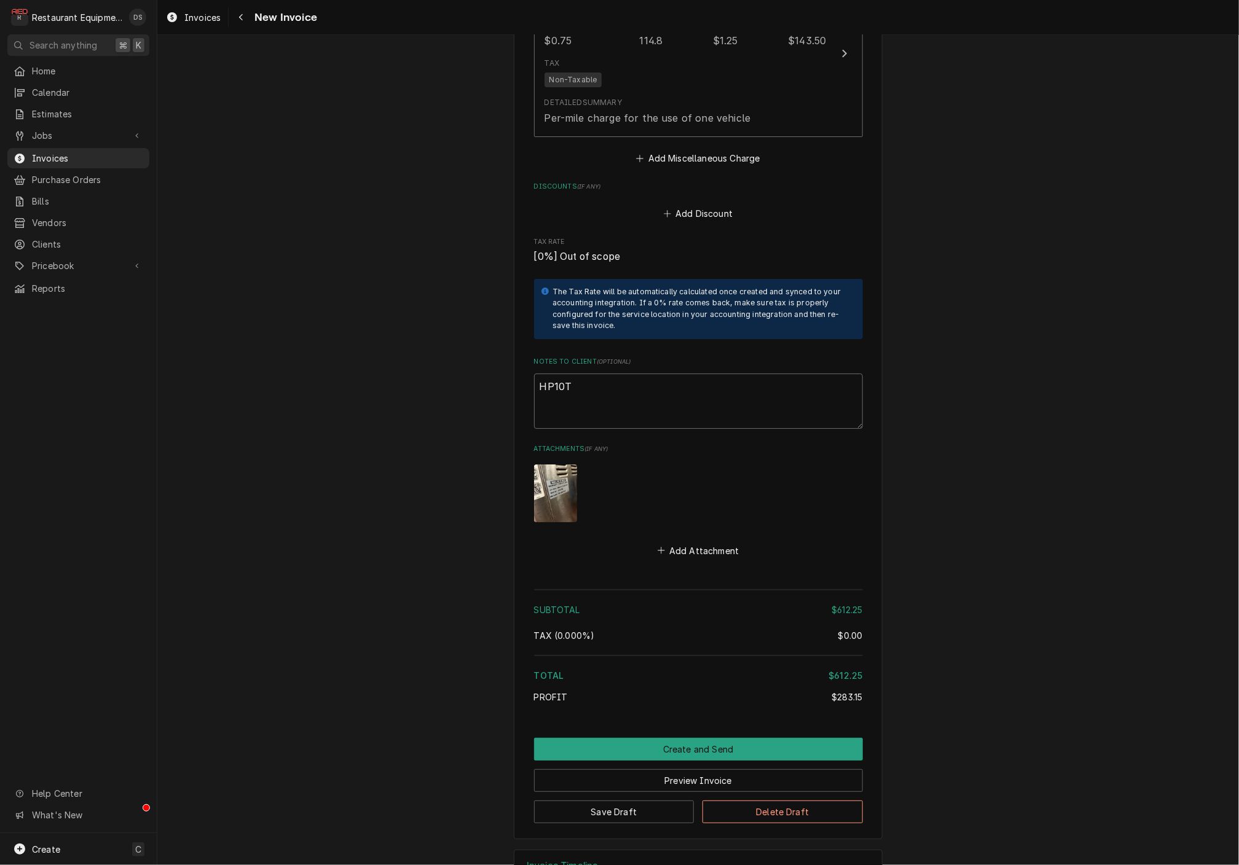
click at [594, 374] on textarea "HP10T" at bounding box center [698, 401] width 329 height 55
click at [559, 374] on textarea "HP10T" at bounding box center [698, 401] width 329 height 55
click at [559, 378] on textarea "HP10T" at bounding box center [698, 401] width 329 height 55
type textarea "x"
type textarea "HP10T"
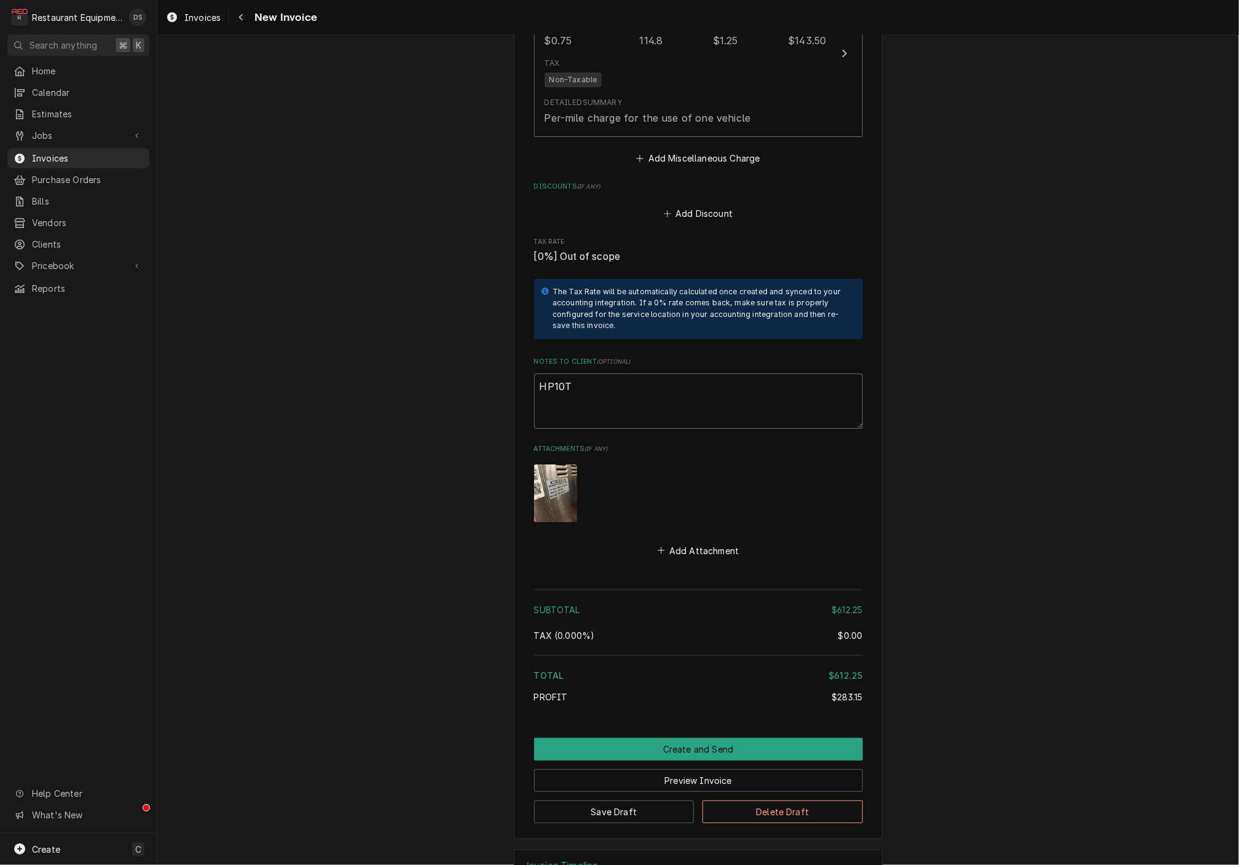
type textarea "x"
type textarea "HP10T"
type textarea "x"
type textarea "HP10T"
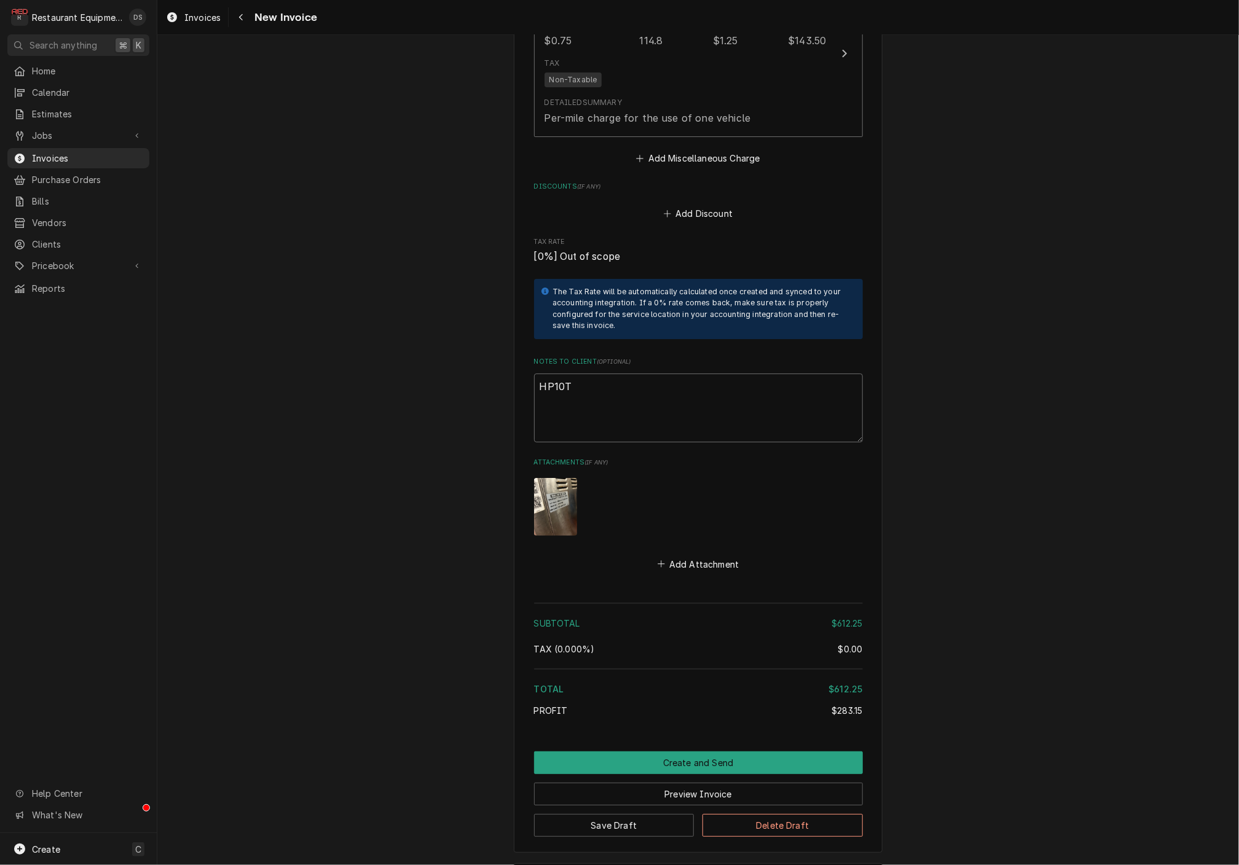
paste textarea "Claim #7134583 Auth #MFT30669"
type textarea "x"
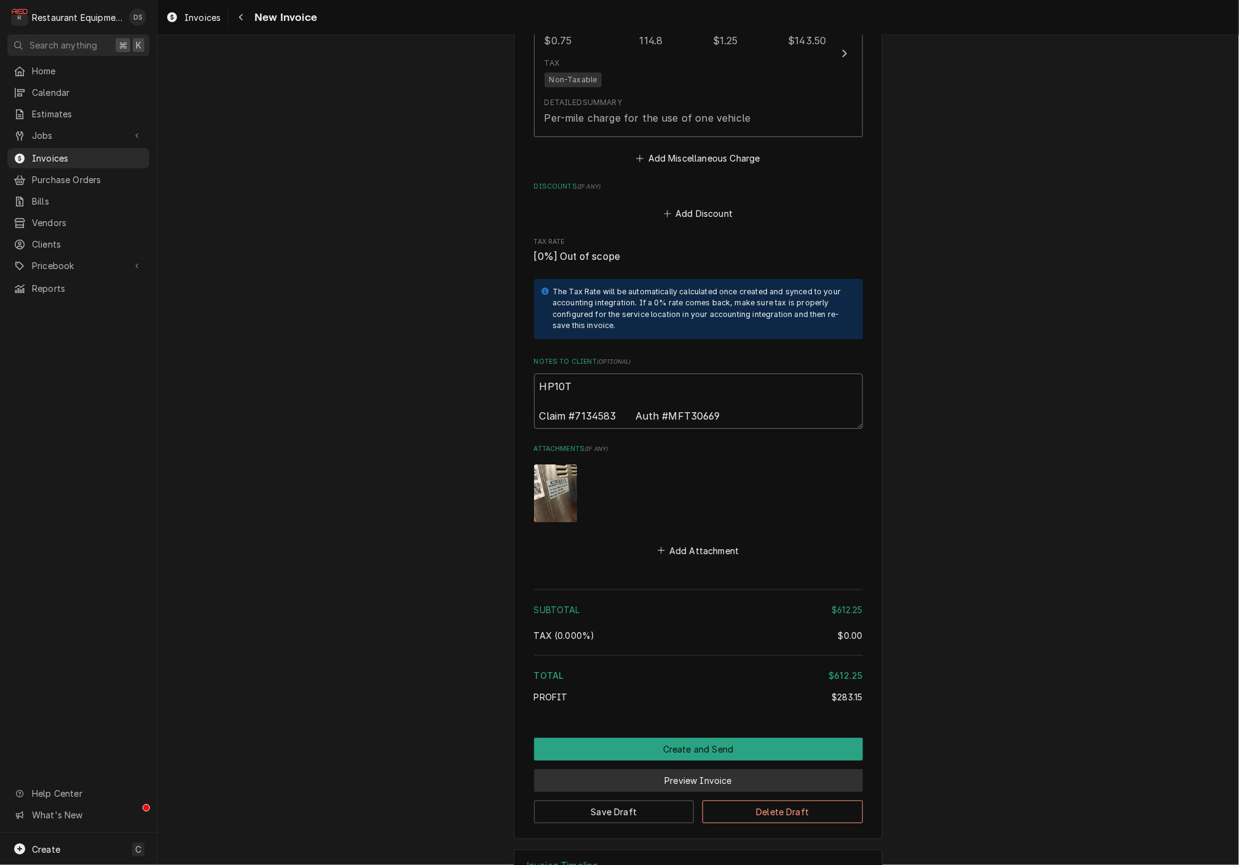
type textarea "HP10T Claim #7134583 Auth #MFT30669"
click at [699, 769] on button "Preview Invoice" at bounding box center [698, 780] width 329 height 23
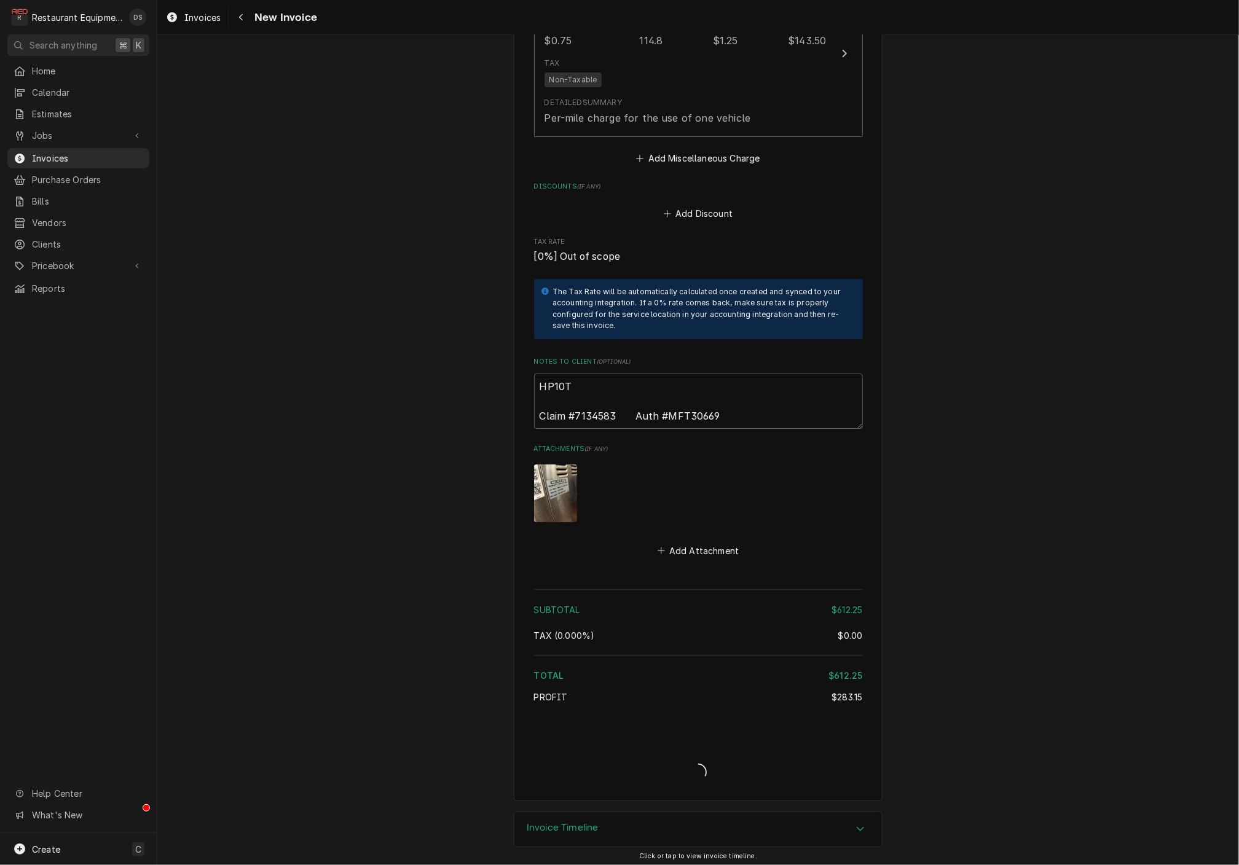
type textarea "x"
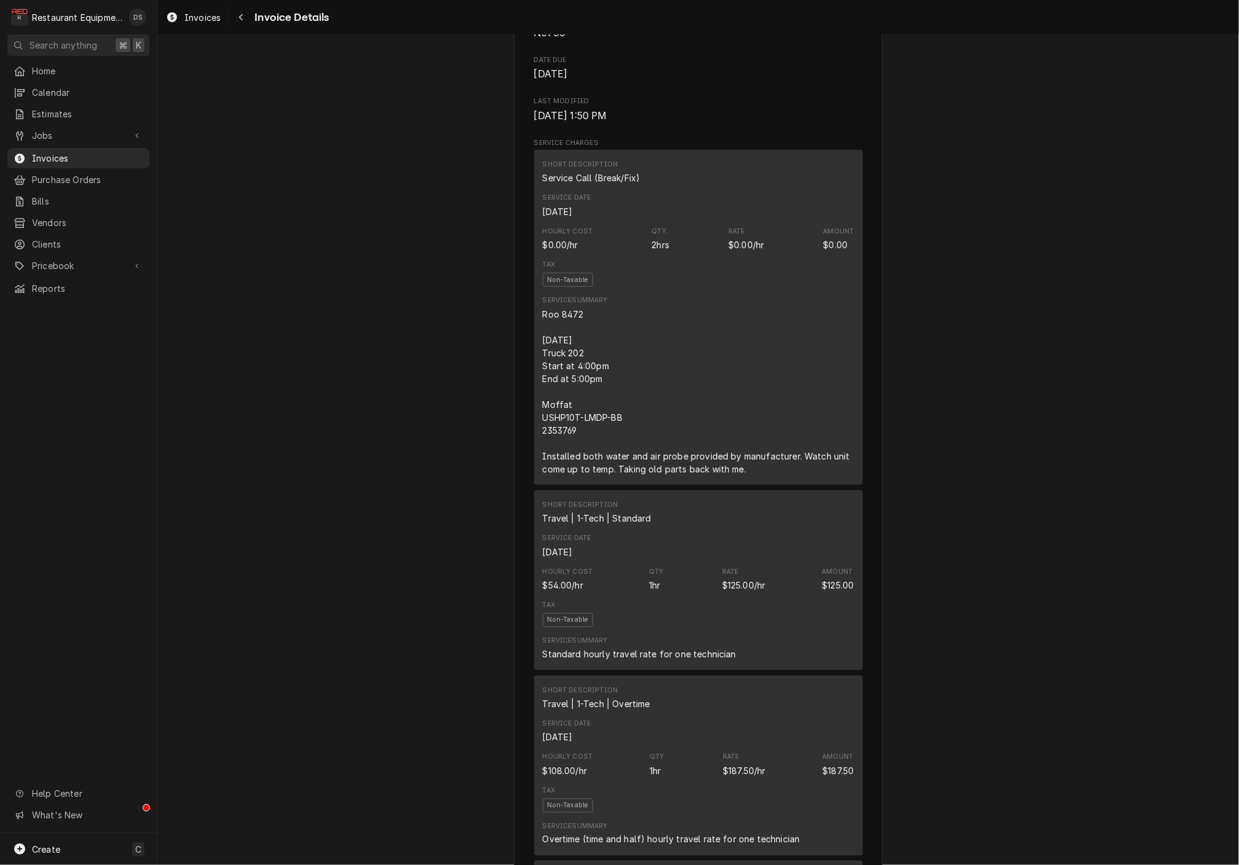
scroll to position [565, 0]
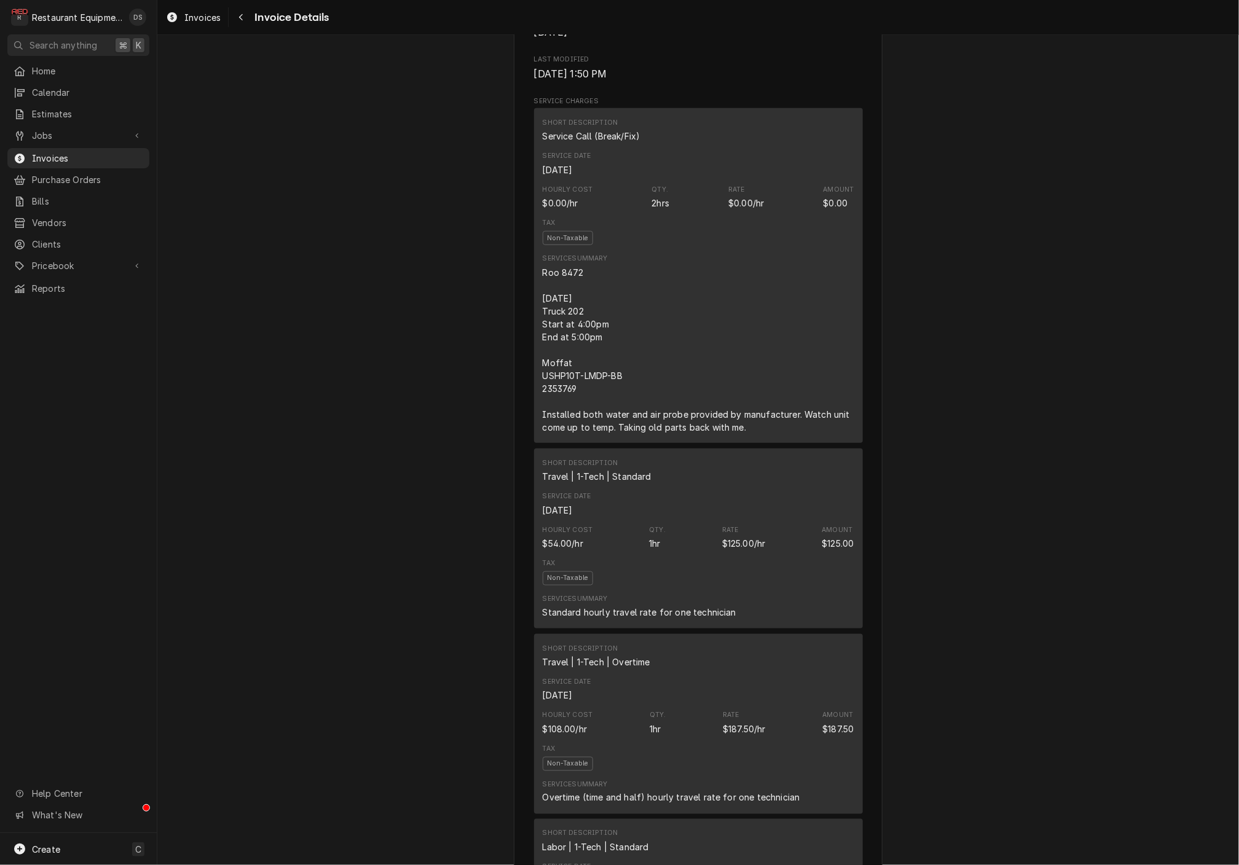
click at [548, 390] on div "Roo 8472 [DATE] Truck 202 Start at 4:00pm End at 5:00pm Moffat USHP10T-LMDP-BB …" at bounding box center [699, 350] width 312 height 168
drag, startPoint x: 541, startPoint y: 334, endPoint x: 705, endPoint y: 433, distance: 191.3
click at [766, 443] on div "Short Description Service Call (Break/Fix) Service Date Aug 12, 2025 Hourly Cos…" at bounding box center [698, 275] width 329 height 335
copy div "8-12-25 Truck 202 Start at 4:00pm End at 5:00pm Moffat USHP10T-LMDP-BB 2353769 …"
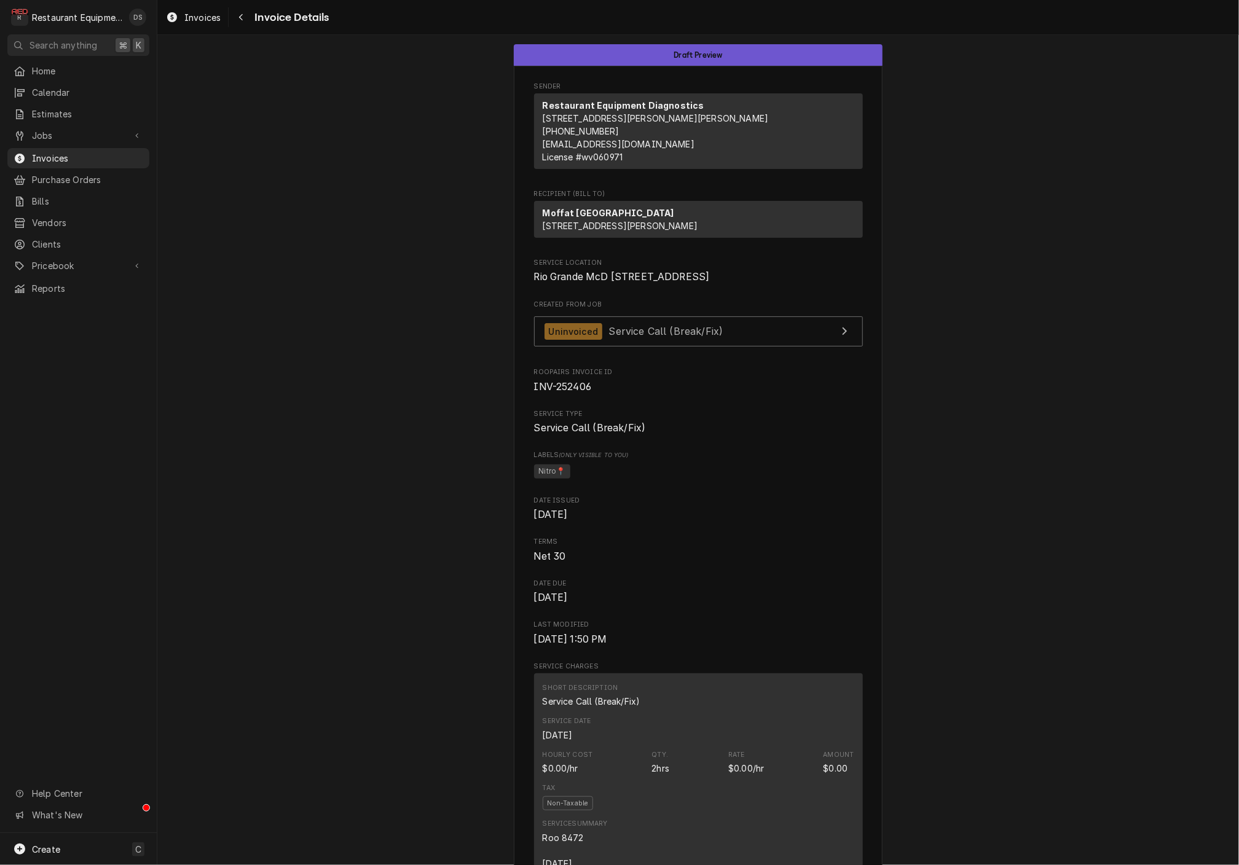
scroll to position [0, 0]
drag, startPoint x: 536, startPoint y: 293, endPoint x: 536, endPoint y: 286, distance: 6.8
click at [538, 285] on div "Service Location Rio Grande McD 14339 109 OH-325 Rio Grande, OH 45674" at bounding box center [698, 271] width 329 height 26
drag, startPoint x: 535, startPoint y: 309, endPoint x: 648, endPoint y: 321, distance: 113.8
click at [654, 285] on span "Rio Grande McD 14339 109 OH-325 Rio Grande, OH 45674" at bounding box center [698, 277] width 329 height 15
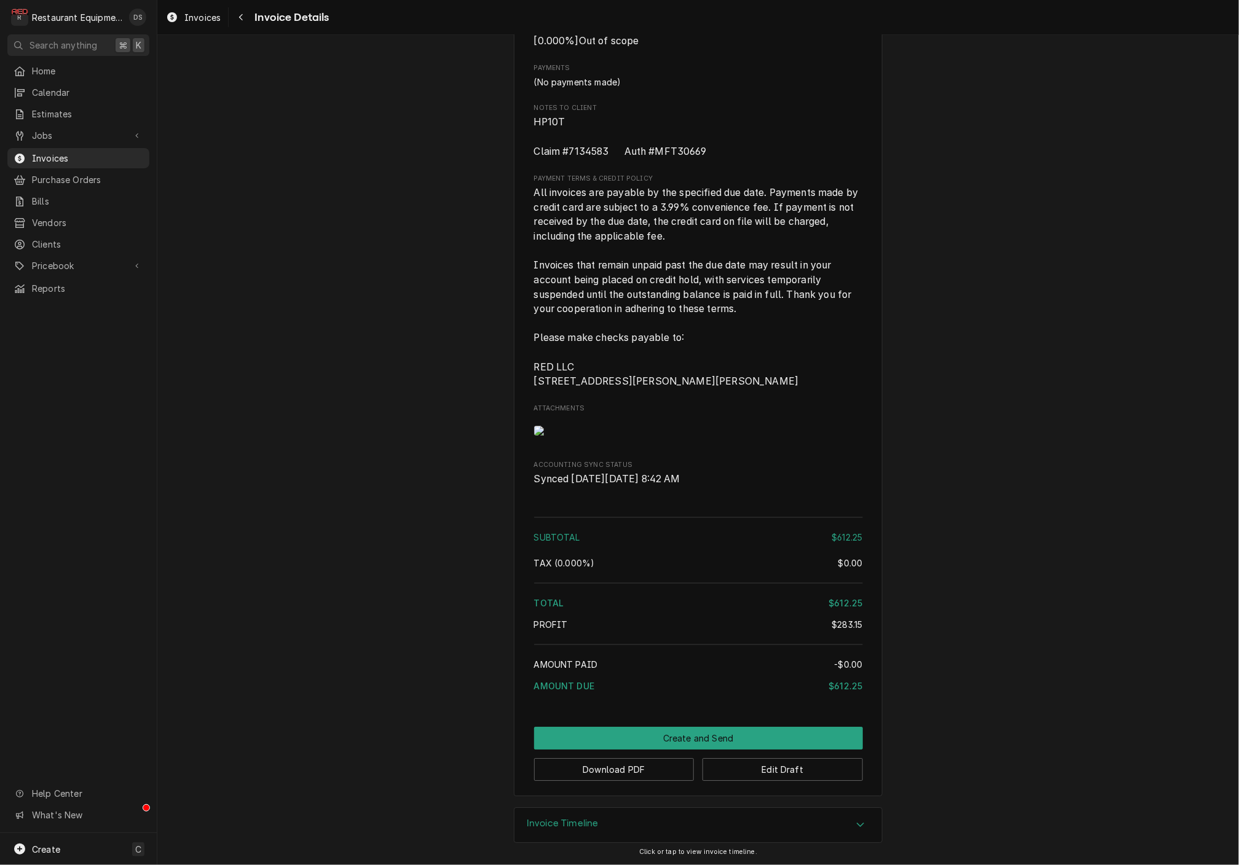
scroll to position [2076, 0]
click at [788, 768] on button "Edit Draft" at bounding box center [782, 769] width 160 height 23
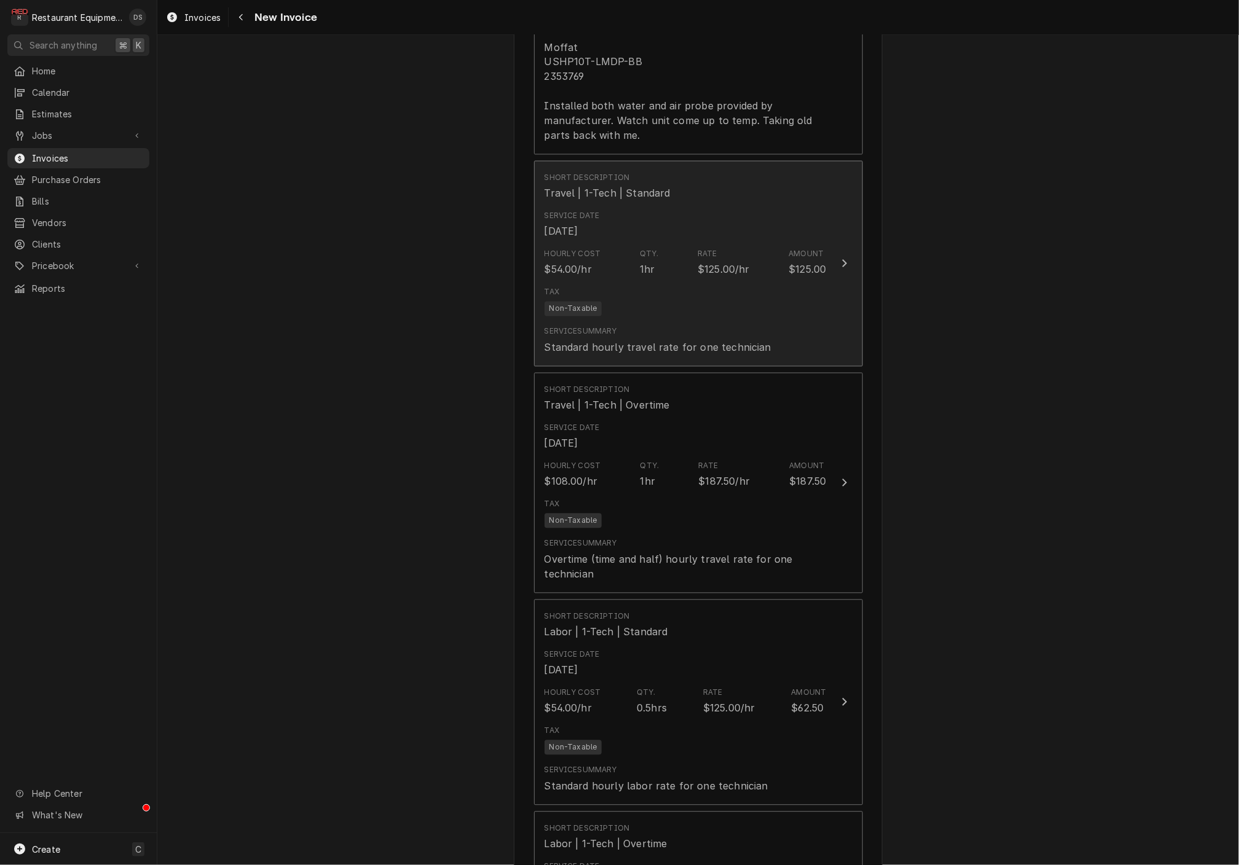
scroll to position [1267, 0]
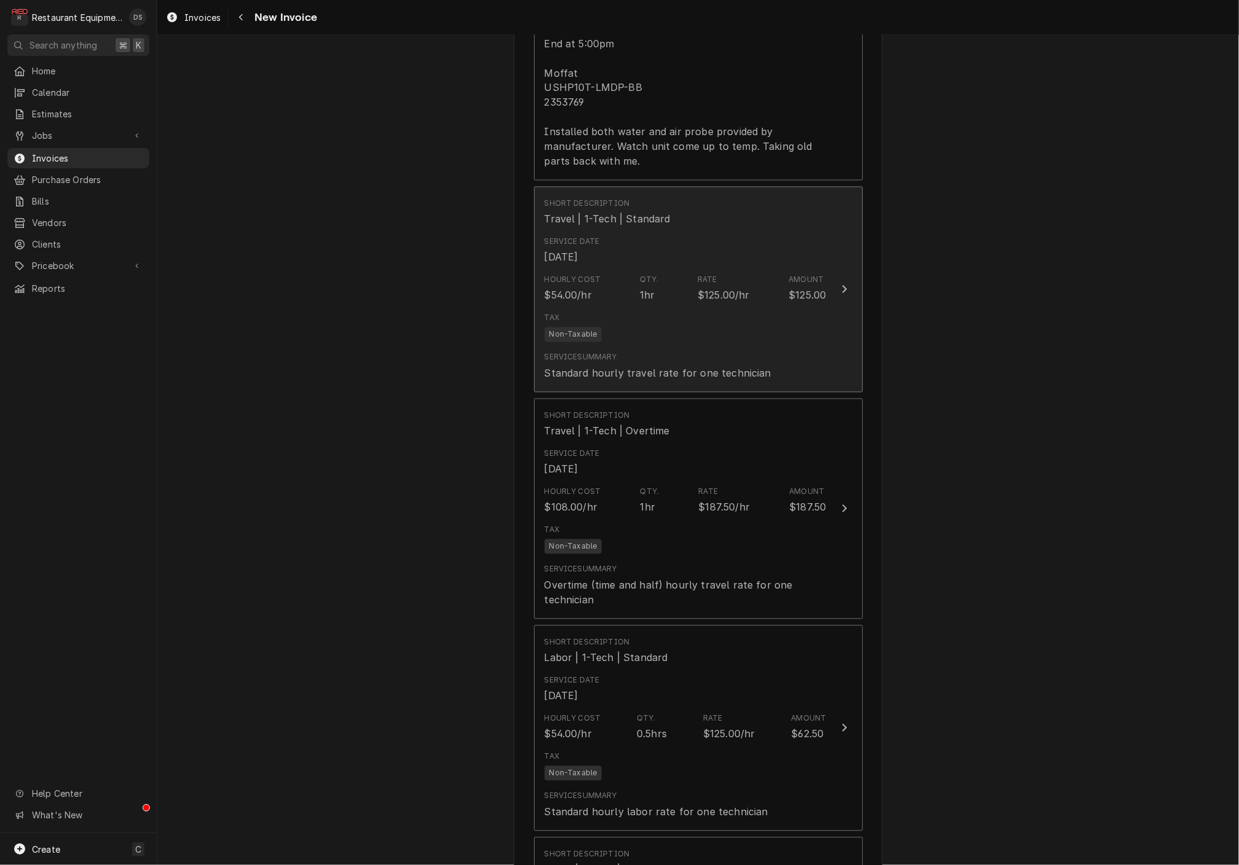
click at [725, 310] on div "Tax Non-Taxable" at bounding box center [685, 327] width 282 height 39
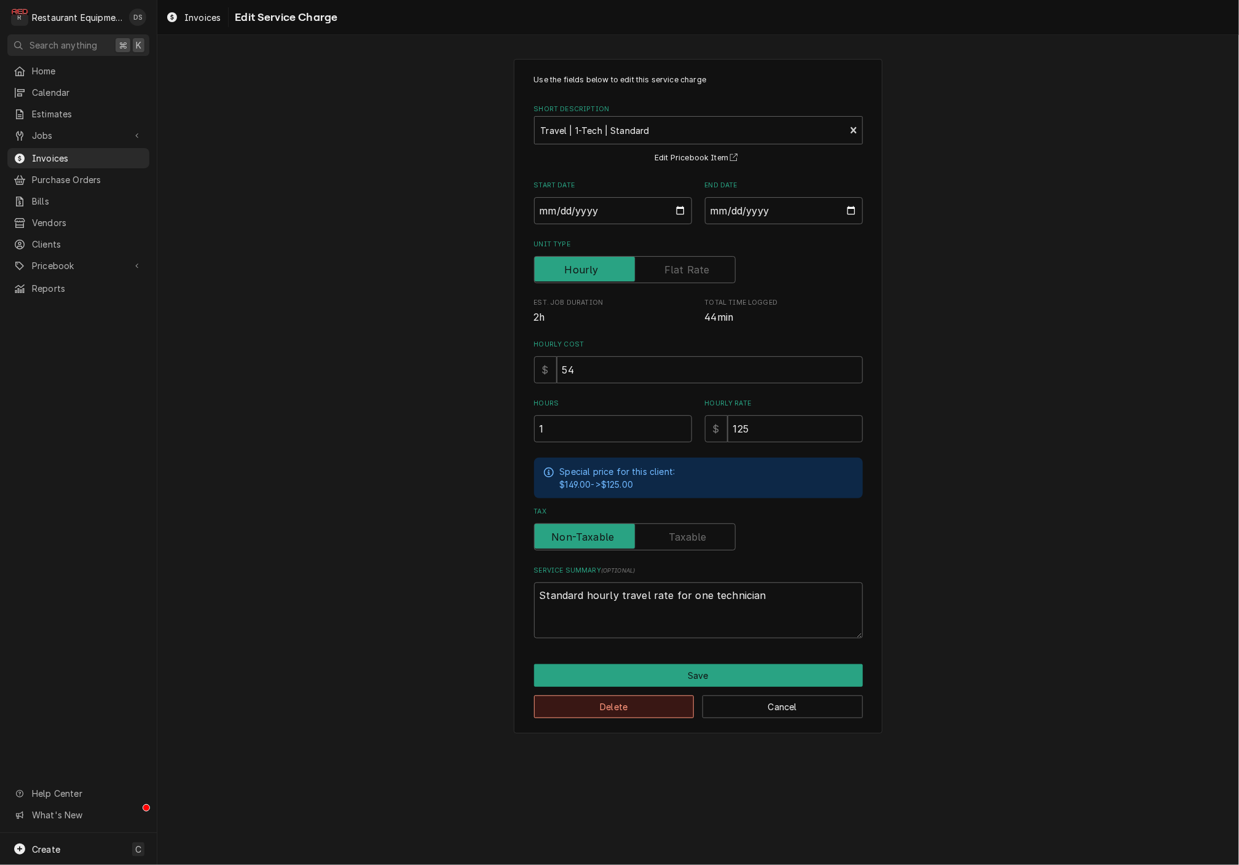
click at [648, 703] on button "Delete" at bounding box center [614, 707] width 160 height 23
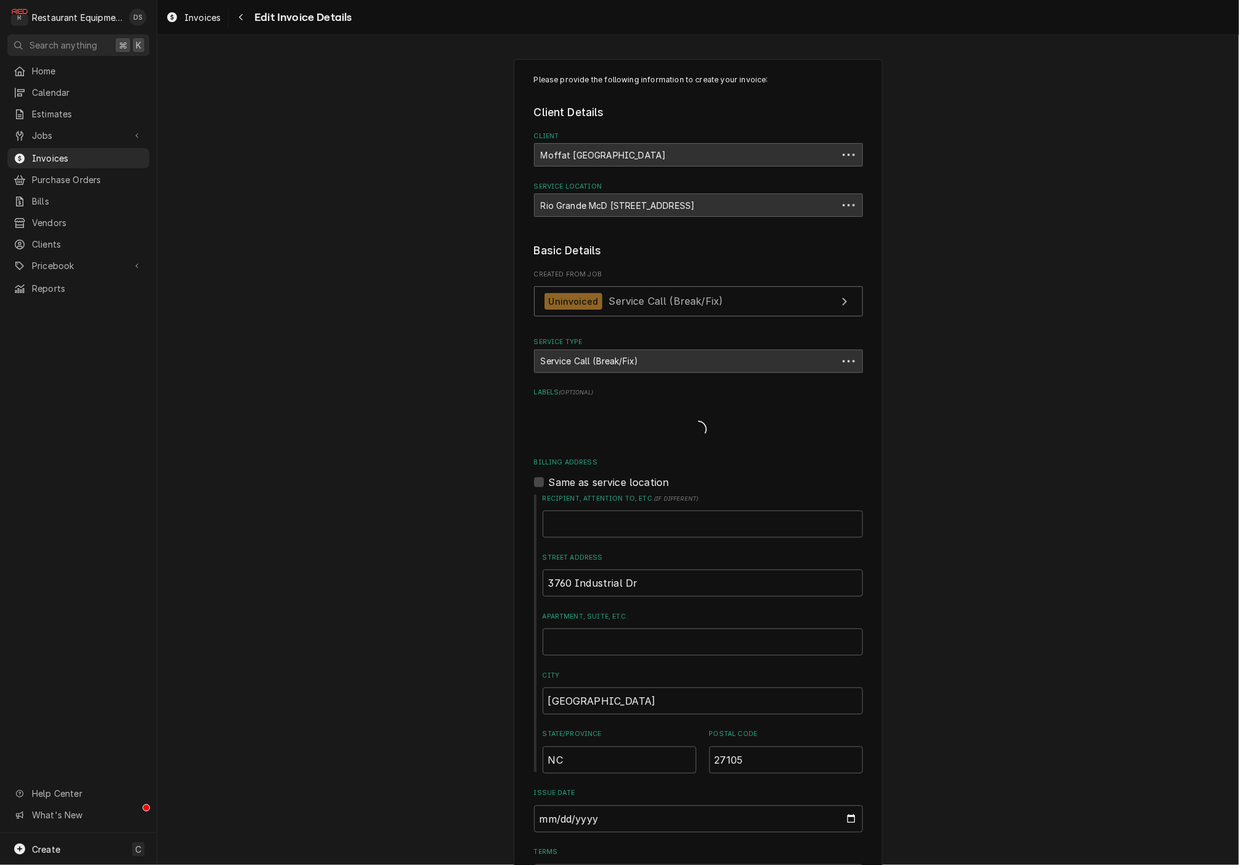
scroll to position [1266, 0]
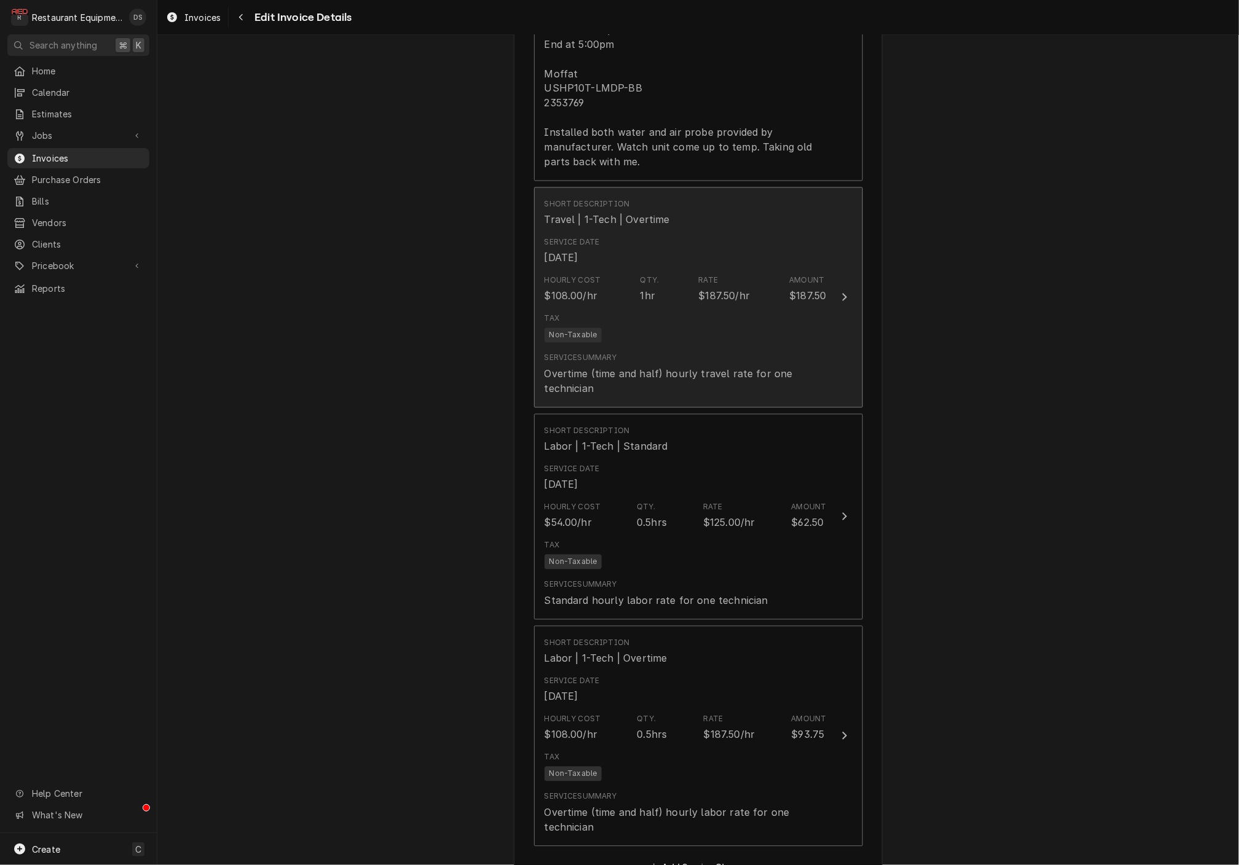
click at [637, 270] on div "Hourly Cost $108.00/hr Qty. 1hr Rate $187.50/hr Amount $187.50" at bounding box center [685, 289] width 282 height 38
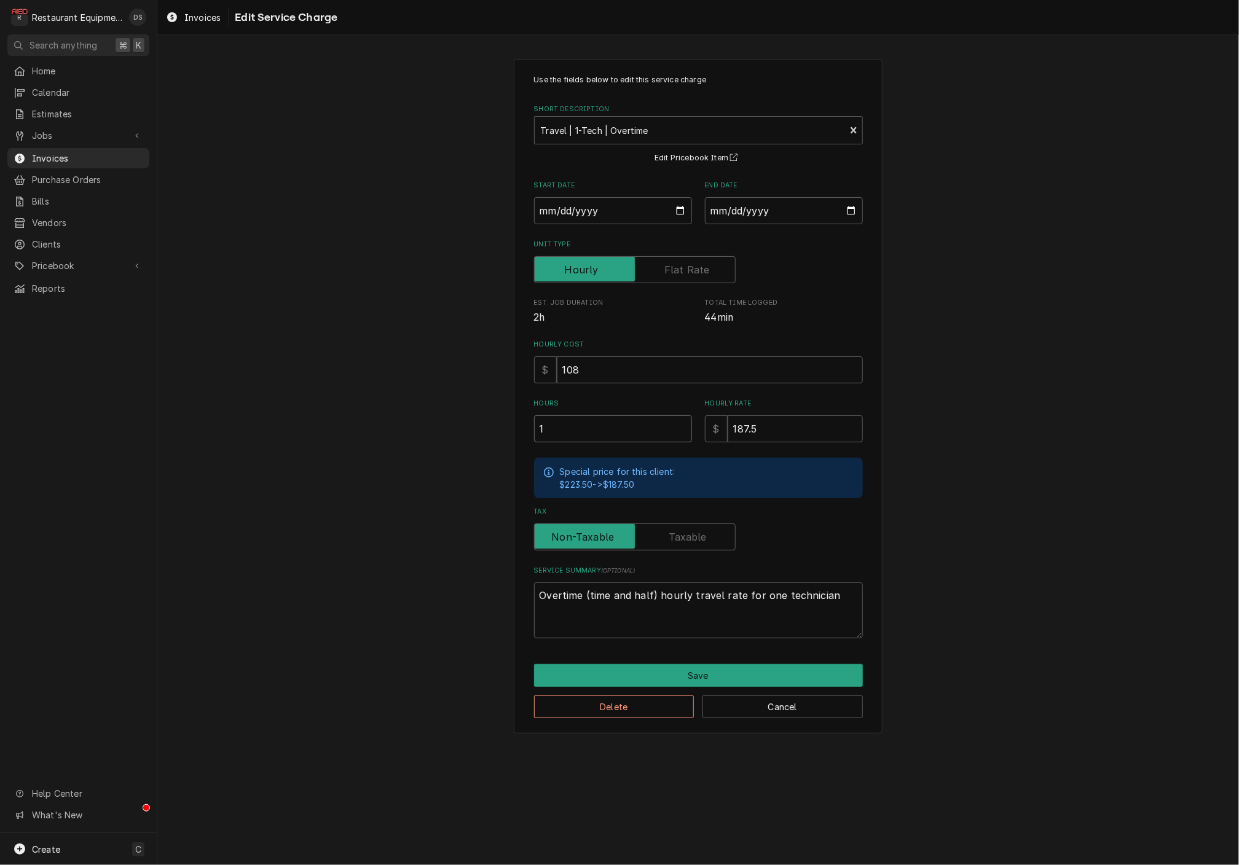
click at [596, 427] on input "1" at bounding box center [613, 428] width 158 height 27
type textarea "x"
type input "2"
click at [664, 665] on button "Save" at bounding box center [698, 675] width 329 height 23
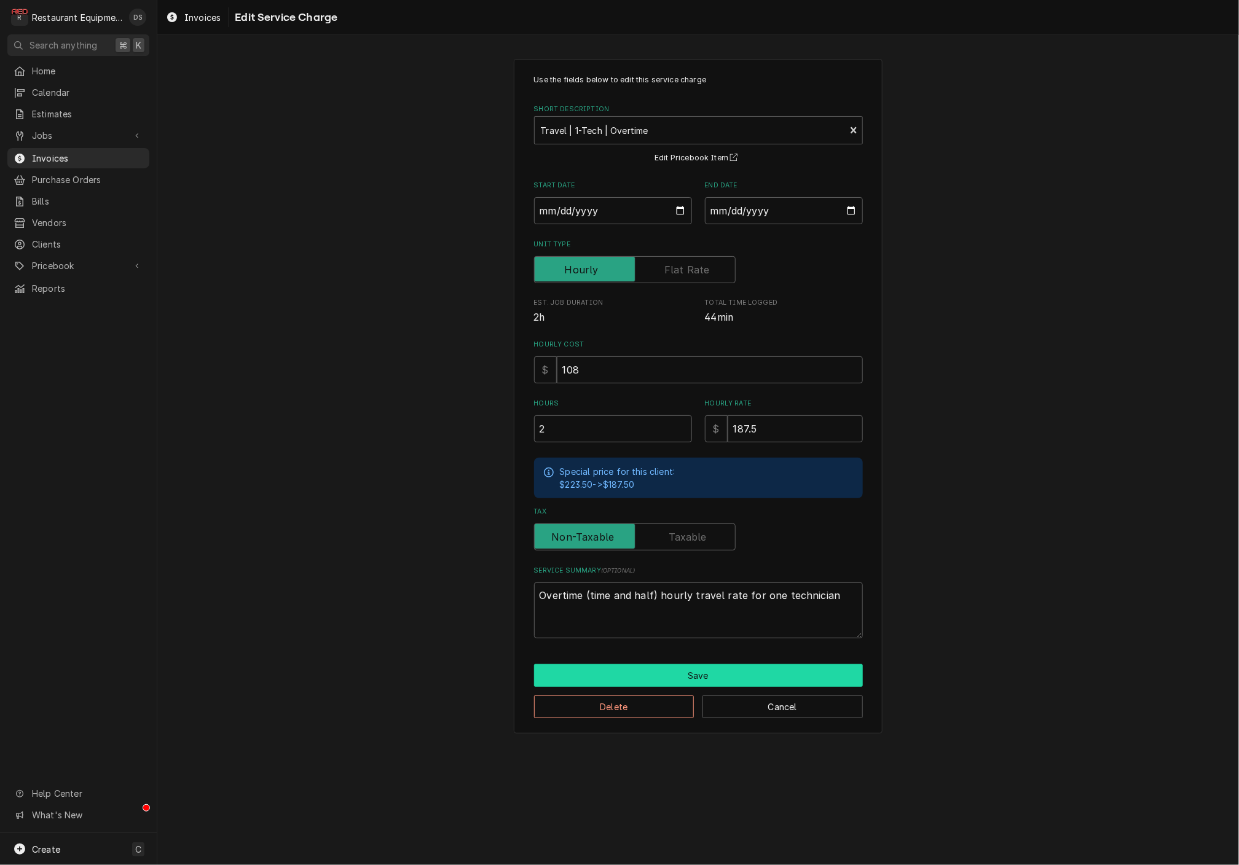
scroll to position [1266, 0]
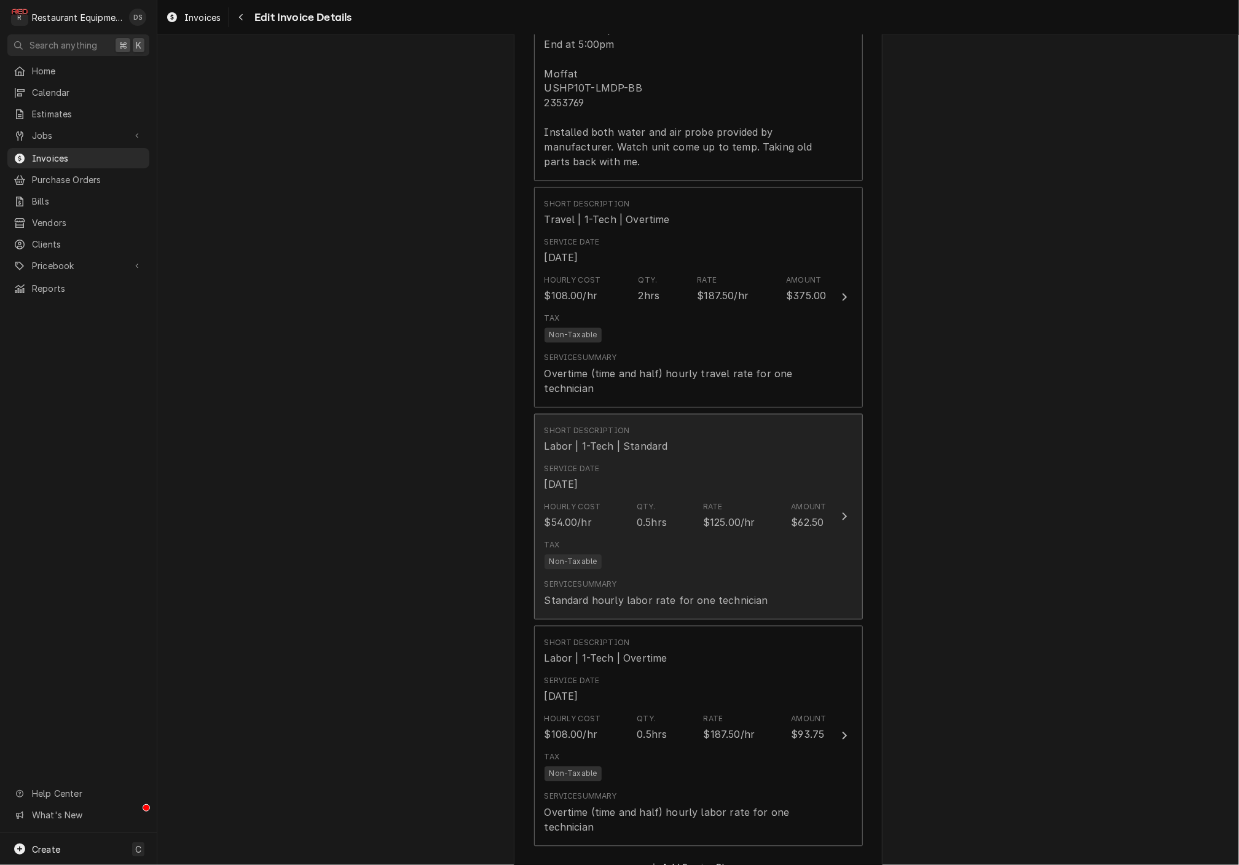
click at [654, 516] on div "0.5hrs" at bounding box center [652, 523] width 30 height 15
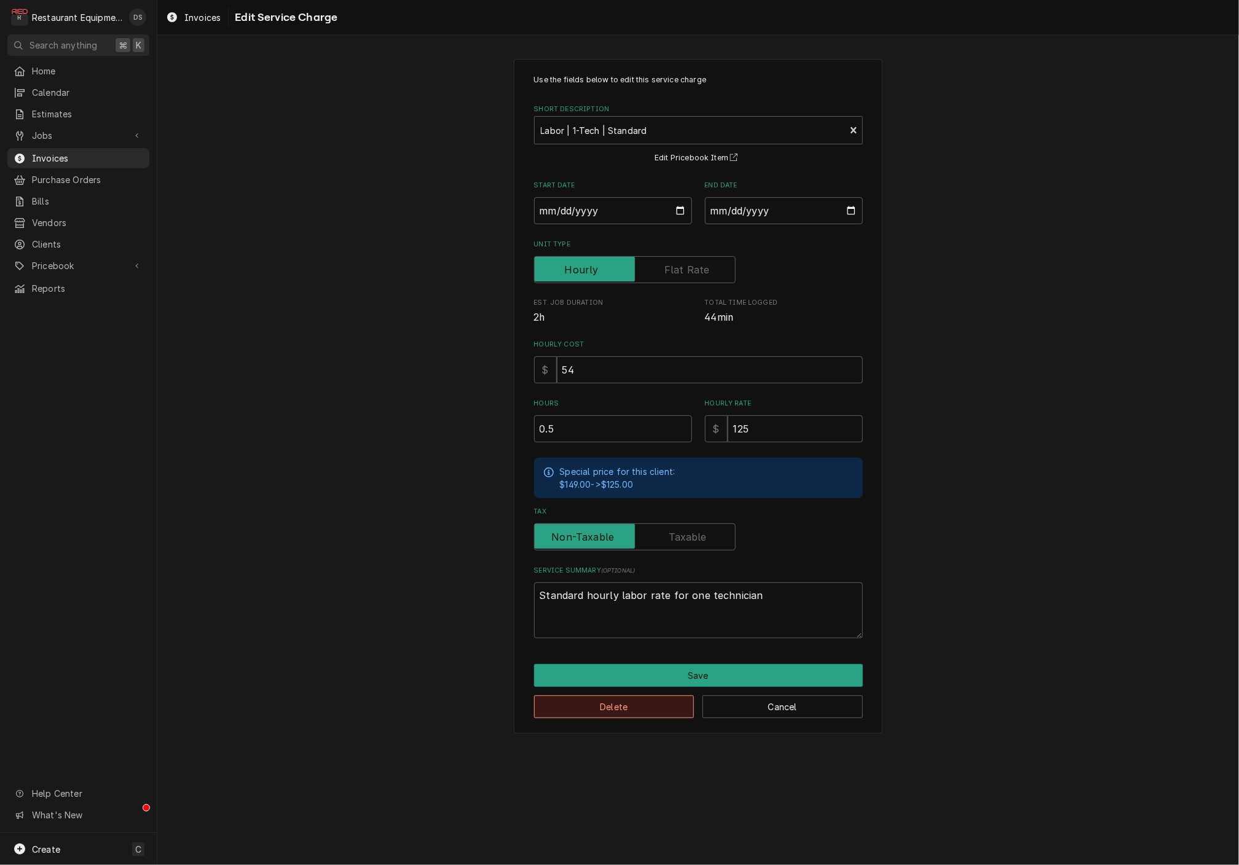
click at [633, 706] on button "Delete" at bounding box center [614, 707] width 160 height 23
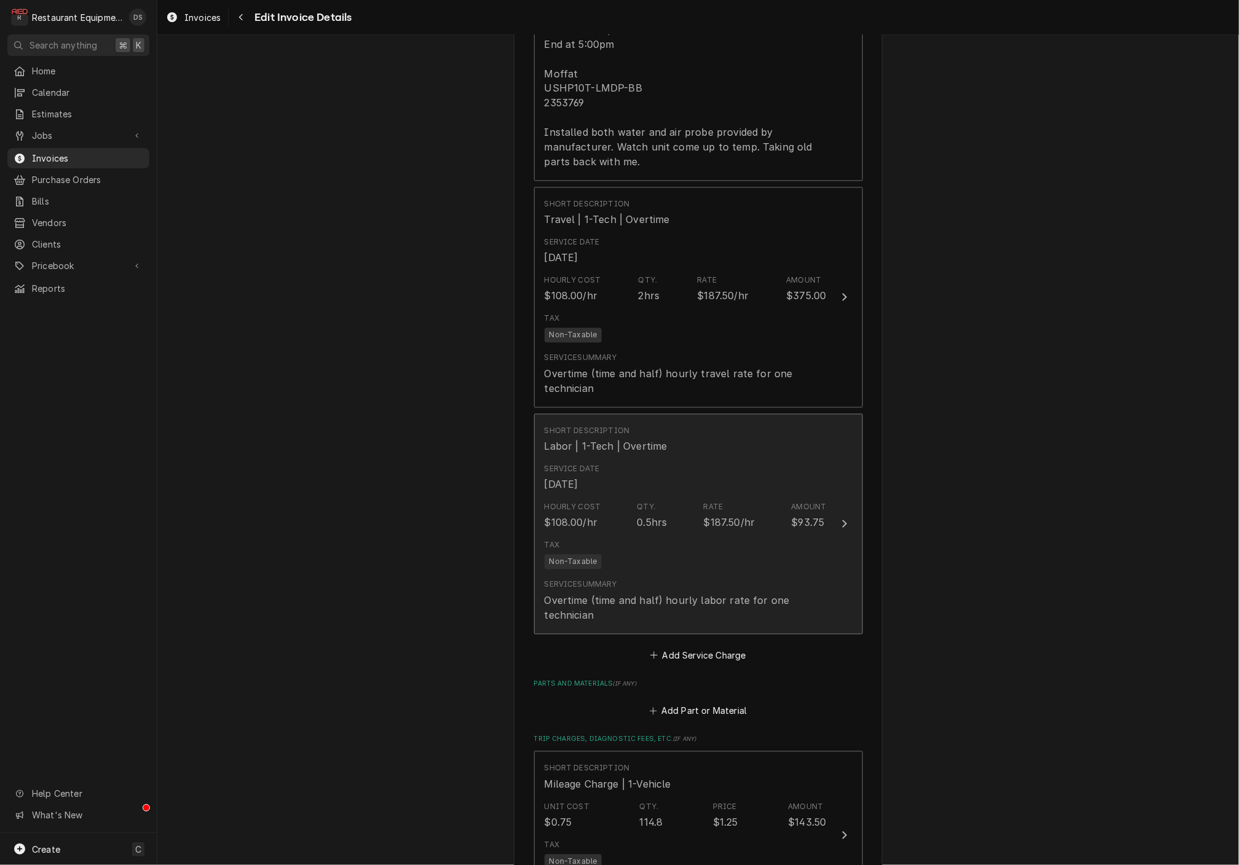
click at [650, 540] on div "Tax Non-Taxable" at bounding box center [685, 554] width 282 height 39
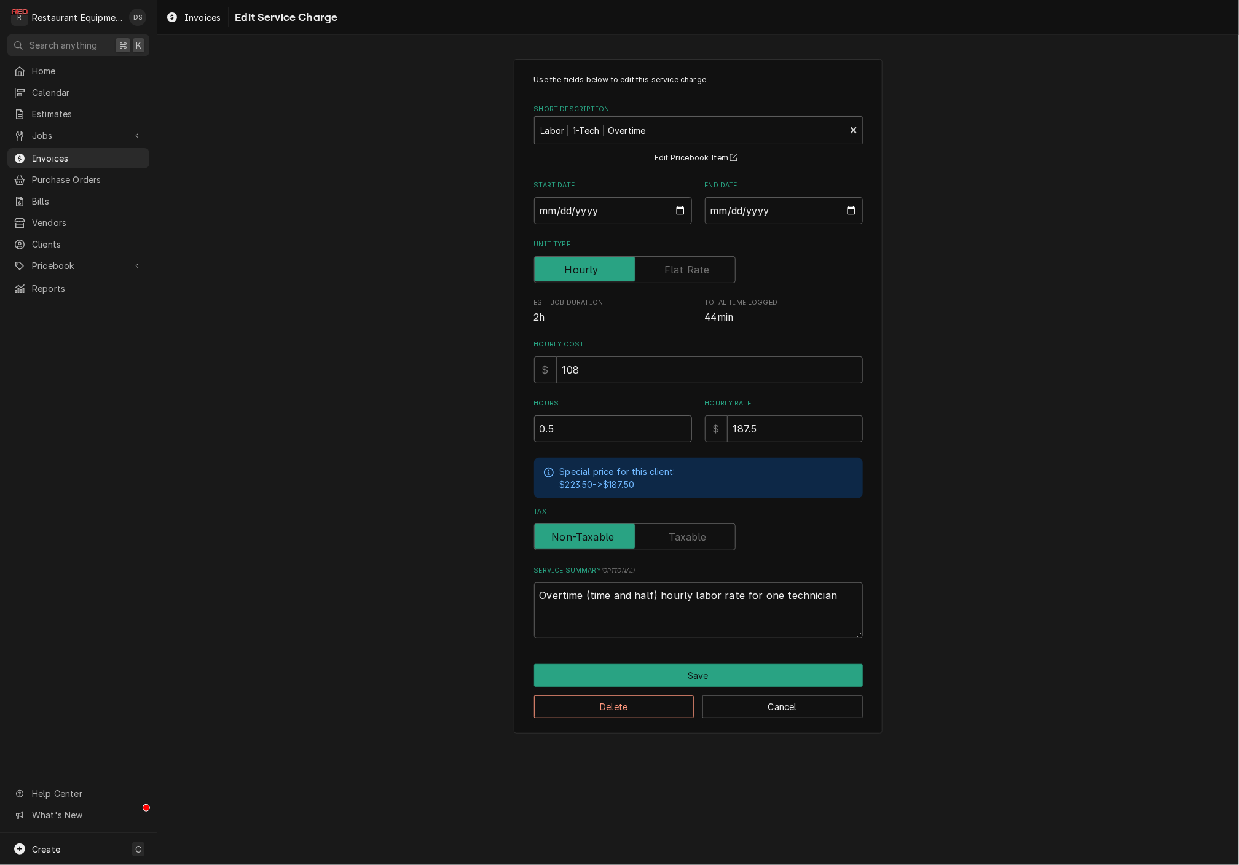
drag, startPoint x: 594, startPoint y: 427, endPoint x: 481, endPoint y: 419, distance: 114.0
click at [488, 421] on div "Use the fields below to edit this service charge Short Description Labor | 1-Te…" at bounding box center [698, 396] width 1082 height 697
type textarea "x"
type input "1"
click at [677, 668] on button "Save" at bounding box center [698, 675] width 329 height 23
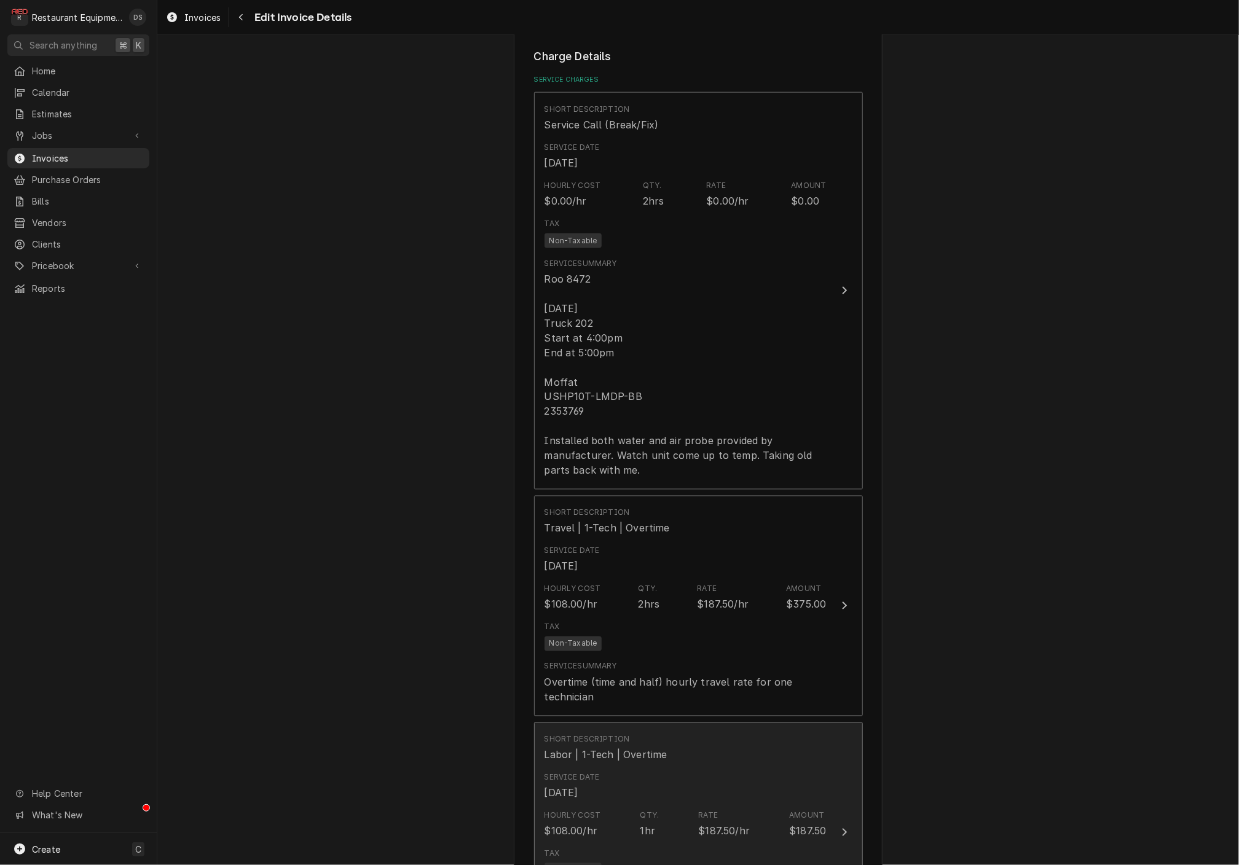
scroll to position [939, 0]
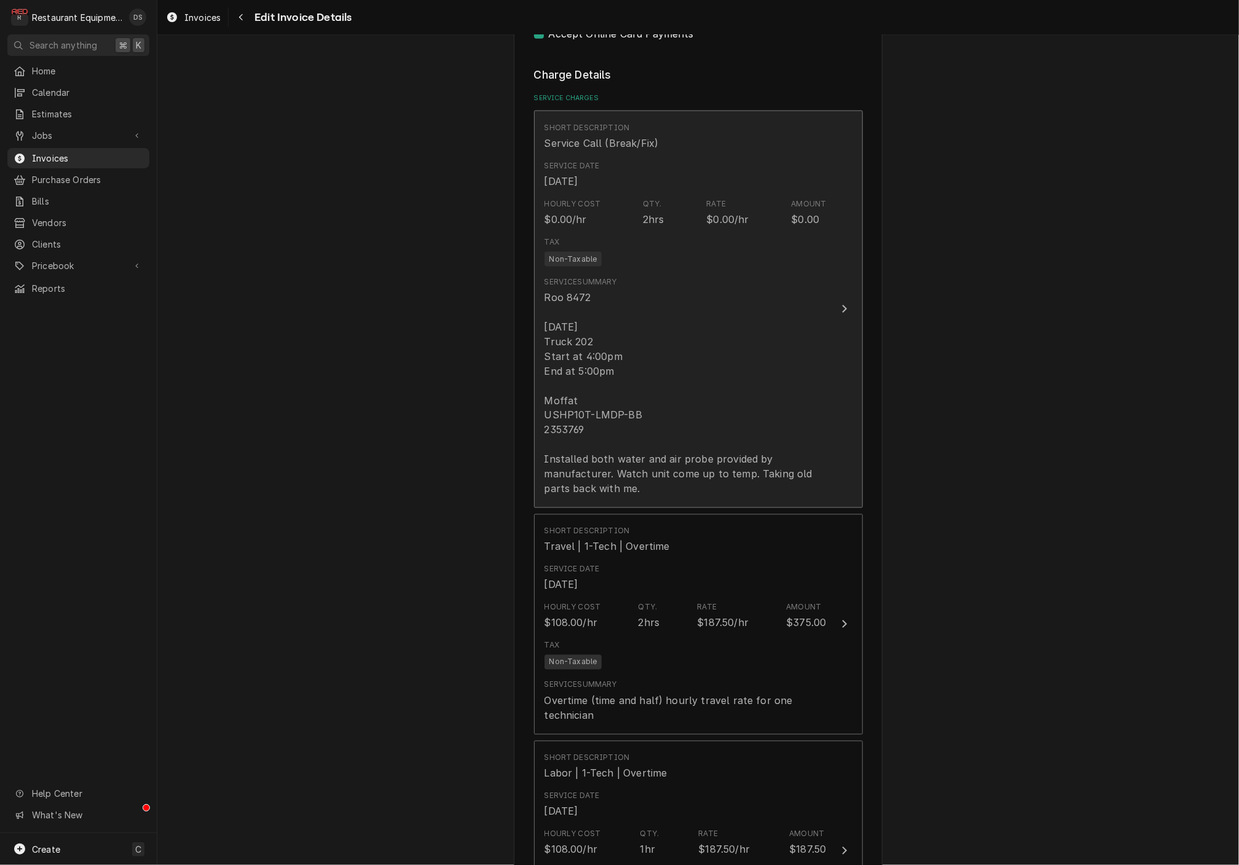
click at [699, 416] on div "Roo 8472 [DATE] Truck 202 Start at 4:00pm End at 5:00pm Moffat USHP10T-LMDP-BB …" at bounding box center [685, 393] width 282 height 206
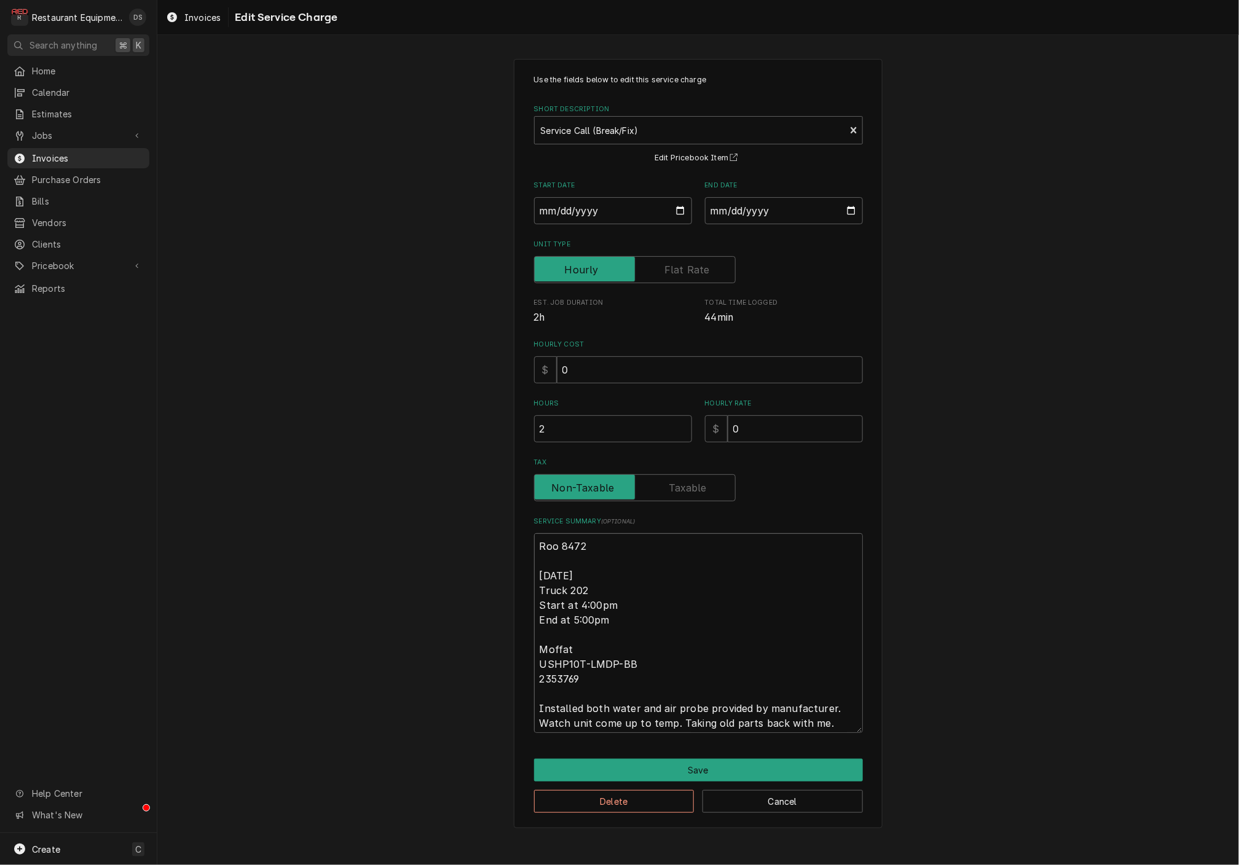
click at [583, 600] on textarea "Roo 8472 [DATE] Truck 202 Start at 4:00pm End at 5:00pm Moffat USHP10T-LMDP-BB …" at bounding box center [698, 632] width 329 height 199
type textarea "x"
type textarea "Roo 8472 8-12-25 Truck 202 Start at :00pm End at 5:00pm Moffat USHP10T-LMDP-BB …"
type textarea "x"
type textarea "Roo 8472 8-12-25 Truck 202 Start at 5:00pm End at 5:00pm Moffat USHP10T-LMDP-BB…"
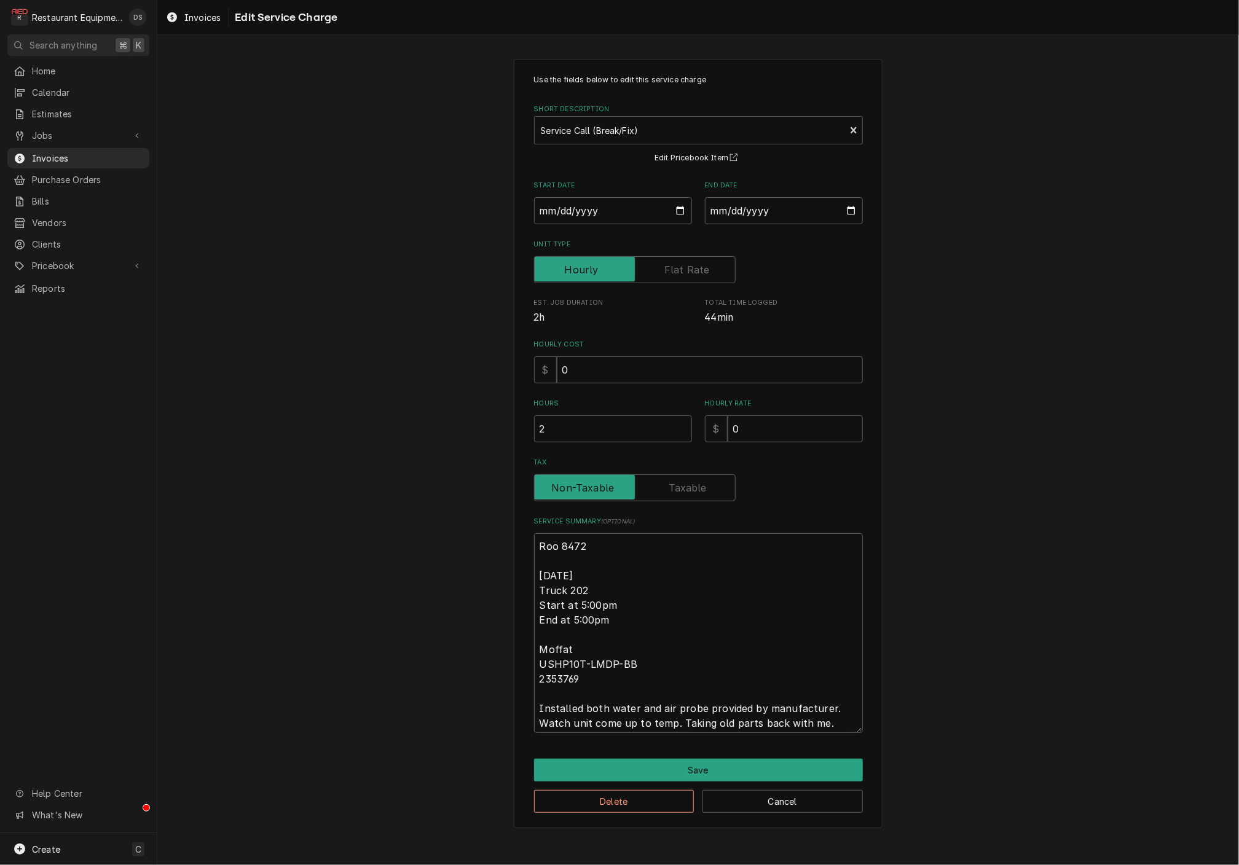
click at [576, 614] on textarea "Roo 8472 8-12-25 Truck 202 Start at 5:00pm End at 5:00pm Moffat USHP10T-LMDP-BB…" at bounding box center [698, 632] width 329 height 199
type textarea "x"
type textarea "Roo 8472 8-12-25 Truck 202 Start at 5:00pm End at :00pm Moffat USHP10T-LMDP-BB …"
type textarea "x"
type textarea "Roo 8472 8-12-25 Truck 202 Start at 5:00pm End at 6:00pm Moffat USHP10T-LMDP-BB…"
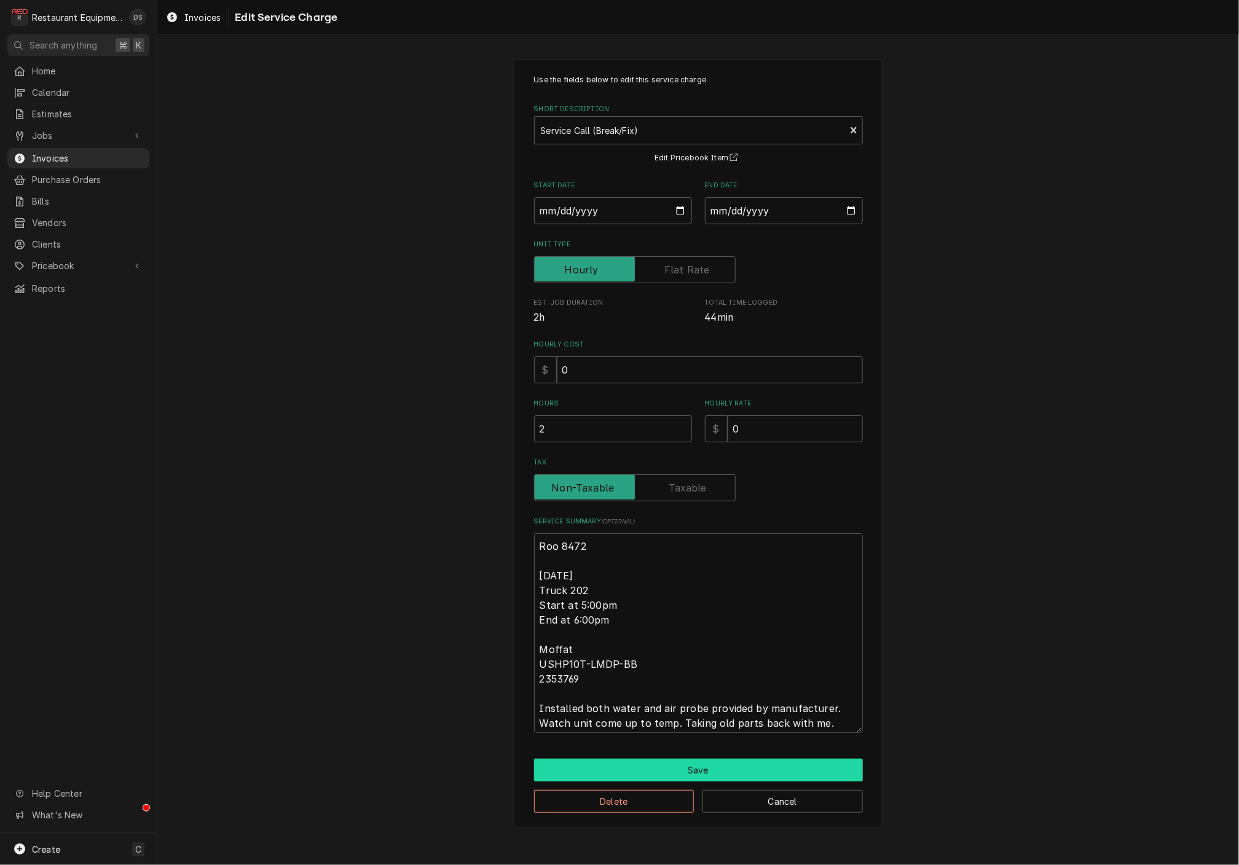
click at [709, 764] on button "Save" at bounding box center [698, 770] width 329 height 23
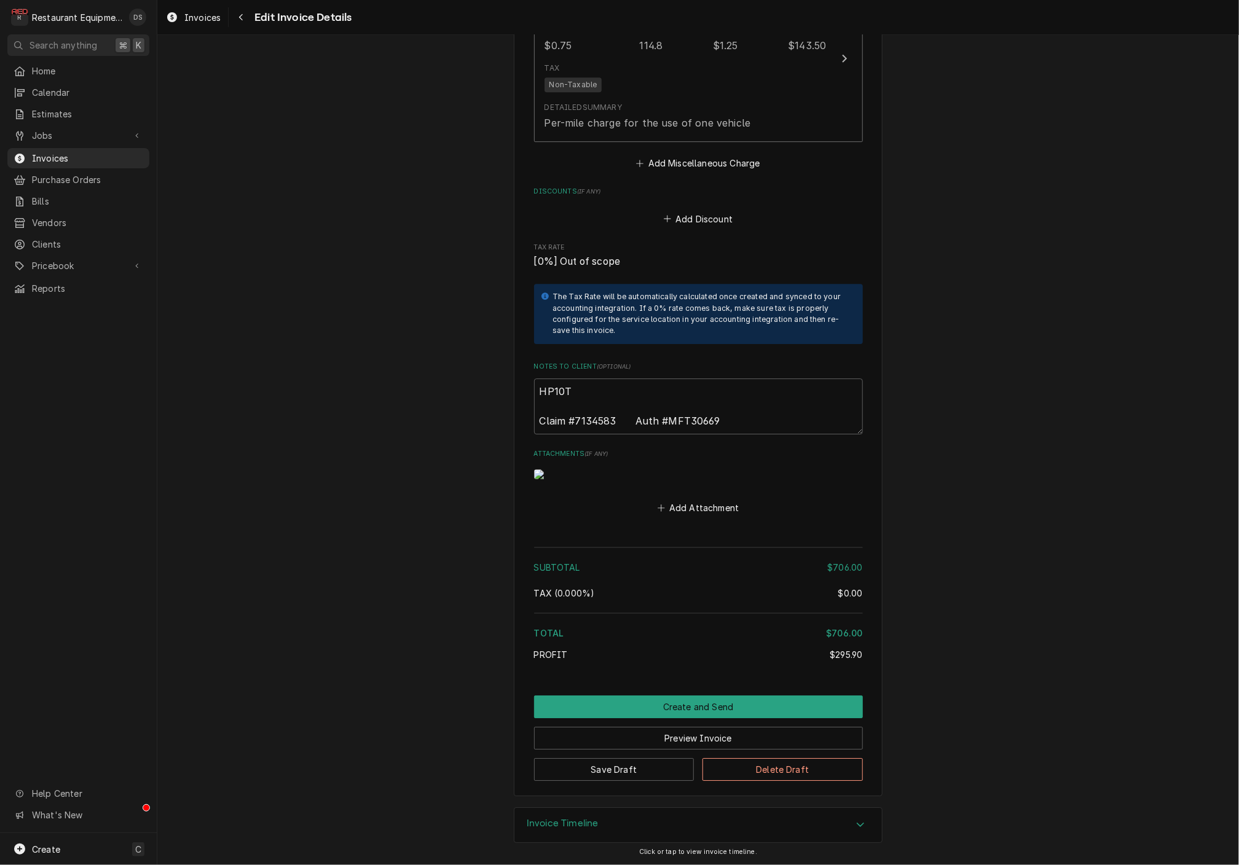
scroll to position [2053, 0]
click at [672, 736] on button "Preview Invoice" at bounding box center [698, 738] width 329 height 23
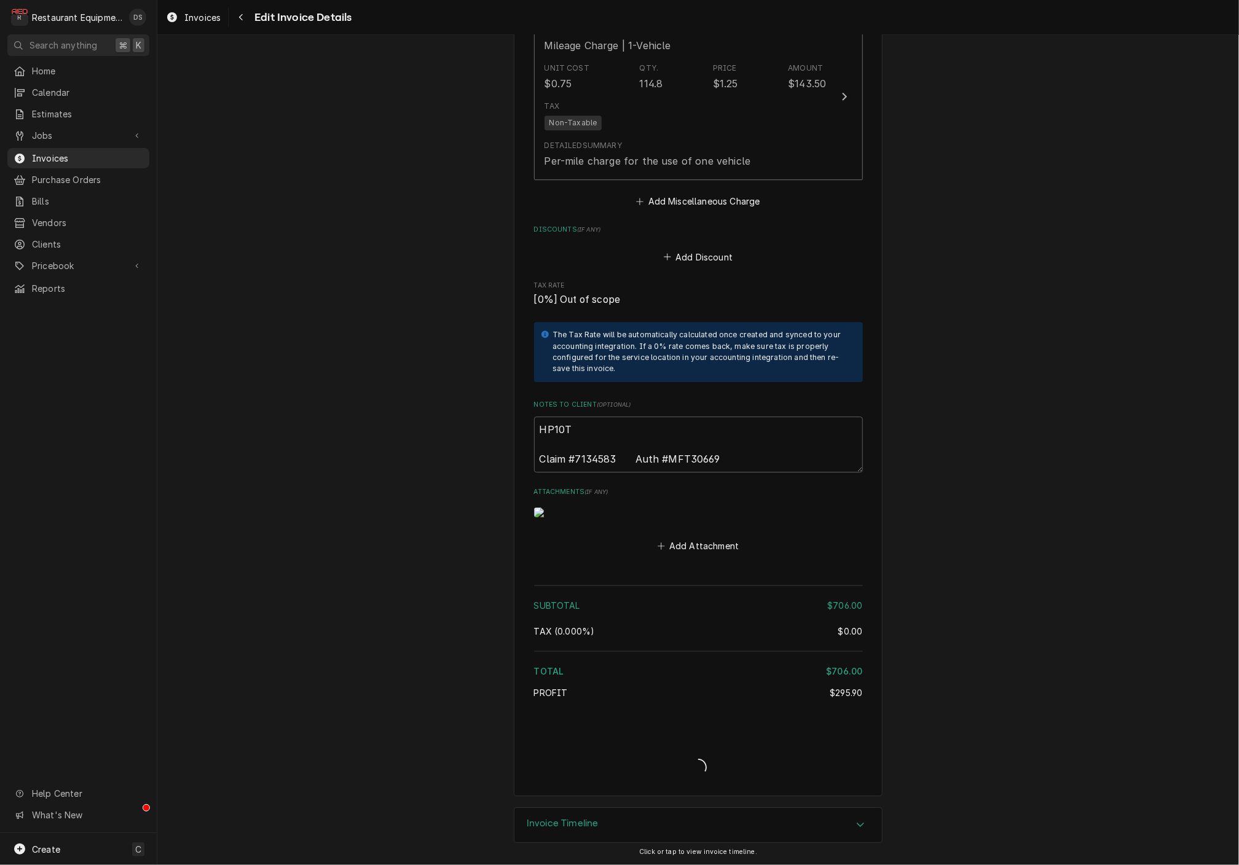
type textarea "x"
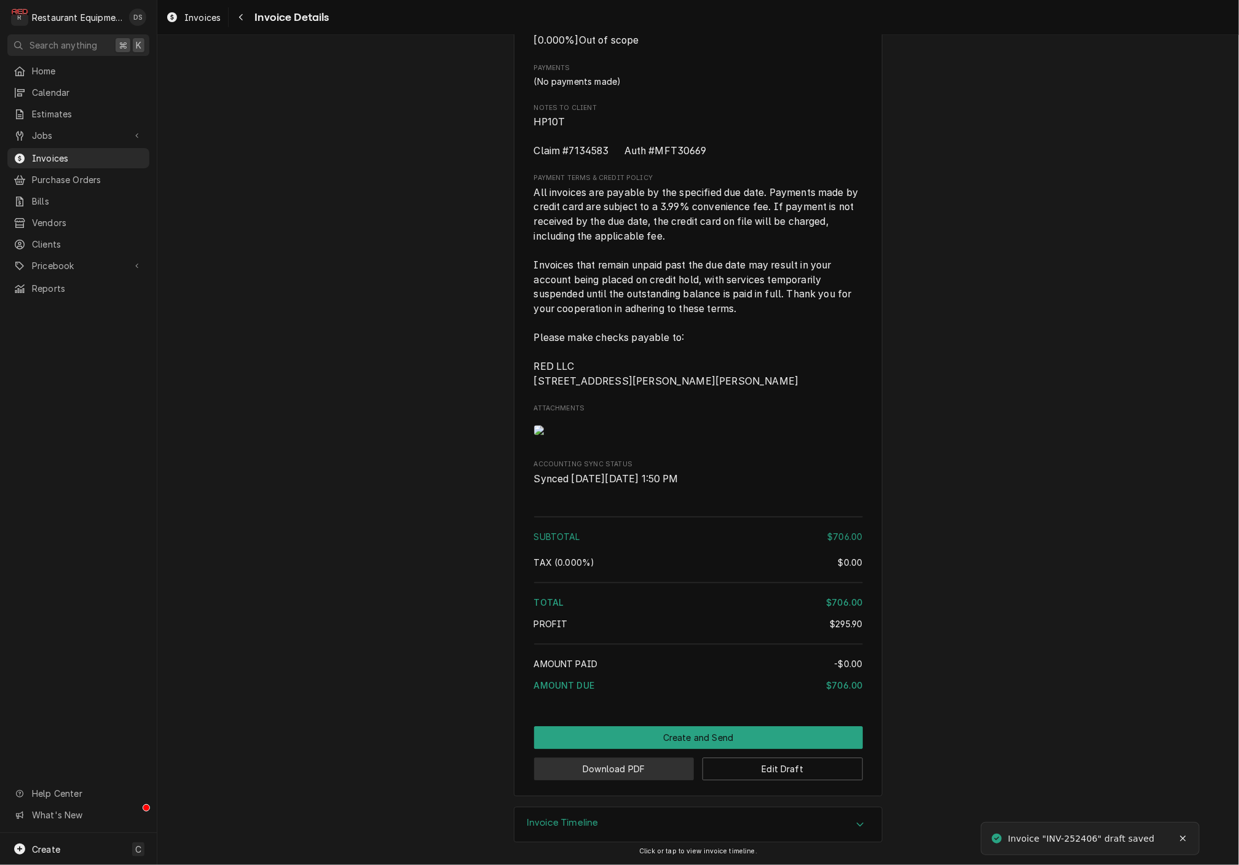
click at [617, 768] on button "Download PDF" at bounding box center [614, 769] width 160 height 23
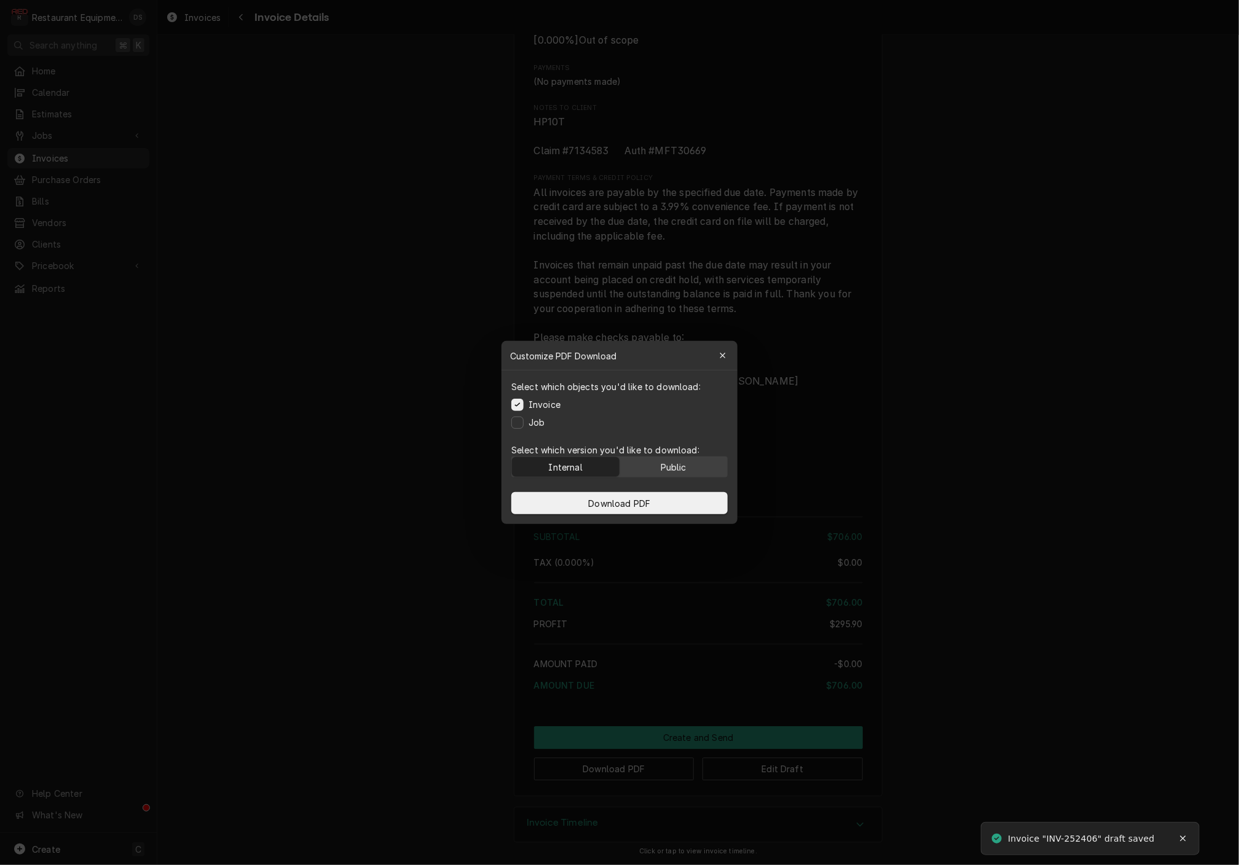
click at [677, 458] on button "Public" at bounding box center [674, 467] width 108 height 20
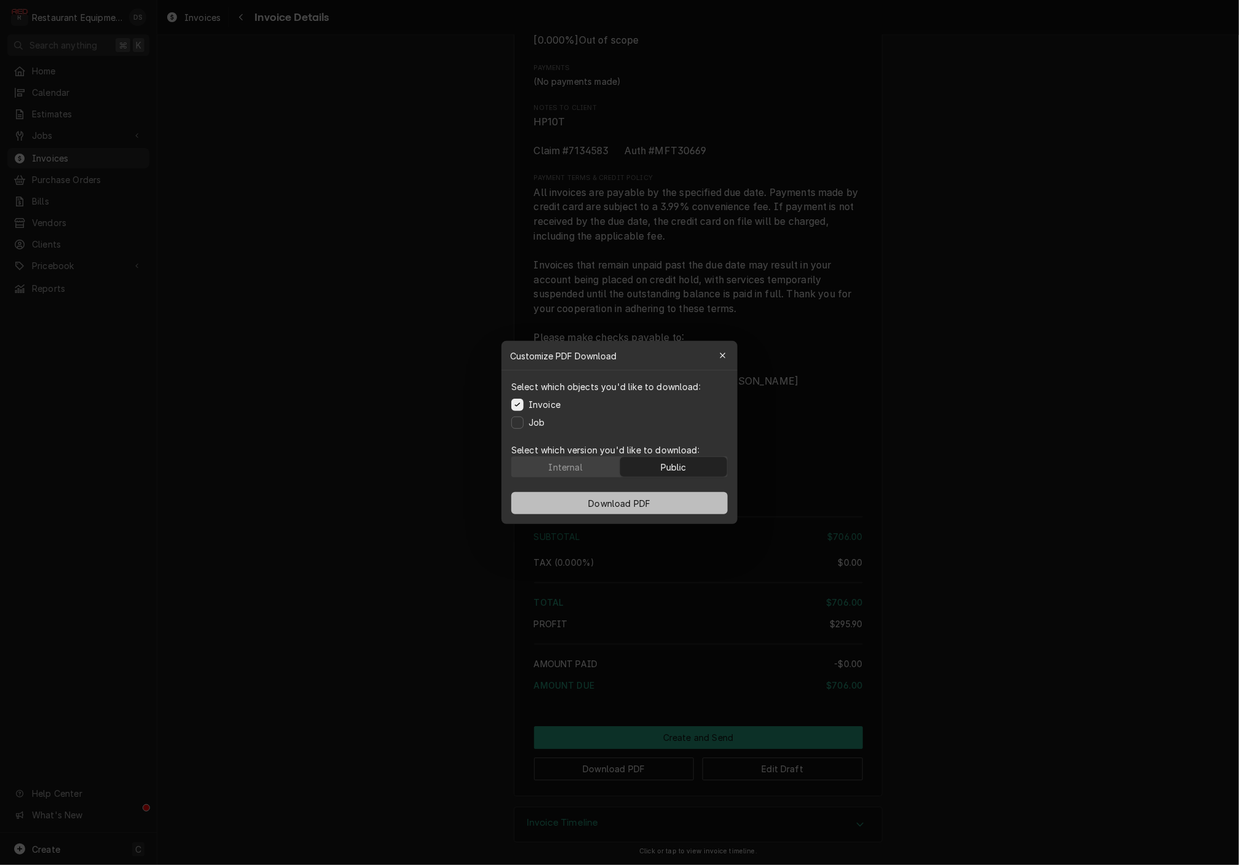
click at [677, 498] on button "Download PDF" at bounding box center [619, 503] width 216 height 22
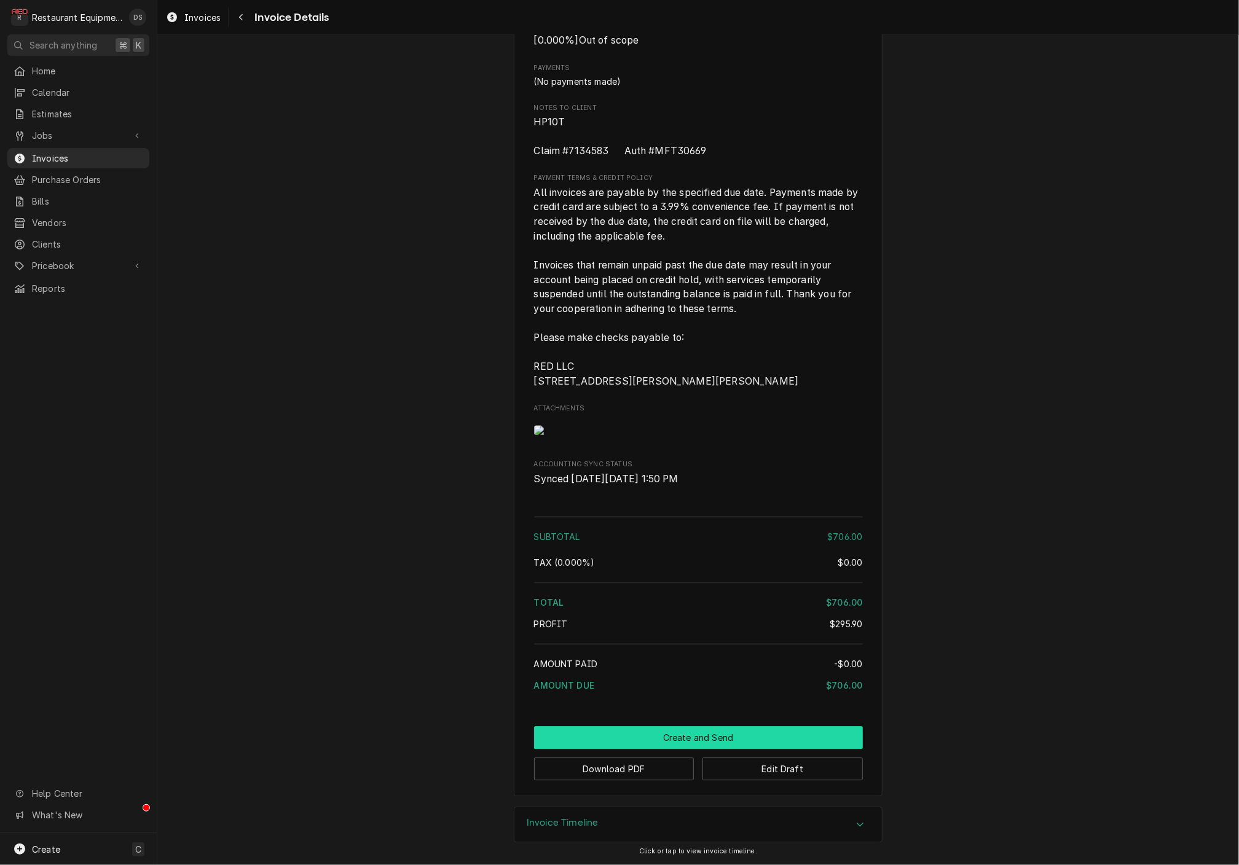
click at [690, 739] on button "Create and Send" at bounding box center [698, 737] width 329 height 23
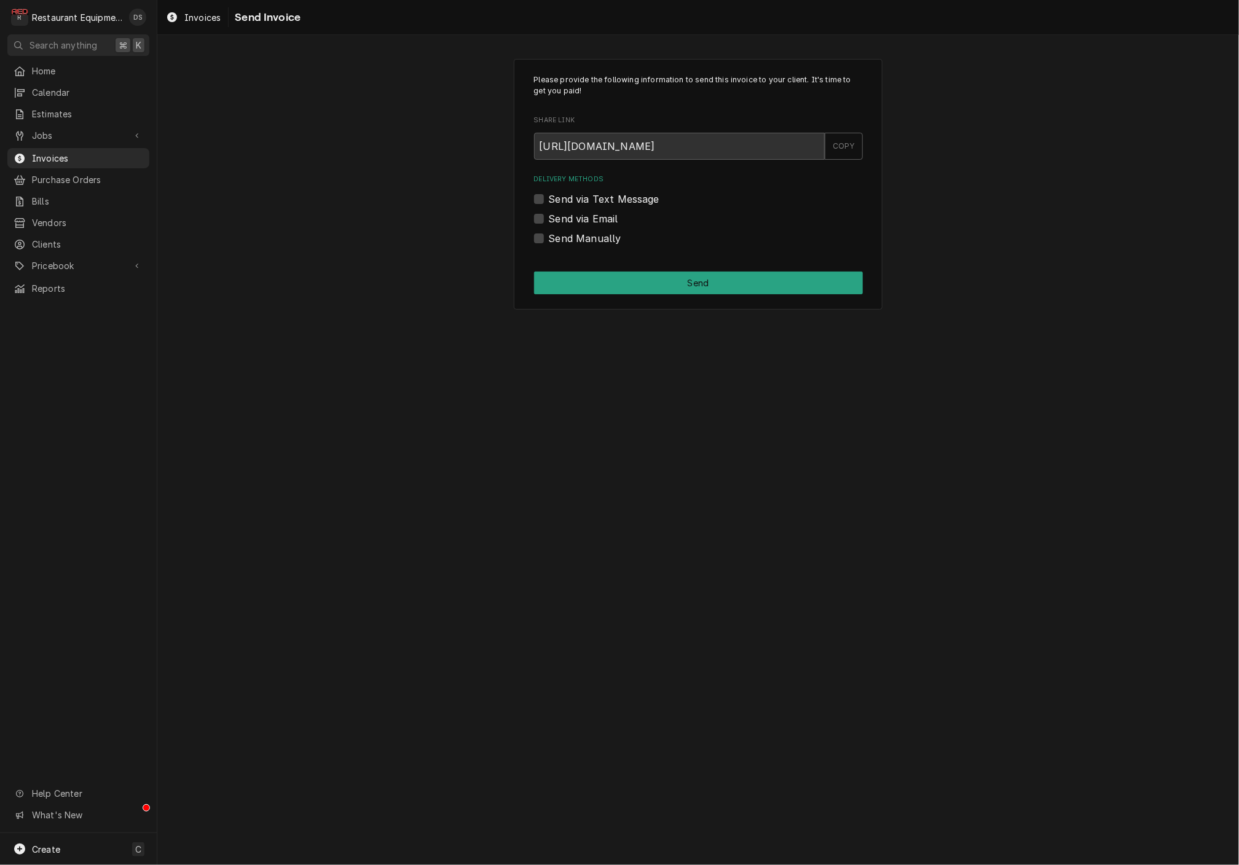
click at [549, 234] on label "Send Manually" at bounding box center [585, 238] width 73 height 15
click at [549, 234] on input "Send Manually" at bounding box center [713, 244] width 329 height 27
checkbox input "true"
click at [685, 288] on button "Send" at bounding box center [698, 283] width 329 height 23
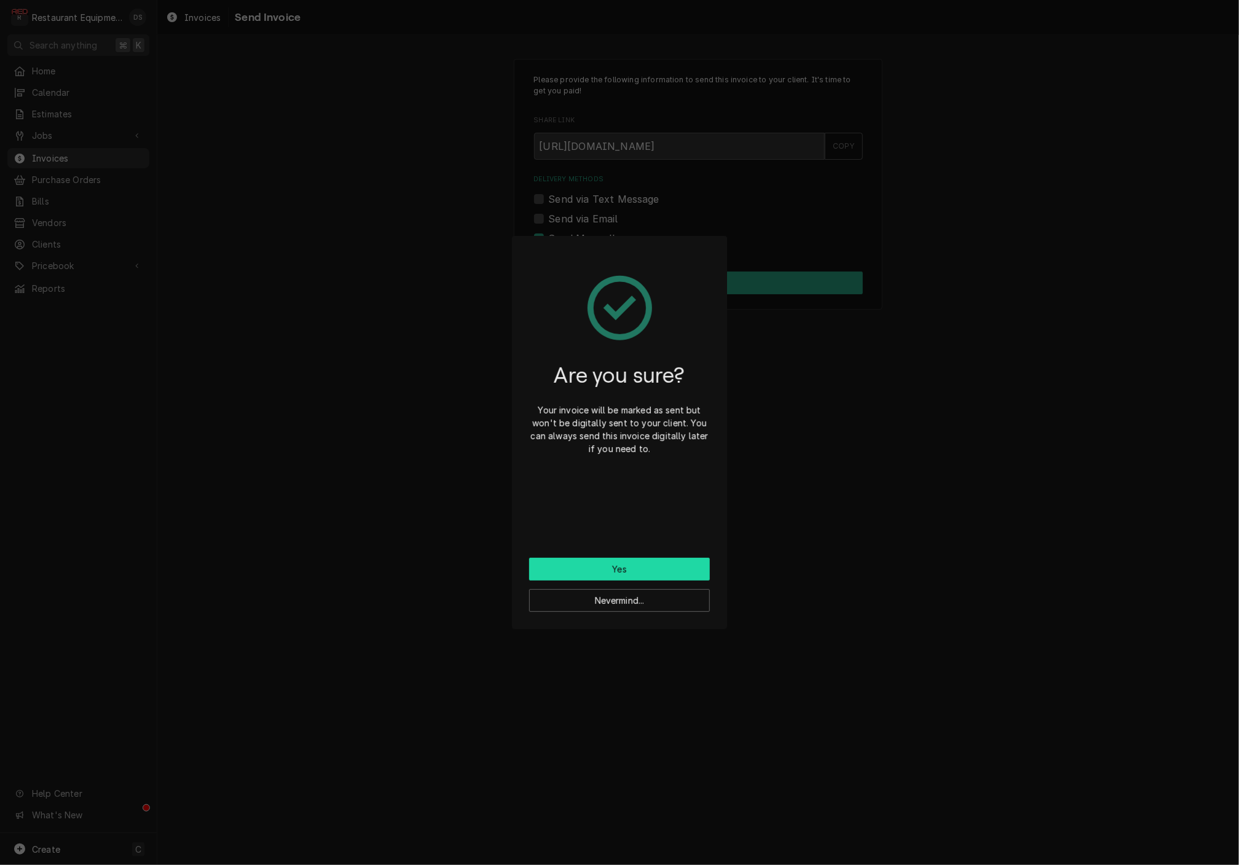
click at [646, 564] on button "Yes" at bounding box center [619, 569] width 181 height 23
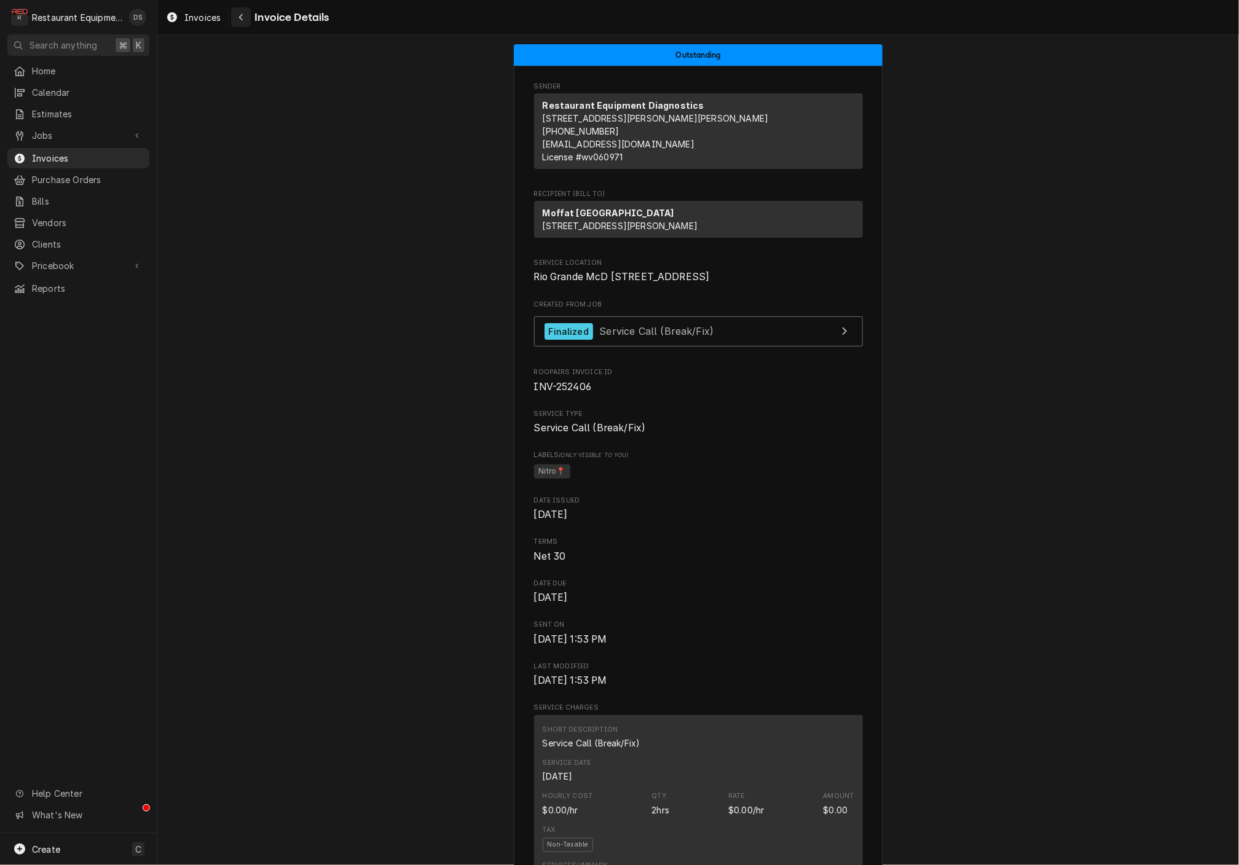
drag, startPoint x: 245, startPoint y: 19, endPoint x: 238, endPoint y: 18, distance: 7.4
click at [239, 18] on div "Navigate back" at bounding box center [241, 17] width 12 height 12
click at [238, 18] on icon "Navigate back" at bounding box center [241, 17] width 6 height 9
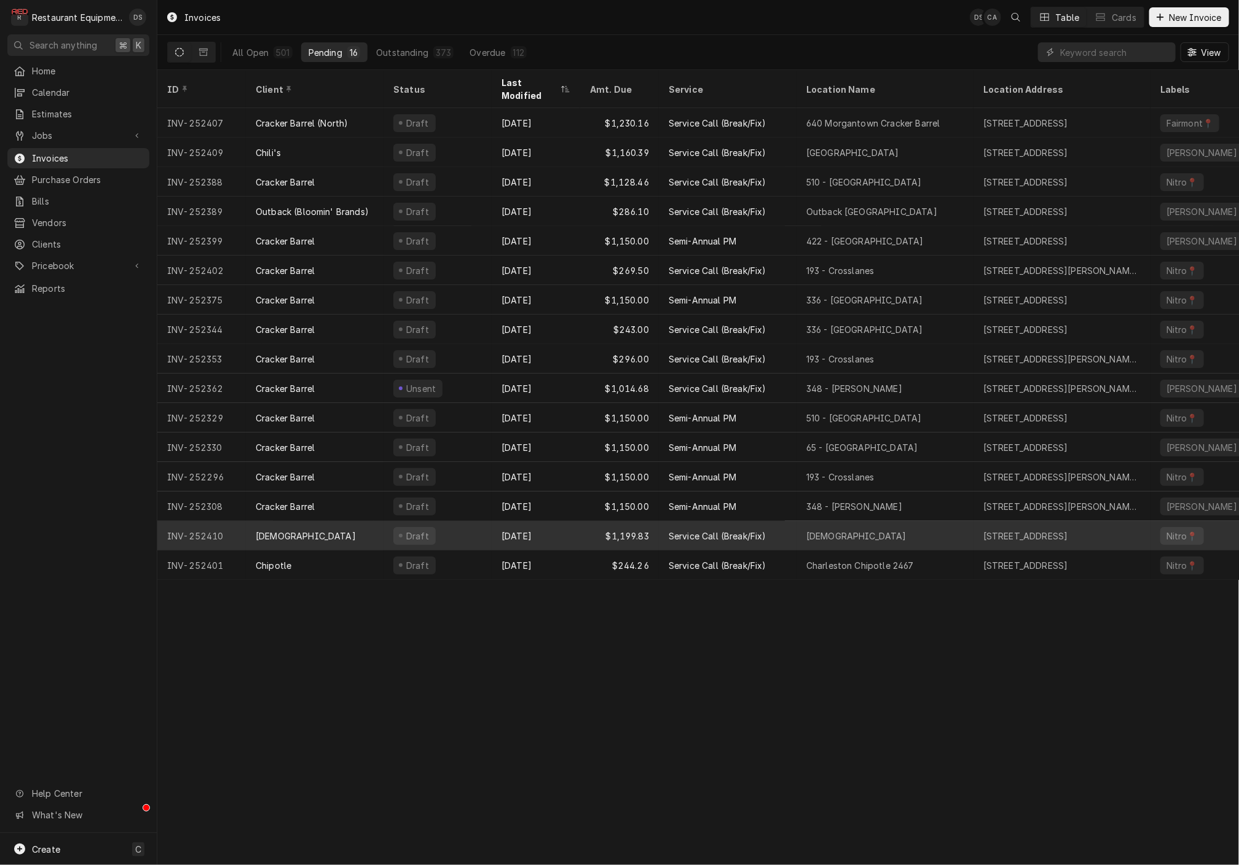
click at [552, 521] on div "[DATE]" at bounding box center [536, 535] width 88 height 29
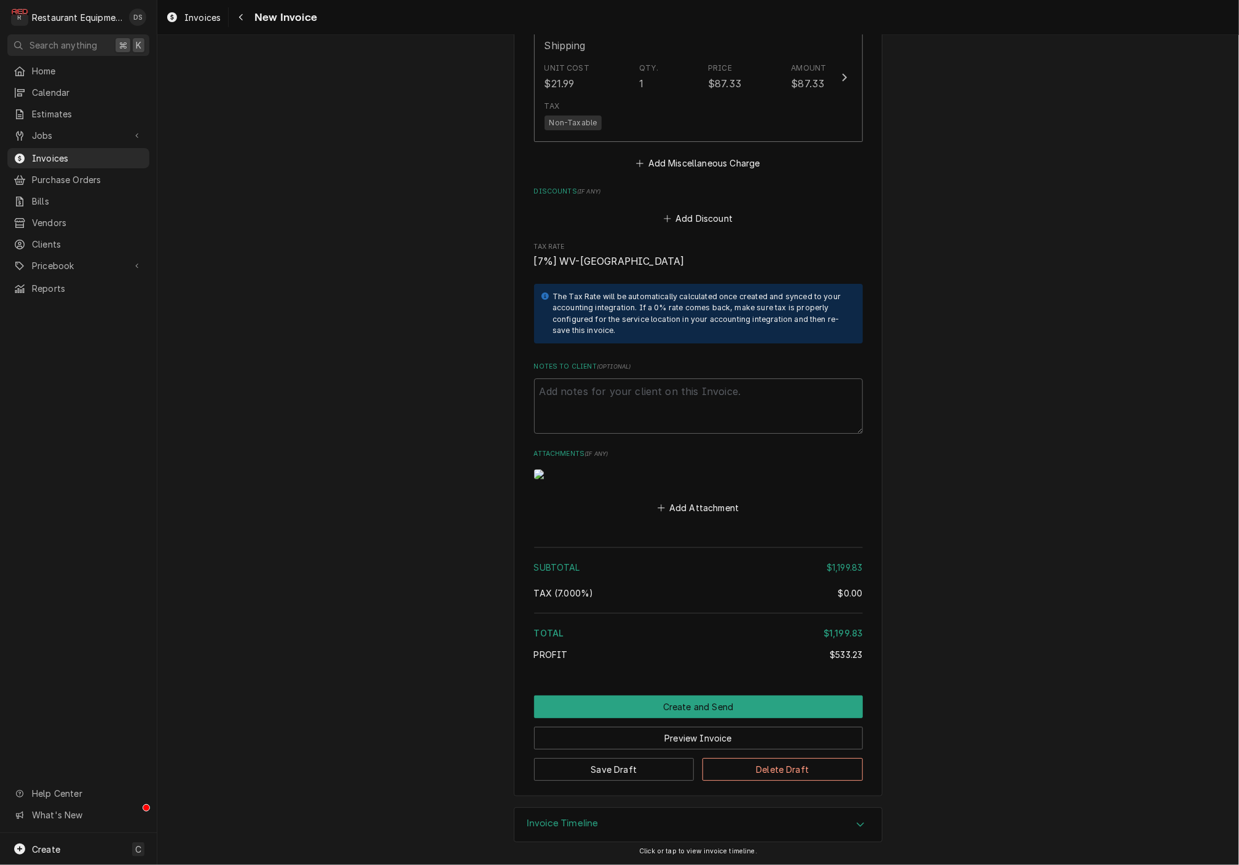
scroll to position [2379, 0]
click at [691, 704] on button "Create and Send" at bounding box center [698, 707] width 329 height 23
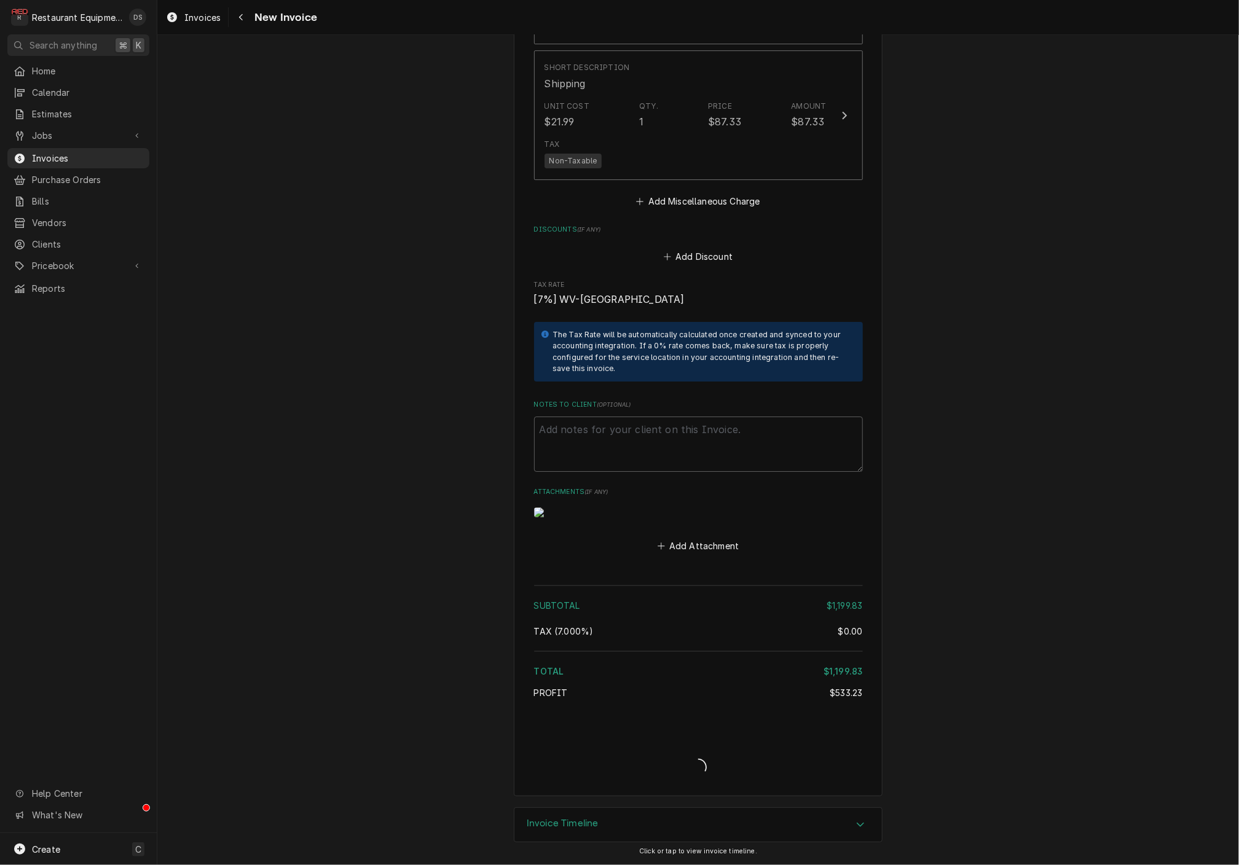
scroll to position [2341, 0]
type textarea "x"
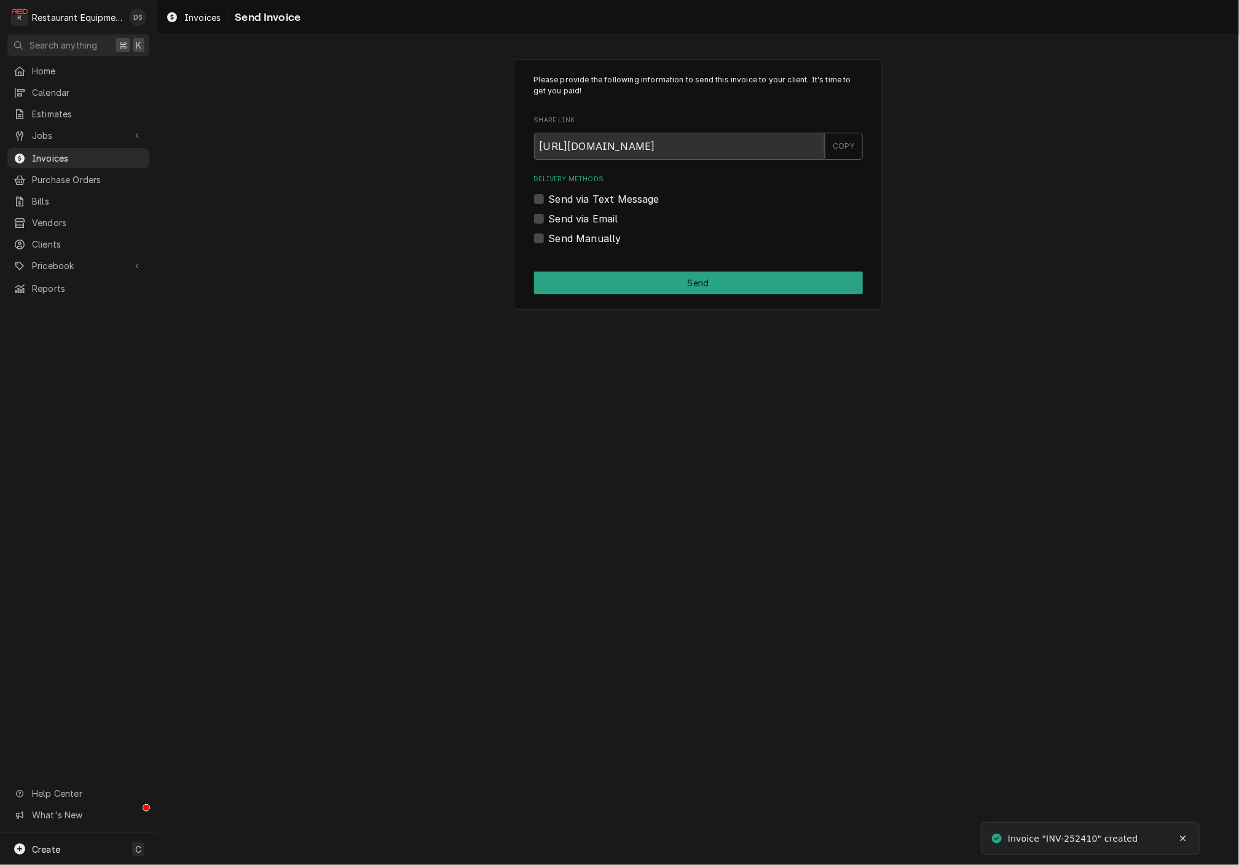
click at [549, 219] on label "Send via Email" at bounding box center [583, 218] width 69 height 15
click at [549, 219] on input "Send via Email" at bounding box center [713, 224] width 329 height 27
checkbox input "true"
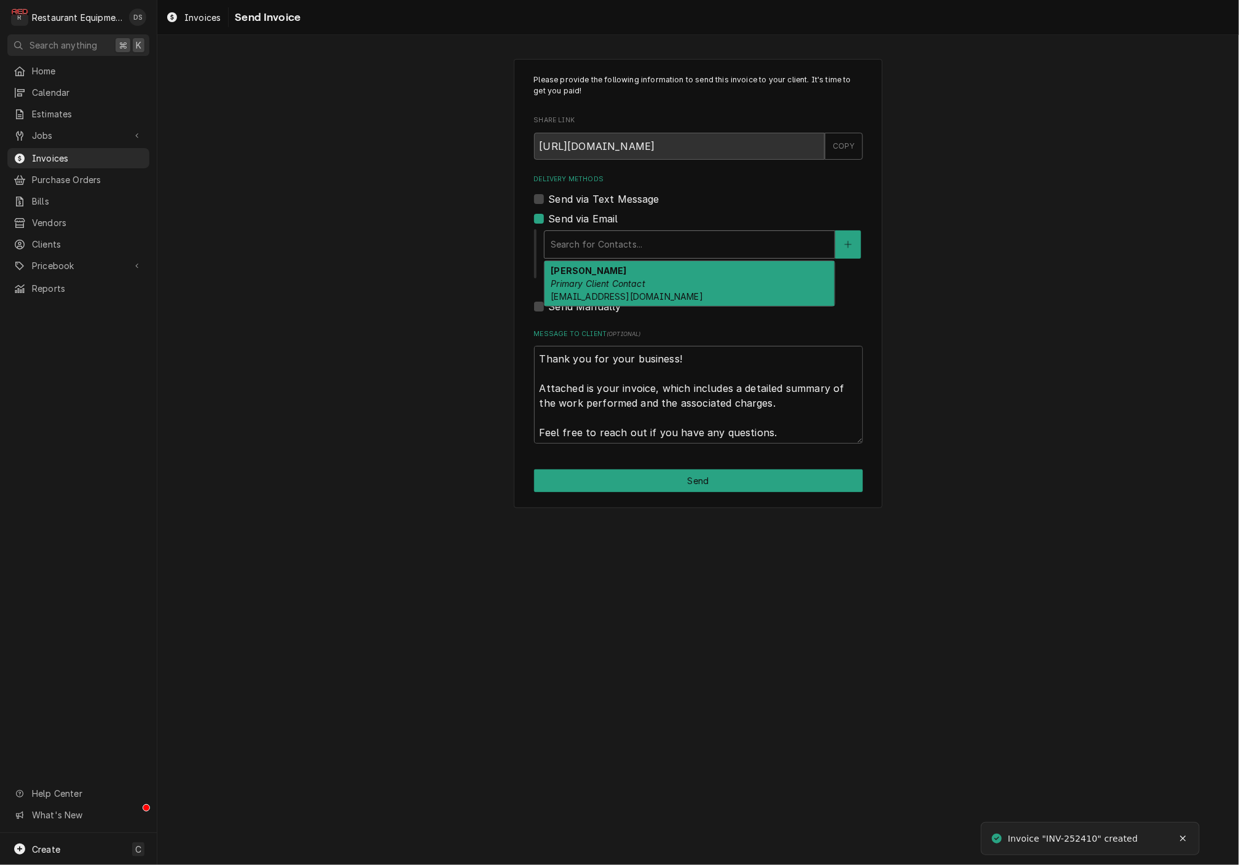
click at [634, 243] on div "Search for Contacts..." at bounding box center [690, 244] width 278 height 13
click at [652, 281] on div "James Primary Client Contact Gracebiblechurch600@gmail.com" at bounding box center [689, 283] width 290 height 45
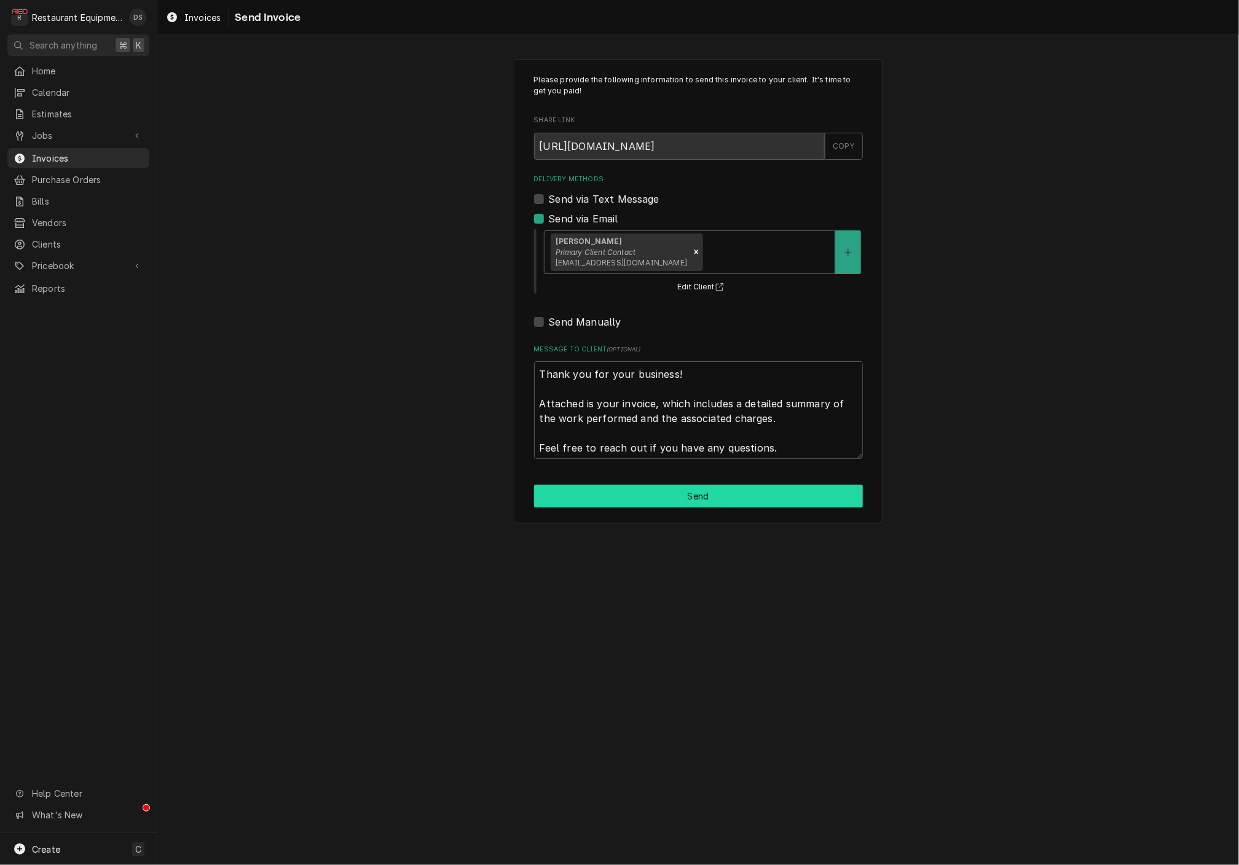
click at [696, 489] on button "Send" at bounding box center [698, 496] width 329 height 23
type textarea "x"
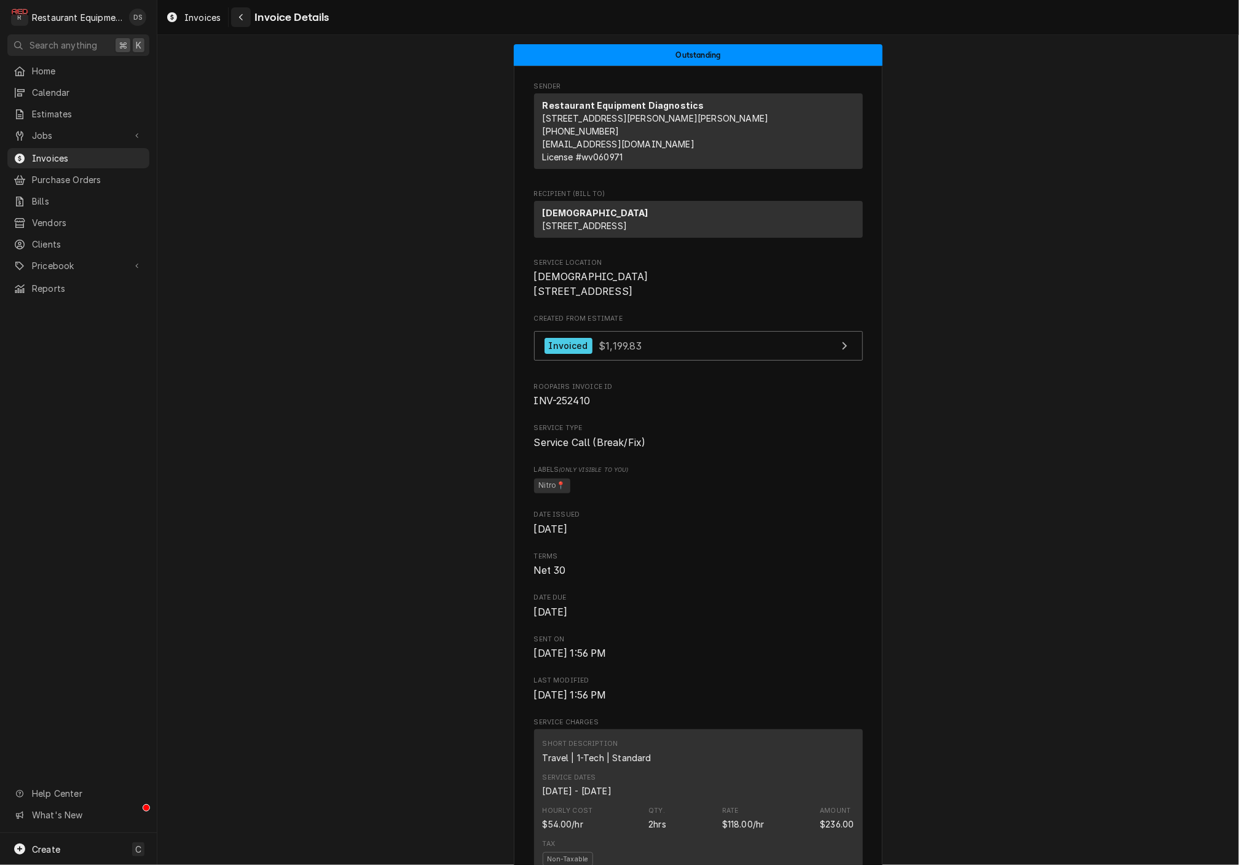
click at [245, 19] on div "Navigate back" at bounding box center [241, 17] width 12 height 12
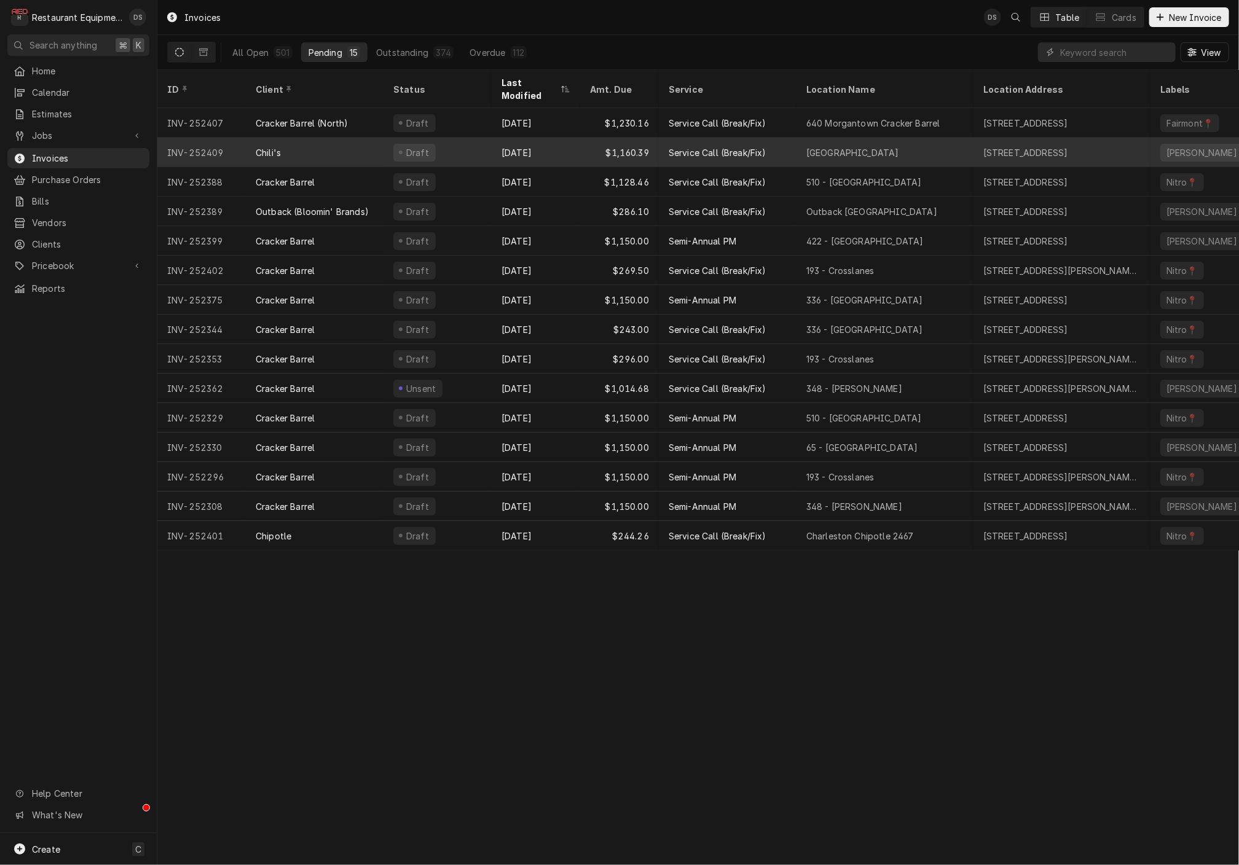
click at [559, 141] on div "[DATE]" at bounding box center [536, 152] width 88 height 29
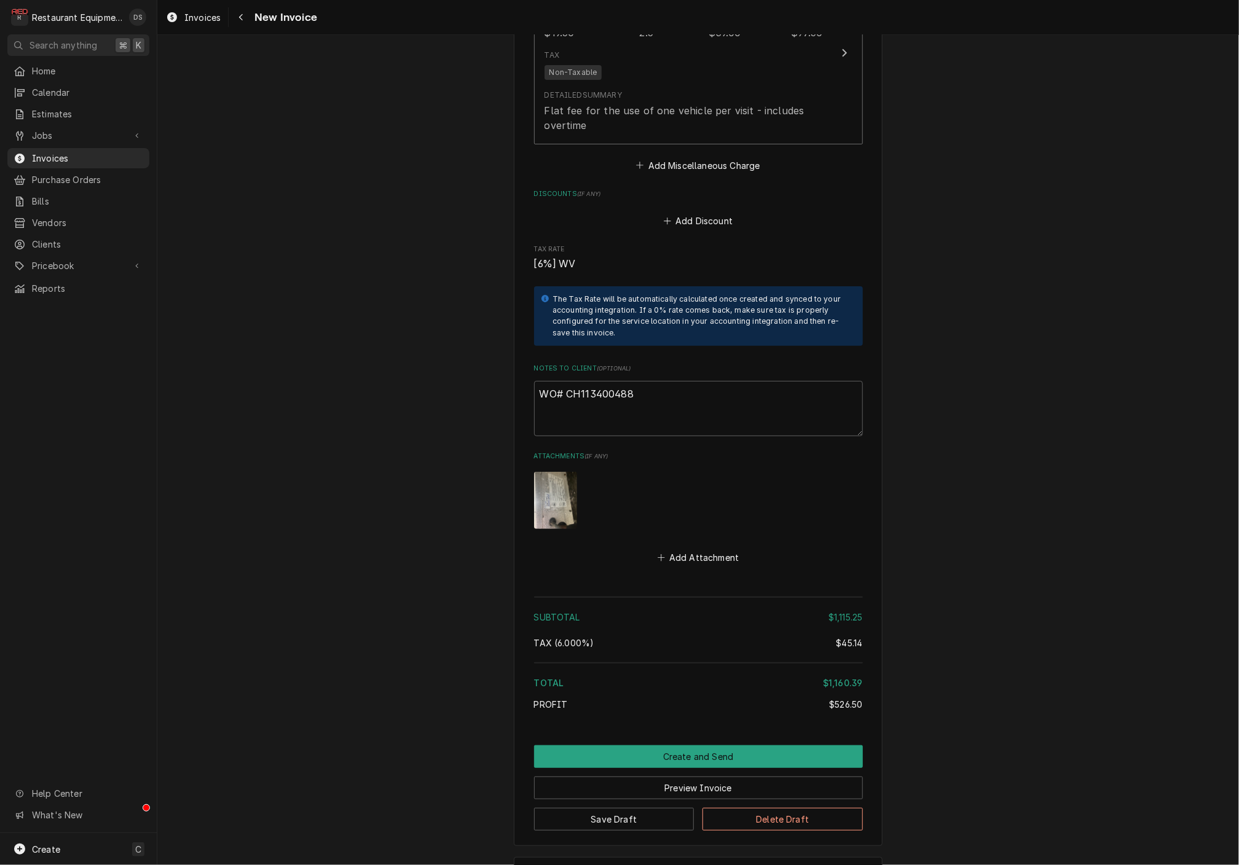
scroll to position [2679, 0]
drag, startPoint x: 642, startPoint y: 350, endPoint x: 567, endPoint y: 348, distance: 75.0
click at [567, 382] on textarea "WO# CH113400488" at bounding box center [698, 409] width 329 height 55
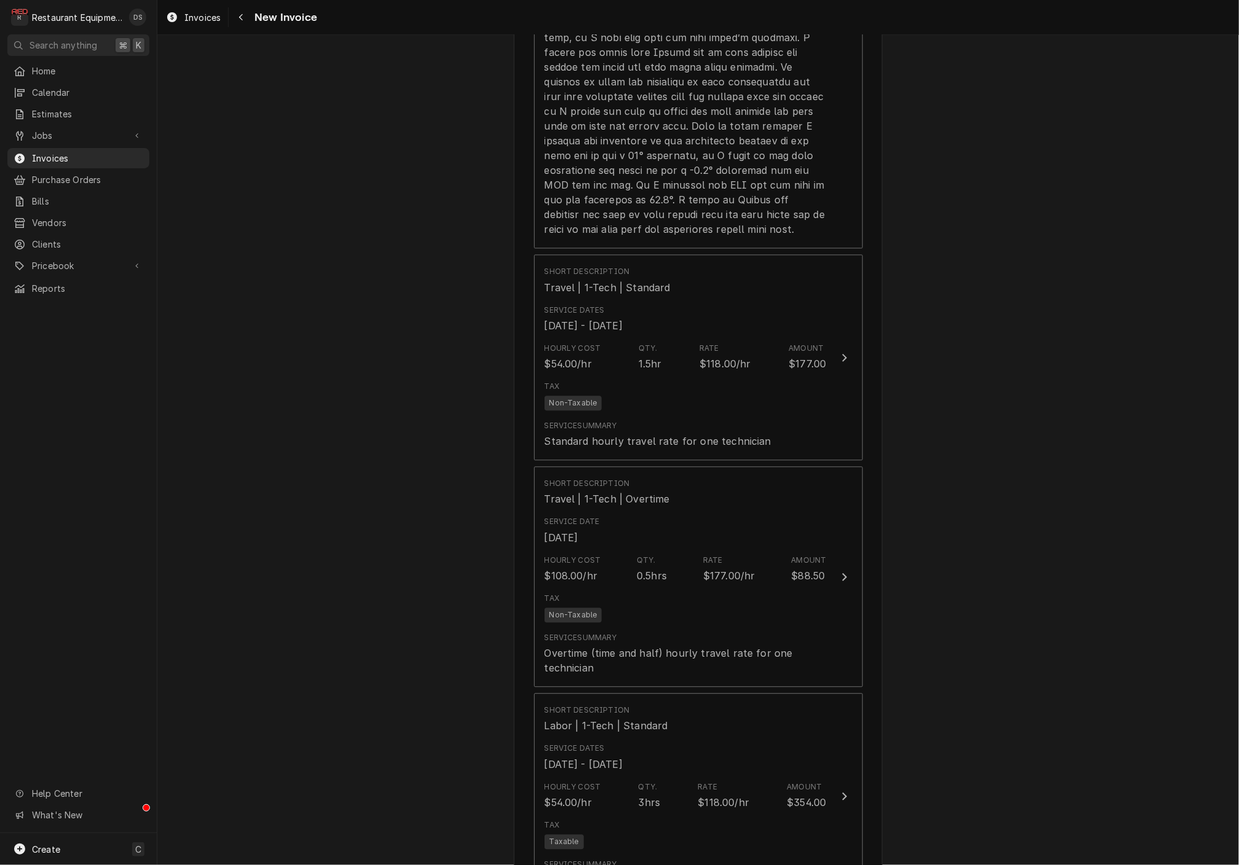
scroll to position [1386, 0]
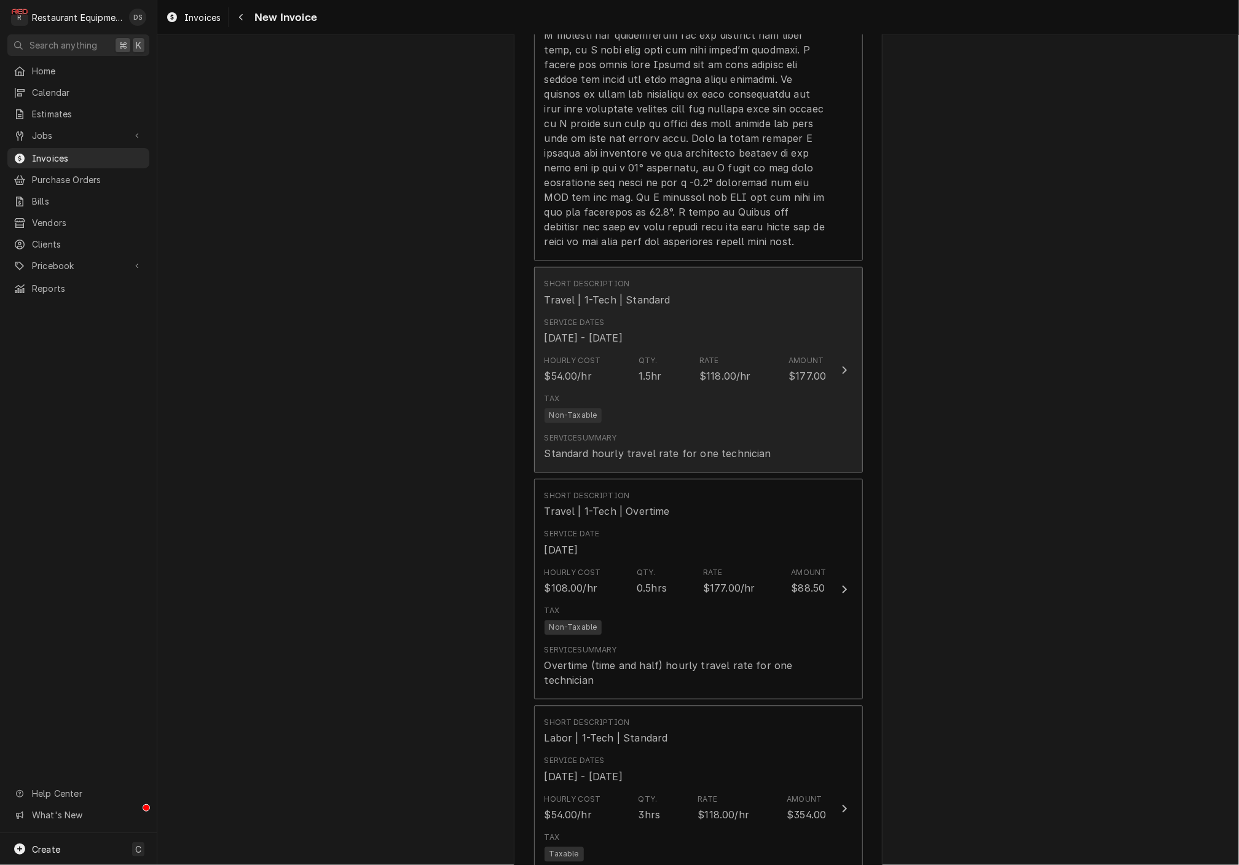
click at [707, 388] on div "Tax Non-Taxable" at bounding box center [685, 407] width 282 height 39
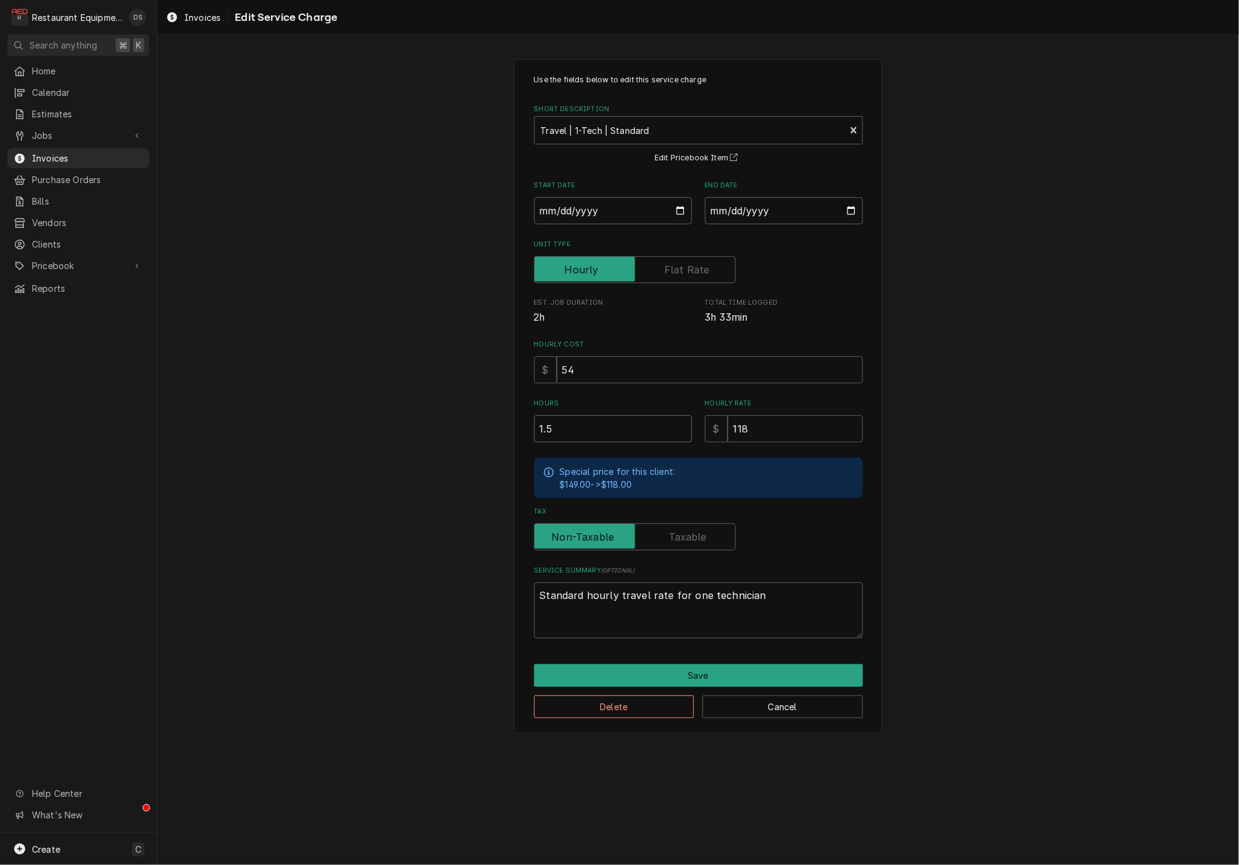
drag, startPoint x: 585, startPoint y: 420, endPoint x: 511, endPoint y: 417, distance: 73.8
click at [513, 417] on div "Use the fields below to edit this service charge Short Description Travel | 1-T…" at bounding box center [698, 396] width 1082 height 697
click at [654, 698] on button "Delete" at bounding box center [614, 707] width 160 height 23
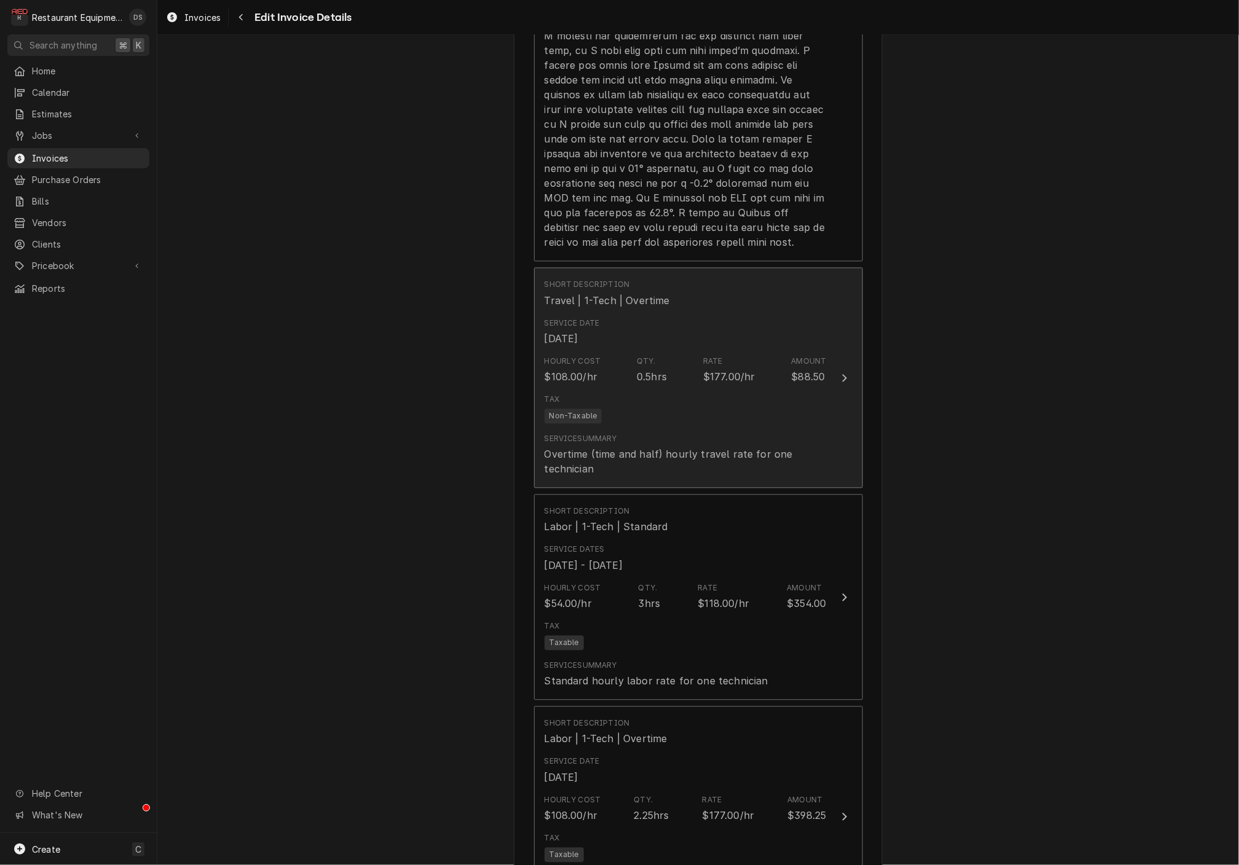
click at [685, 395] on div "Tax Non-Taxable" at bounding box center [685, 408] width 282 height 39
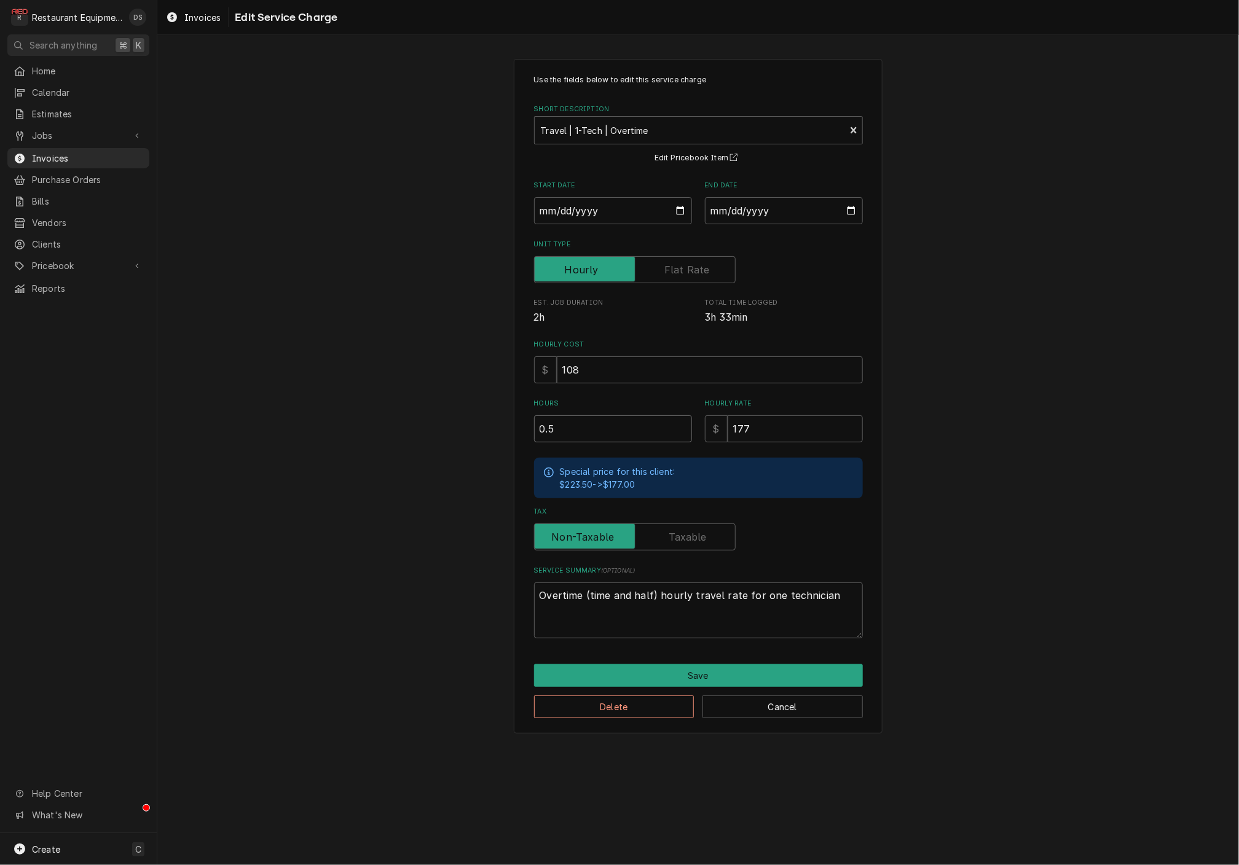
drag, startPoint x: 551, startPoint y: 429, endPoint x: 522, endPoint y: 427, distance: 29.6
click at [523, 428] on div "Use the fields below to edit this service charge Short Description Travel | 1-T…" at bounding box center [698, 396] width 369 height 675
type textarea "x"
type input "2"
click at [723, 666] on button "Save" at bounding box center [698, 675] width 329 height 23
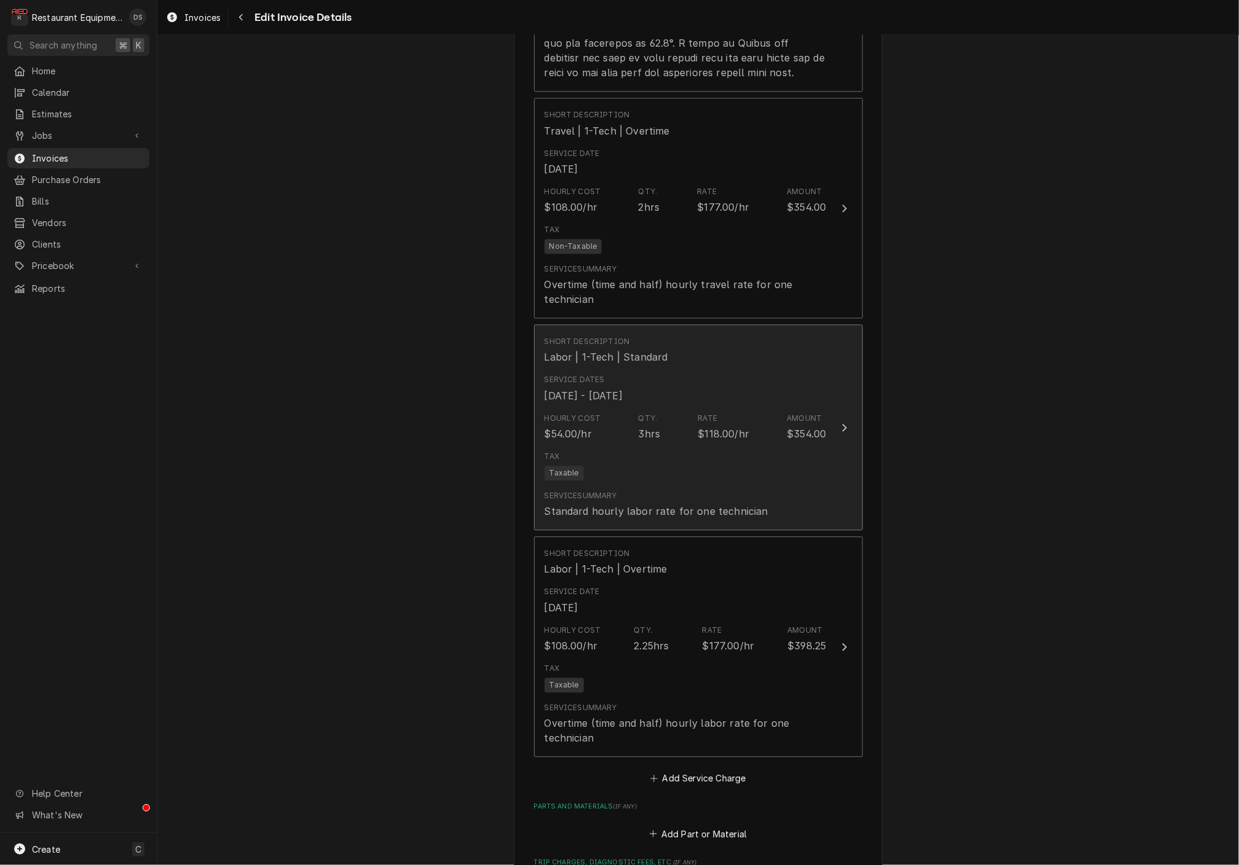
scroll to position [1556, 0]
click at [715, 446] on div "Tax Taxable" at bounding box center [685, 465] width 282 height 39
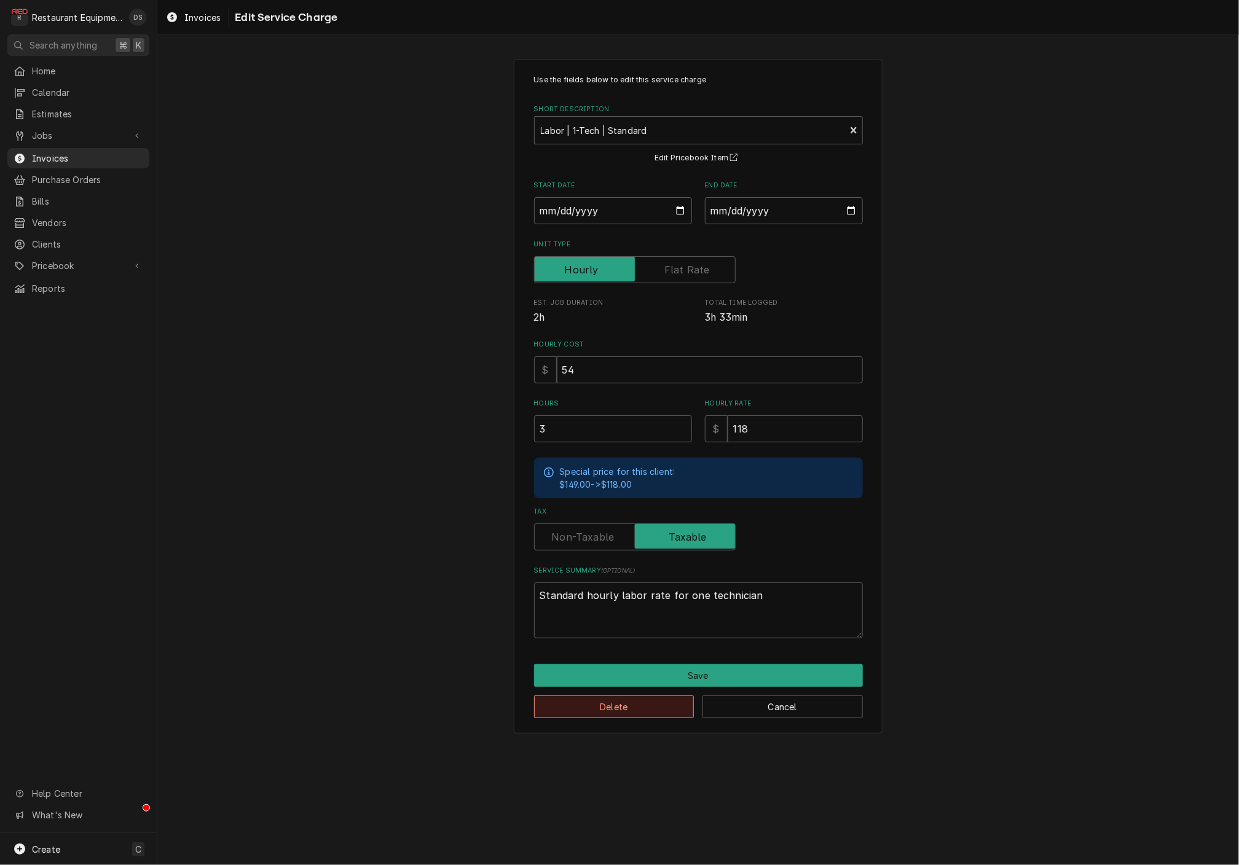
click at [662, 705] on button "Delete" at bounding box center [614, 707] width 160 height 23
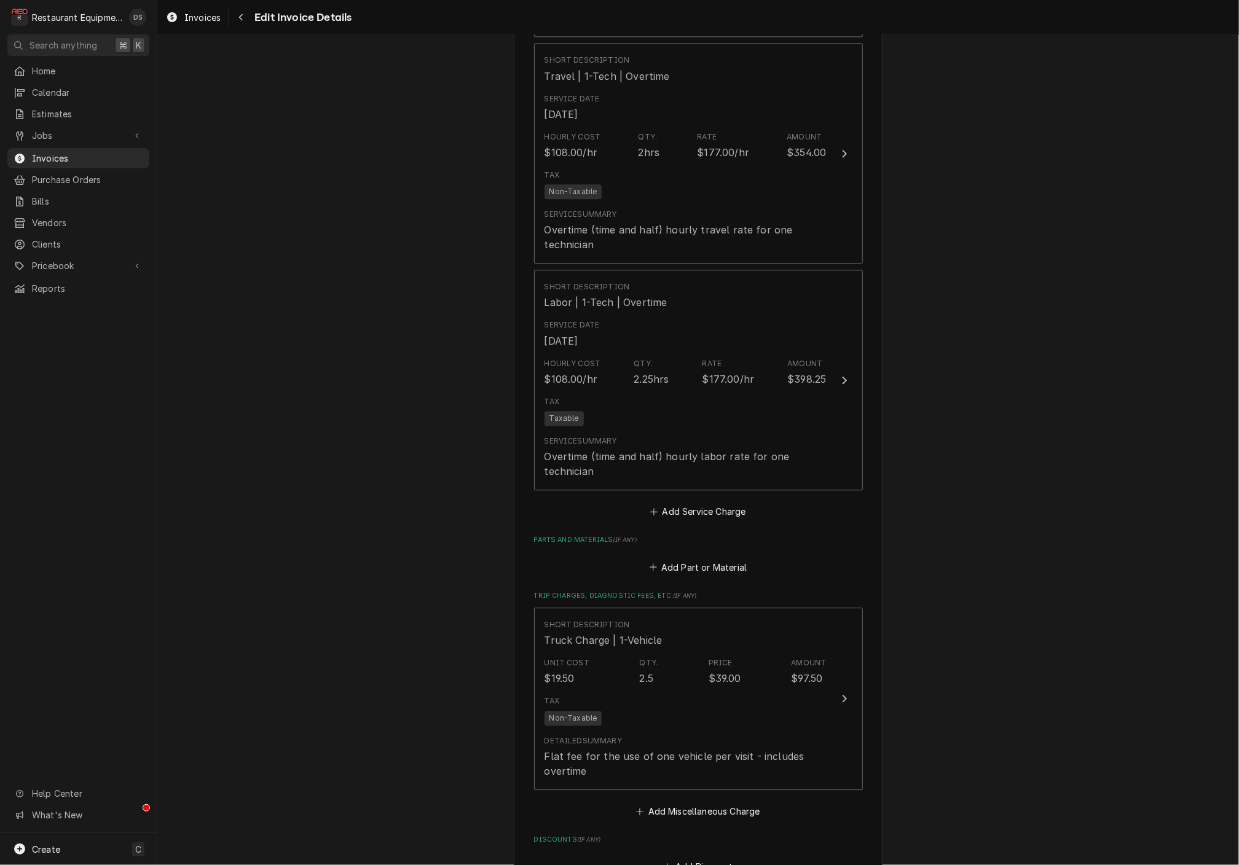
scroll to position [1611, 0]
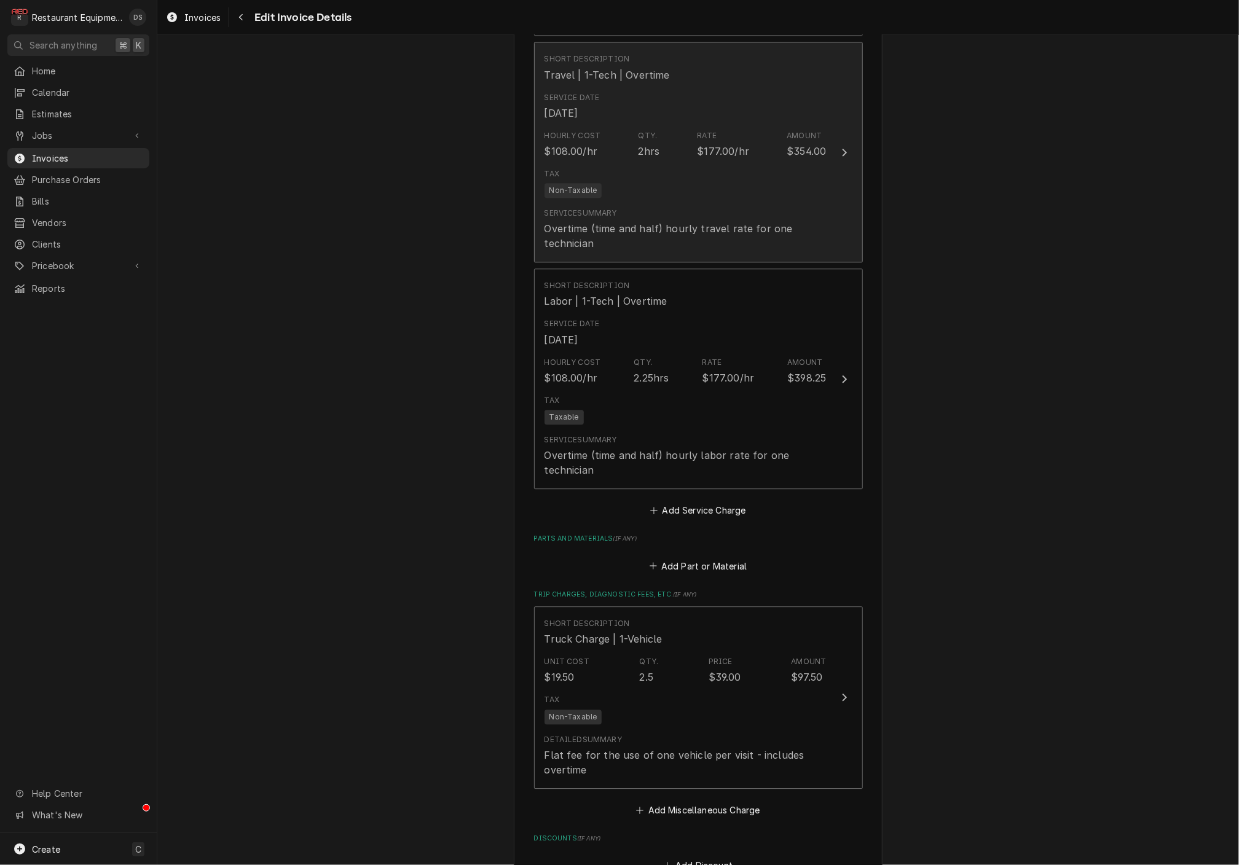
click at [696, 208] on div "Service Summary Overtime (time and half) hourly travel rate for one technician" at bounding box center [685, 229] width 282 height 43
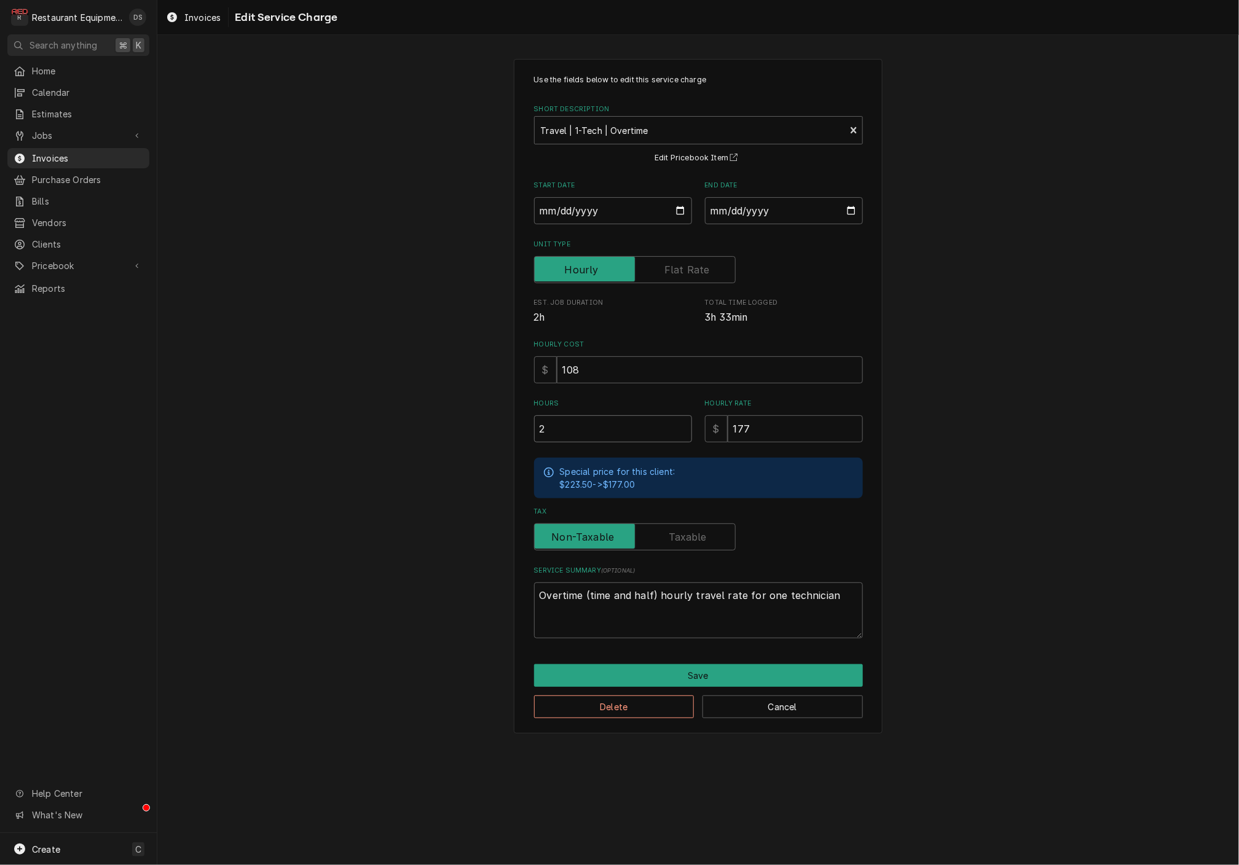
drag, startPoint x: 578, startPoint y: 421, endPoint x: 505, endPoint y: 420, distance: 73.1
click at [505, 420] on div "Use the fields below to edit this service charge Short Description Travel | 1-T…" at bounding box center [698, 396] width 1082 height 697
type textarea "x"
type input "1"
click at [702, 664] on button "Save" at bounding box center [698, 675] width 329 height 23
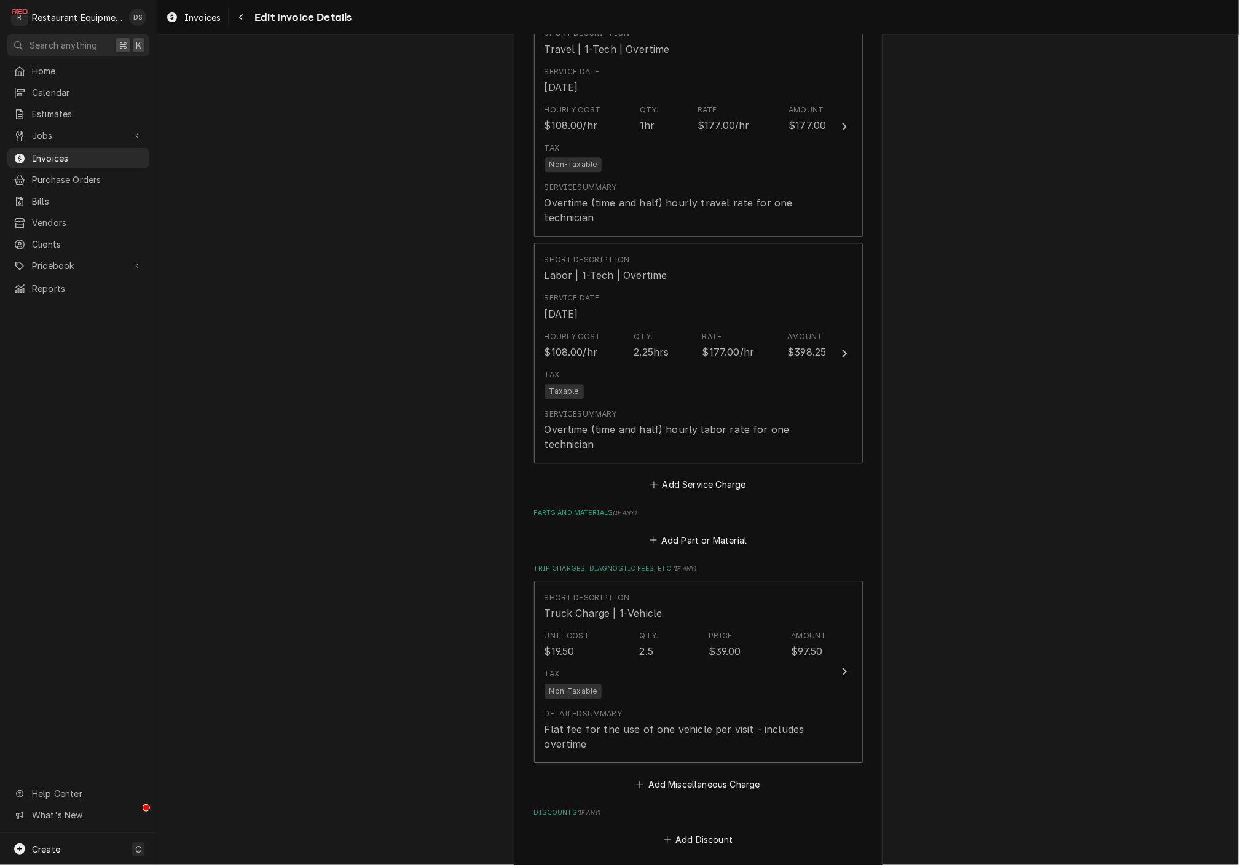
scroll to position [1635, 0]
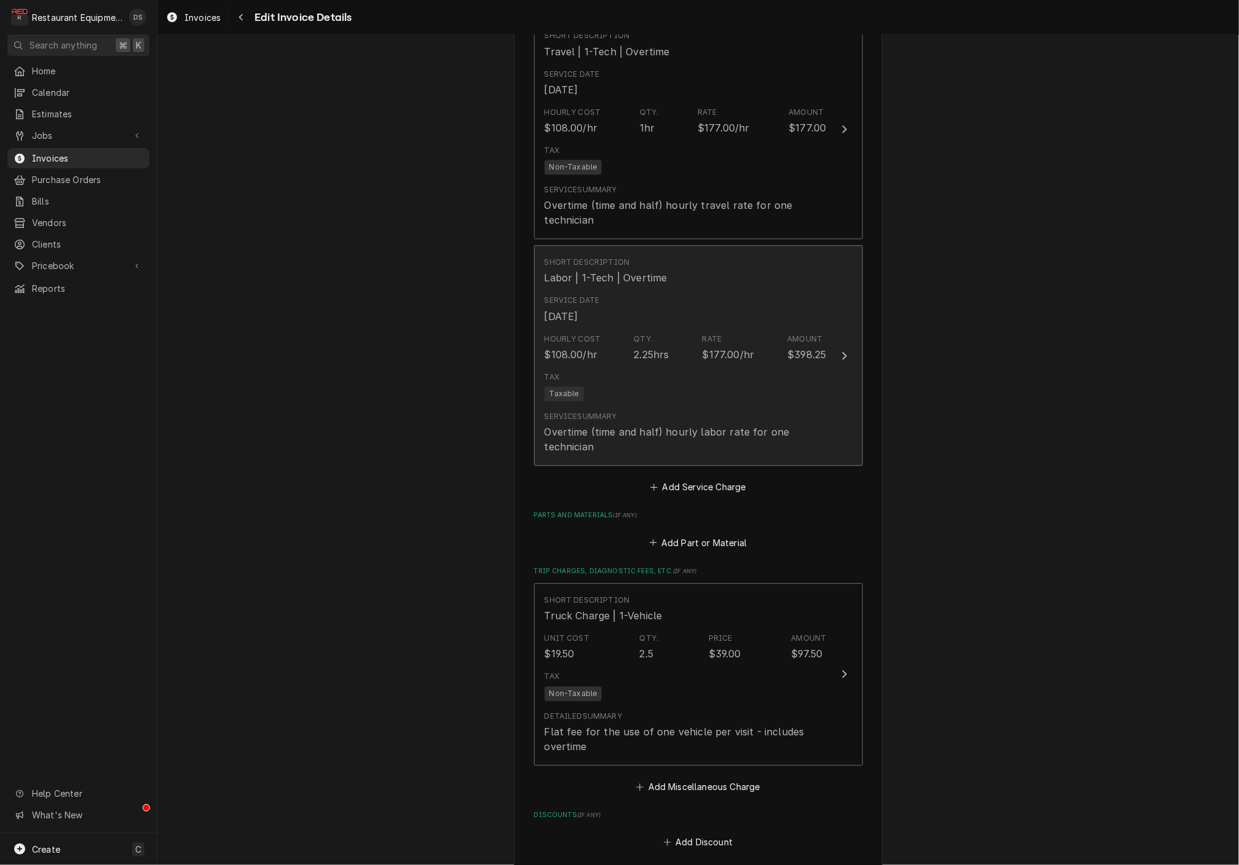
click at [710, 425] on div "Overtime (time and half) hourly labor rate for one technician" at bounding box center [685, 439] width 282 height 29
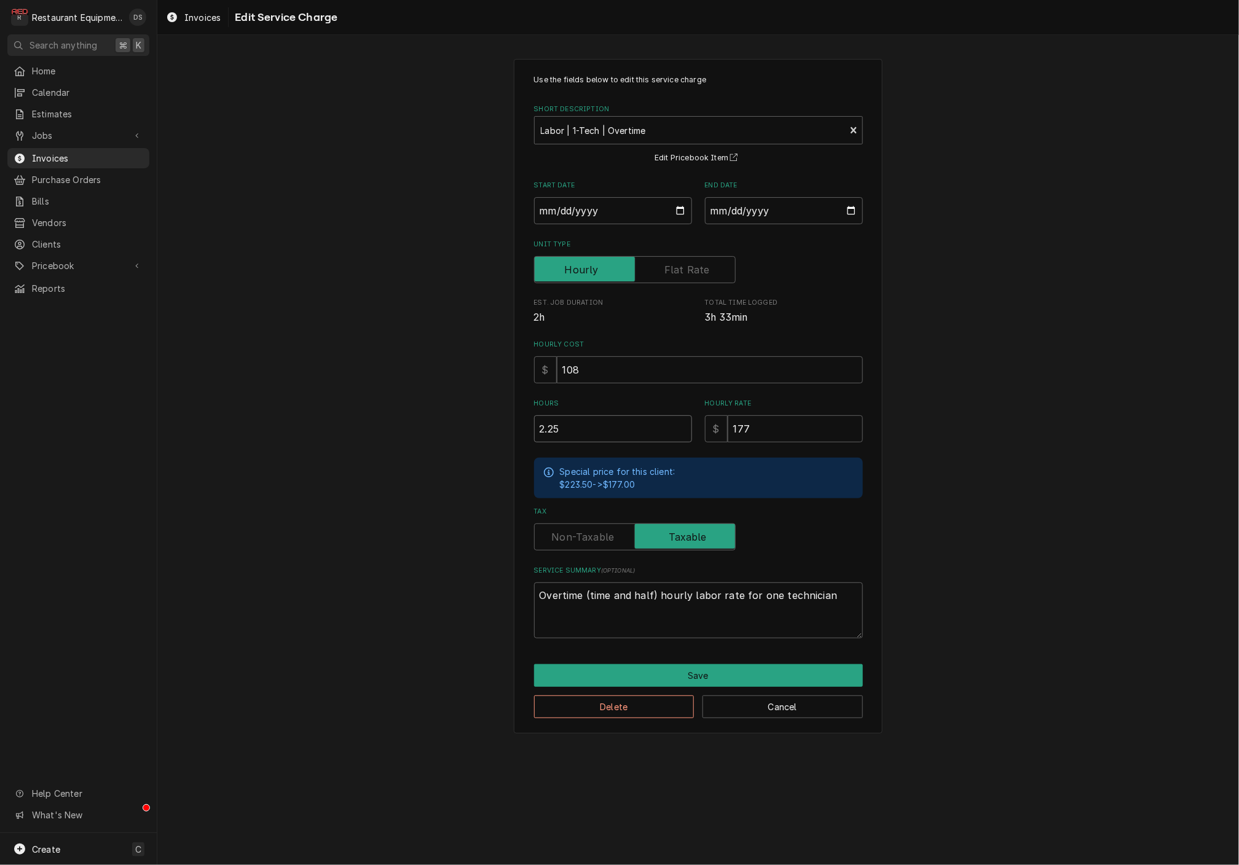
drag, startPoint x: 632, startPoint y: 431, endPoint x: 511, endPoint y: 423, distance: 121.3
click at [513, 423] on div "Use the fields below to edit this service charge Short Description Labor | 1-Te…" at bounding box center [698, 396] width 1082 height 697
type textarea "x"
type input "2"
type textarea "x"
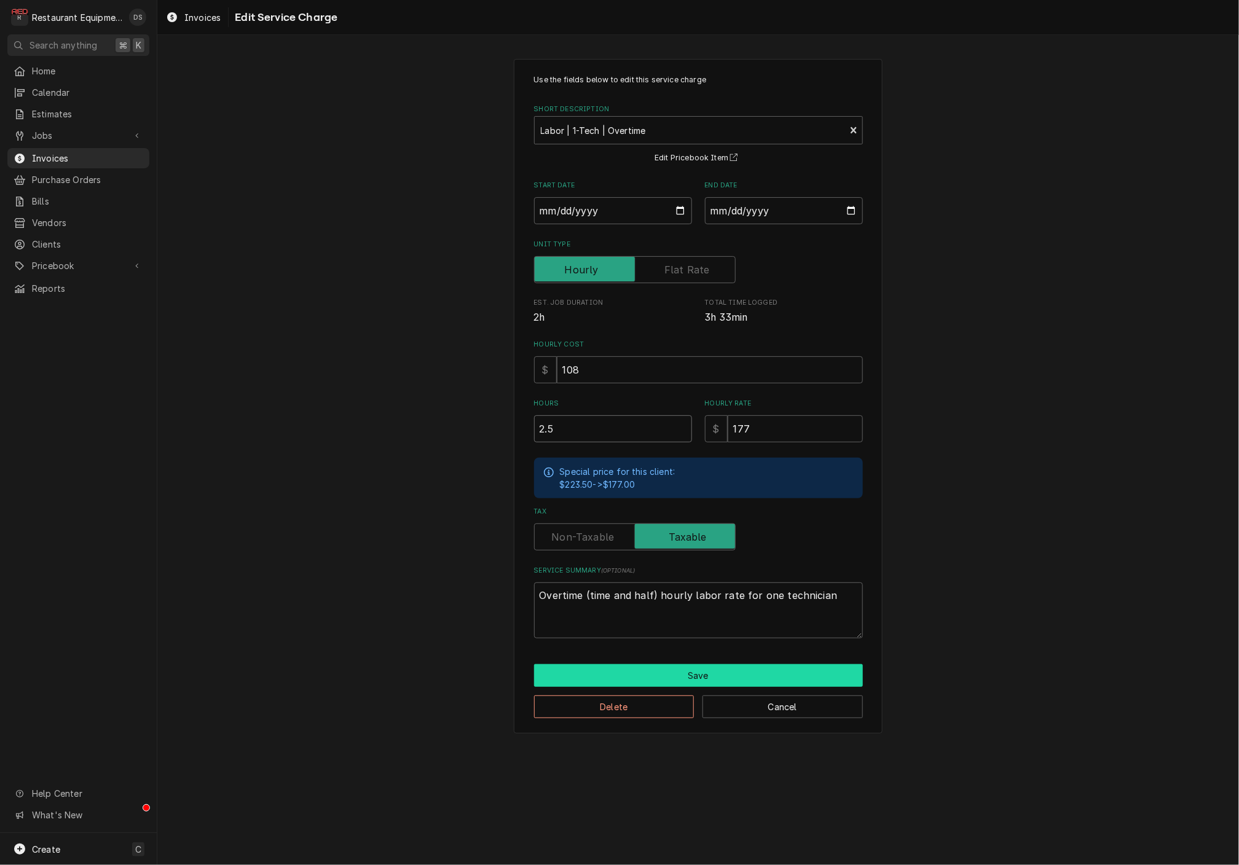
type input "2.5"
click at [731, 666] on button "Save" at bounding box center [698, 675] width 329 height 23
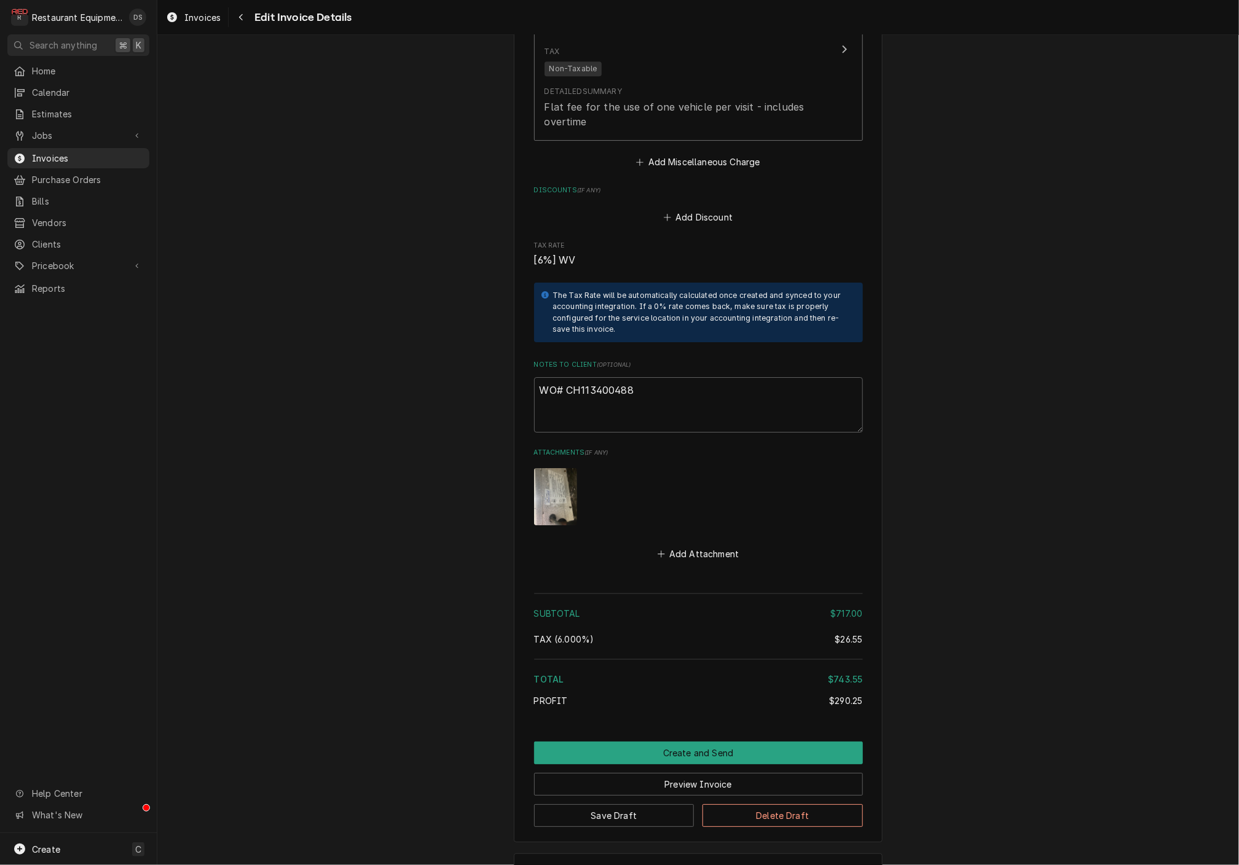
scroll to position [2259, 0]
click at [710, 774] on button "Preview Invoice" at bounding box center [698, 785] width 329 height 23
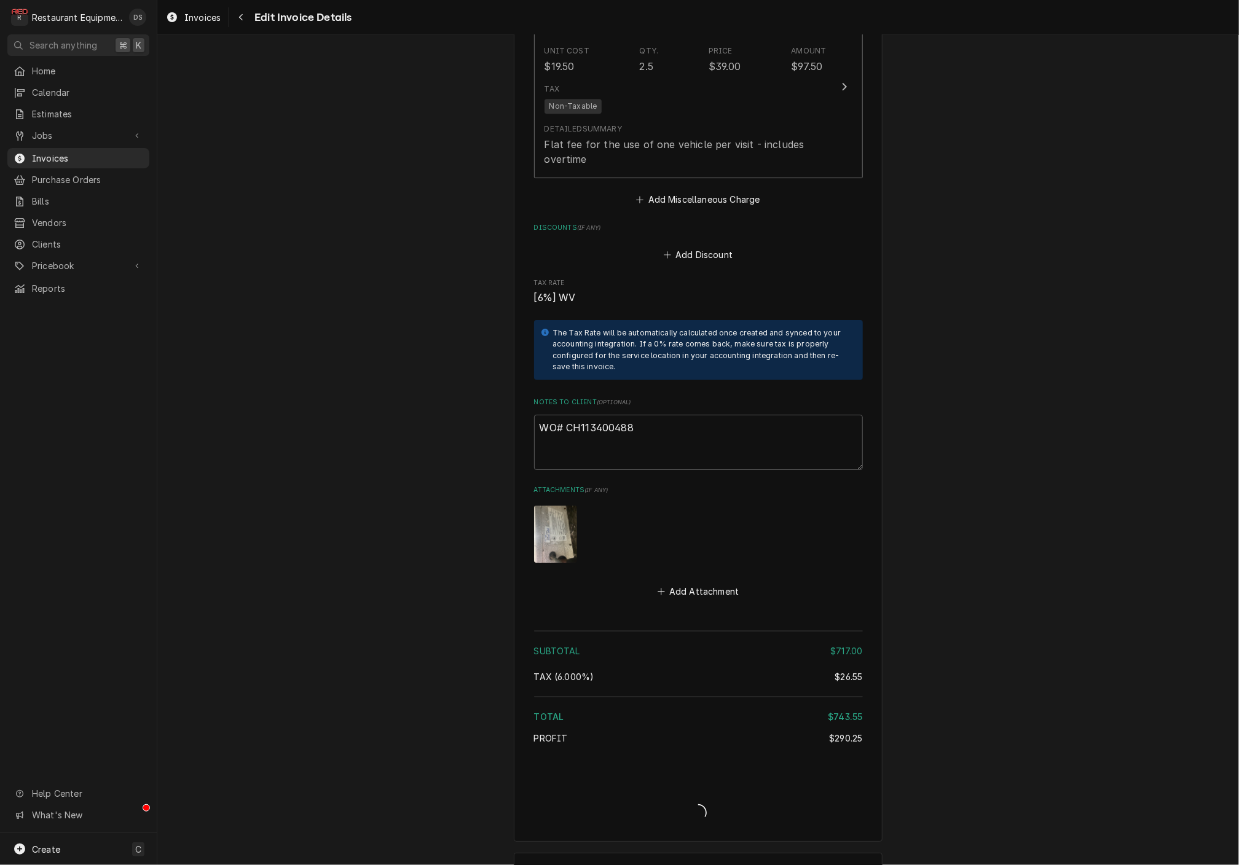
type textarea "x"
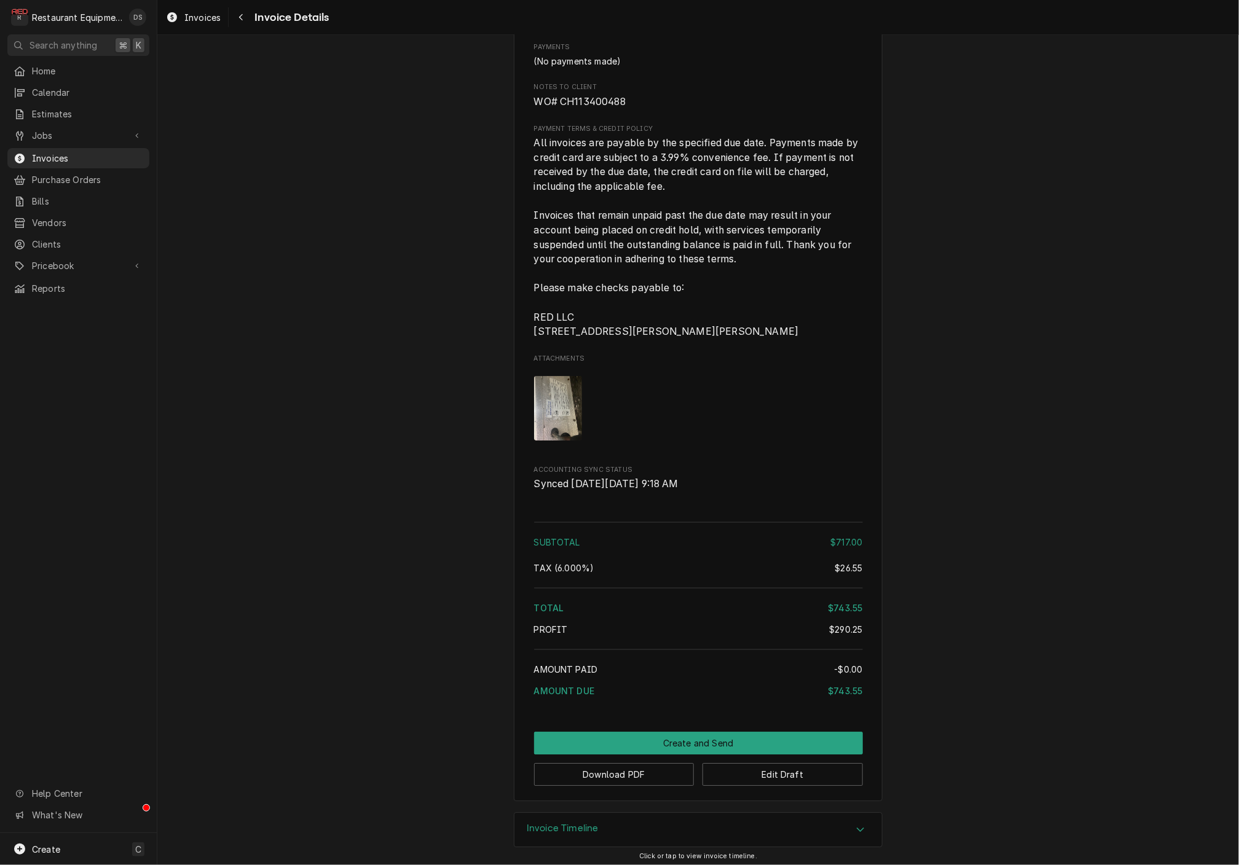
scroll to position [1981, 0]
click at [808, 768] on button "Edit Draft" at bounding box center [782, 775] width 160 height 23
click at [820, 771] on button "Edit Draft" at bounding box center [782, 775] width 160 height 23
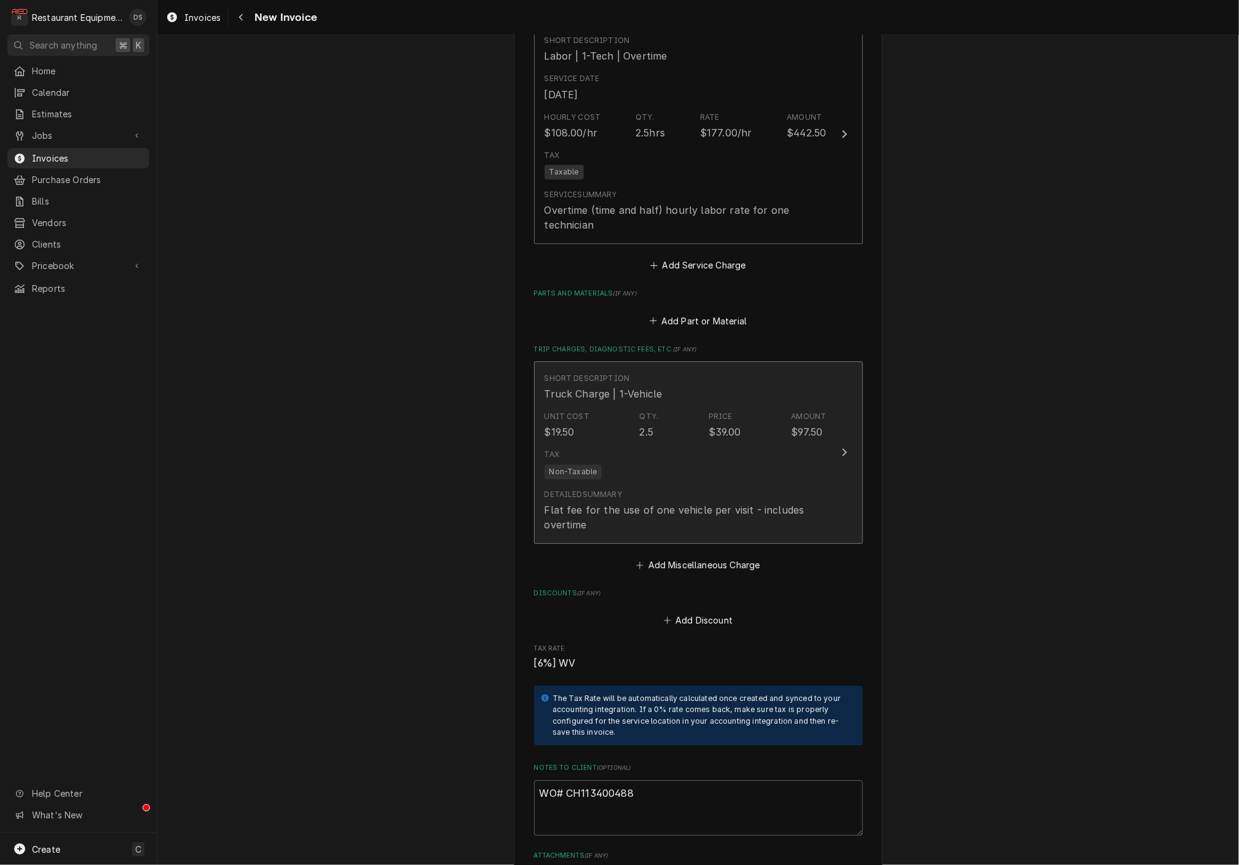
scroll to position [1900, 0]
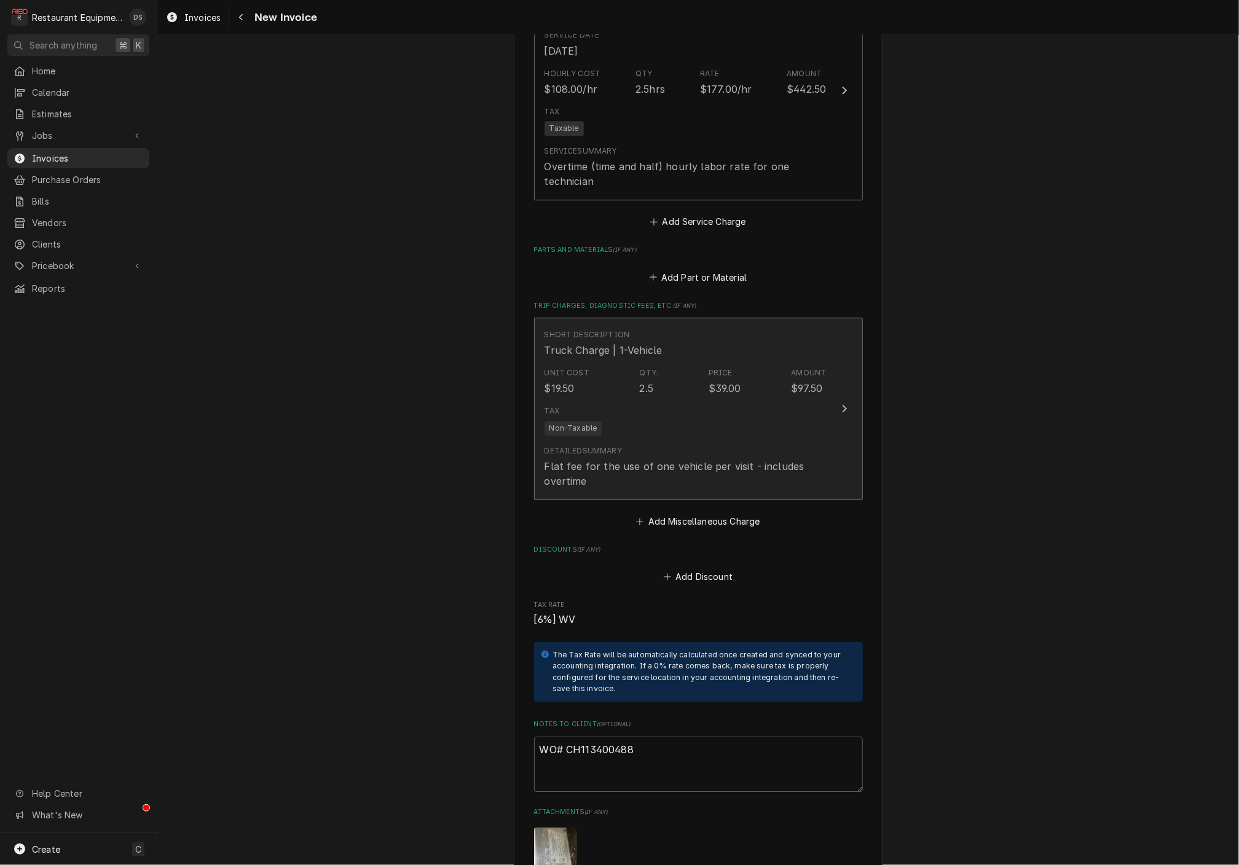
click at [732, 401] on div "Tax Non-Taxable" at bounding box center [685, 420] width 282 height 39
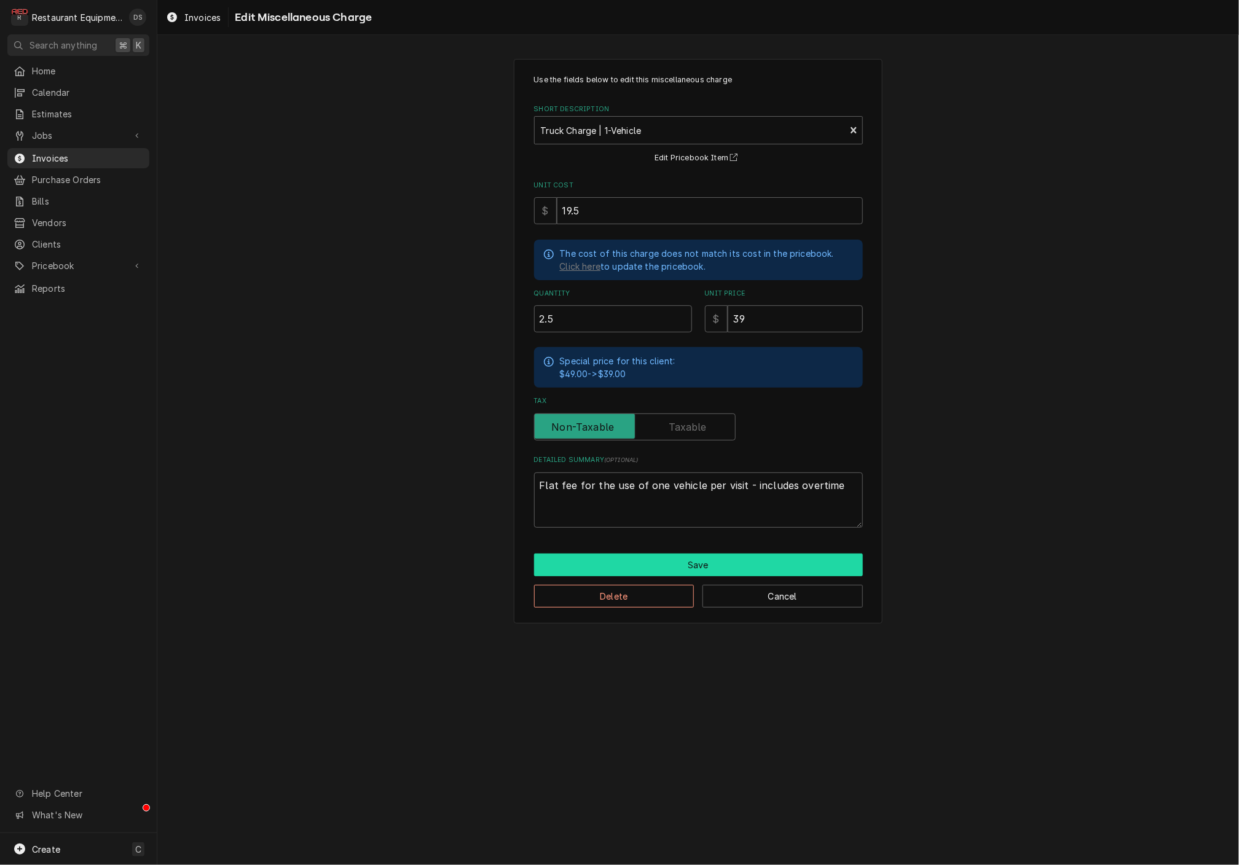
click at [739, 554] on button "Save" at bounding box center [698, 565] width 329 height 23
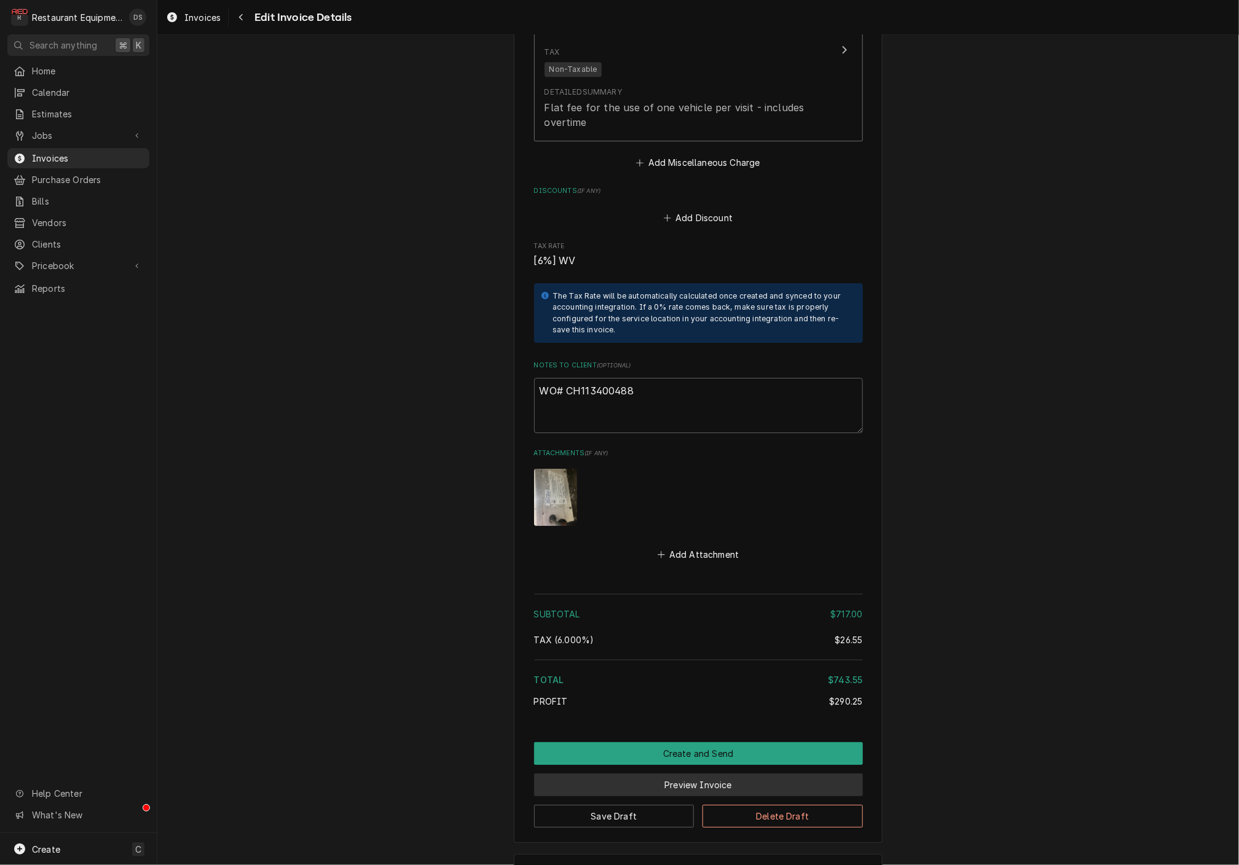
click at [642, 774] on button "Preview Invoice" at bounding box center [698, 785] width 329 height 23
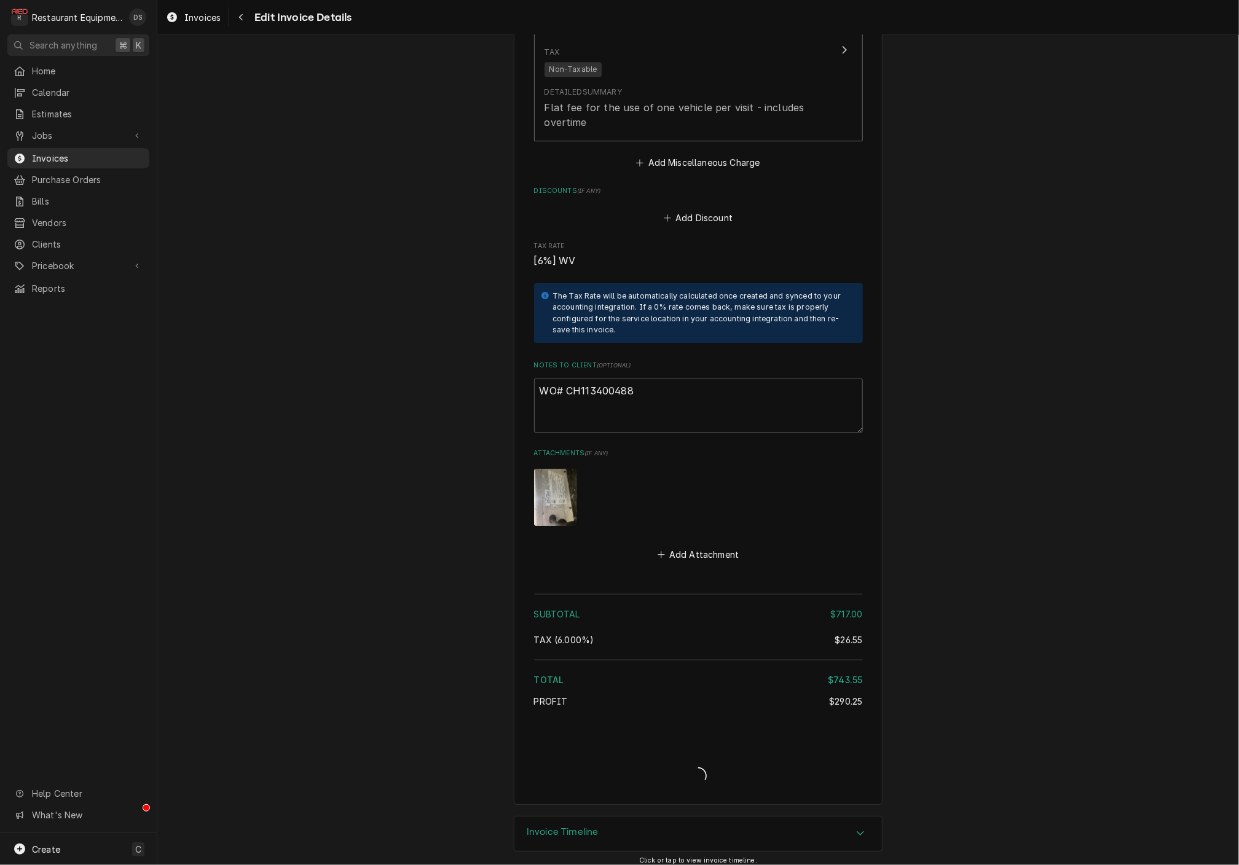
click at [642, 742] on div "Invoice Create/Update" at bounding box center [698, 765] width 329 height 47
type textarea "x"
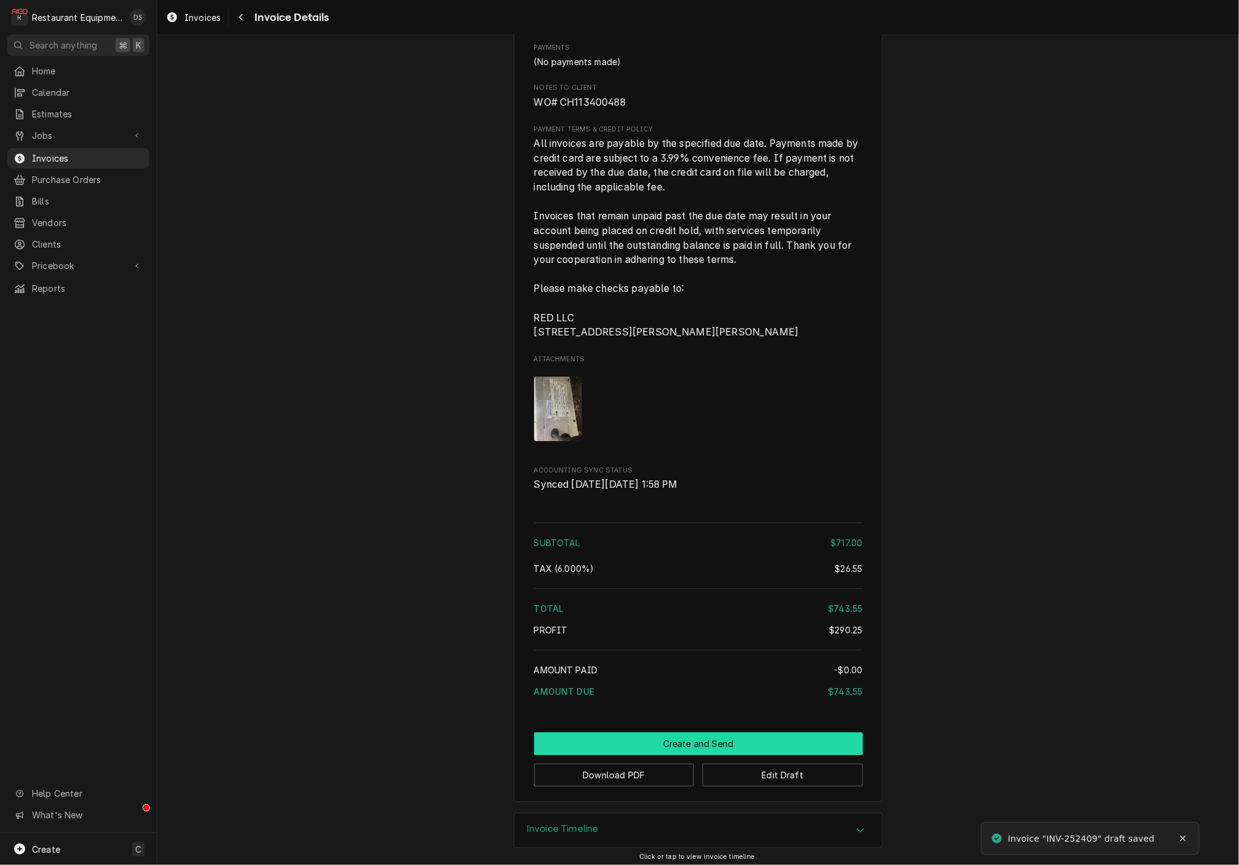
click at [710, 733] on button "Create and Send" at bounding box center [698, 744] width 329 height 23
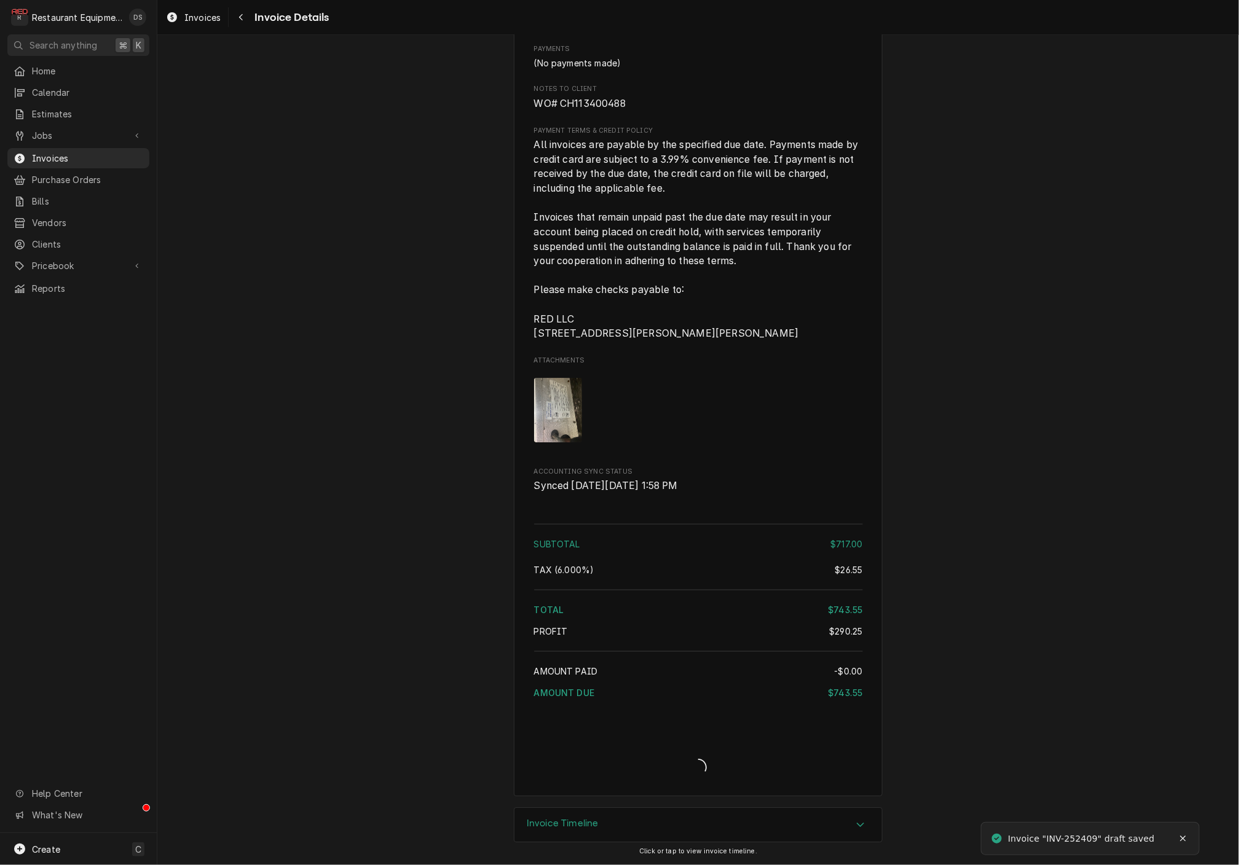
scroll to position [1975, 0]
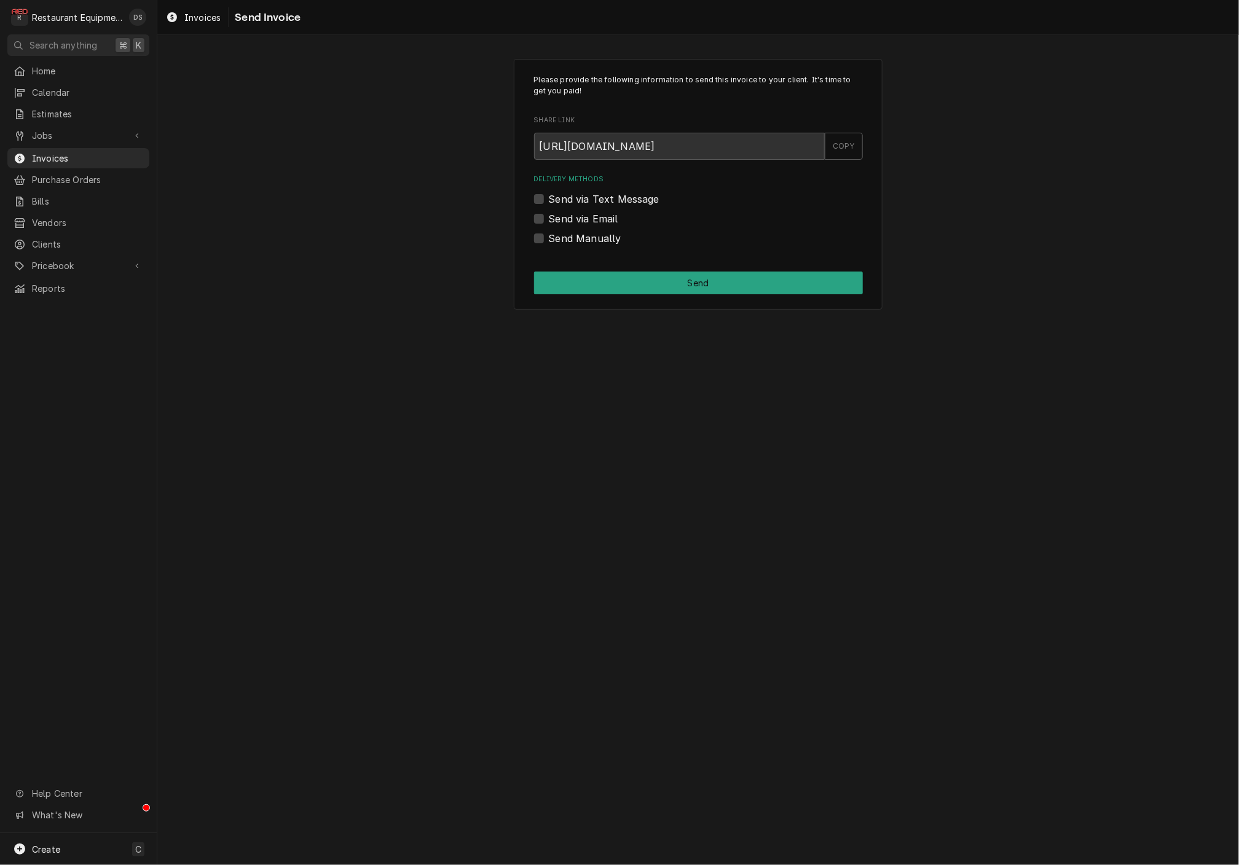
click at [549, 235] on label "Send Manually" at bounding box center [585, 238] width 73 height 15
click at [549, 235] on input "Send Manually" at bounding box center [713, 244] width 329 height 27
checkbox input "true"
click at [668, 280] on button "Send" at bounding box center [698, 283] width 329 height 23
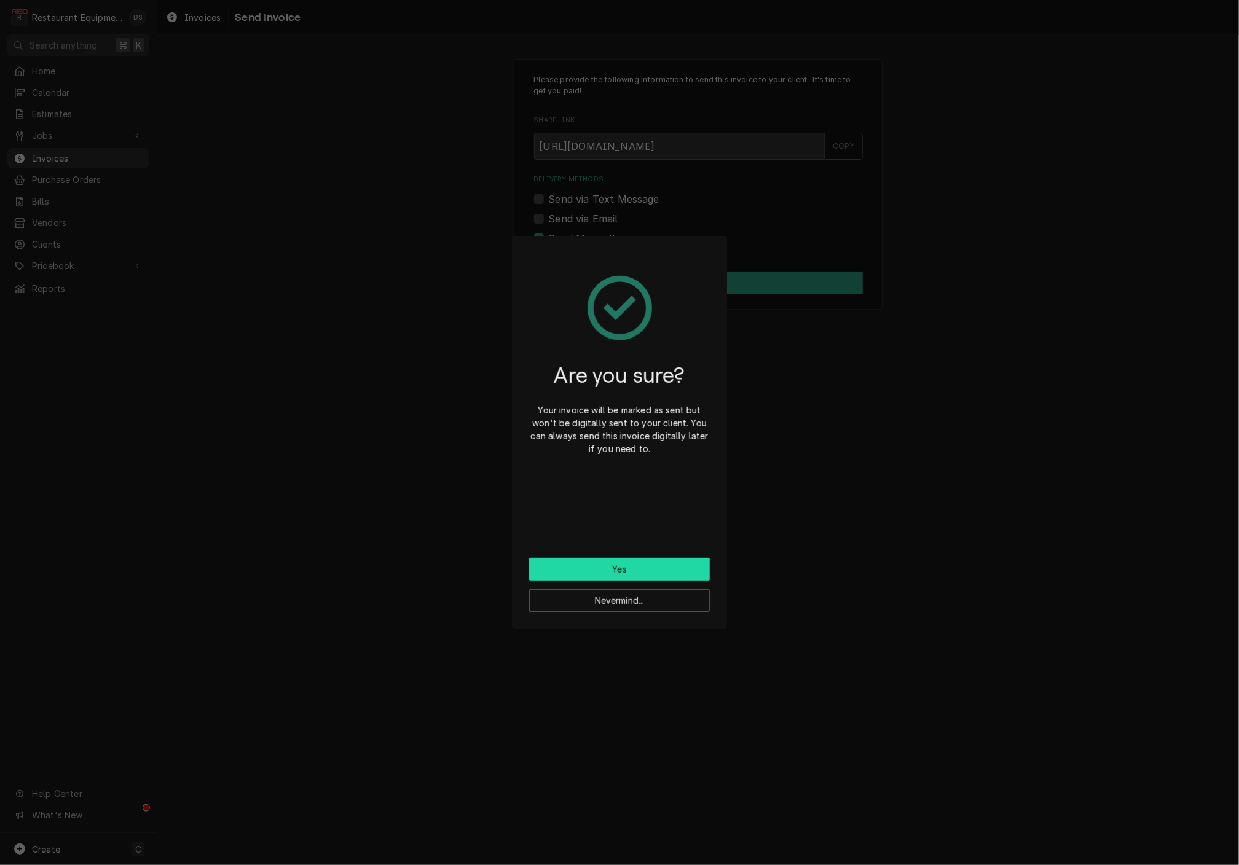
click at [652, 568] on button "Yes" at bounding box center [619, 569] width 181 height 23
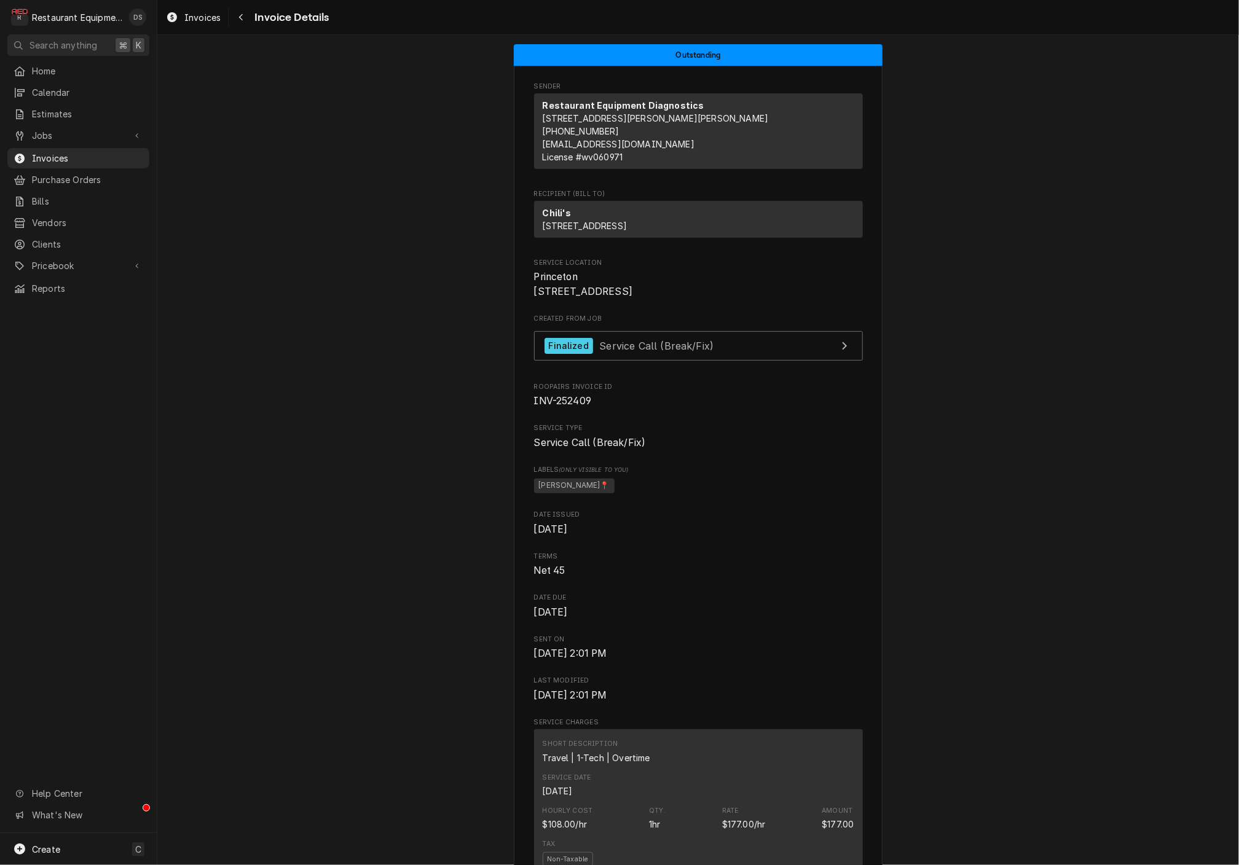
scroll to position [84, 0]
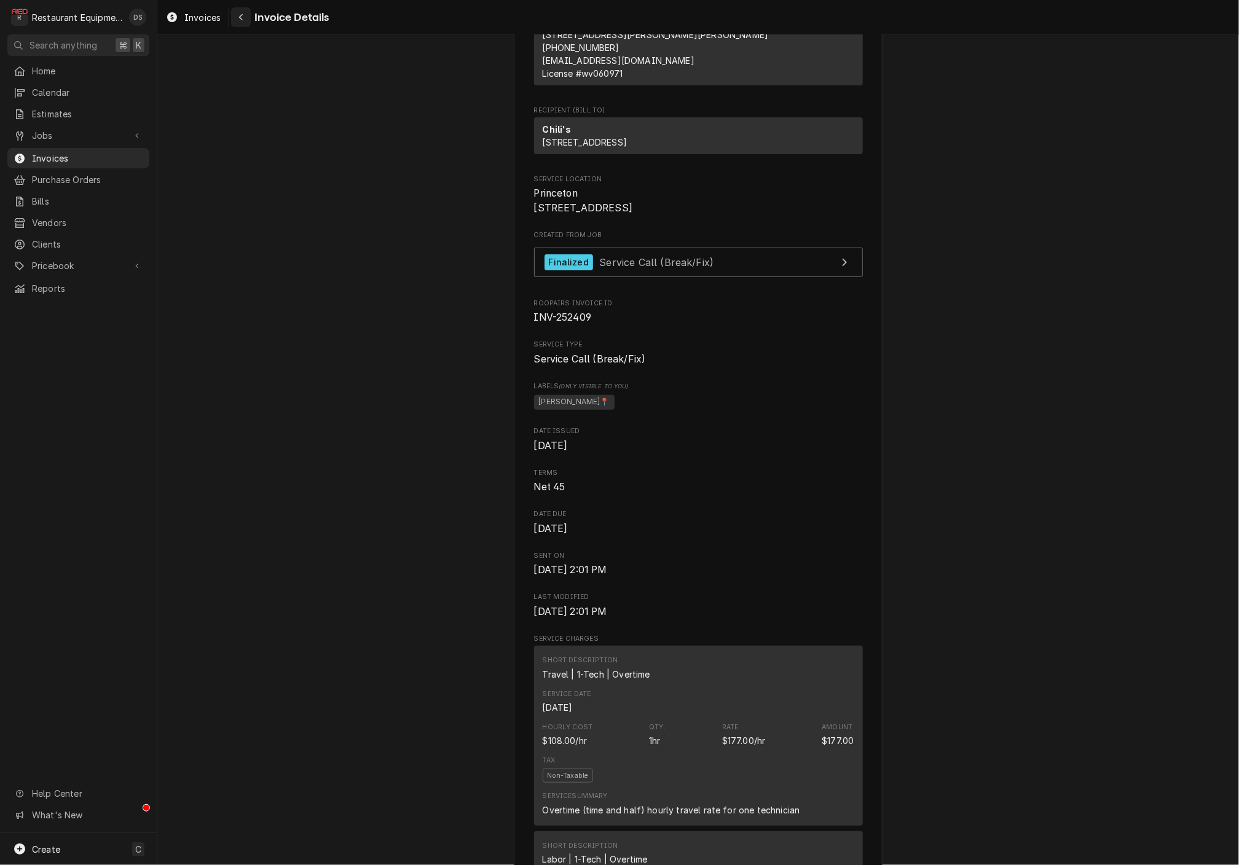
click at [243, 14] on icon "Navigate back" at bounding box center [241, 17] width 6 height 9
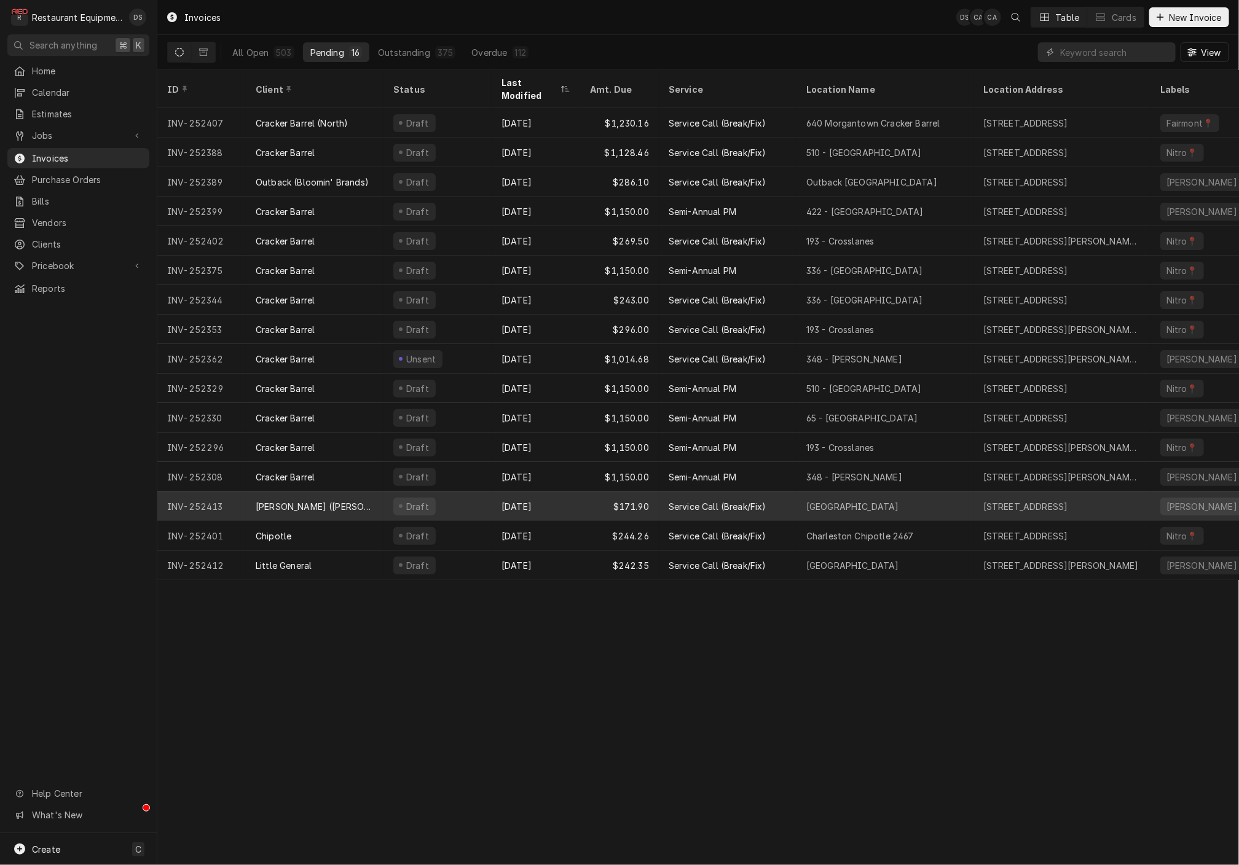
click at [548, 492] on div "Aug 13" at bounding box center [536, 506] width 88 height 29
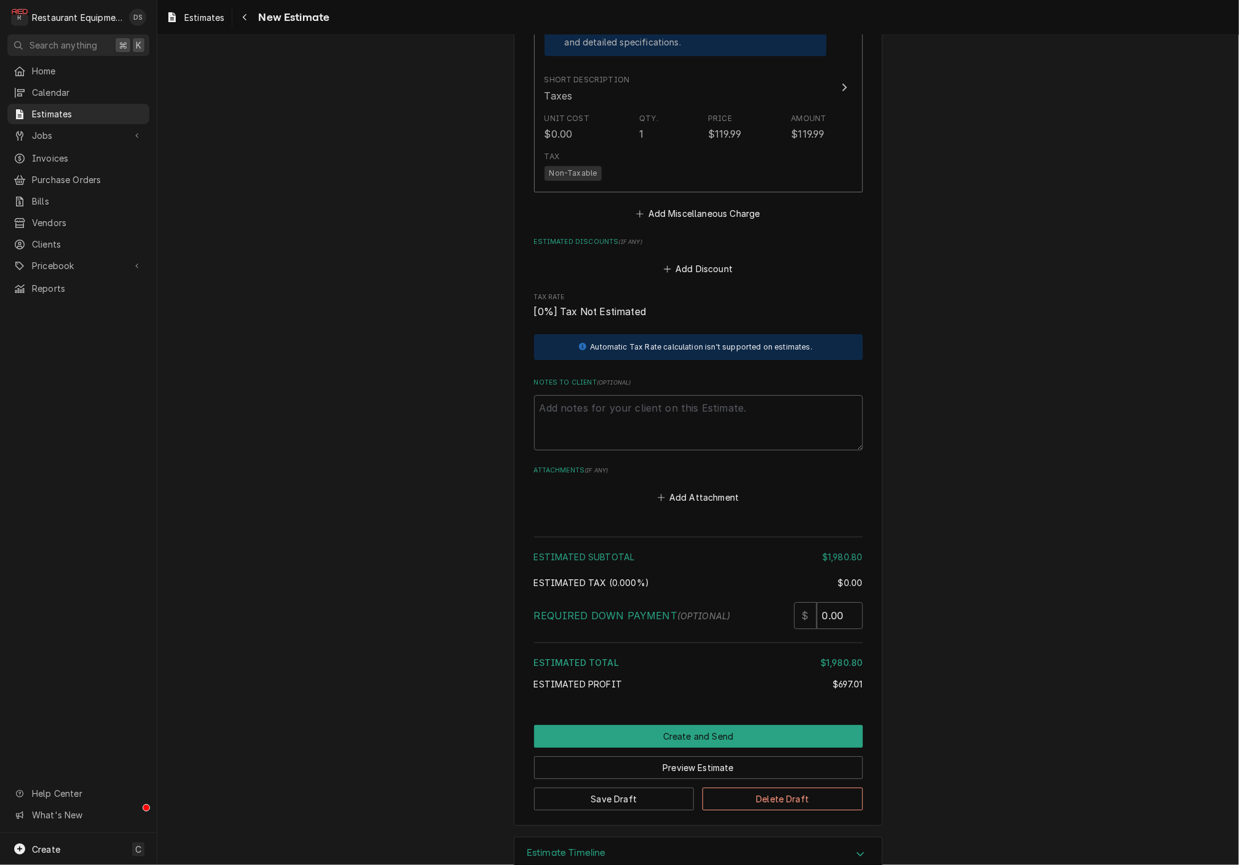
scroll to position [2133, 0]
click at [693, 726] on button "Create and Send" at bounding box center [698, 737] width 329 height 23
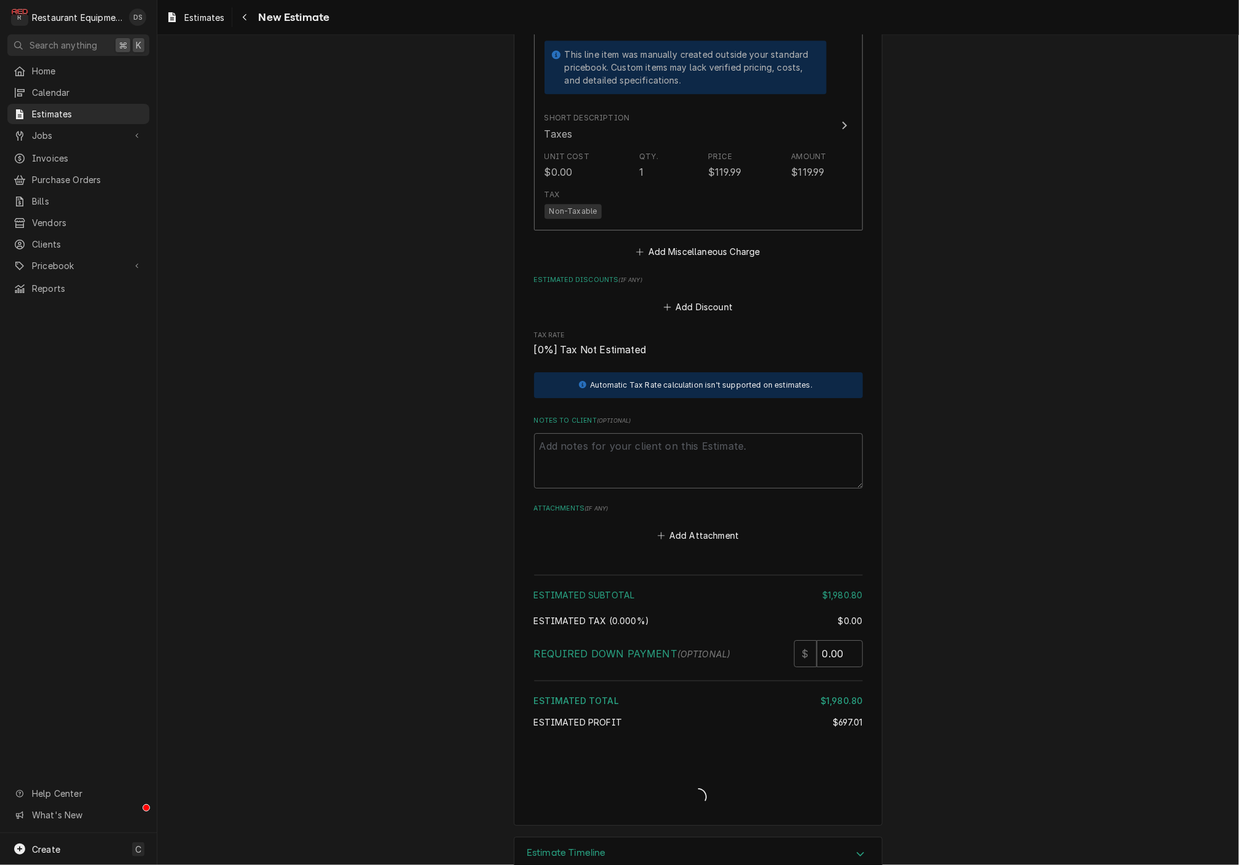
scroll to position [1915, 0]
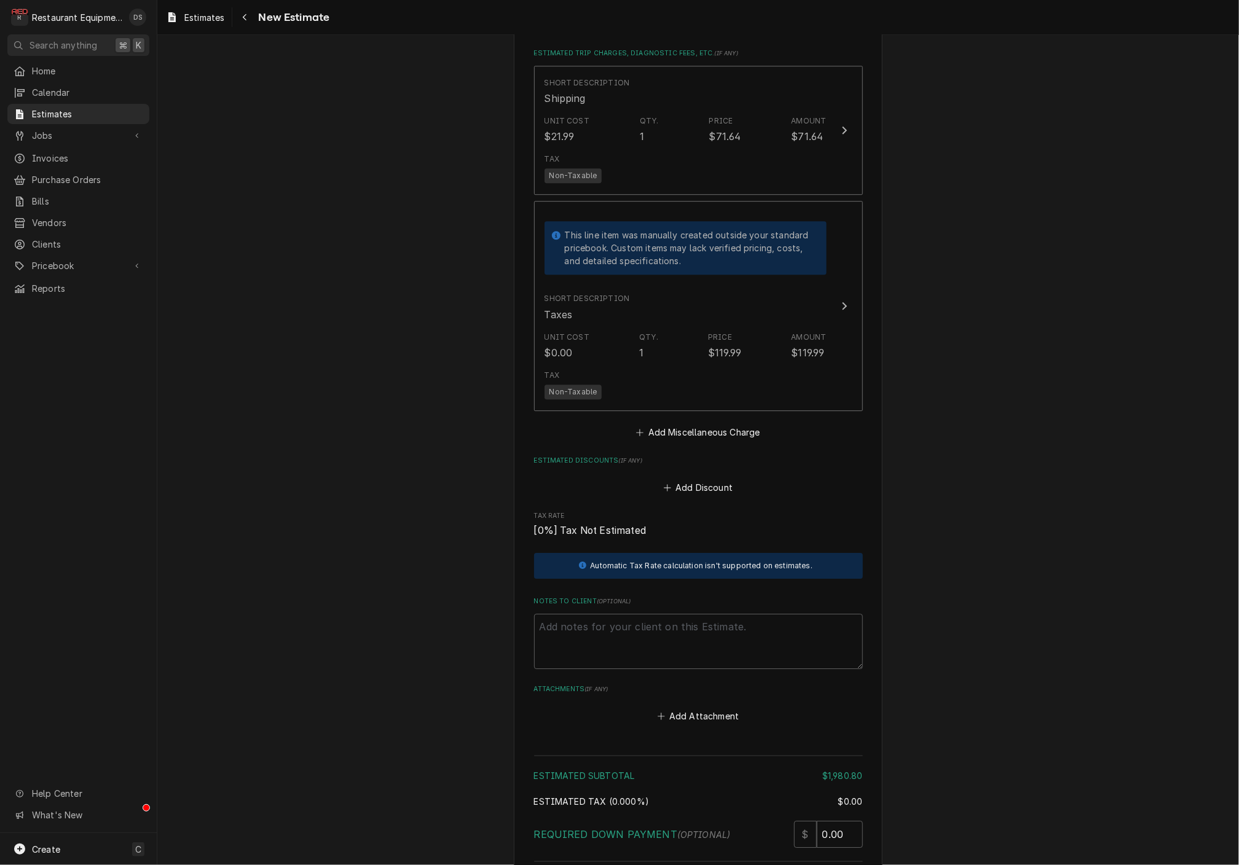
type textarea "x"
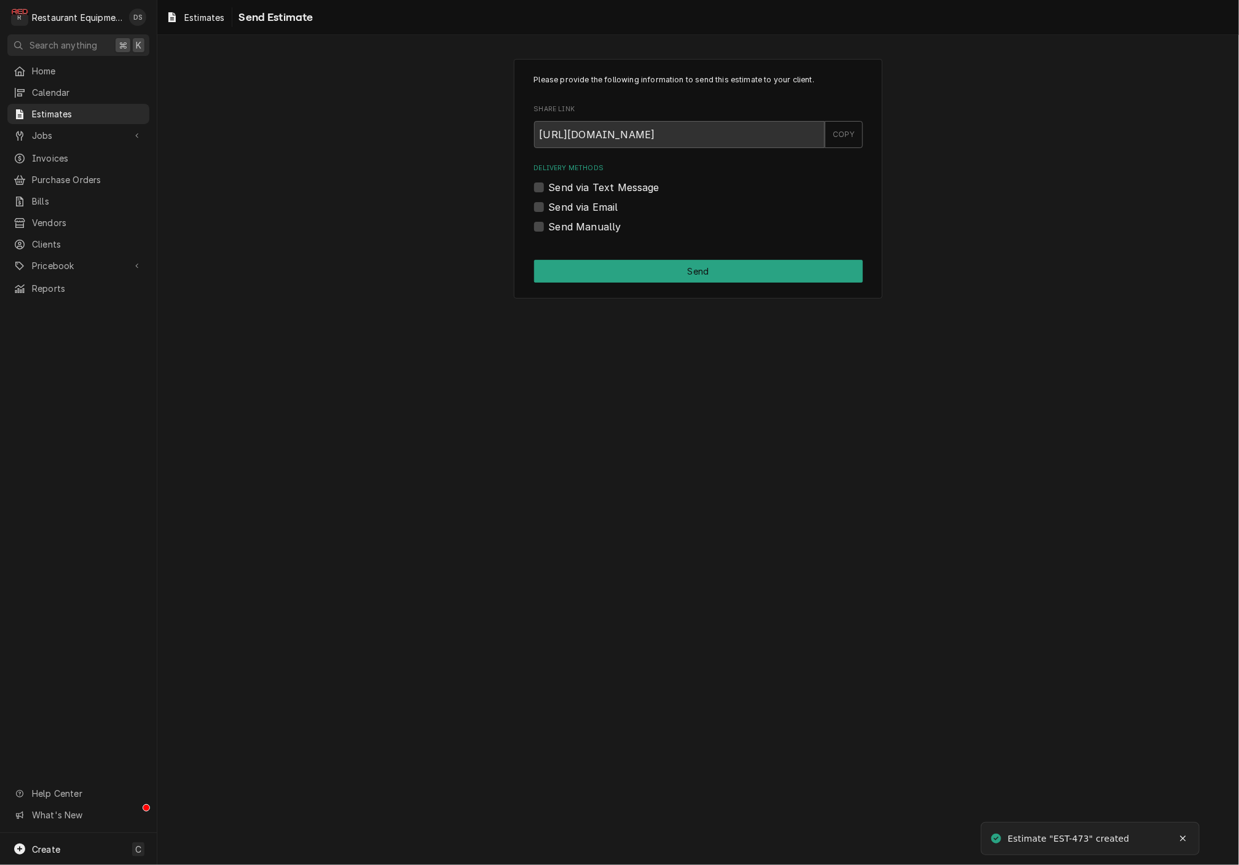
click at [549, 206] on label "Send via Email" at bounding box center [583, 207] width 69 height 15
click at [549, 206] on input "Send via Email" at bounding box center [713, 213] width 329 height 27
checkbox input "true"
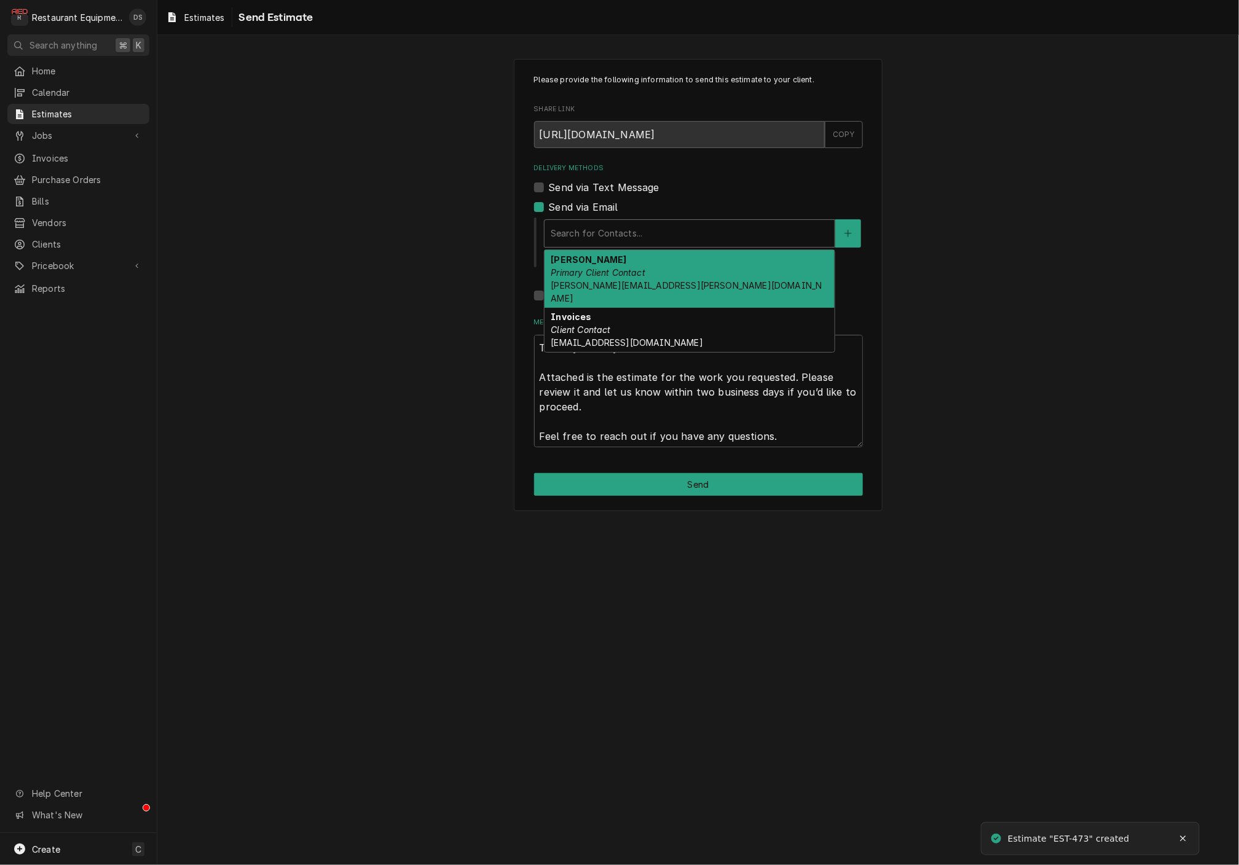
drag, startPoint x: 673, startPoint y: 227, endPoint x: 678, endPoint y: 247, distance: 20.3
click at [673, 228] on div "Delivery Methods" at bounding box center [690, 233] width 278 height 22
drag, startPoint x: 643, startPoint y: 270, endPoint x: 644, endPoint y: 277, distance: 7.4
click at [643, 270] on em "Primary Client Contact" at bounding box center [598, 272] width 95 height 10
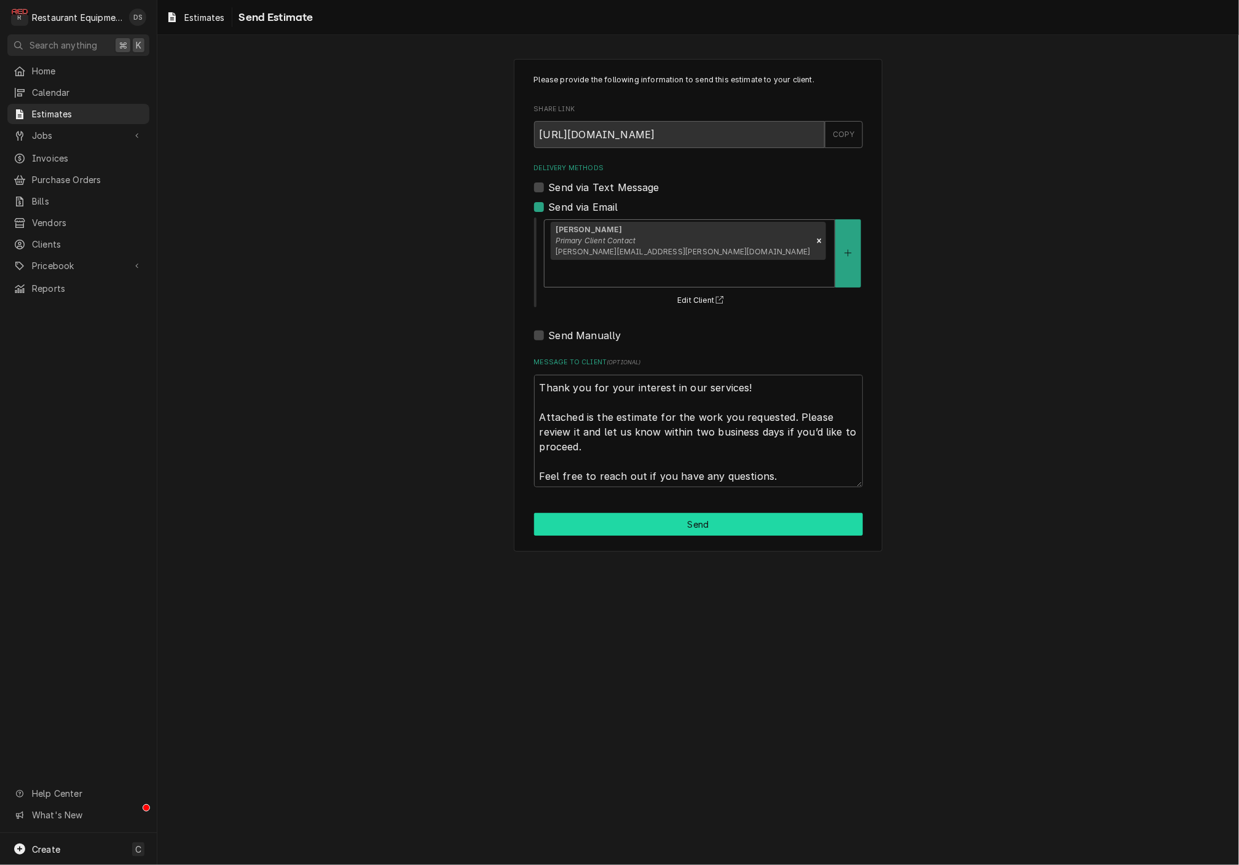
click at [712, 513] on button "Send" at bounding box center [698, 524] width 329 height 23
type textarea "x"
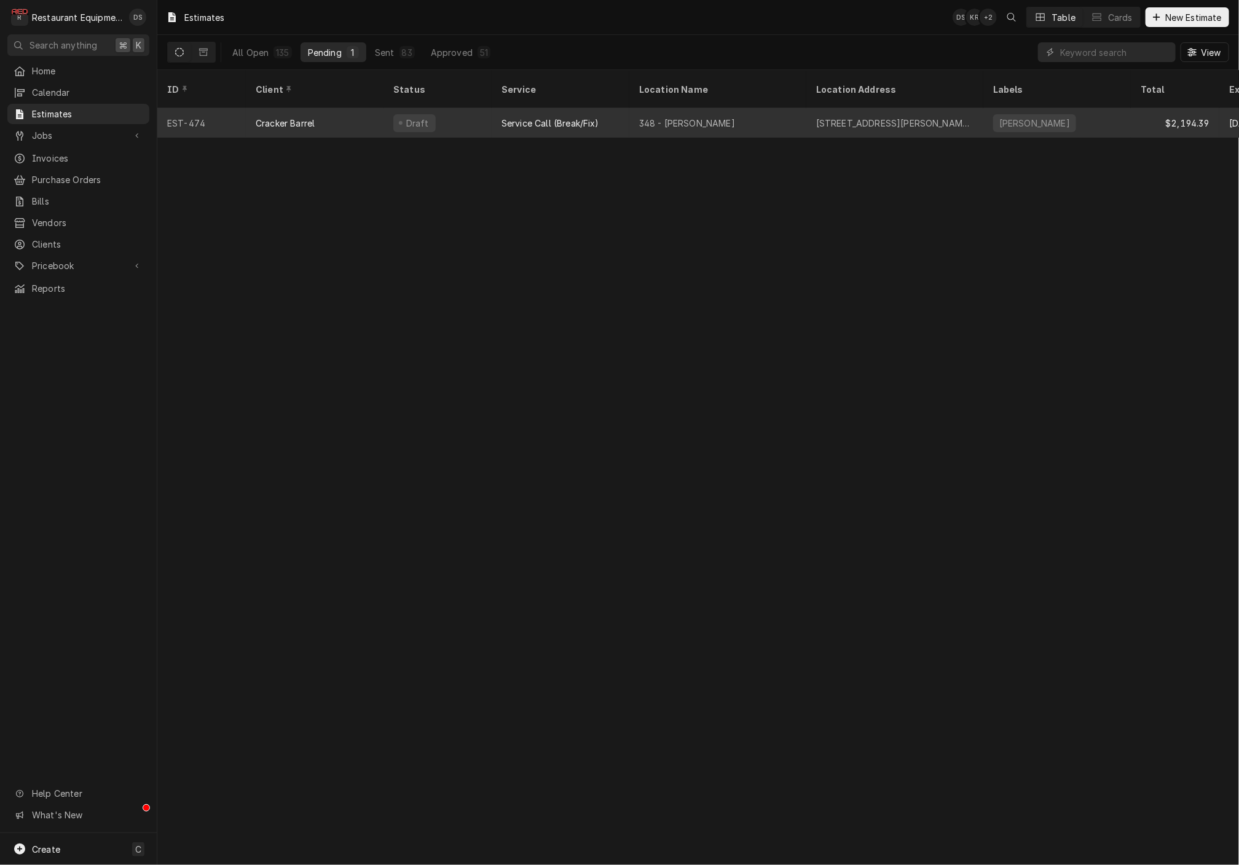
click at [470, 111] on div "Draft" at bounding box center [437, 122] width 108 height 29
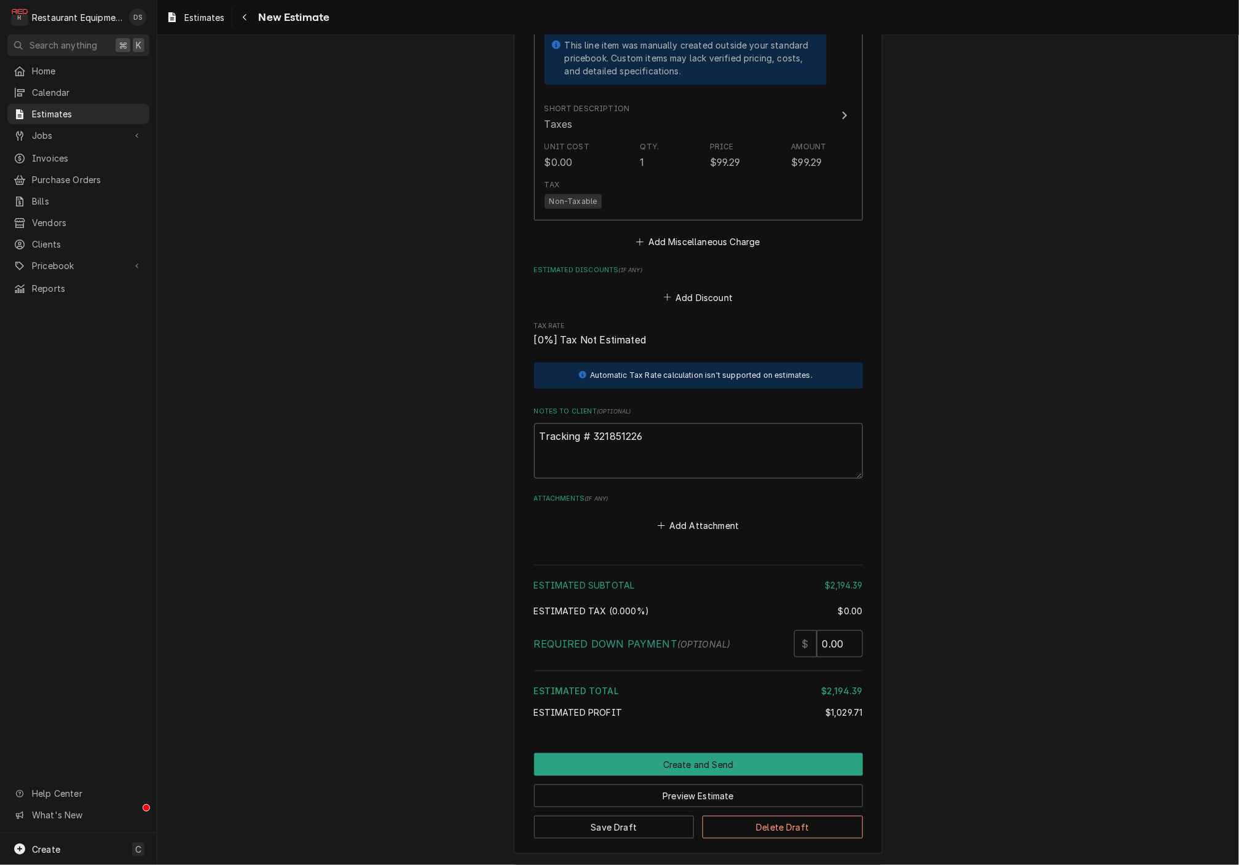
click at [653, 423] on textarea "Tracking # 321851226" at bounding box center [698, 450] width 329 height 55
drag, startPoint x: 648, startPoint y: 383, endPoint x: 614, endPoint y: 383, distance: 34.4
click at [614, 424] on textarea "Tracking # 321851226" at bounding box center [698, 451] width 329 height 55
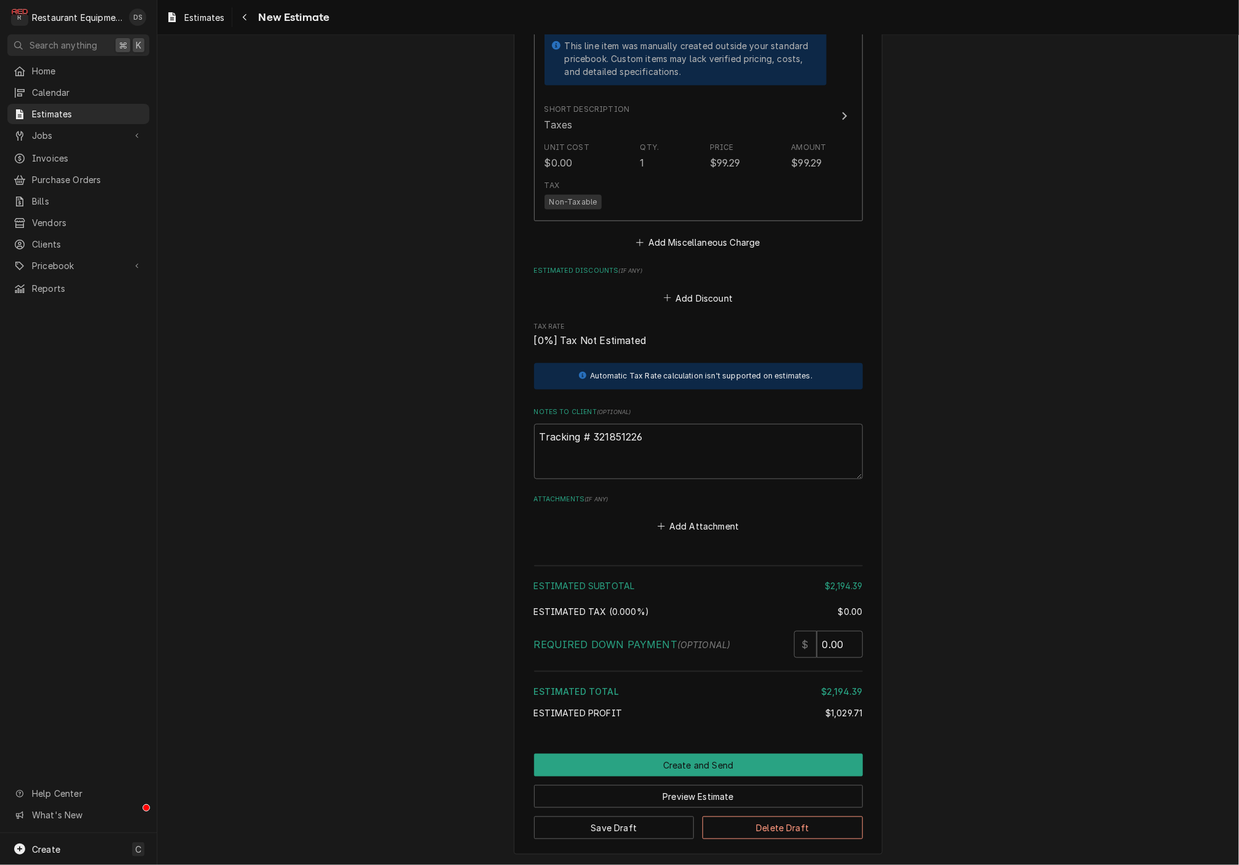
drag, startPoint x: 772, startPoint y: 435, endPoint x: 633, endPoint y: 383, distance: 148.7
click at [633, 424] on textarea "Tracking # 321851226" at bounding box center [698, 451] width 329 height 55
click at [696, 785] on button "Preview Estimate" at bounding box center [698, 796] width 329 height 23
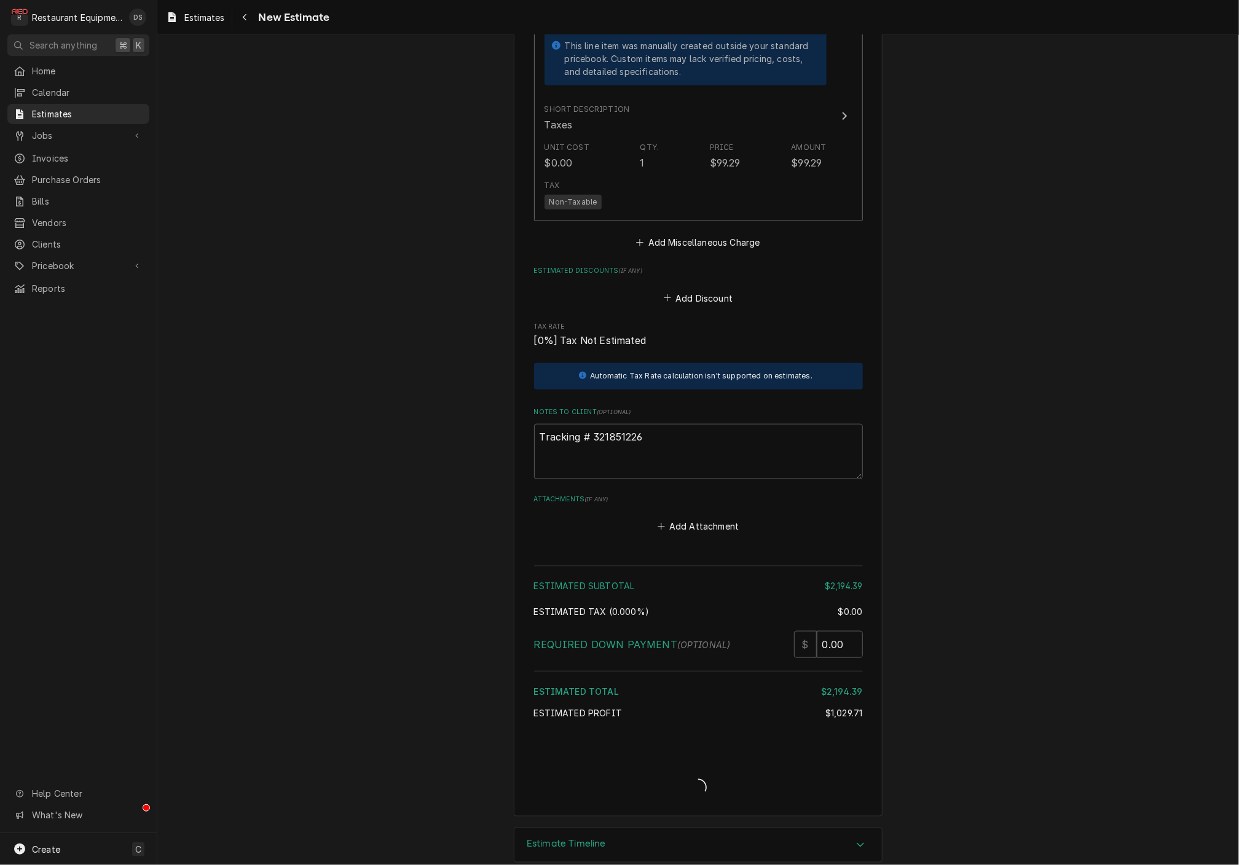
type textarea "x"
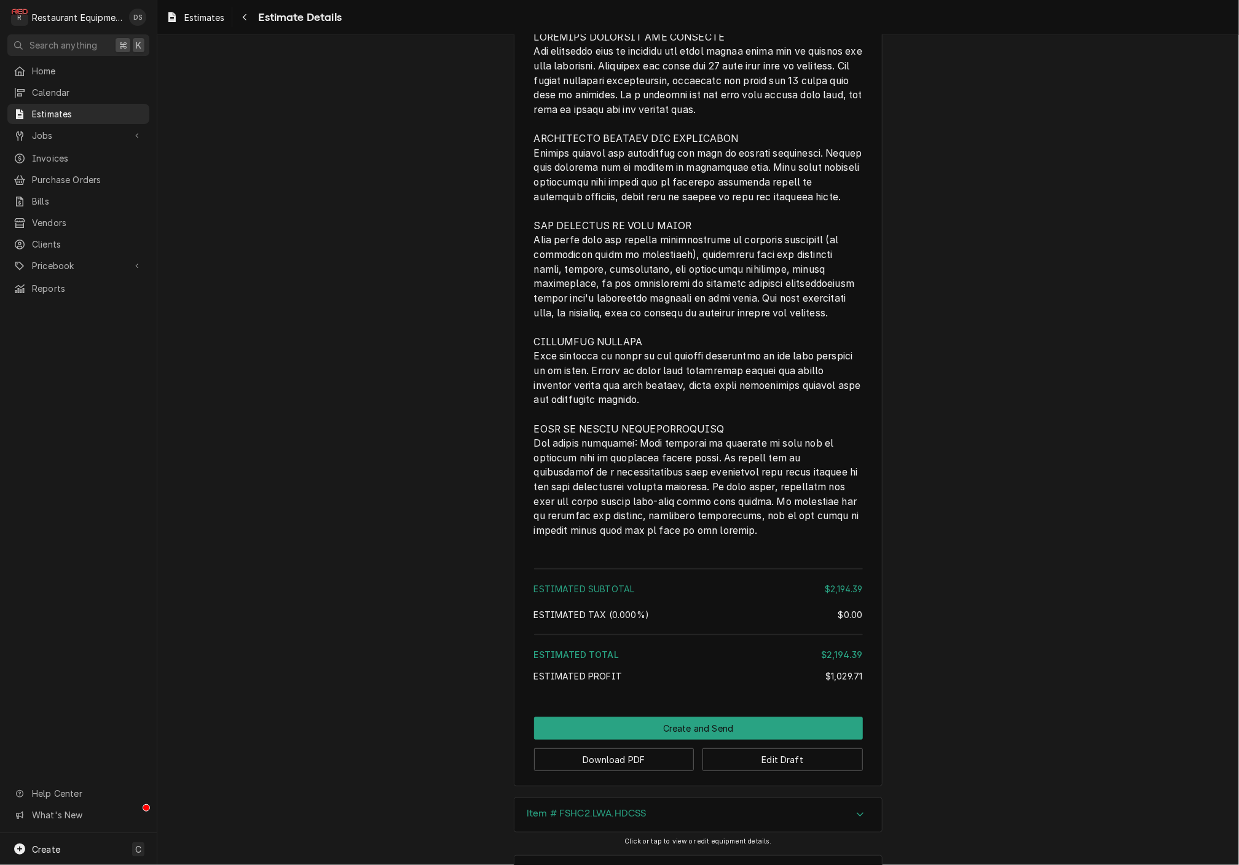
scroll to position [2774, 0]
click at [785, 749] on button "Edit Draft" at bounding box center [782, 760] width 160 height 23
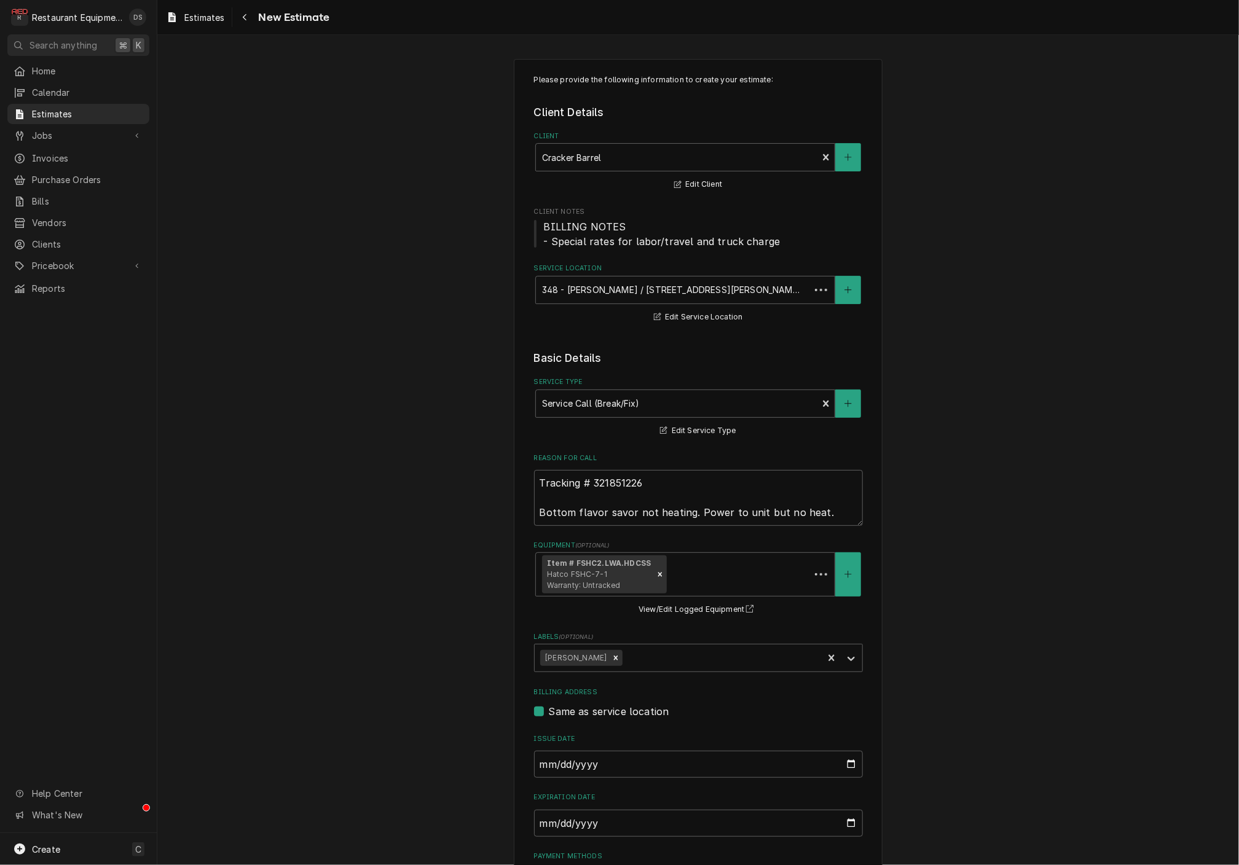
type textarea "x"
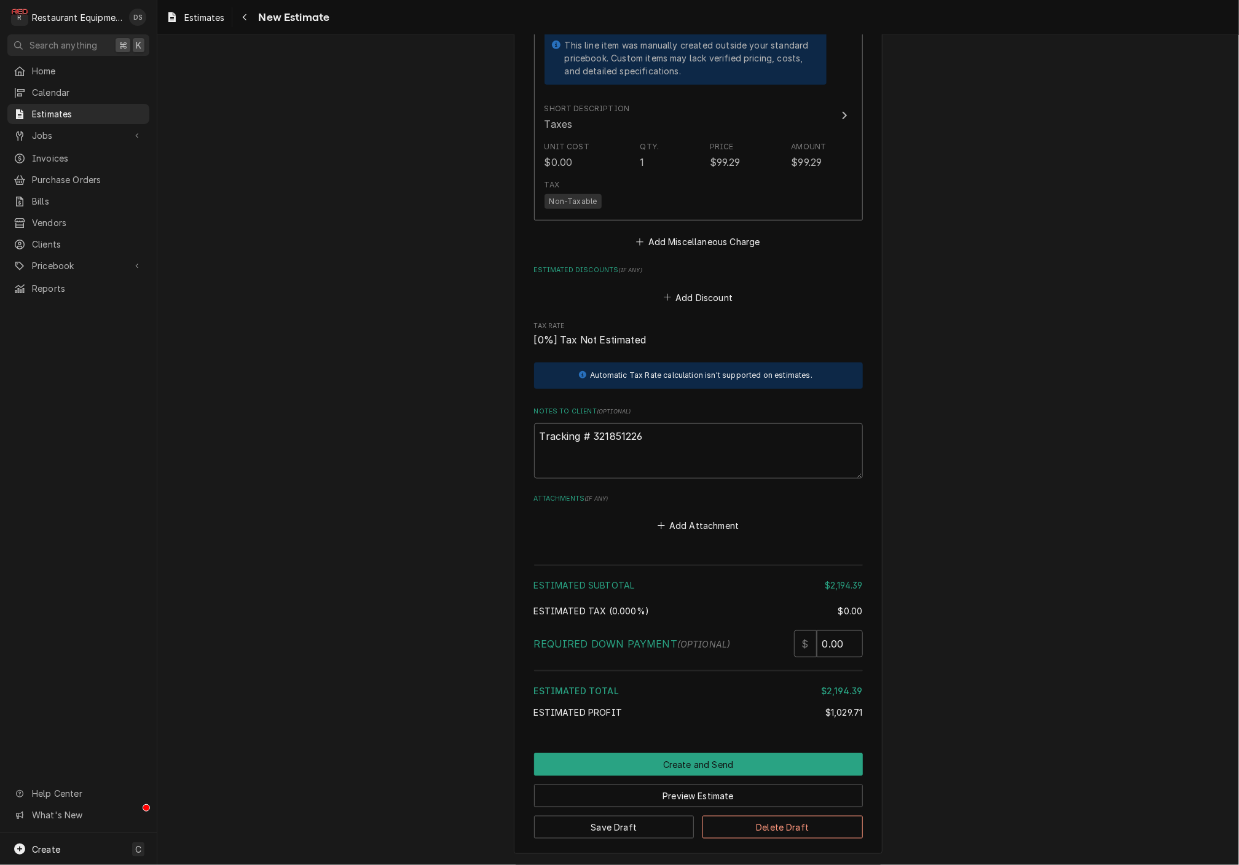
scroll to position [3083, 0]
click at [243, 14] on icon "Navigate back" at bounding box center [245, 17] width 6 height 9
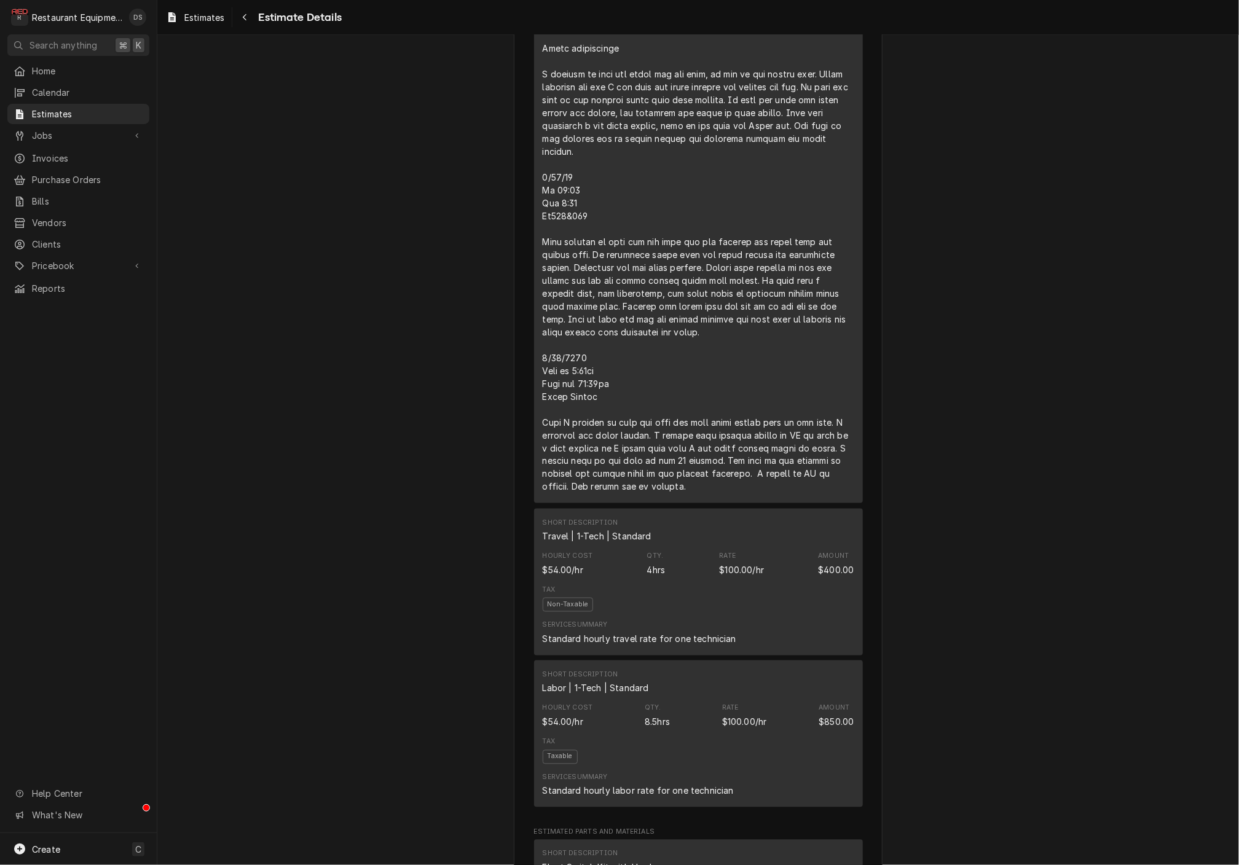
scroll to position [890, 0]
click at [244, 18] on icon "Navigate back" at bounding box center [245, 17] width 4 height 7
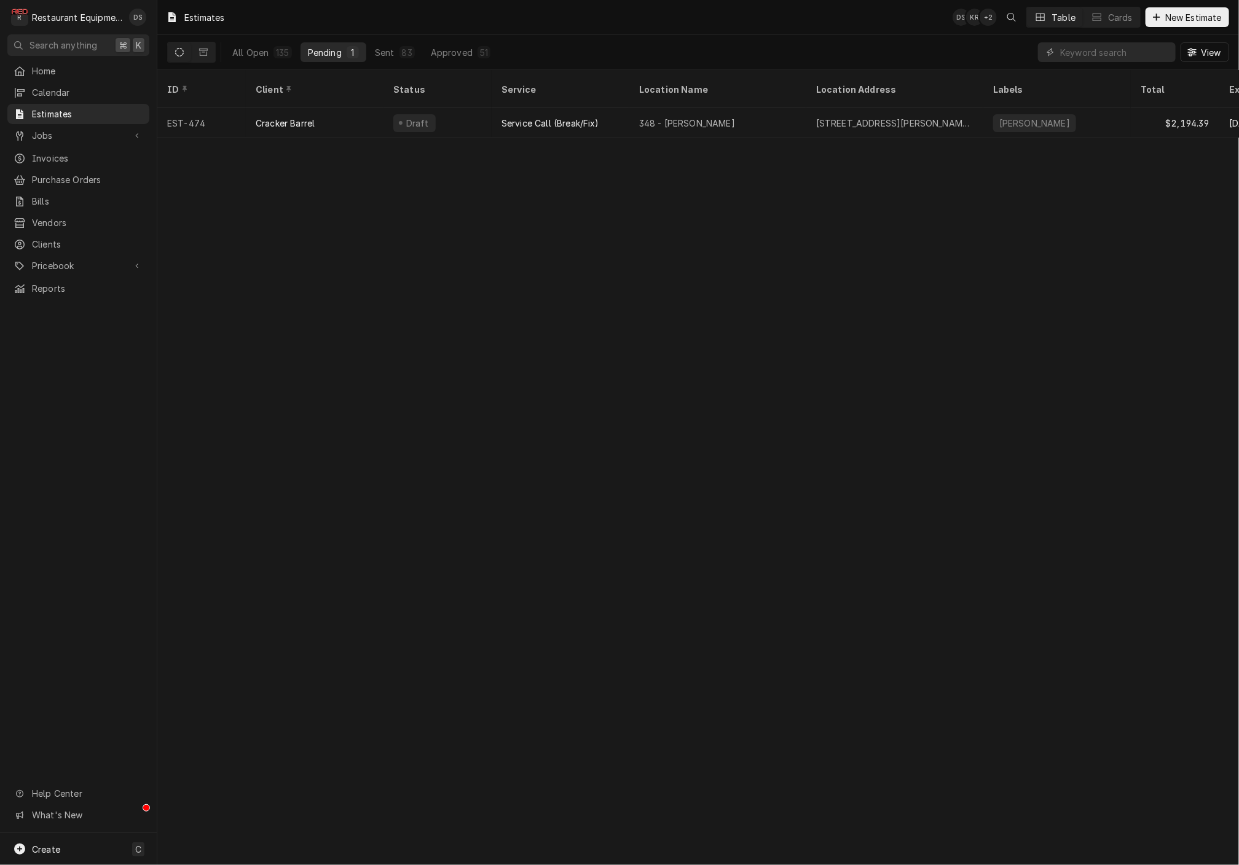
drag, startPoint x: 245, startPoint y: 47, endPoint x: 629, endPoint y: 58, distance: 384.2
click at [246, 47] on div "All Open" at bounding box center [250, 52] width 36 height 13
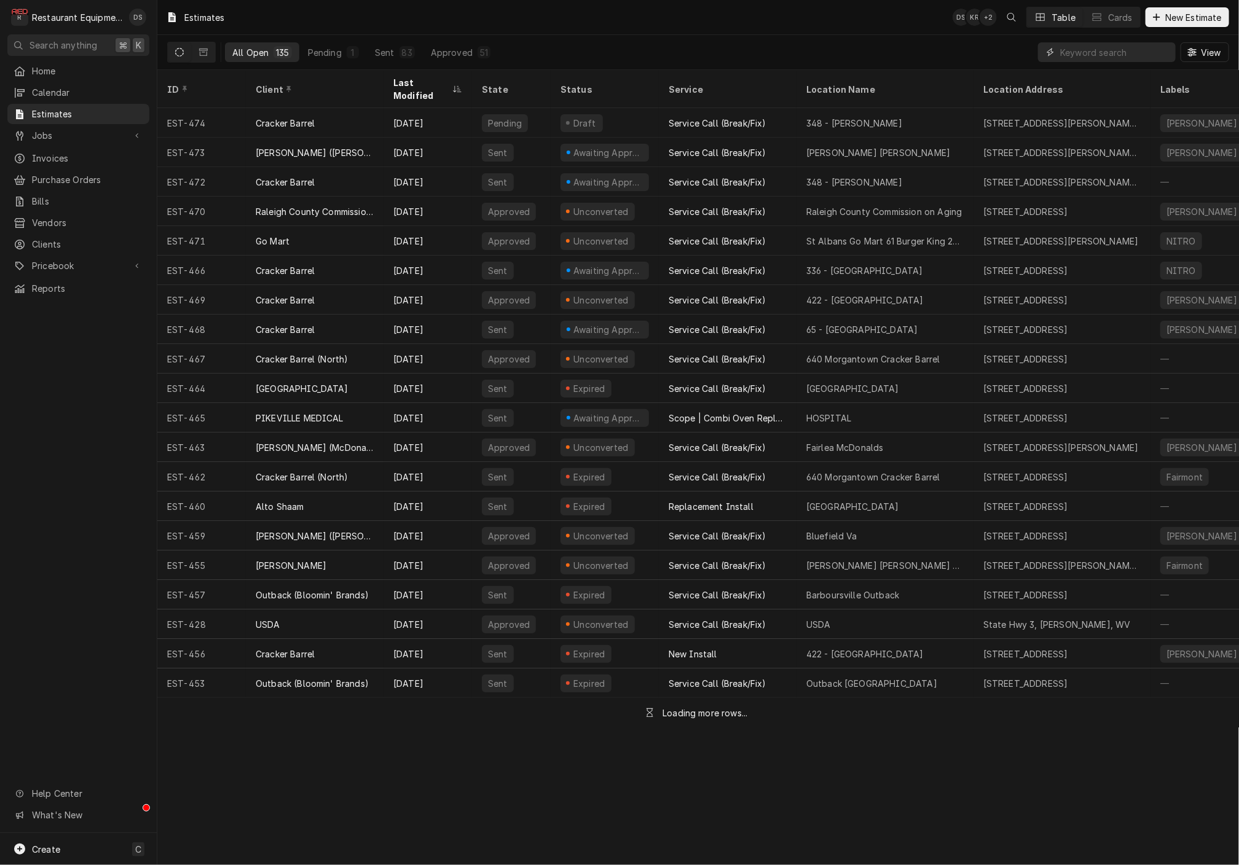
click at [1141, 55] on input "Dynamic Content Wrapper" at bounding box center [1114, 52] width 109 height 20
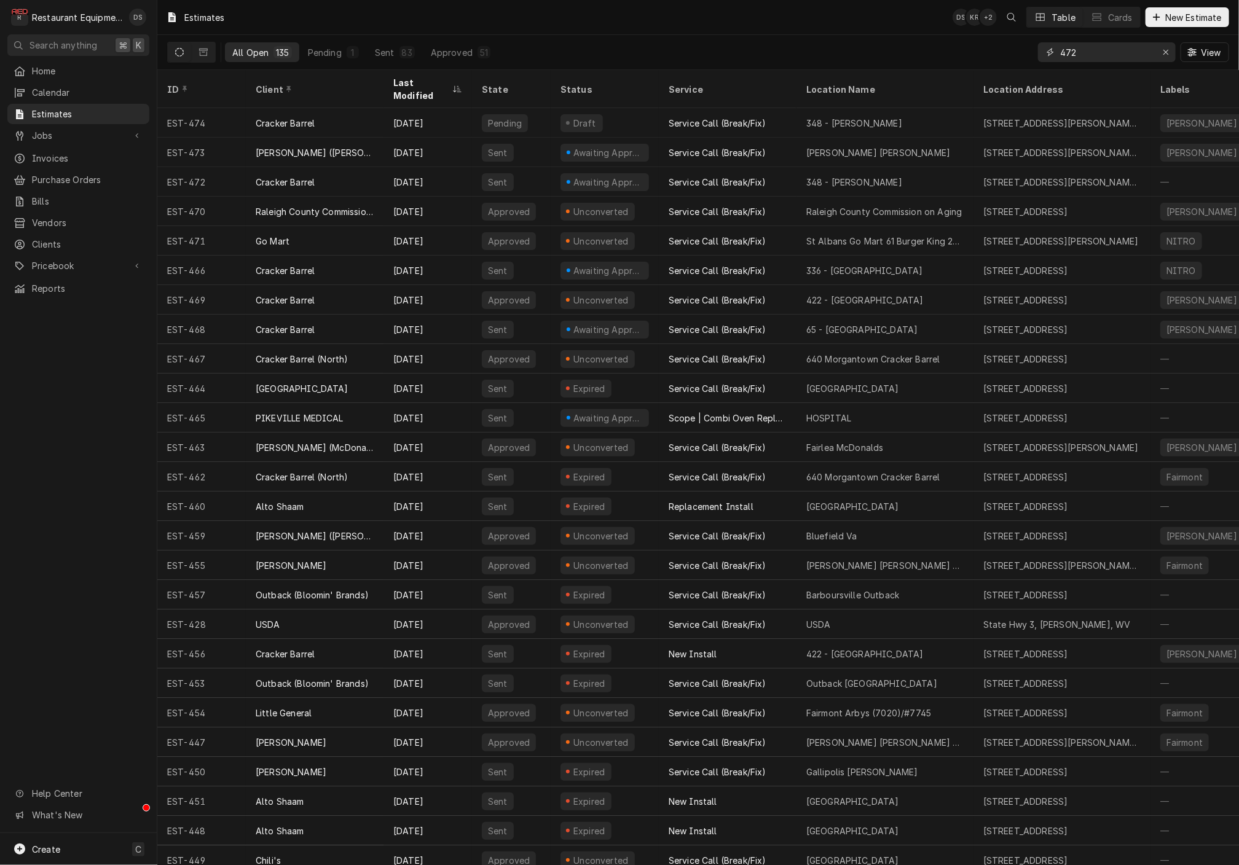
type input "472"
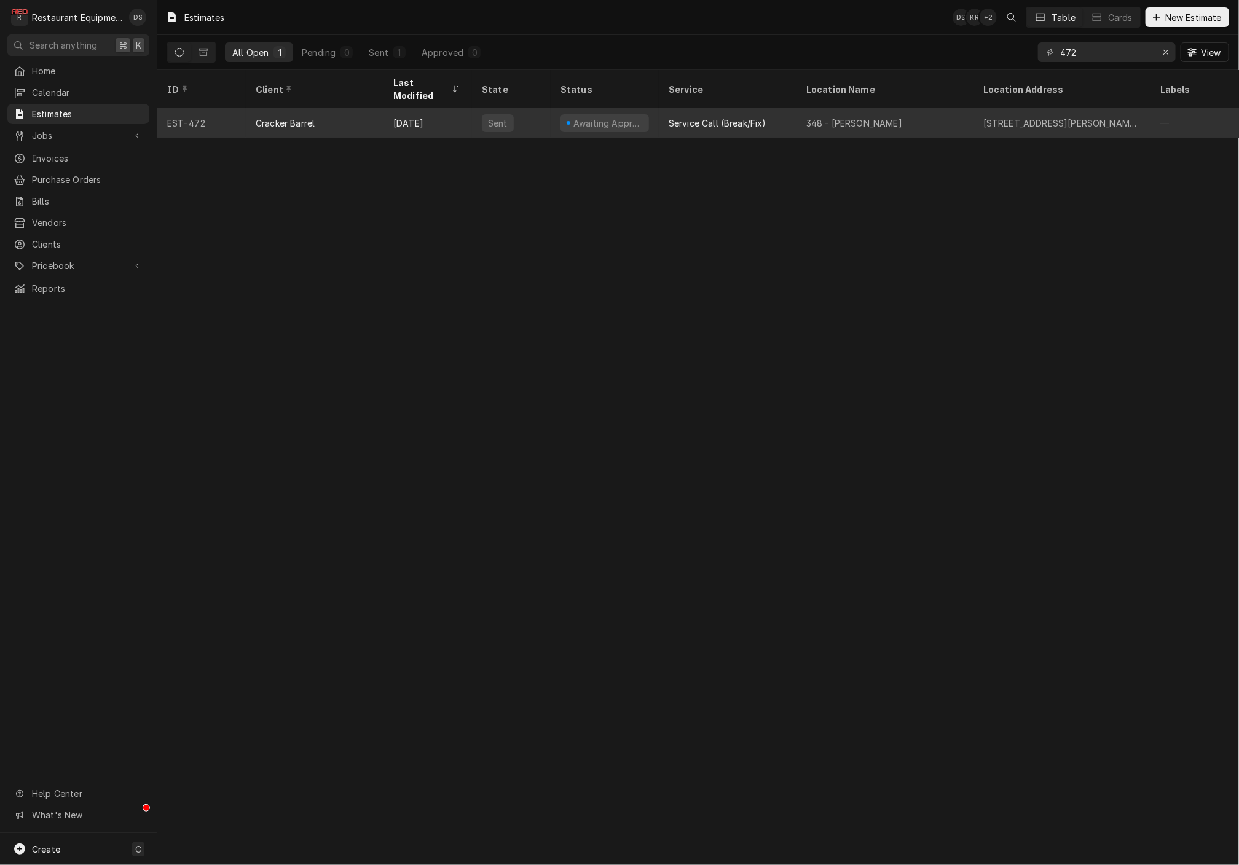
click at [651, 114] on div "Awaiting Approval" at bounding box center [605, 122] width 108 height 29
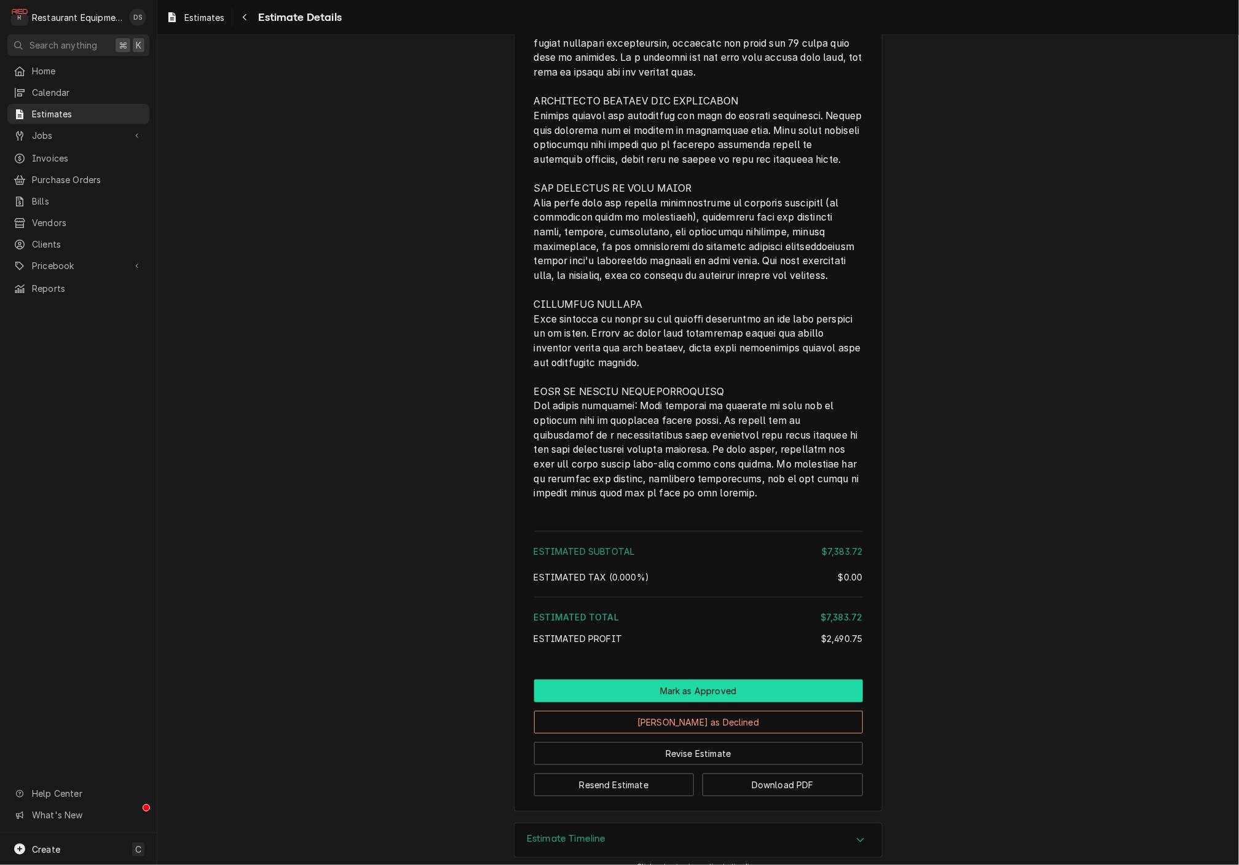
scroll to position [2567, 0]
click at [701, 680] on button "Mark as Approved" at bounding box center [698, 691] width 329 height 23
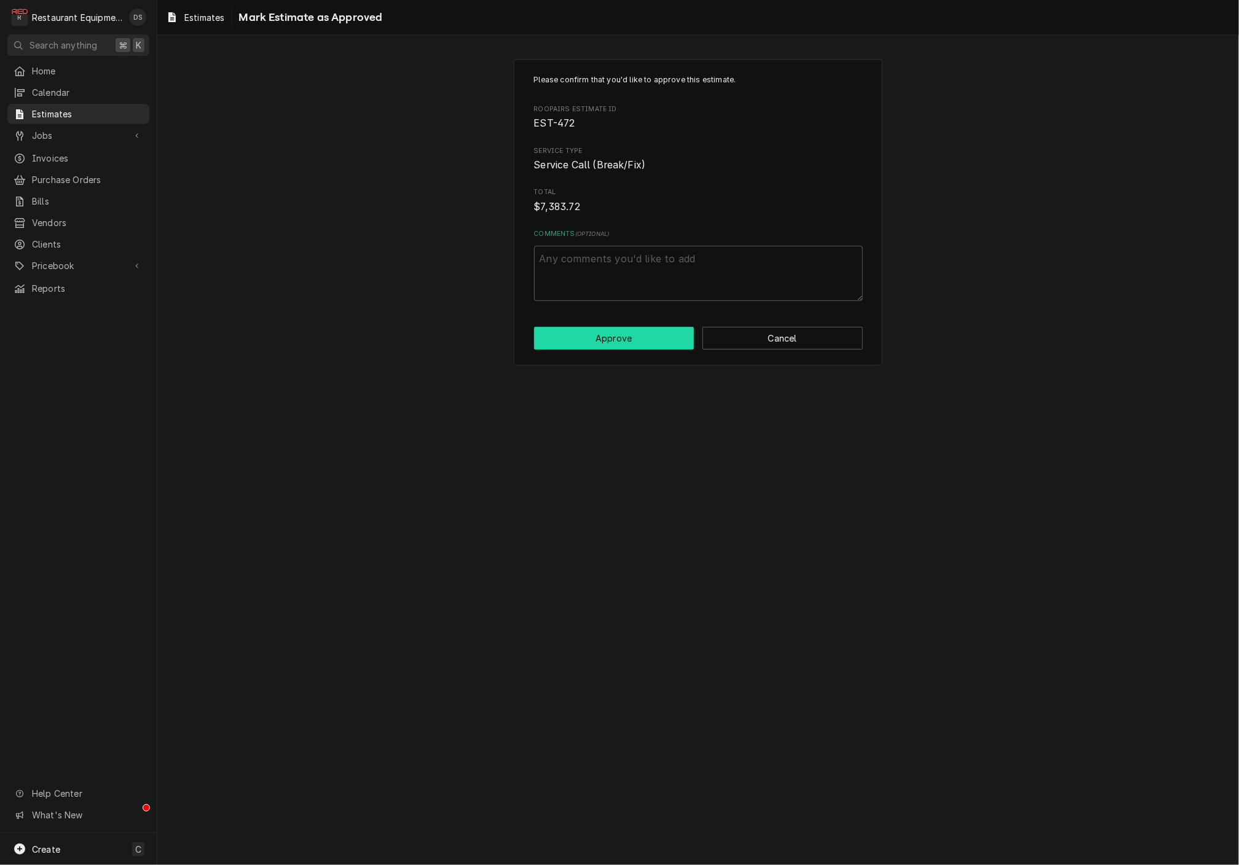
click at [635, 339] on button "Approve" at bounding box center [614, 338] width 160 height 23
type textarea "x"
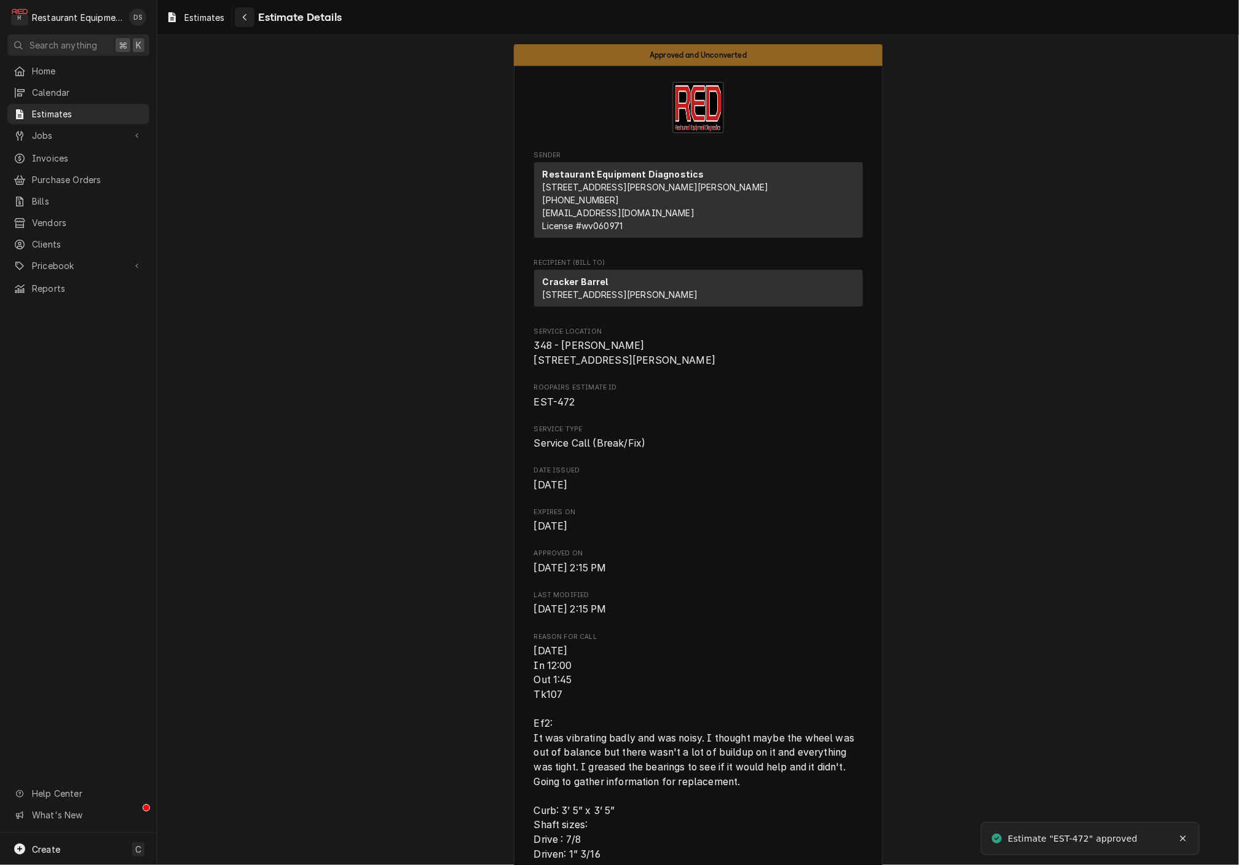
click at [244, 18] on icon "Navigate back" at bounding box center [245, 17] width 4 height 7
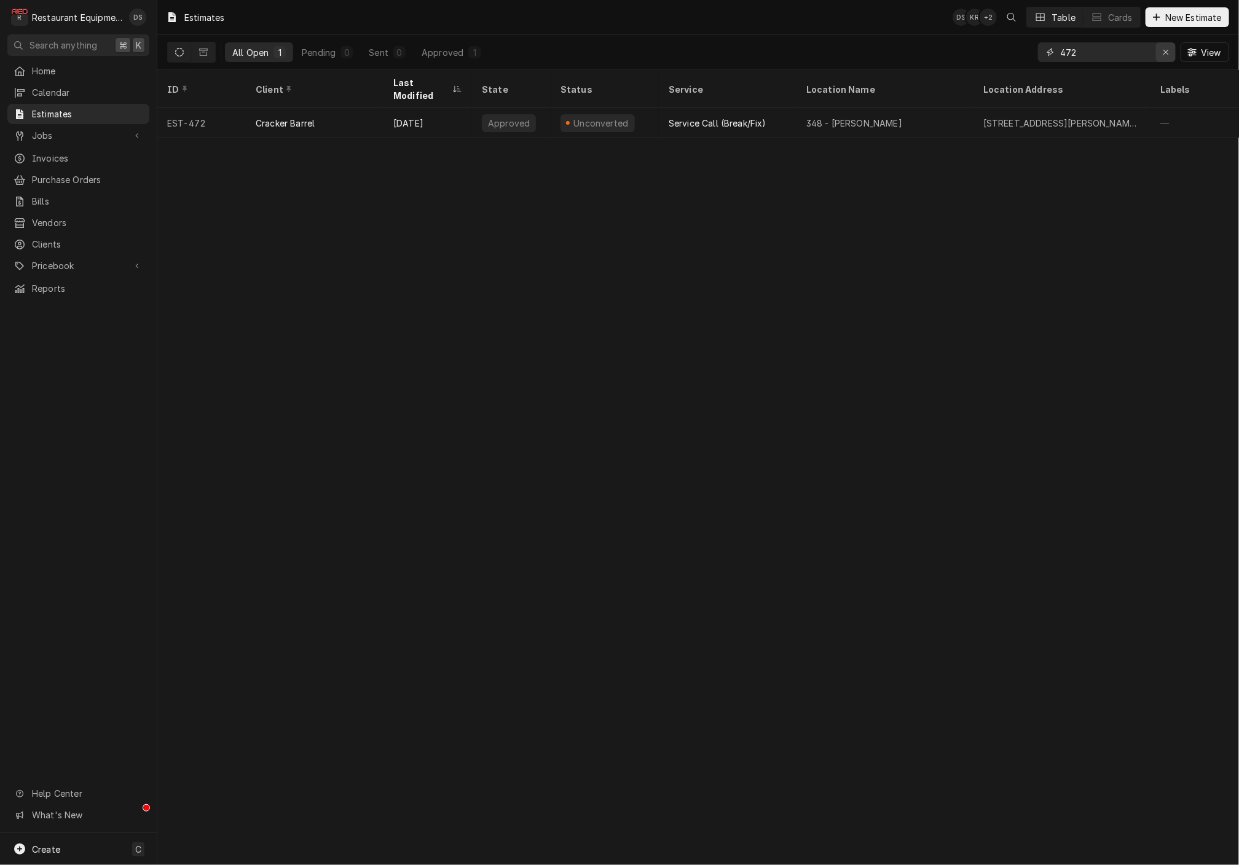
click at [1165, 51] on icon "Erase input" at bounding box center [1166, 52] width 7 height 9
click at [1152, 50] on input "Dynamic Content Wrapper" at bounding box center [1106, 52] width 92 height 20
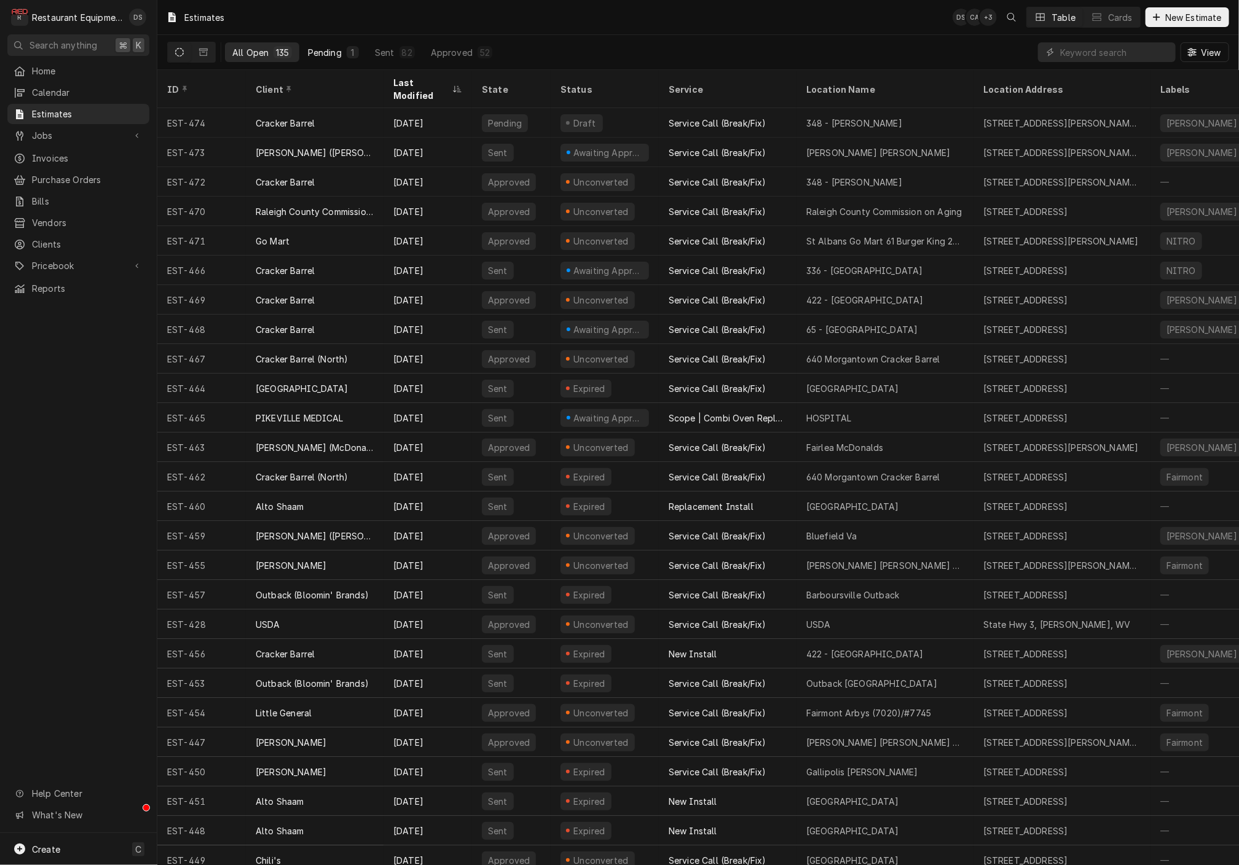
click at [318, 47] on div "Pending" at bounding box center [325, 52] width 34 height 13
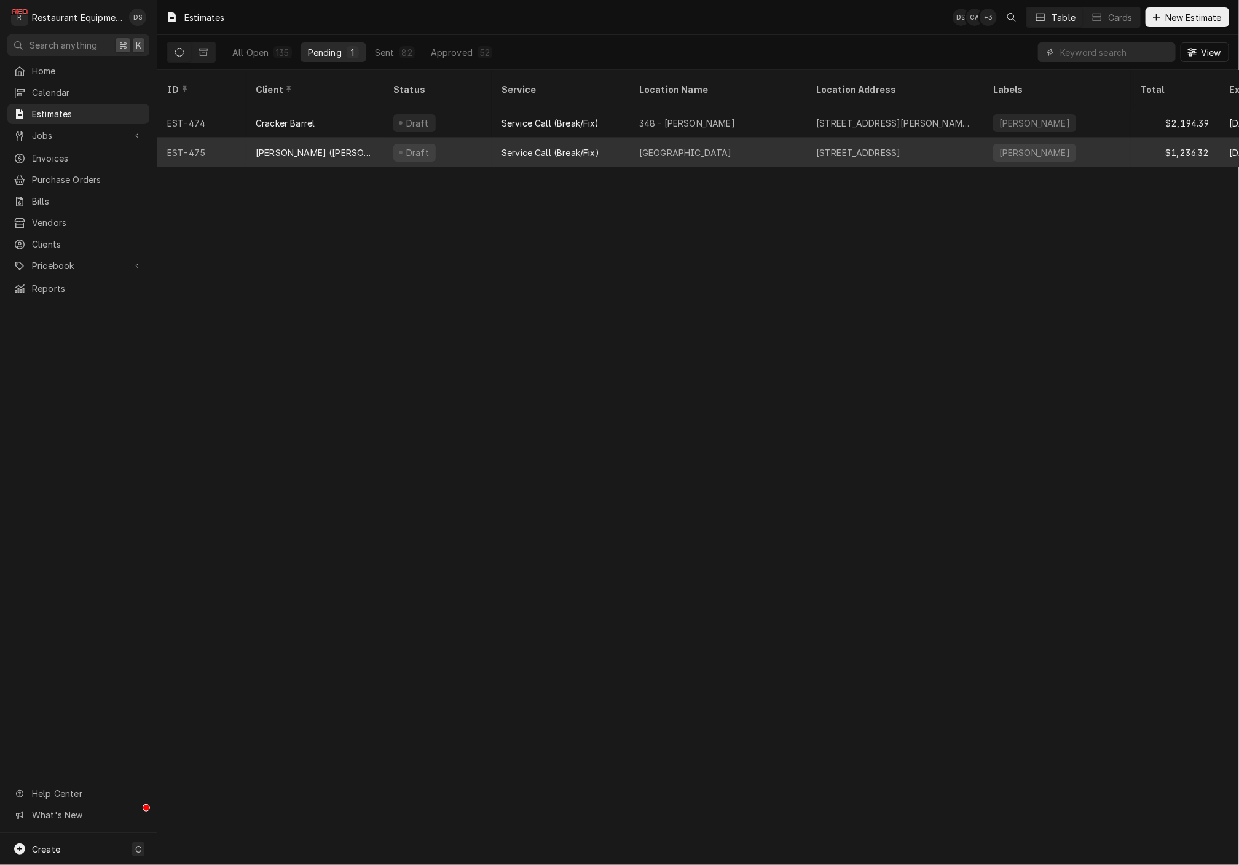
click at [490, 138] on div "Draft" at bounding box center [437, 152] width 108 height 29
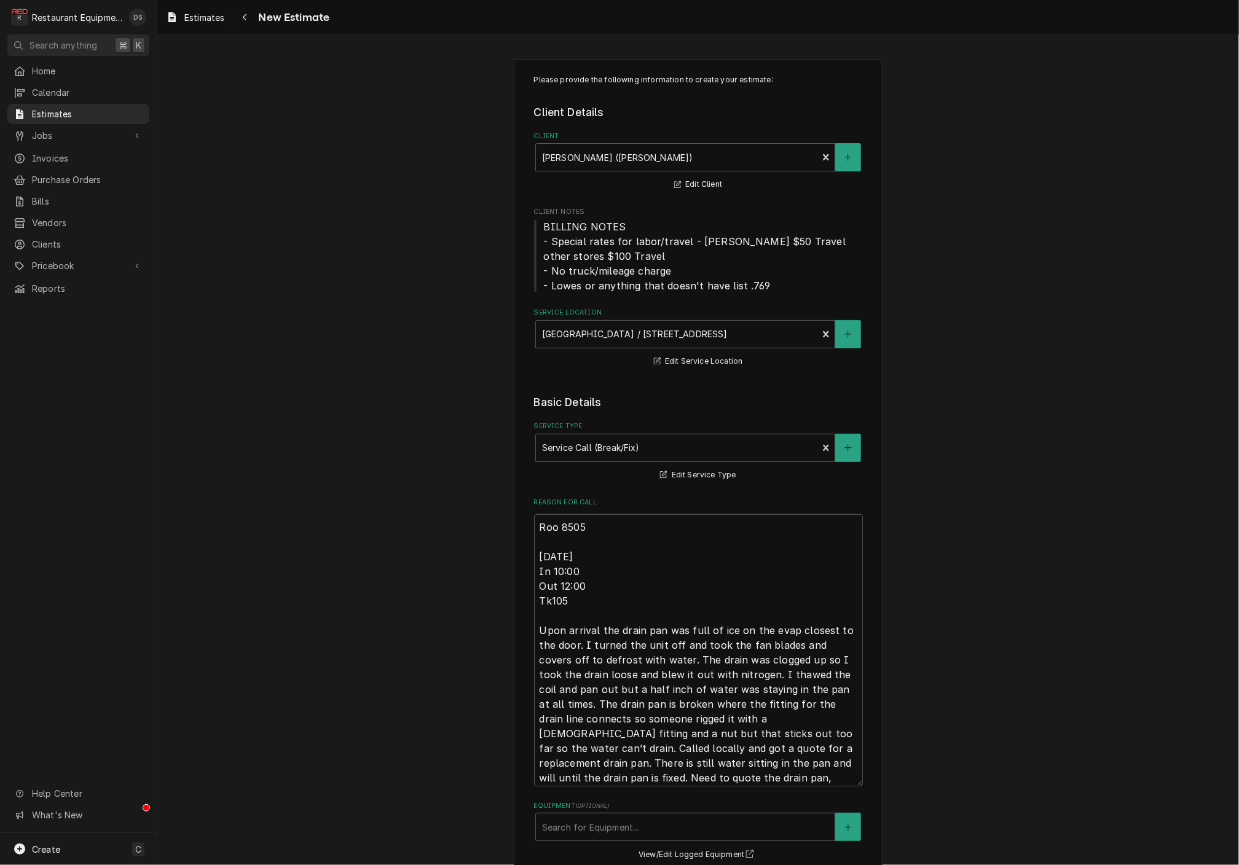
type textarea "x"
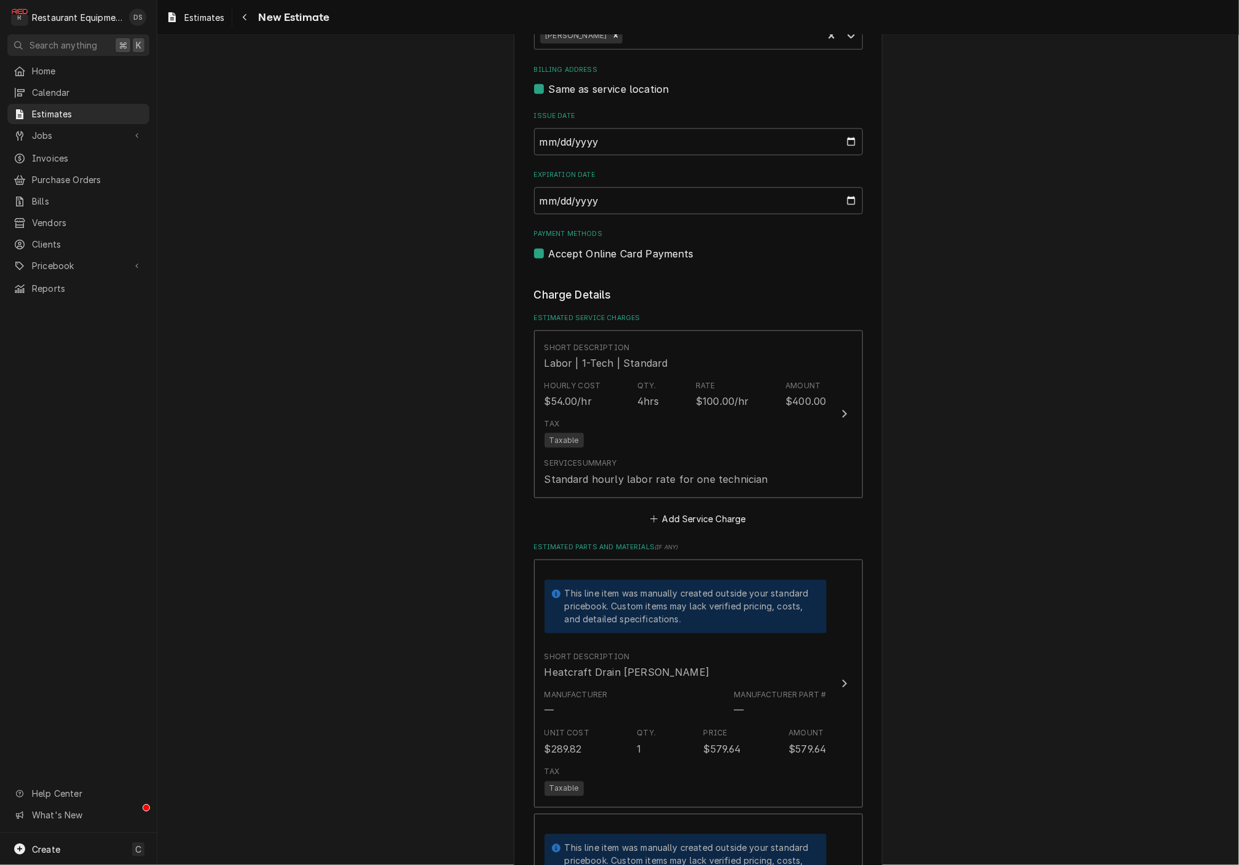
scroll to position [861, 0]
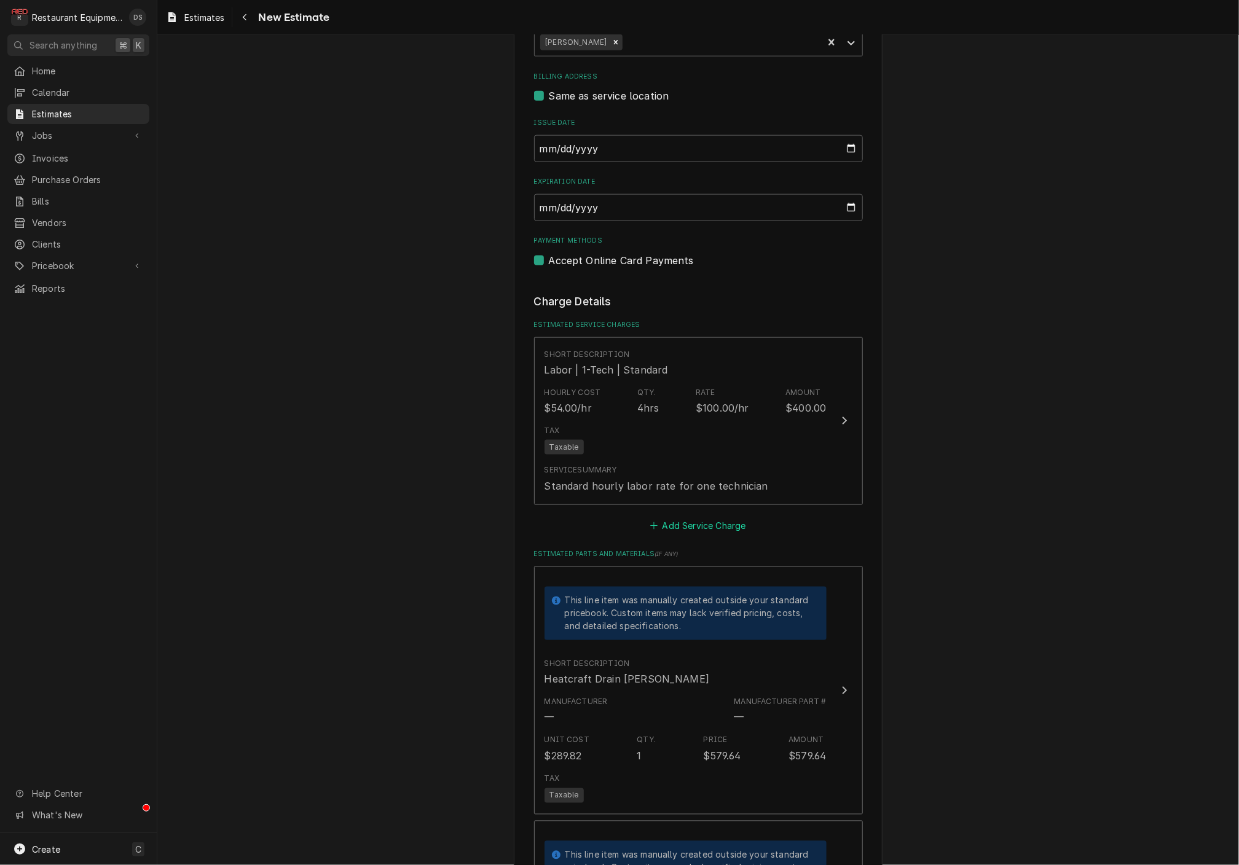
click at [690, 521] on button "Add Service Charge" at bounding box center [698, 525] width 100 height 17
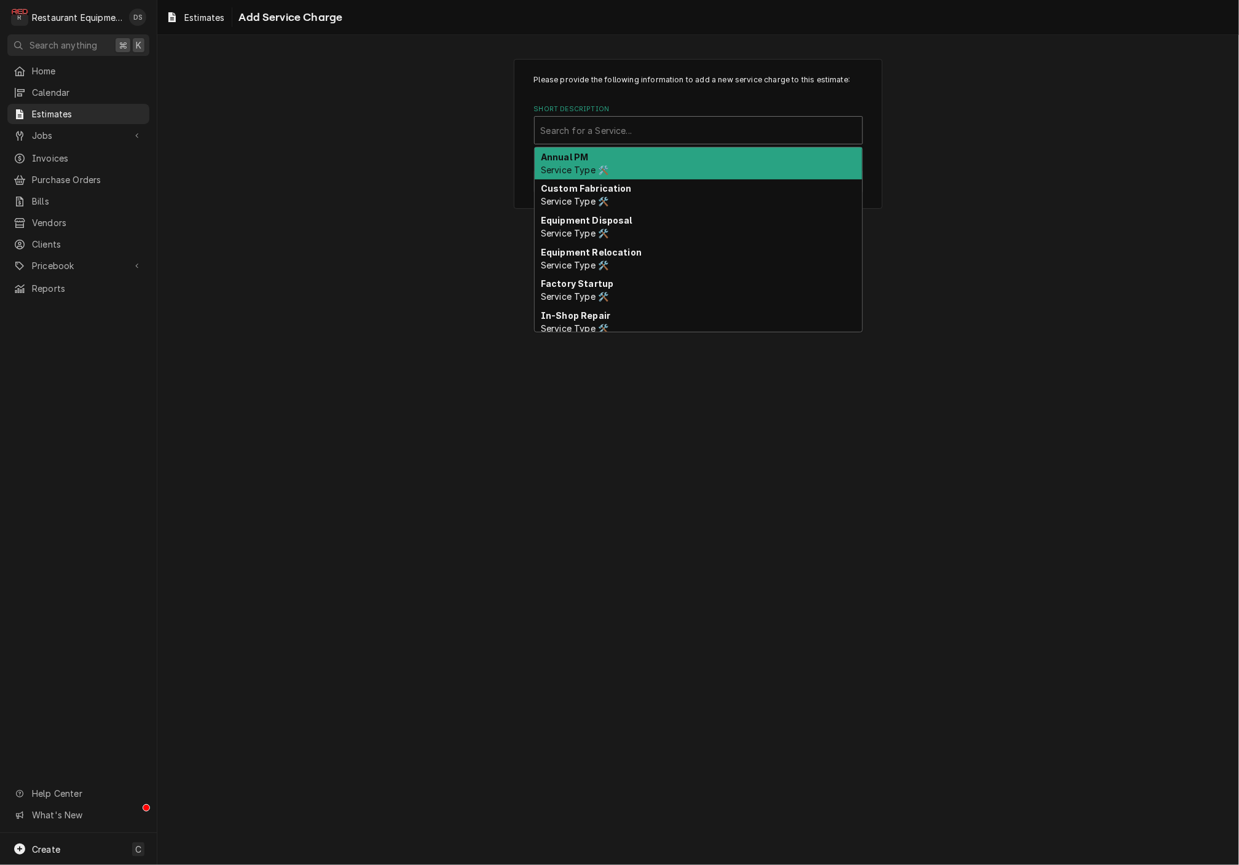
click at [667, 127] on div "Short Description" at bounding box center [698, 130] width 315 height 22
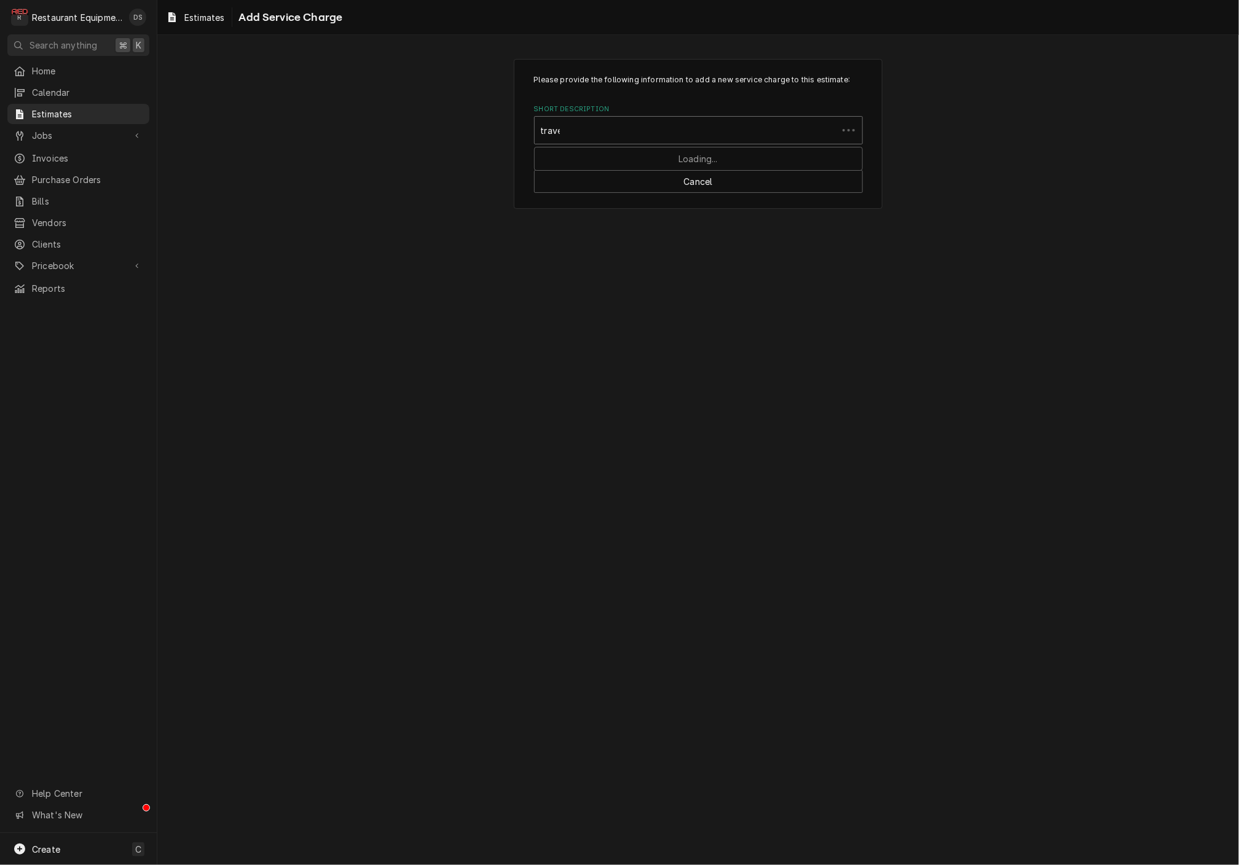
type input "travel"
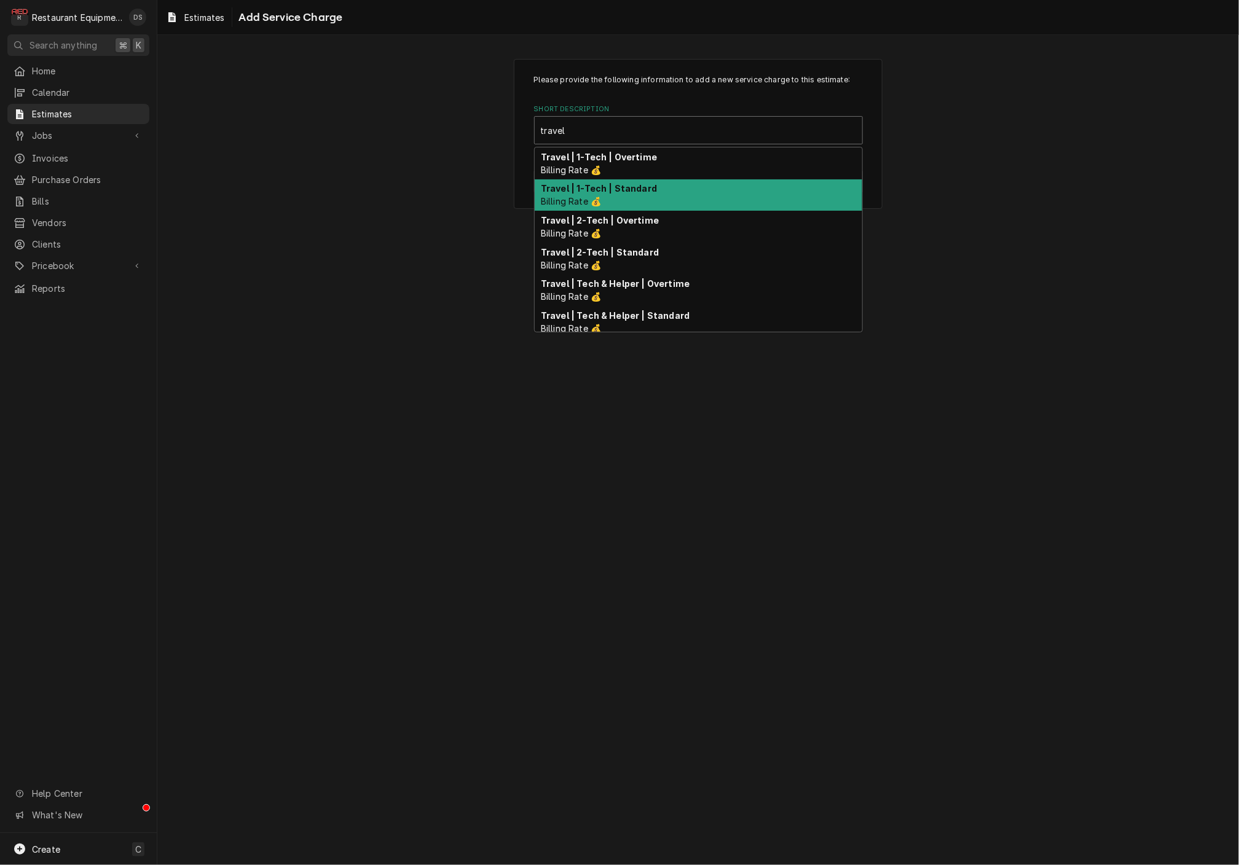
click at [645, 191] on strong "Travel | 1-Tech | Standard" at bounding box center [599, 188] width 116 height 10
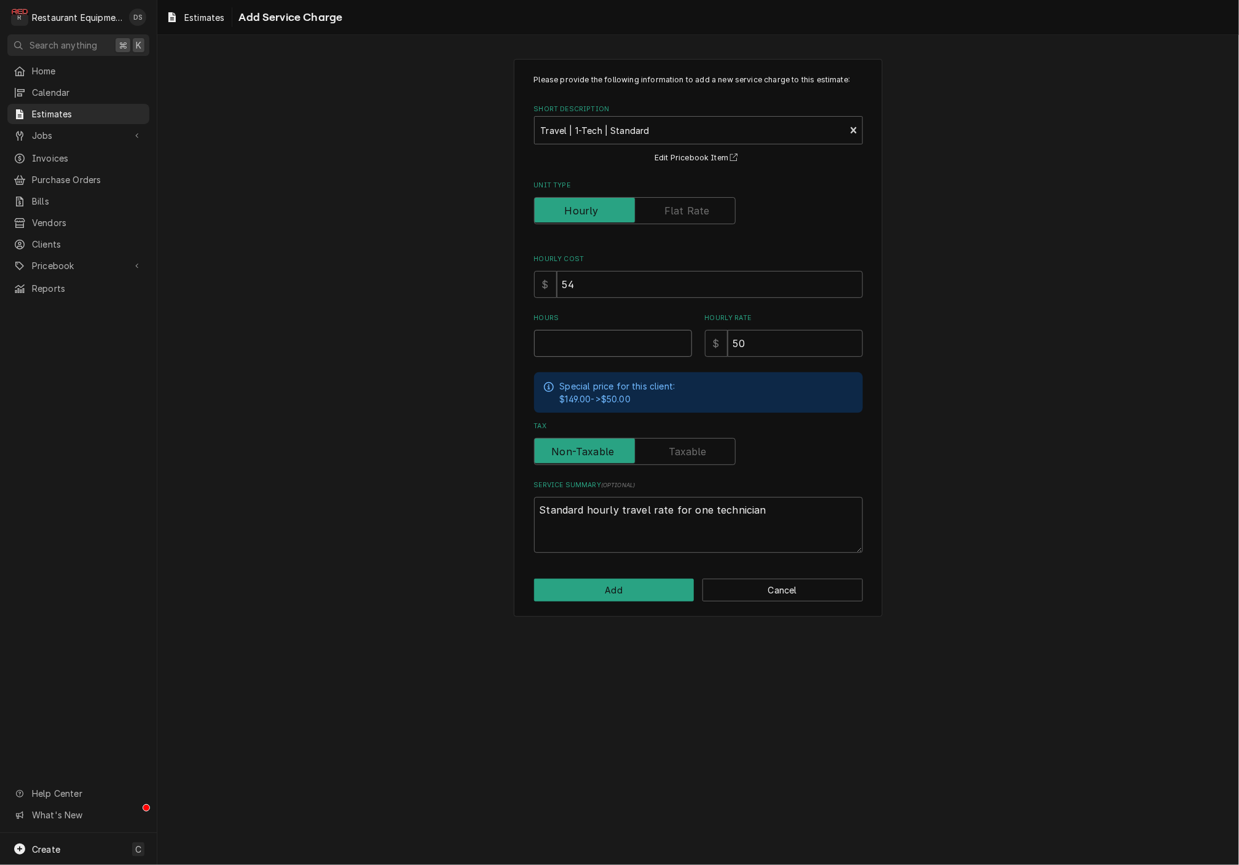
click at [642, 338] on input "Hours" at bounding box center [613, 343] width 158 height 27
type textarea "x"
type input "1"
click at [650, 579] on button "Add" at bounding box center [614, 590] width 160 height 23
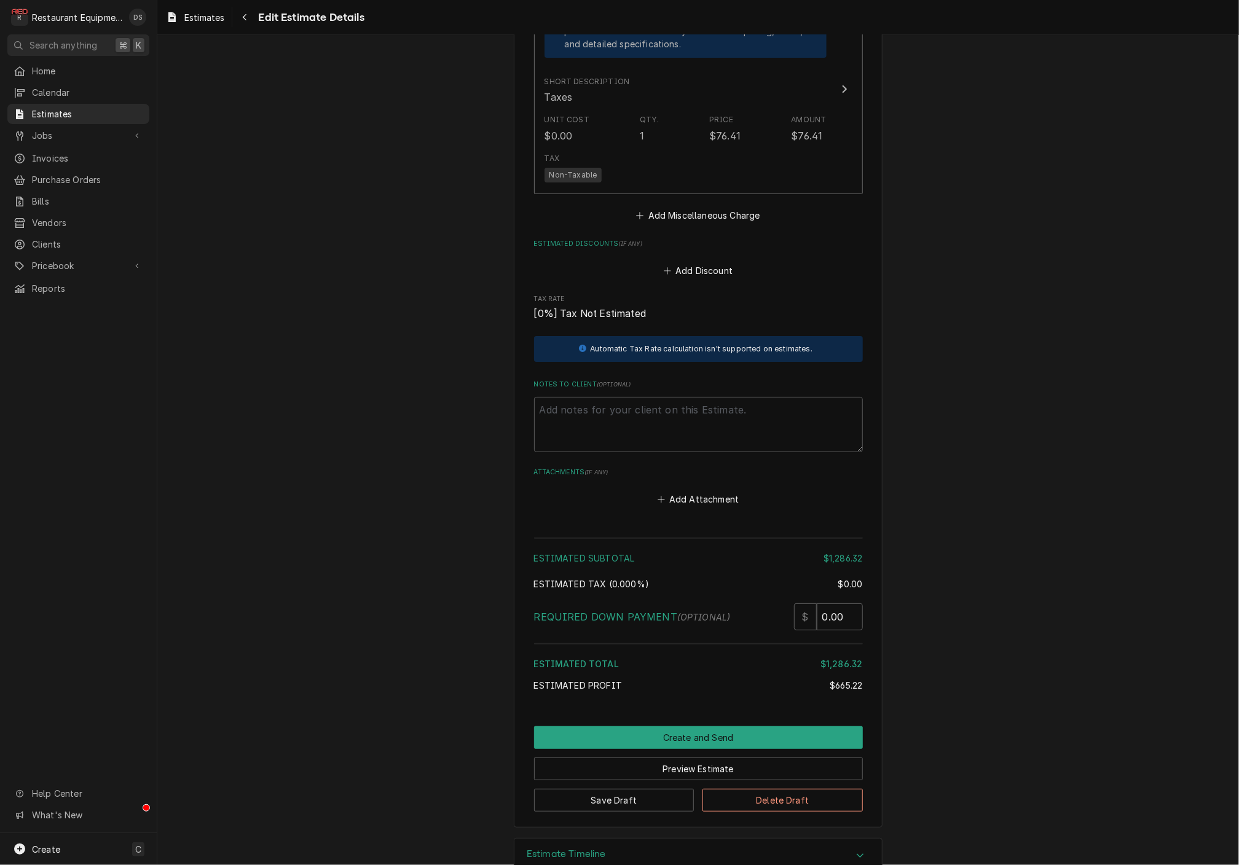
scroll to position [2528, 0]
click at [662, 727] on button "Create and Send" at bounding box center [698, 738] width 329 height 23
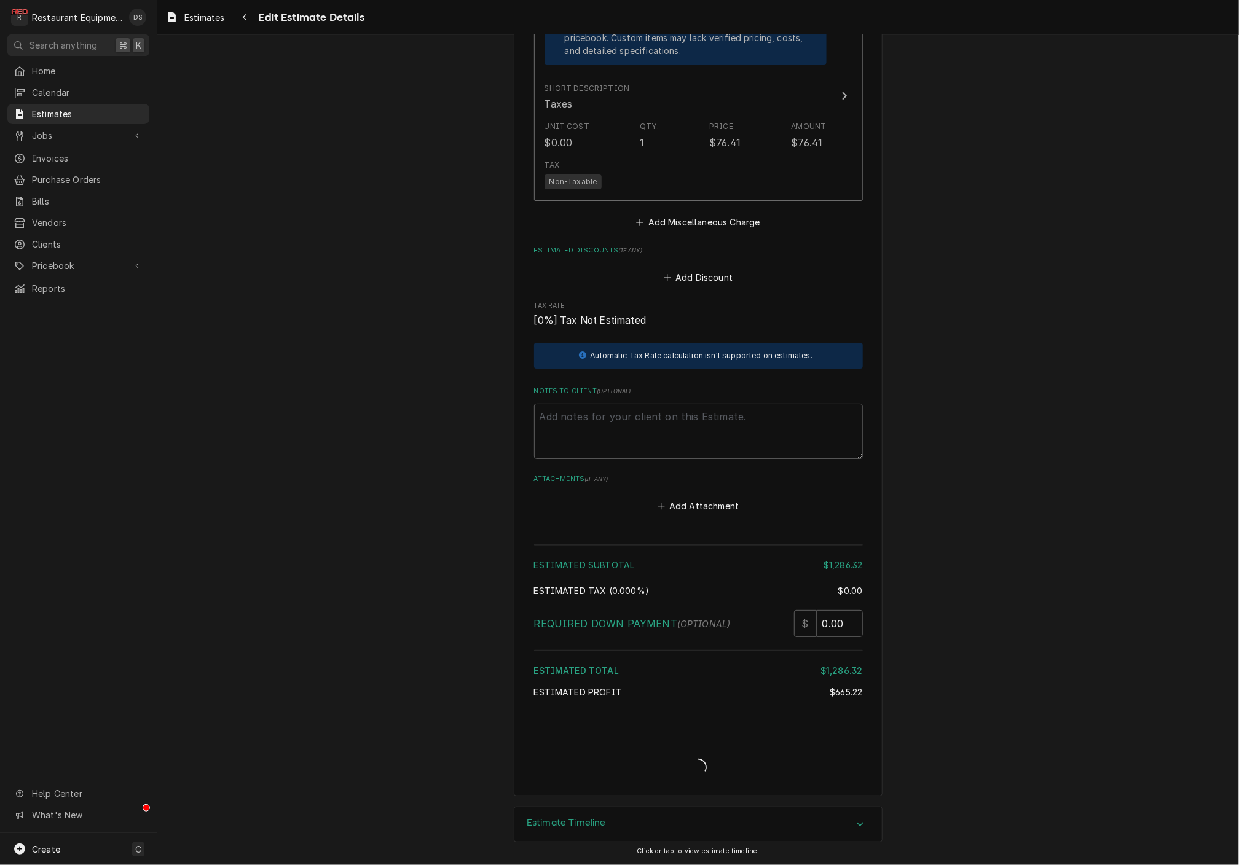
scroll to position [2490, 0]
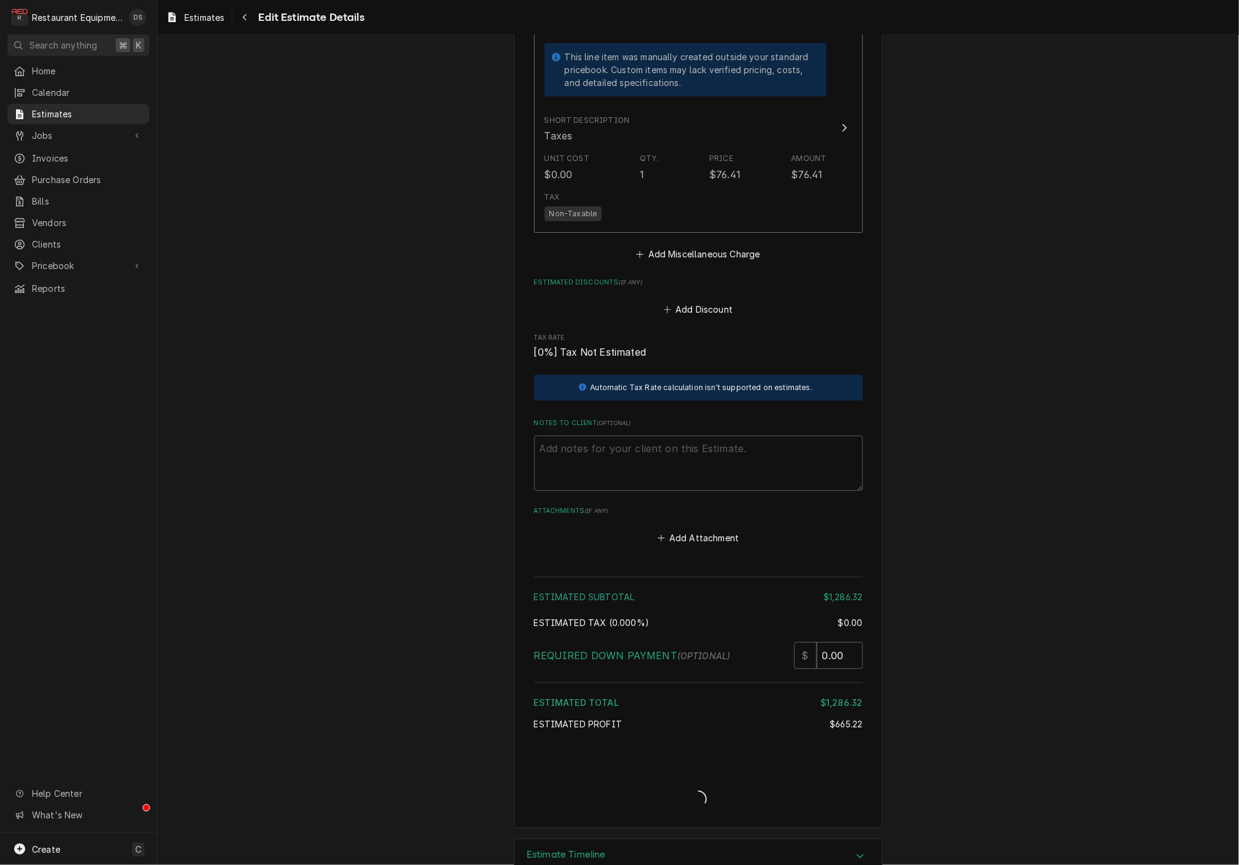
type textarea "x"
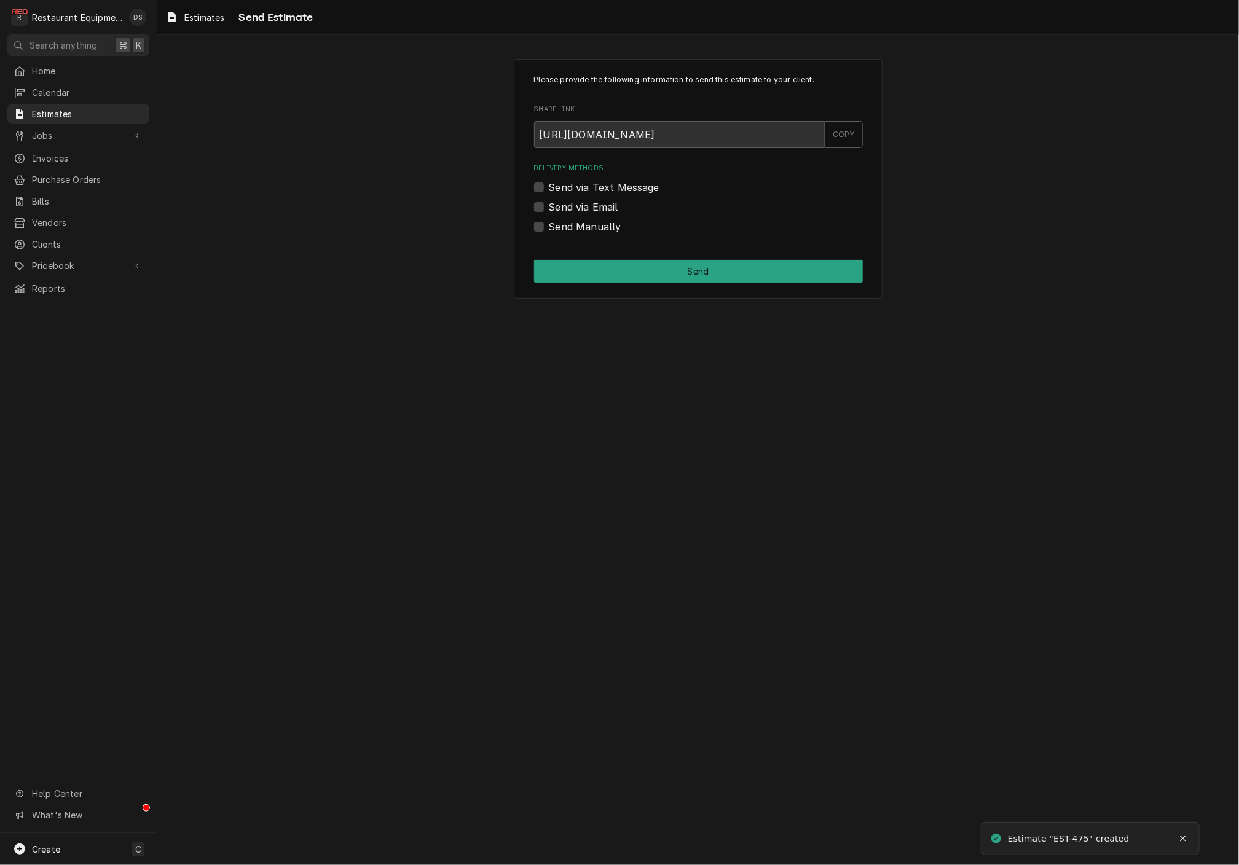
click at [549, 202] on label "Send via Email" at bounding box center [583, 207] width 69 height 15
click at [549, 202] on input "Send via Email" at bounding box center [713, 213] width 329 height 27
checkbox input "true"
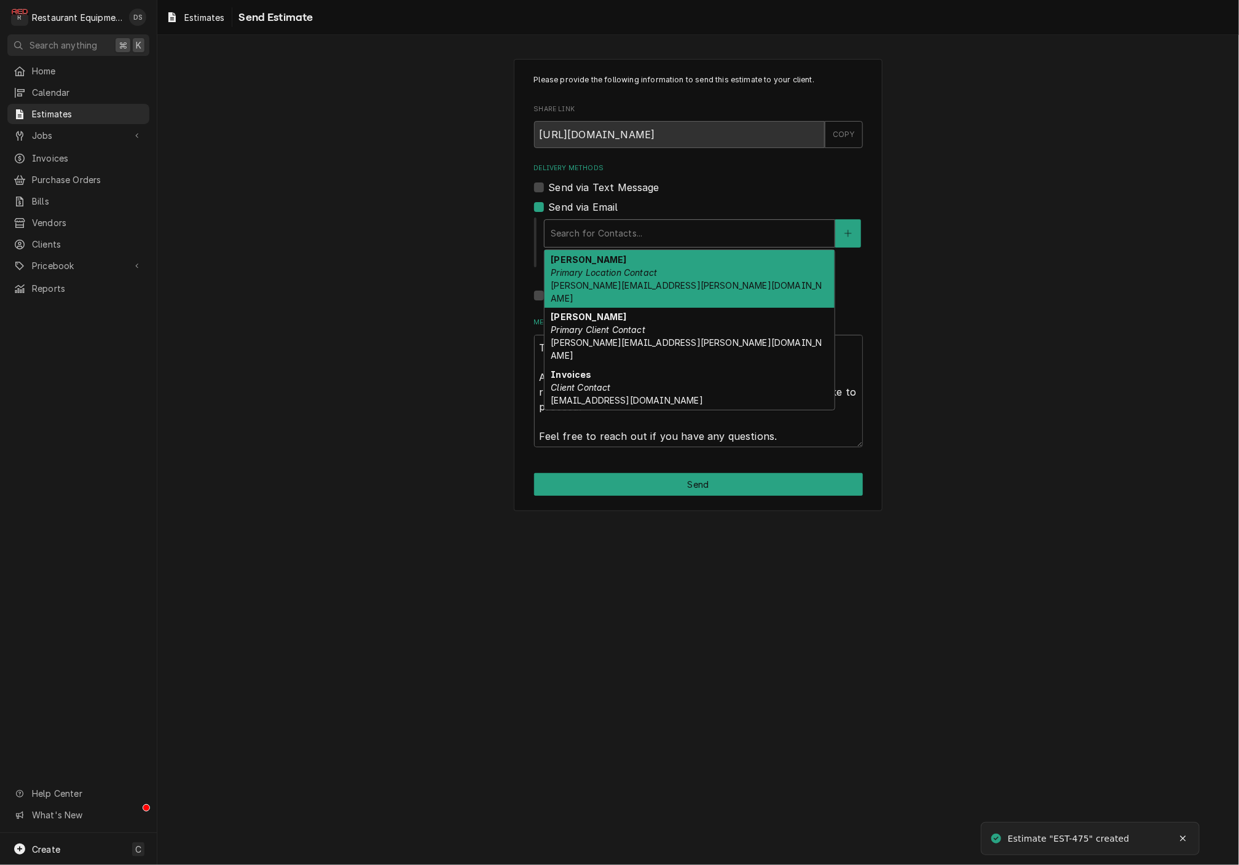
click at [633, 232] on div "Search for Contacts..." at bounding box center [690, 233] width 278 height 13
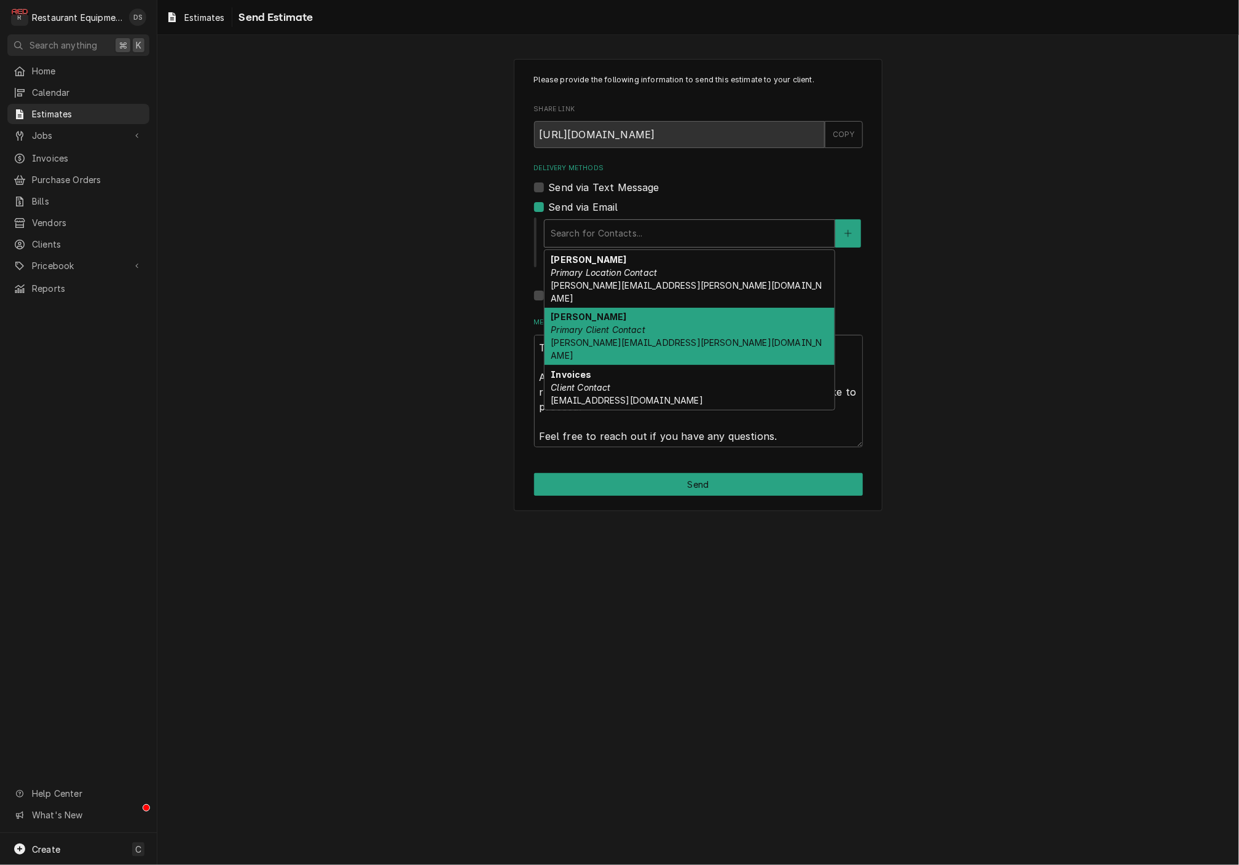
click at [641, 308] on div "[PERSON_NAME] Primary Client Contact [PERSON_NAME][EMAIL_ADDRESS][PERSON_NAME][…" at bounding box center [689, 337] width 290 height 58
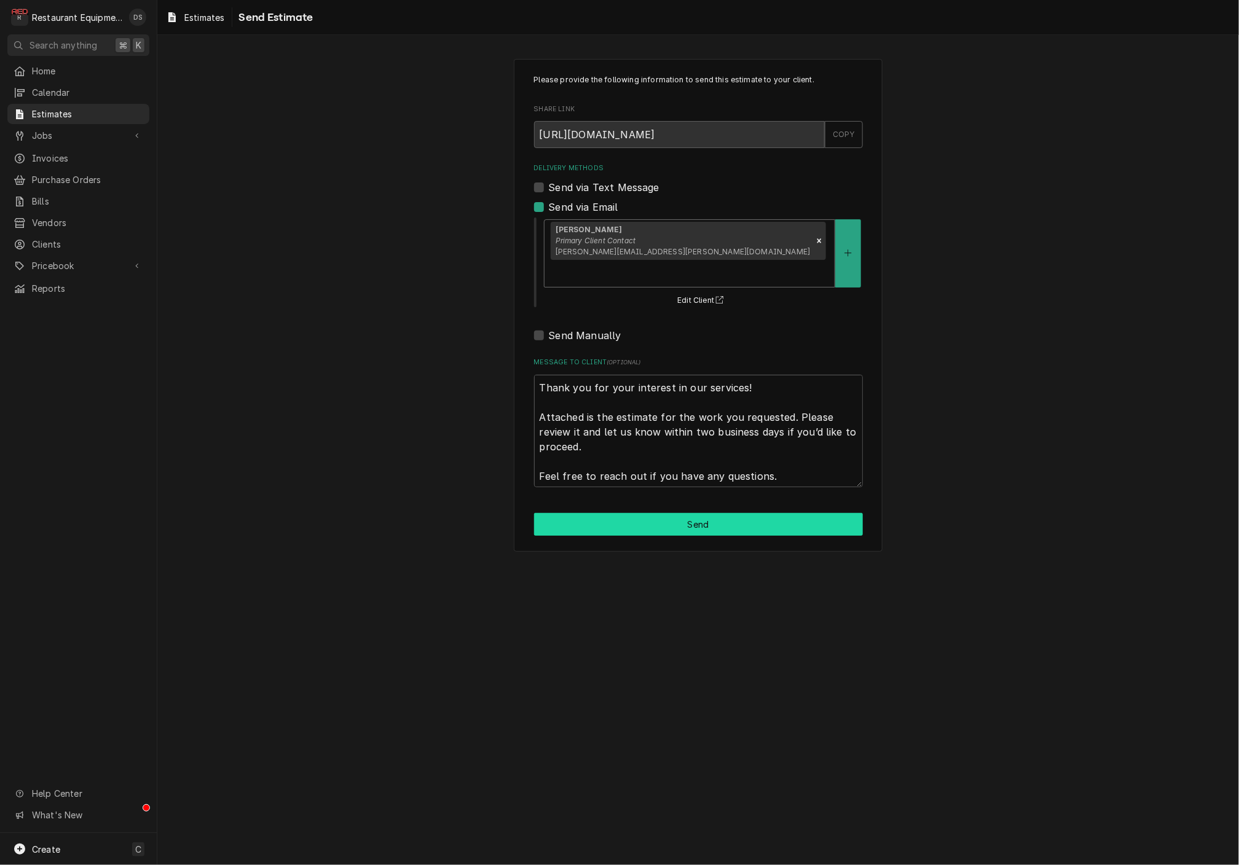
click at [705, 513] on button "Send" at bounding box center [698, 524] width 329 height 23
type textarea "x"
